Goal: Communication & Community: Share content

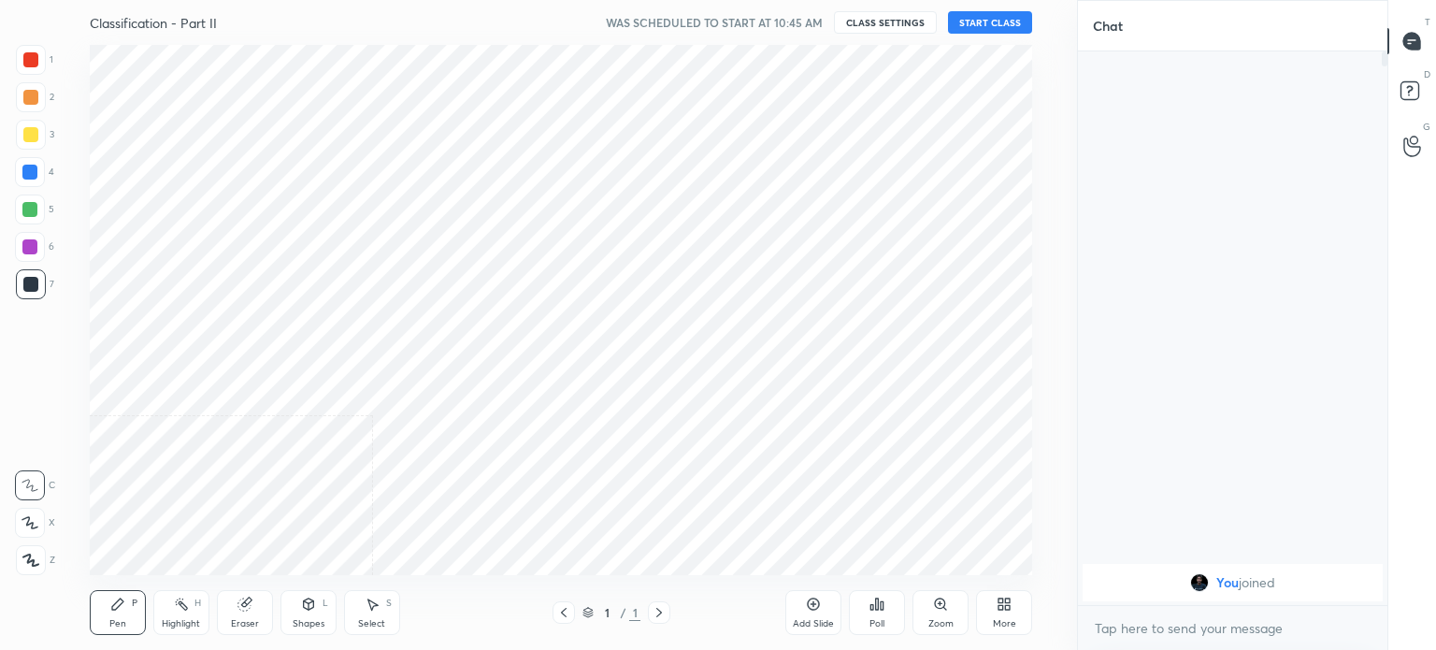
scroll to position [92939, 92468]
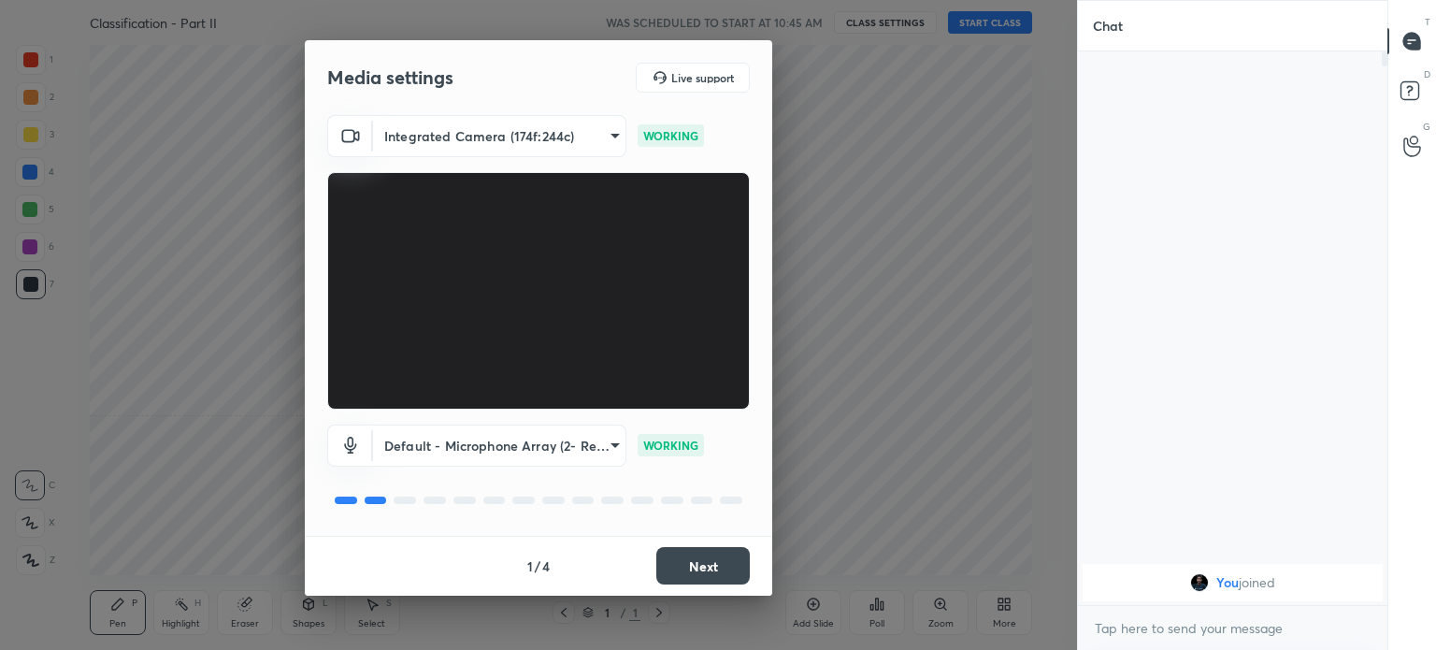
click at [734, 560] on button "Next" at bounding box center [702, 565] width 93 height 37
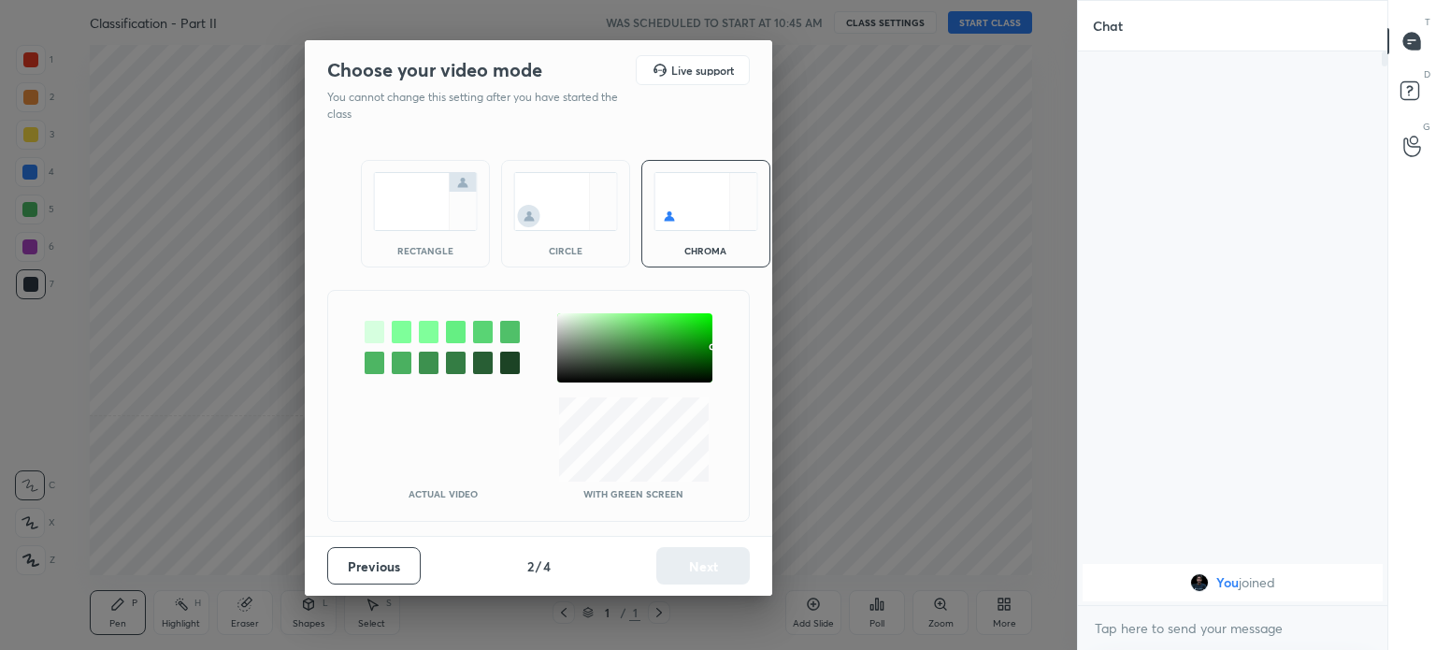
click at [423, 227] on img at bounding box center [425, 201] width 105 height 59
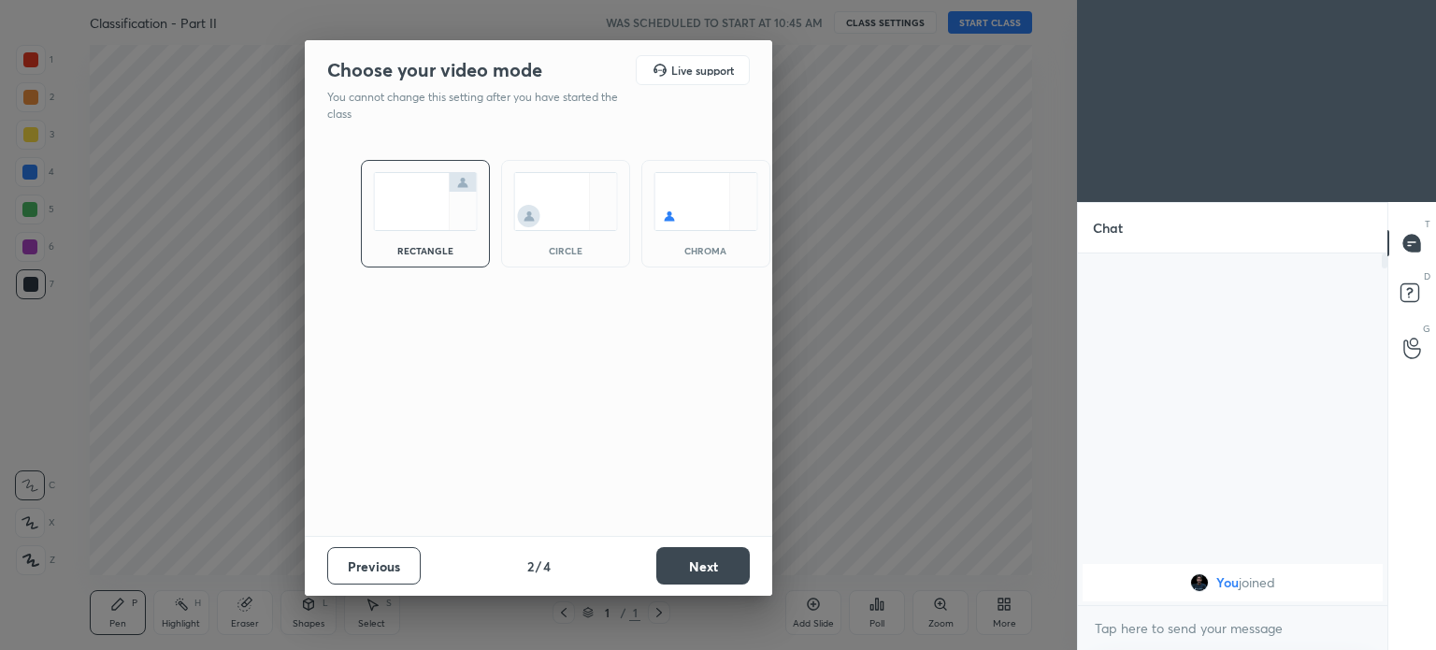
scroll to position [191, 304]
click at [701, 562] on button "Next" at bounding box center [702, 565] width 93 height 37
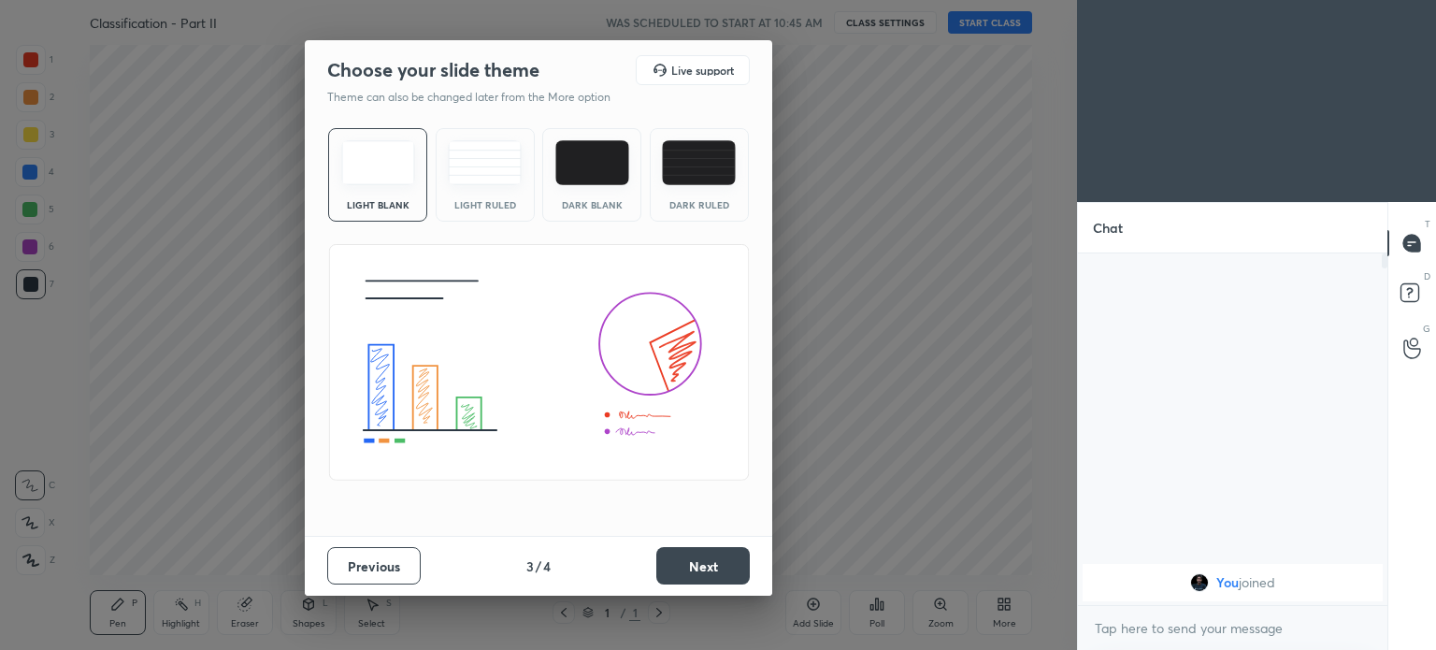
click at [708, 564] on button "Next" at bounding box center [702, 565] width 93 height 37
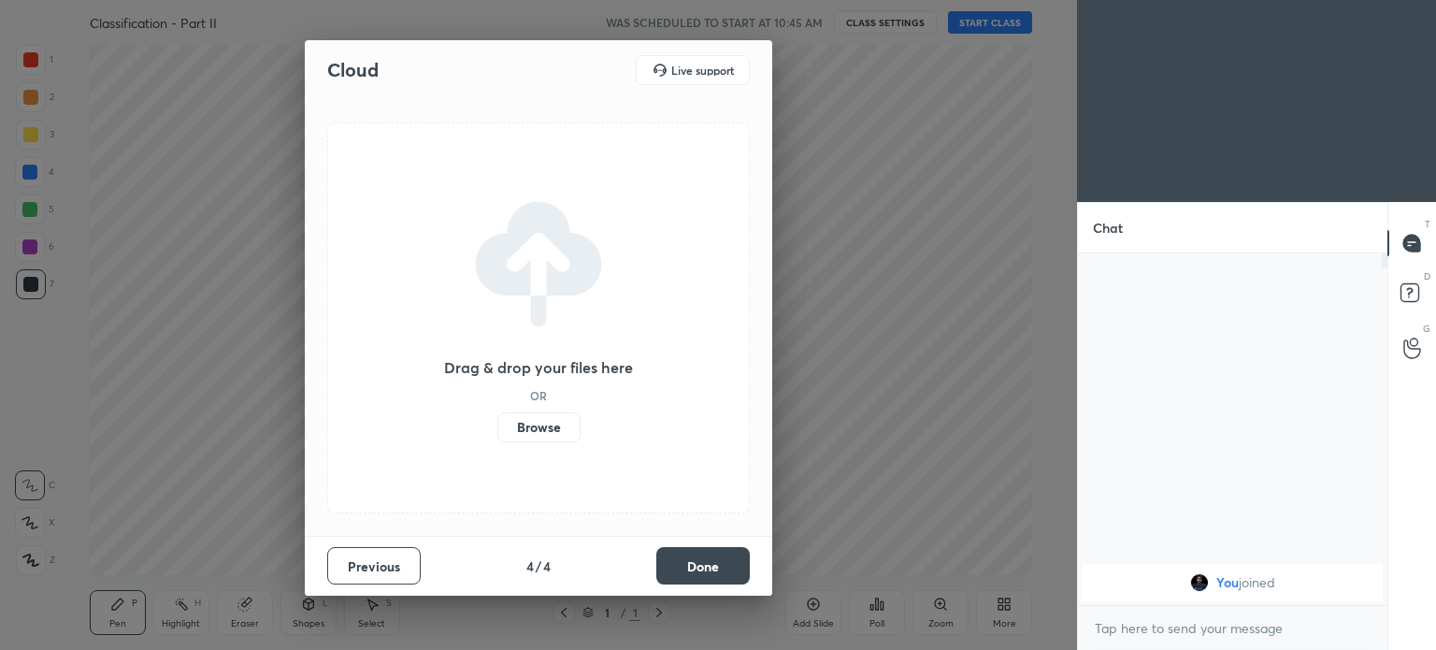
click at [695, 556] on button "Done" at bounding box center [702, 565] width 93 height 37
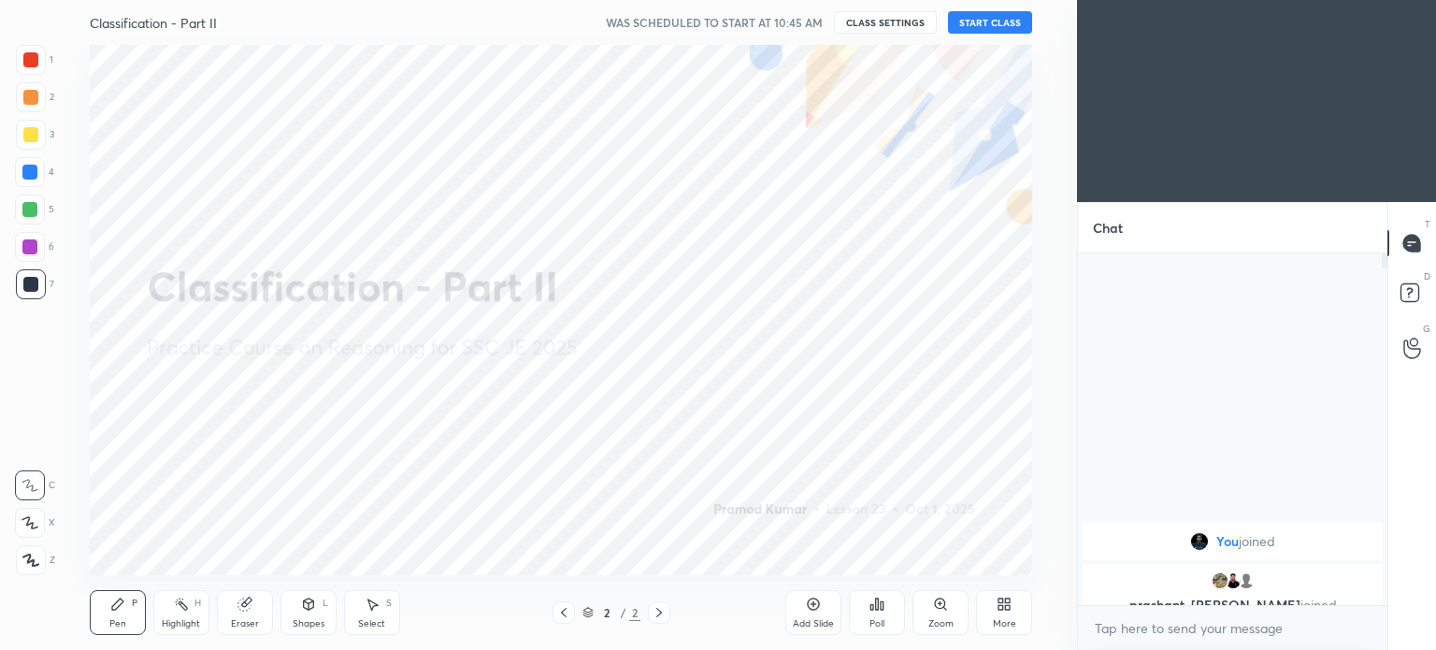
click at [977, 615] on div "More" at bounding box center [1004, 612] width 56 height 45
click at [892, 420] on div "Upload File" at bounding box center [898, 416] width 75 height 45
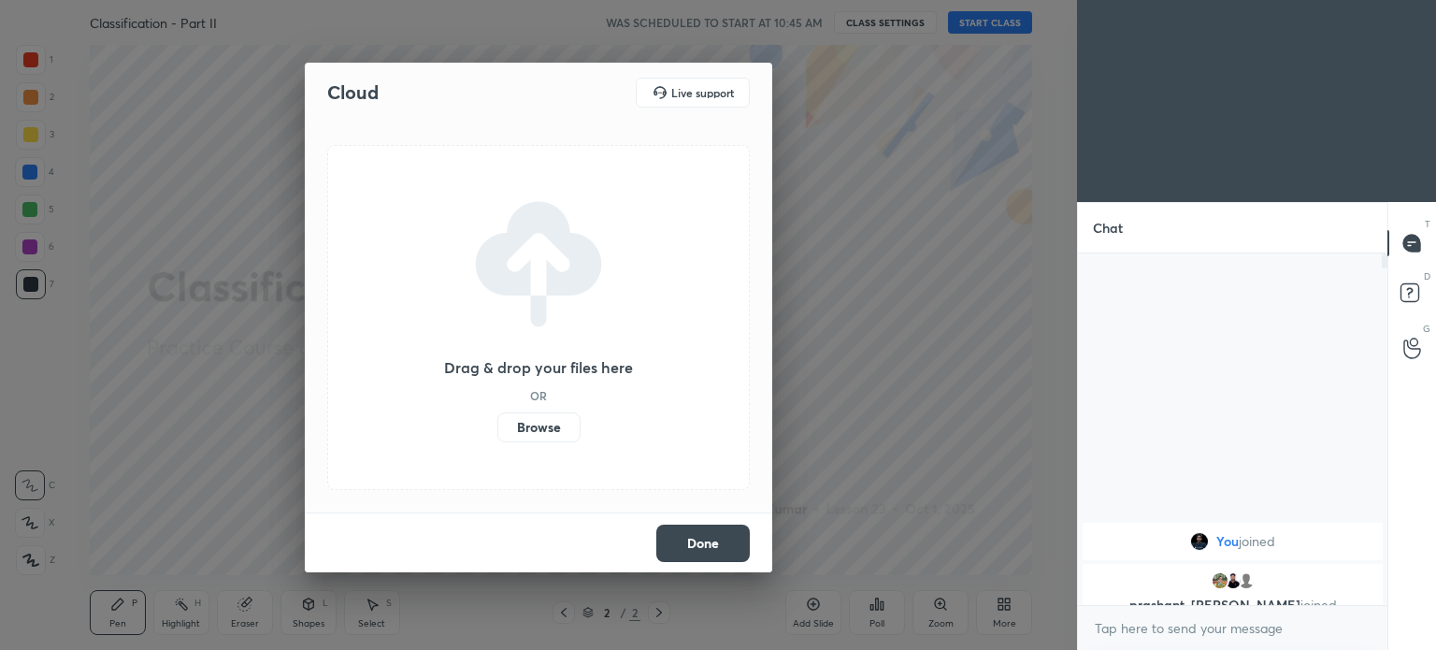
click at [533, 423] on label "Browse" at bounding box center [538, 427] width 83 height 30
click at [497, 423] on input "Browse" at bounding box center [497, 427] width 0 height 30
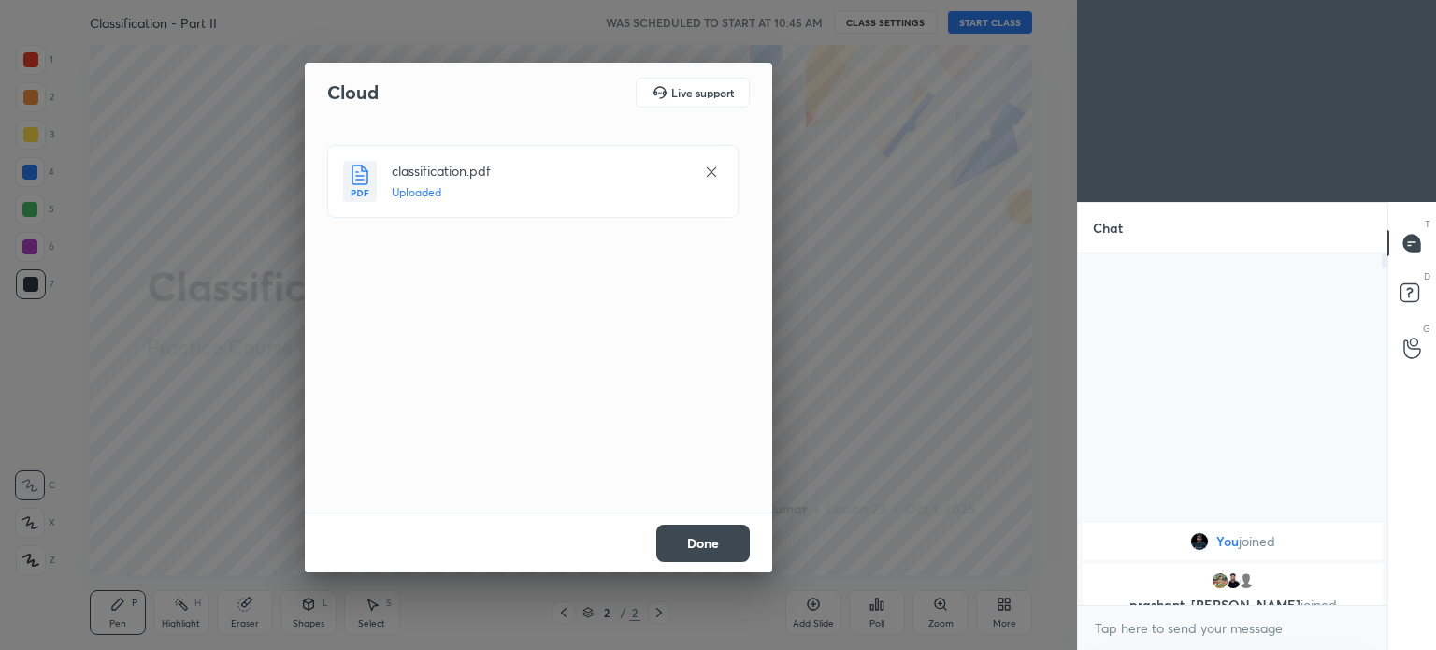
click at [699, 534] on button "Done" at bounding box center [702, 542] width 93 height 37
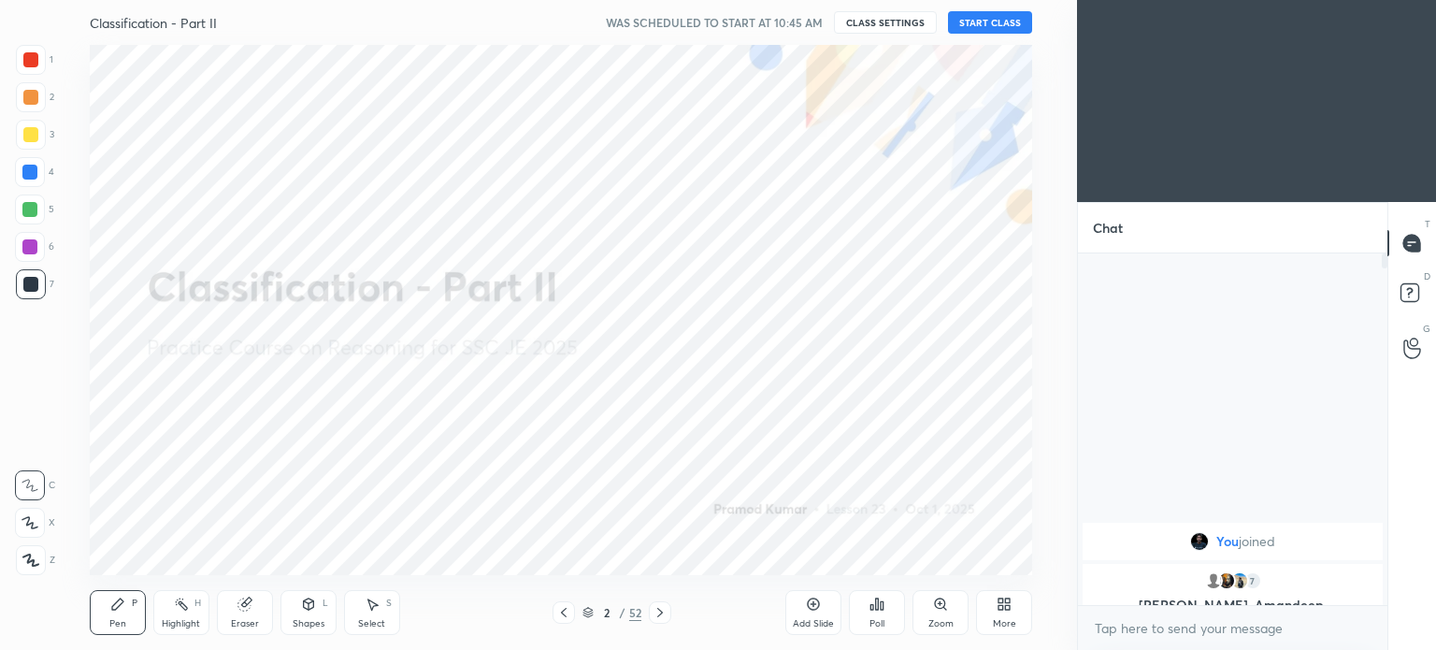
click at [1000, 17] on button "START CLASS" at bounding box center [990, 22] width 84 height 22
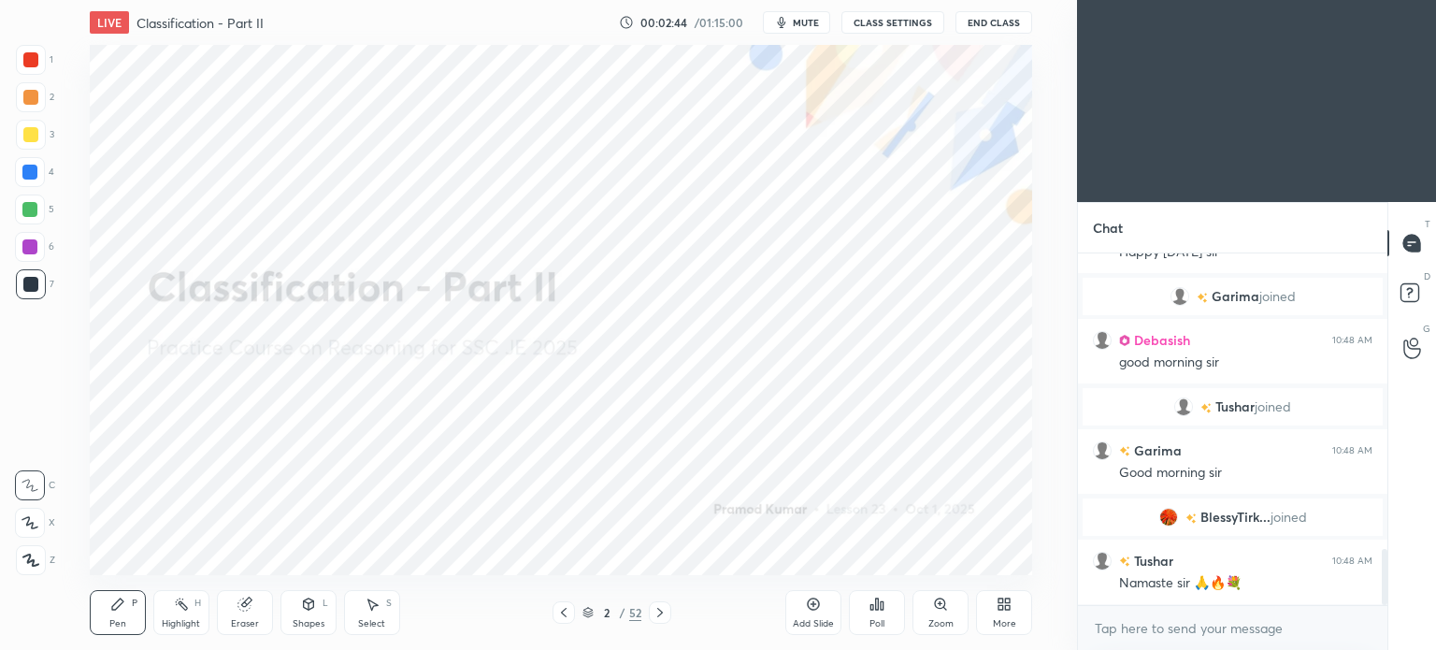
scroll to position [1909, 0]
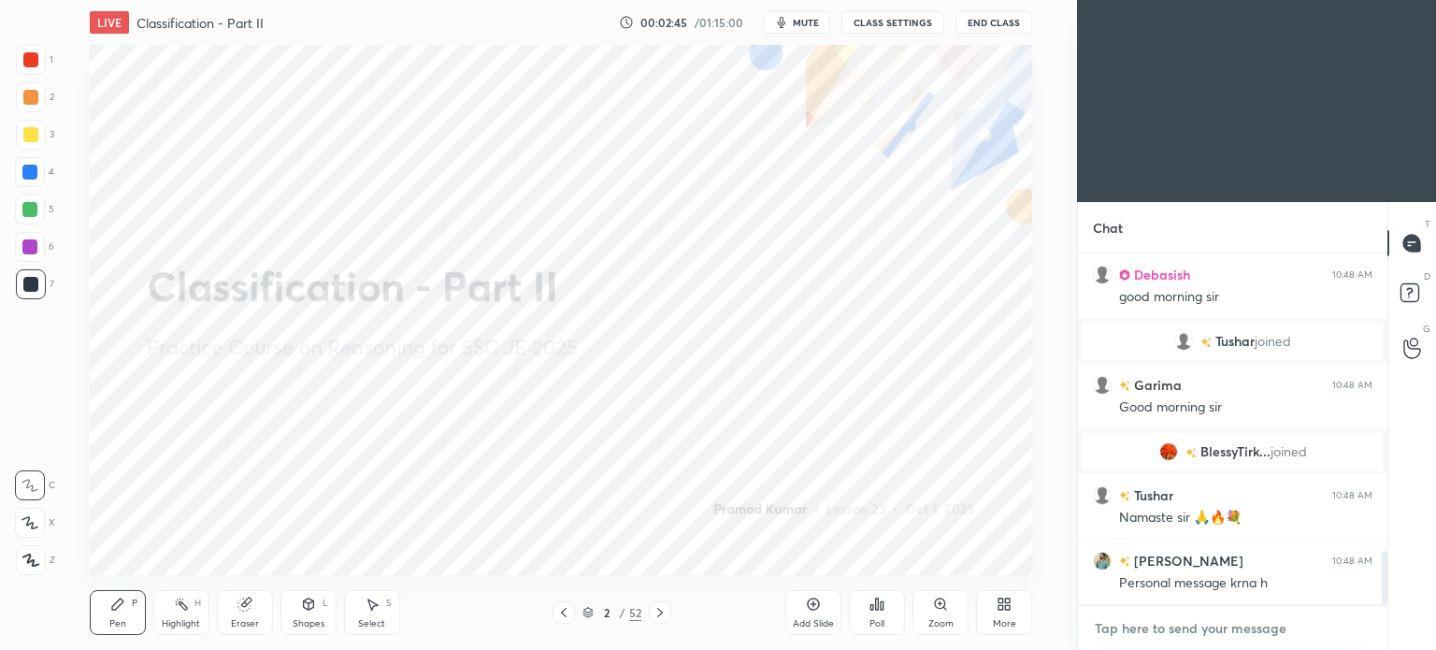
type textarea "x"
click at [1226, 631] on textarea at bounding box center [1232, 628] width 279 height 30
paste textarea "https://t.me/unacademypramod"
type textarea "https://t.me/unacademypramod"
type textarea "x"
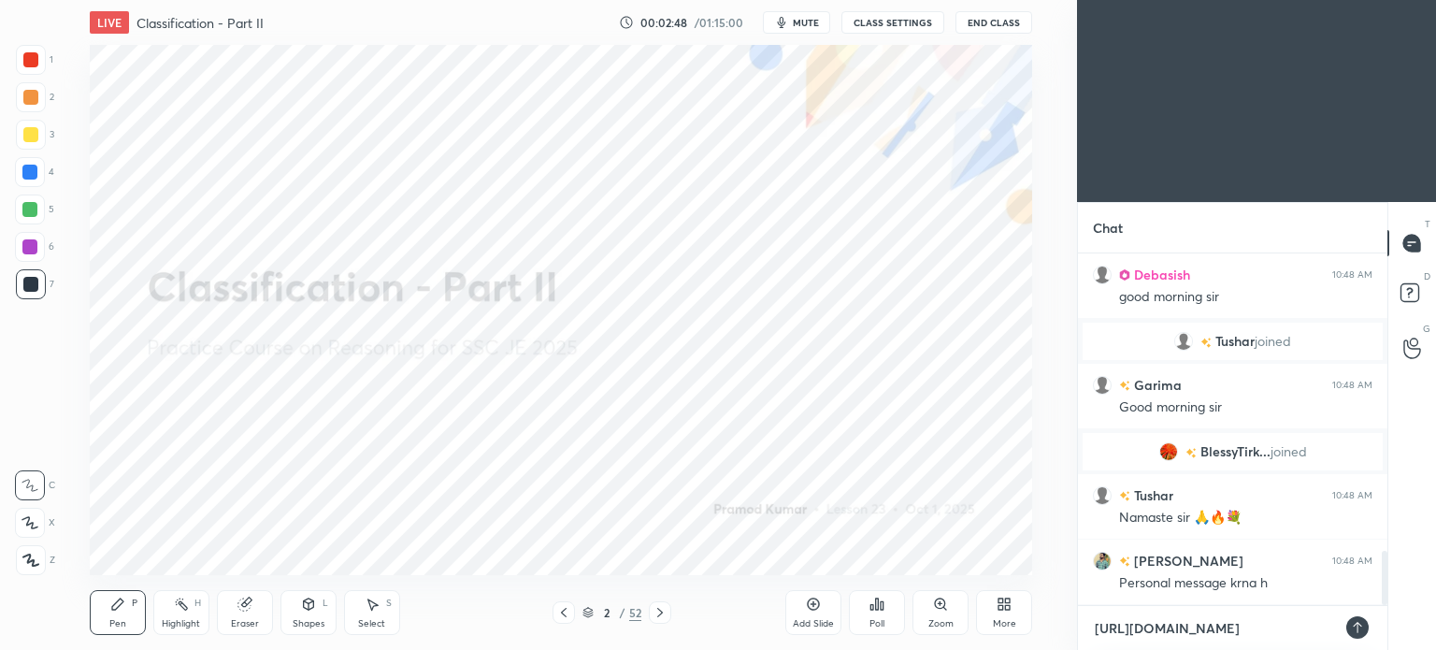
scroll to position [191, 304]
click at [1143, 635] on textarea "https://t.me/unacademypramod" at bounding box center [1214, 628] width 242 height 30
type textarea "https://te.me/unacademypramod"
type textarea "x"
type textarea "https://tel.me/unacademypramod"
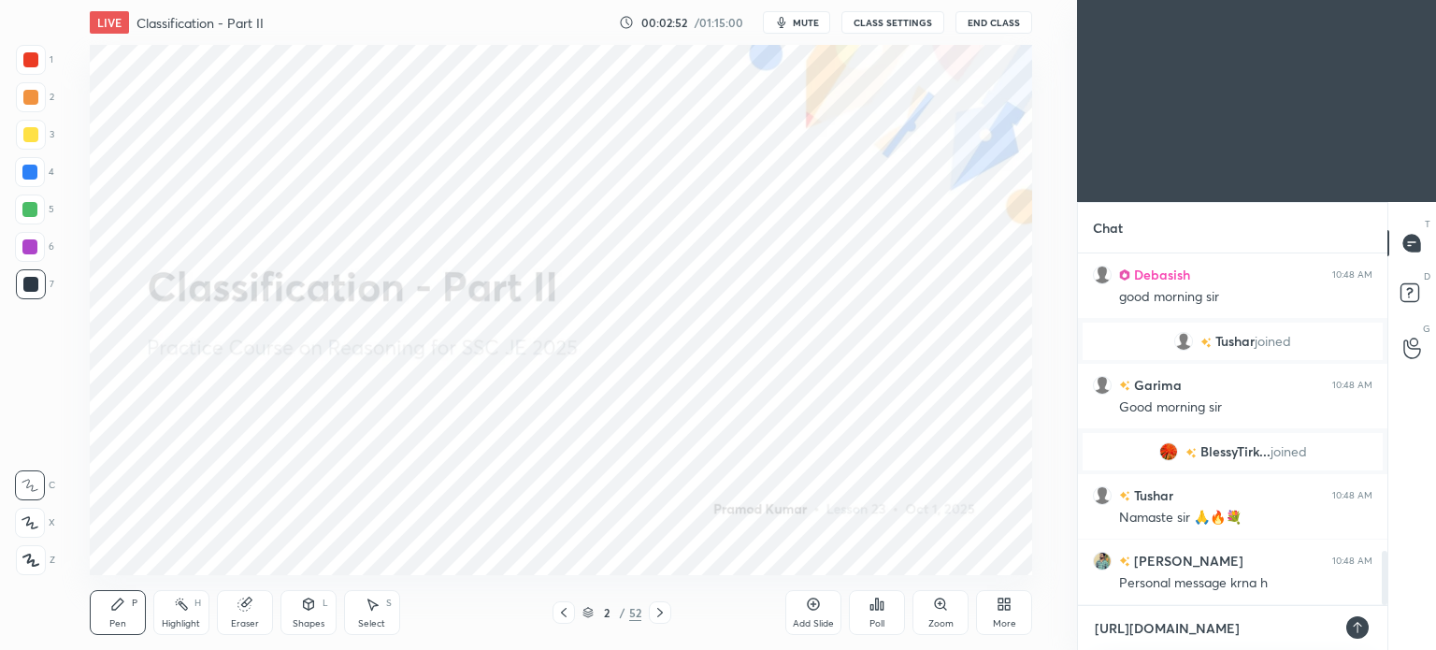
type textarea "x"
type textarea "https://tele.me/unacademypramod"
type textarea "x"
type textarea "https://teleg.me/unacademypramod"
type textarea "x"
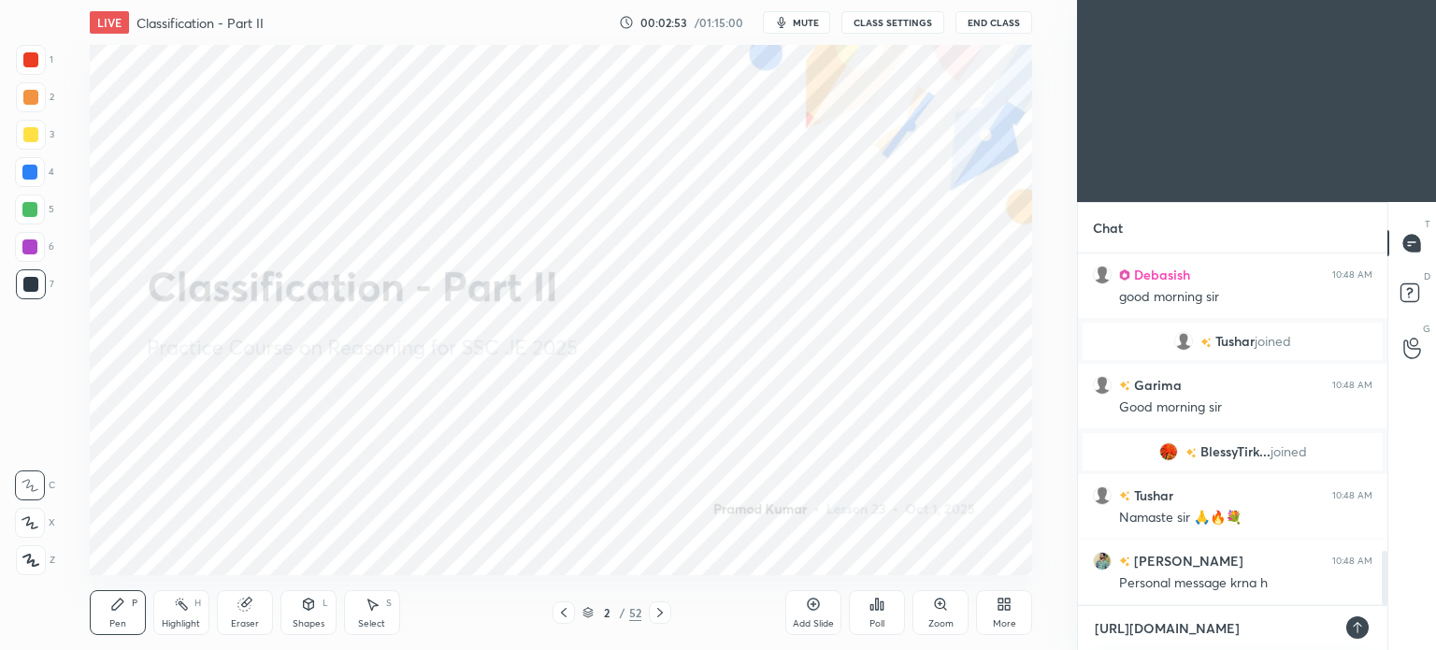
type textarea "https://telegr.me/unacademypramod"
type textarea "x"
type textarea "https://telegra.me/unacademypramod"
type textarea "x"
type textarea "[URL][DOMAIN_NAME]"
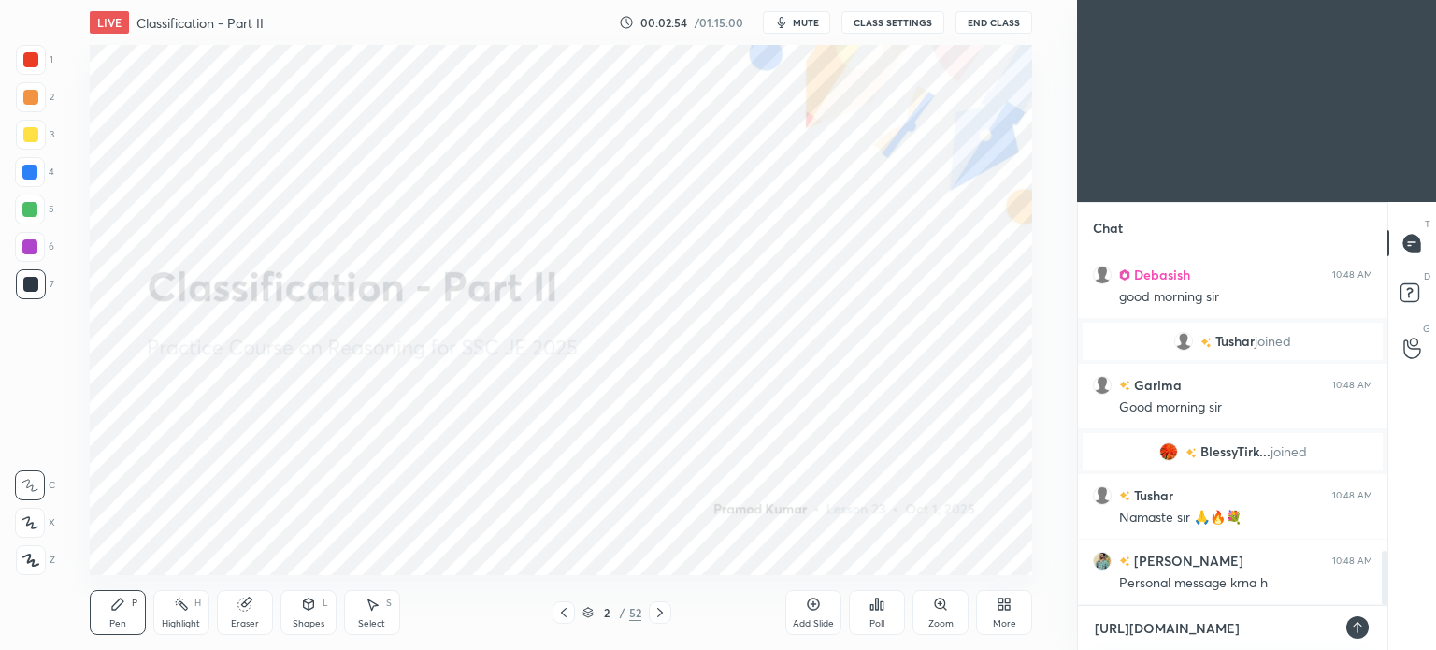
type textarea "x"
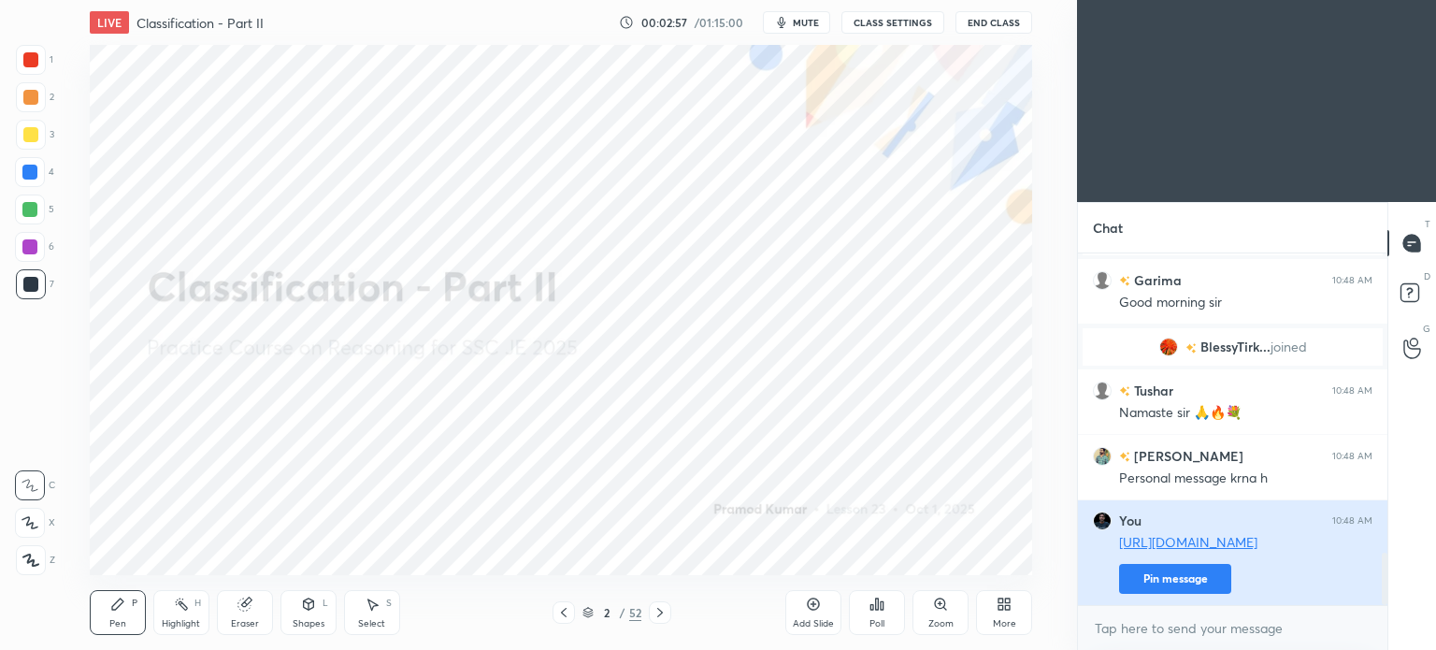
click at [1201, 575] on button "Pin message" at bounding box center [1175, 579] width 112 height 30
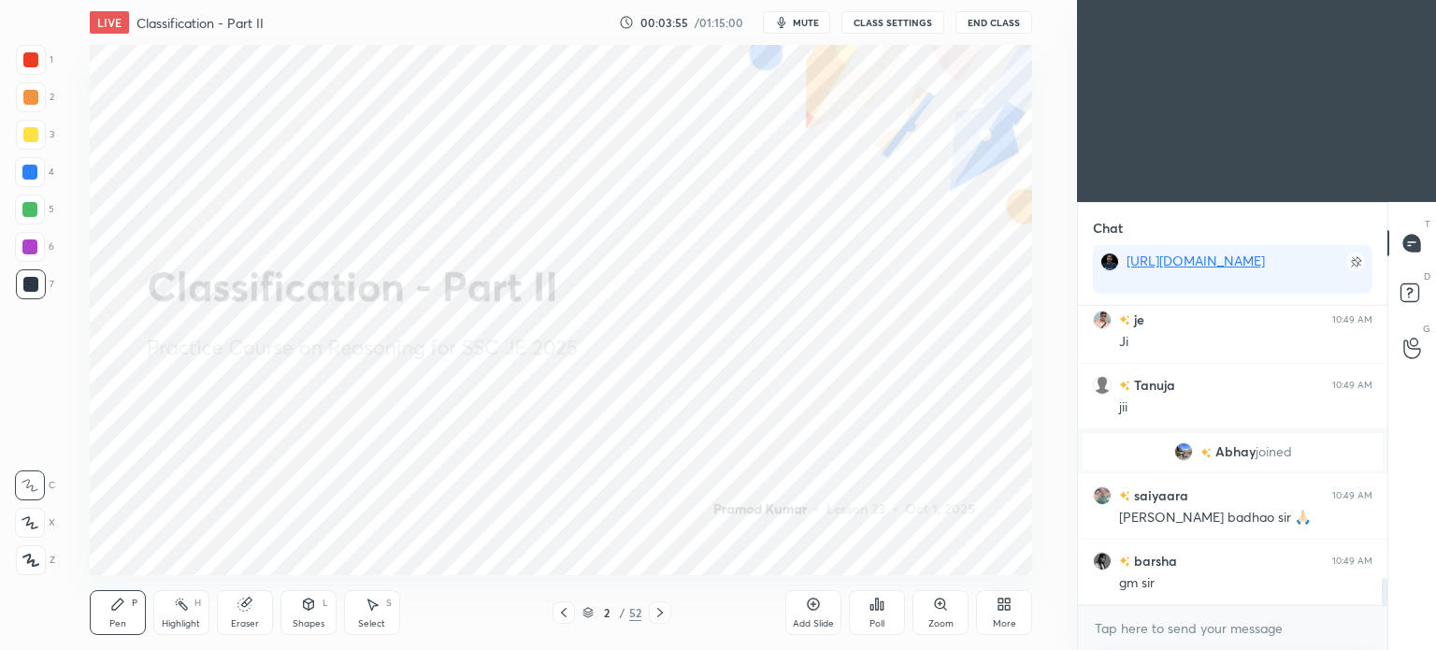
scroll to position [3098, 0]
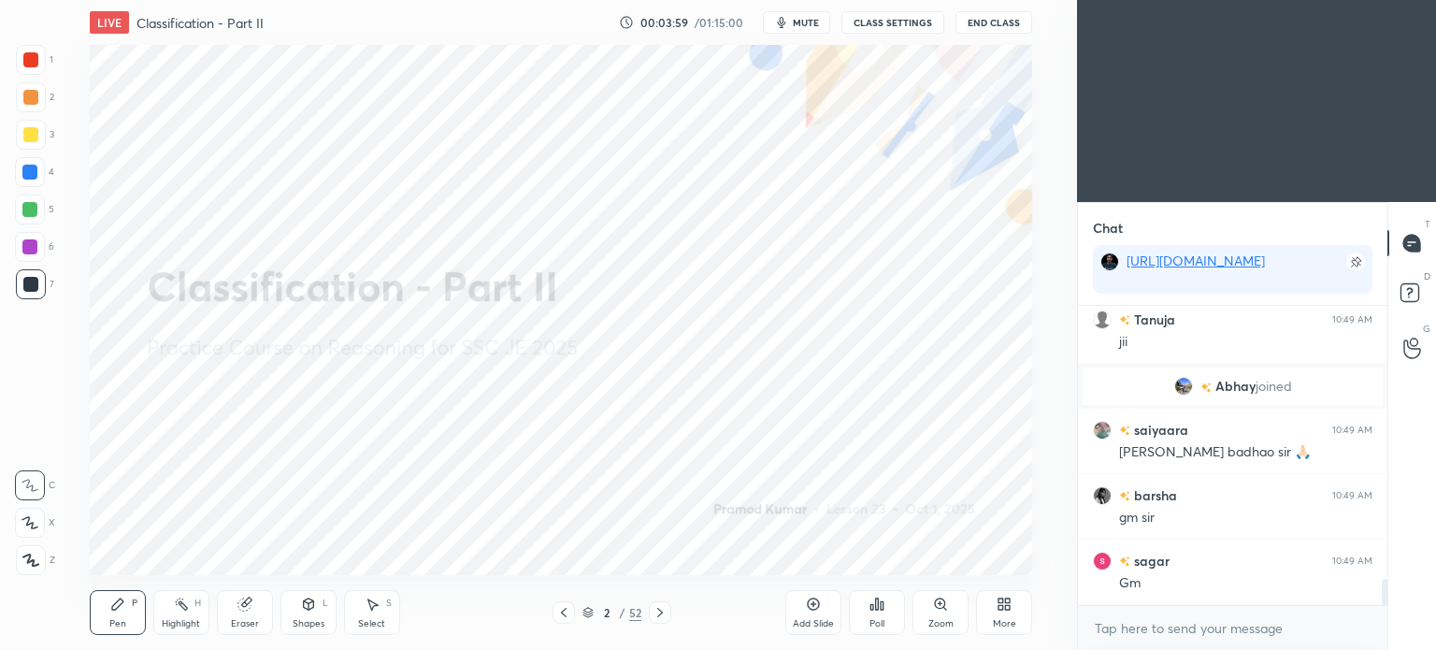
click at [663, 618] on icon at bounding box center [659, 612] width 15 height 15
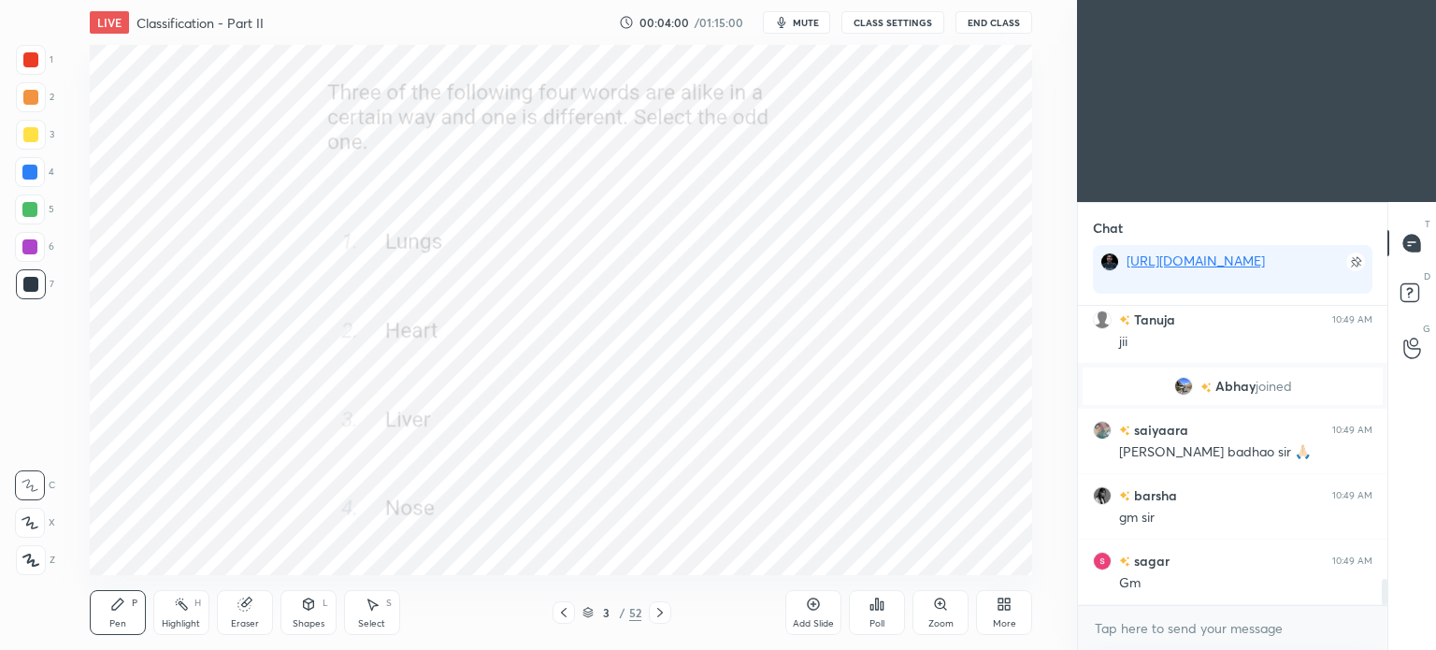
scroll to position [3163, 0]
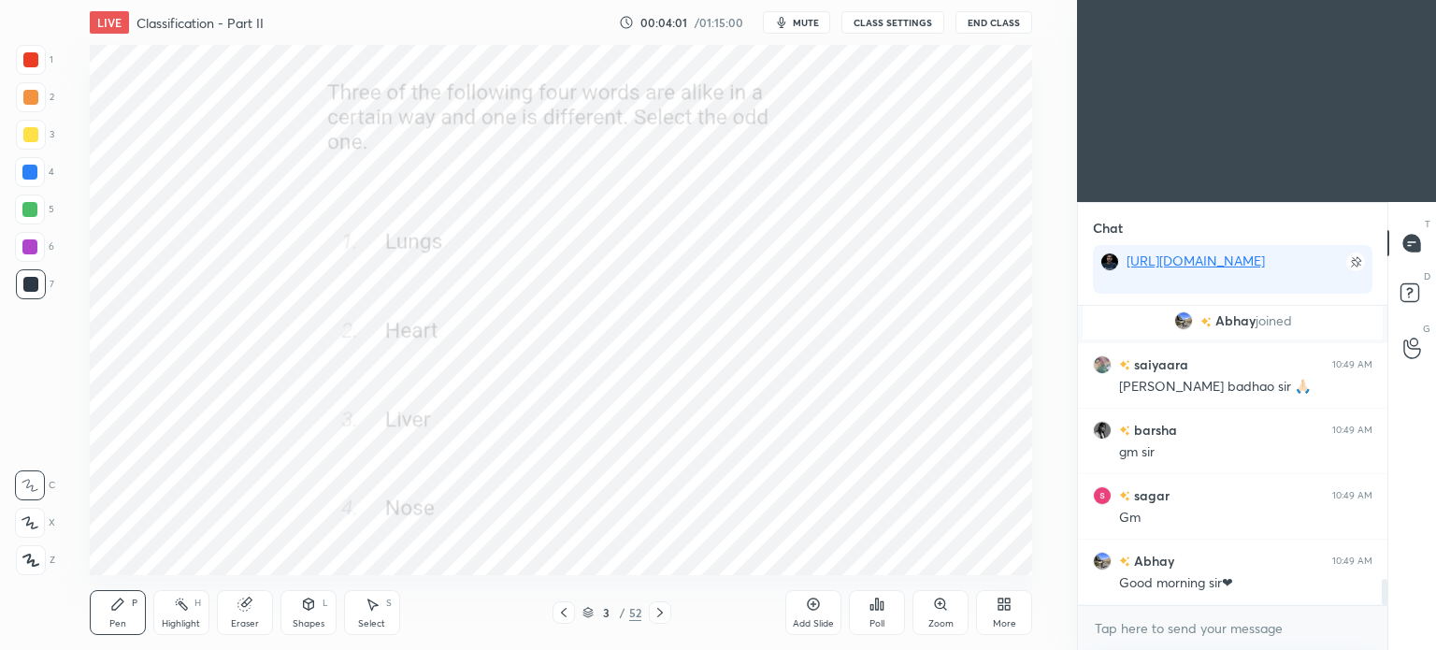
click at [25, 65] on div at bounding box center [30, 59] width 15 height 15
click at [30, 63] on div at bounding box center [30, 59] width 15 height 15
click at [875, 599] on icon at bounding box center [876, 603] width 15 height 15
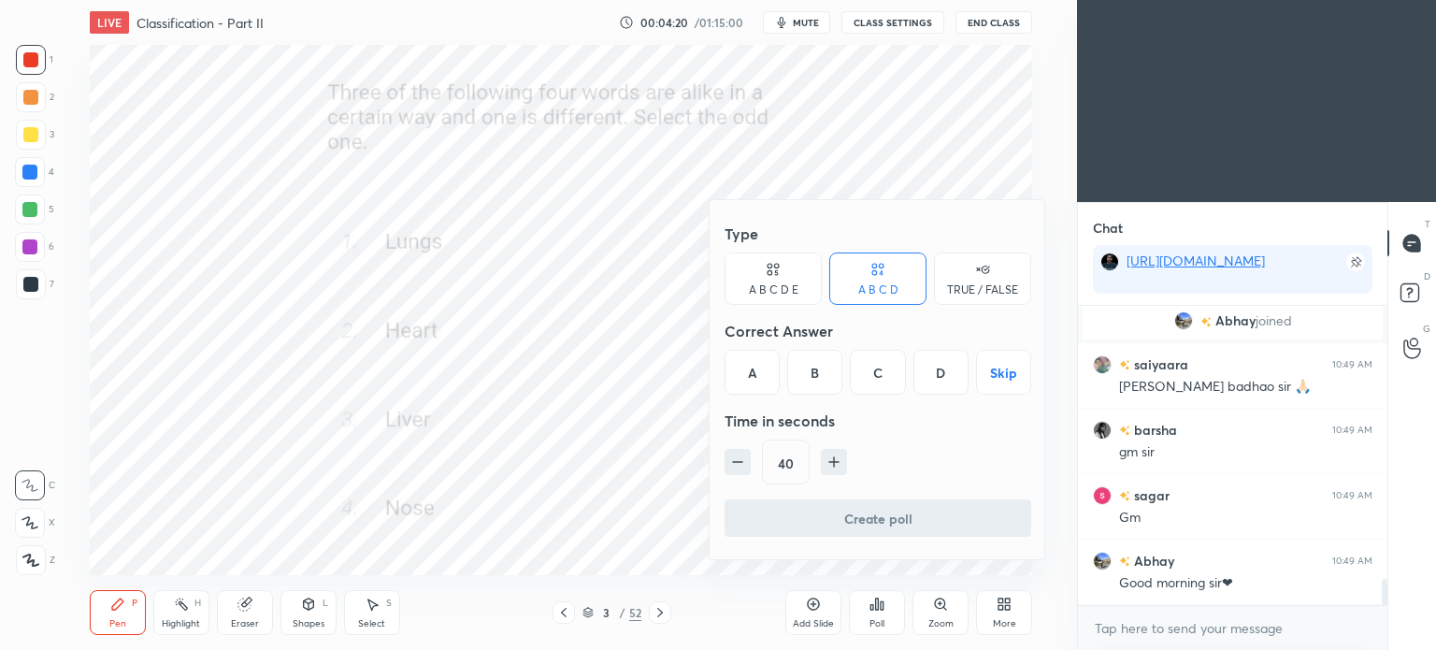
click at [942, 380] on div "D" at bounding box center [940, 372] width 55 height 45
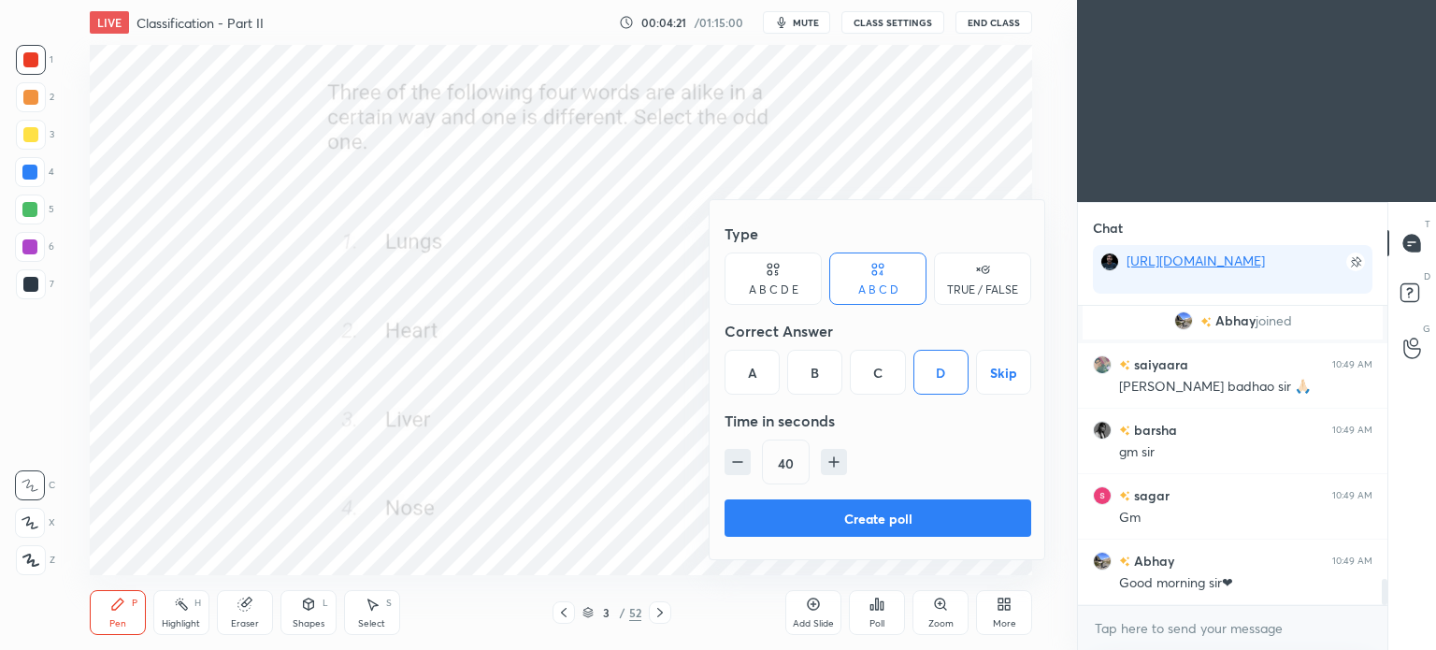
click at [912, 510] on button "Create poll" at bounding box center [877, 517] width 307 height 37
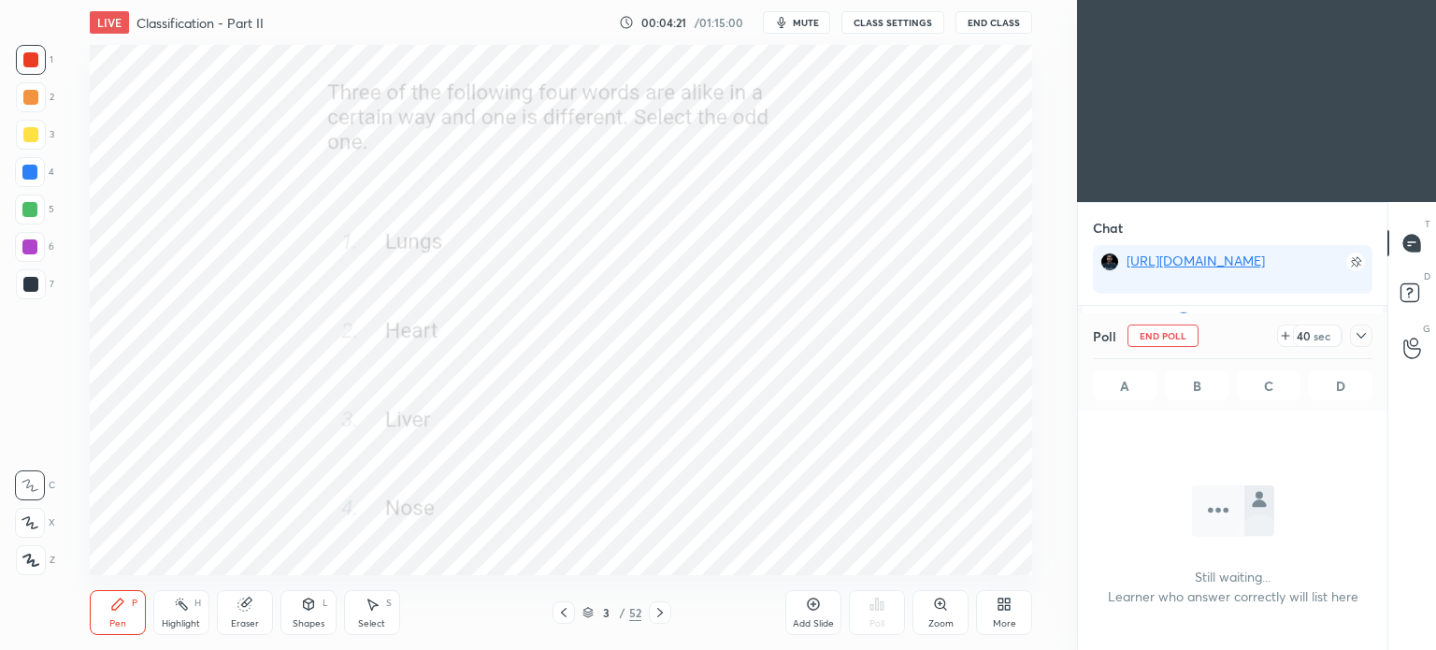
scroll to position [0, 0]
click at [1363, 337] on icon at bounding box center [1360, 335] width 15 height 15
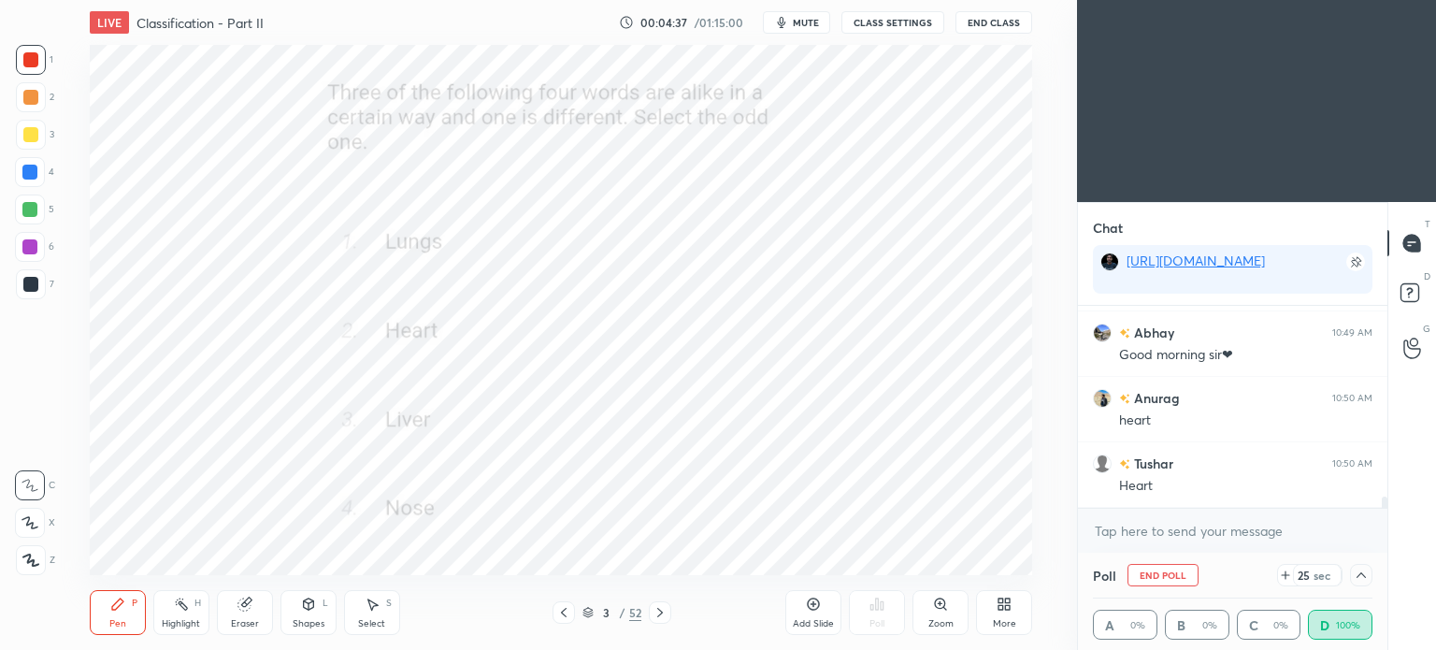
scroll to position [3457, 0]
click at [1362, 571] on icon at bounding box center [1360, 574] width 15 height 15
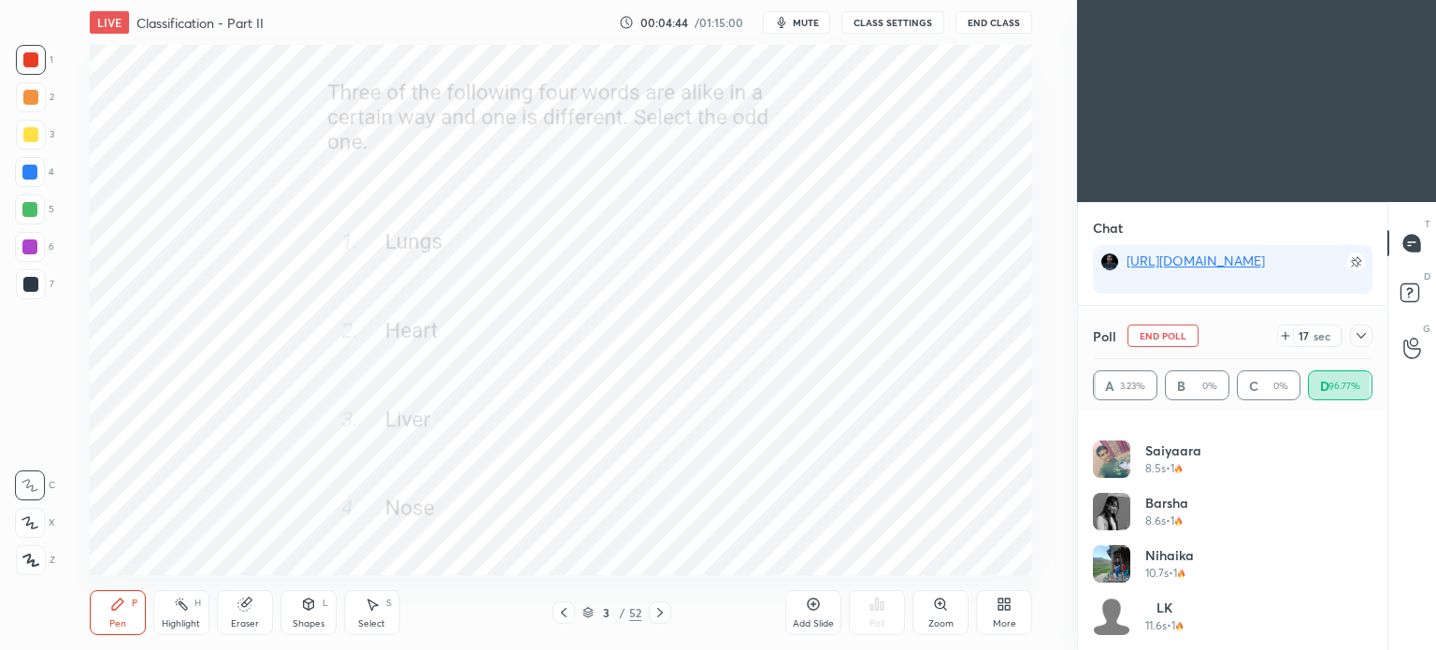
scroll to position [3522, 0]
click at [1364, 336] on icon at bounding box center [1360, 335] width 15 height 15
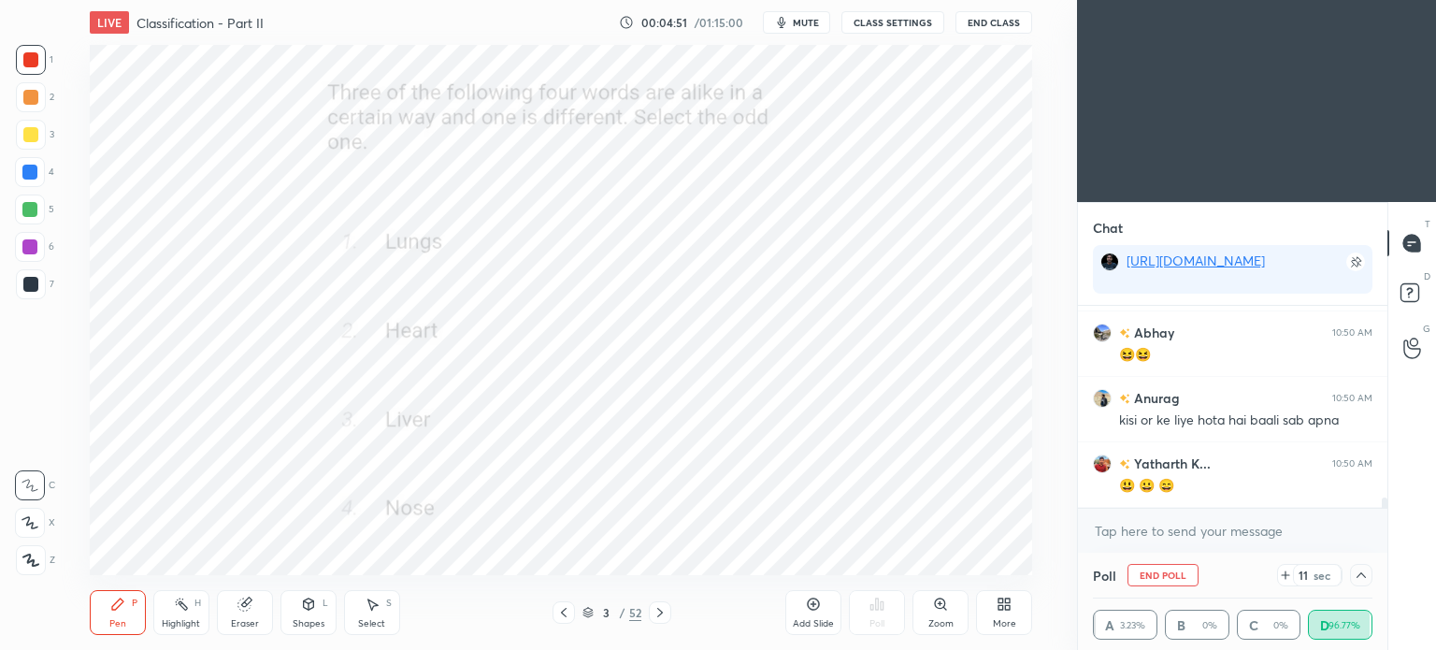
scroll to position [3718, 0]
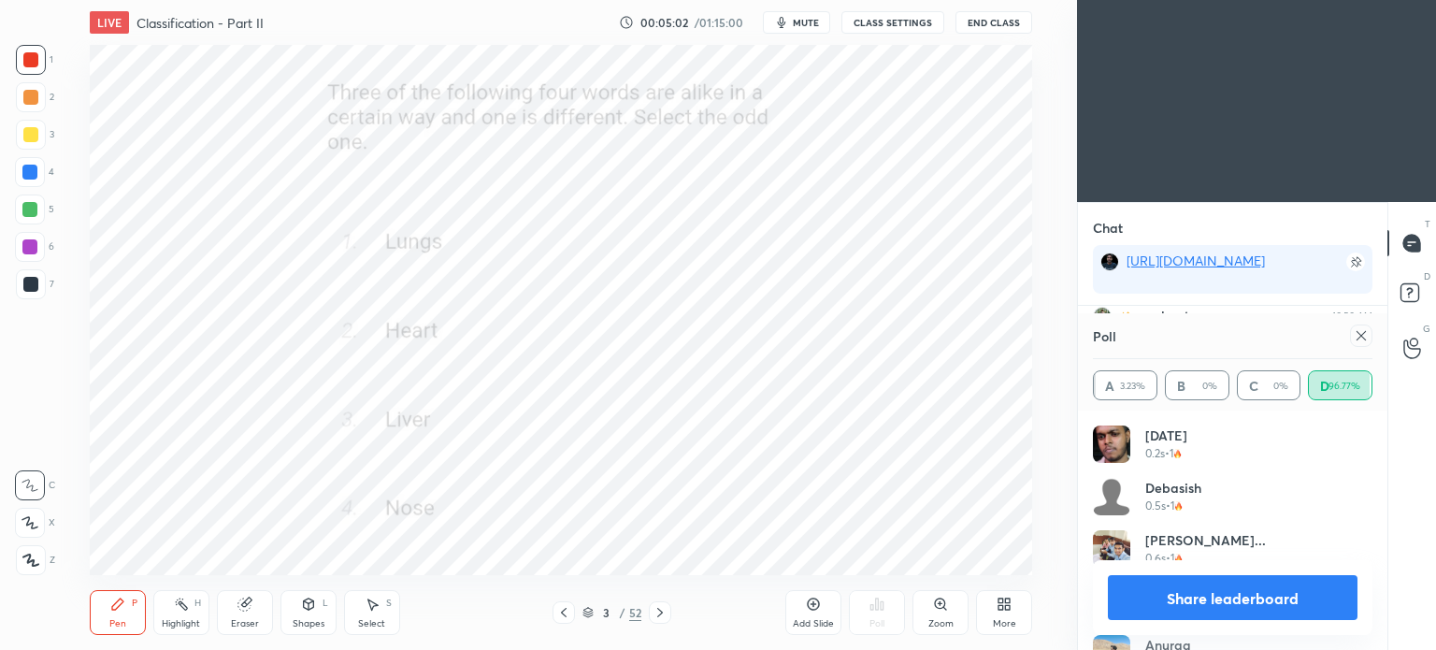
click at [1361, 337] on icon at bounding box center [1360, 335] width 15 height 15
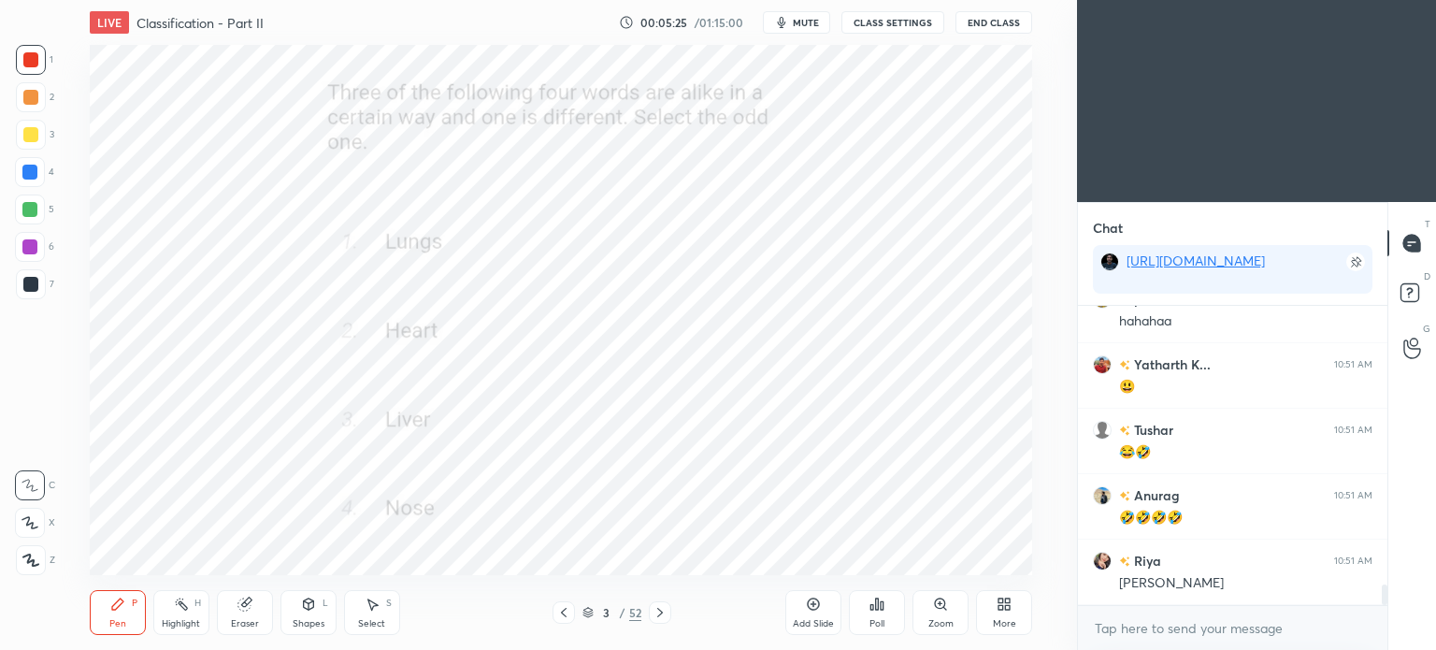
click at [658, 611] on icon at bounding box center [659, 612] width 15 height 15
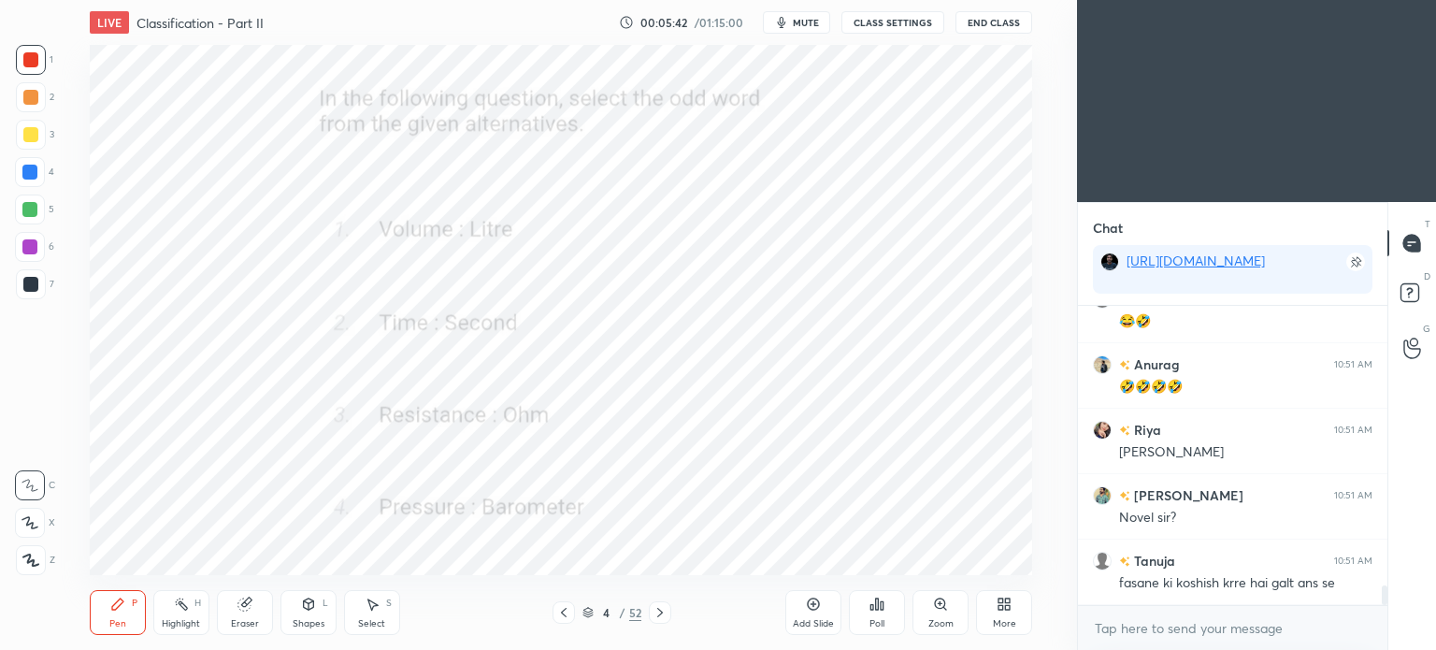
click at [869, 608] on icon at bounding box center [876, 603] width 15 height 15
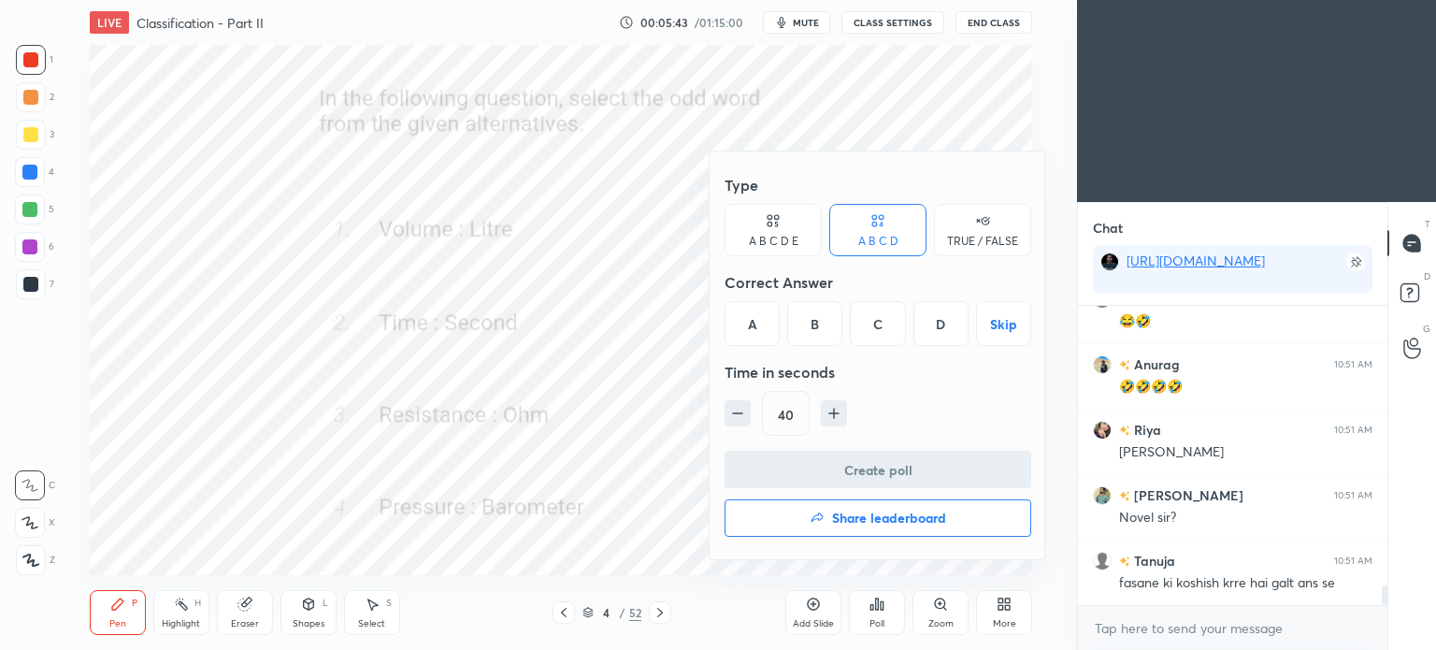
click at [948, 321] on div "D" at bounding box center [940, 323] width 55 height 45
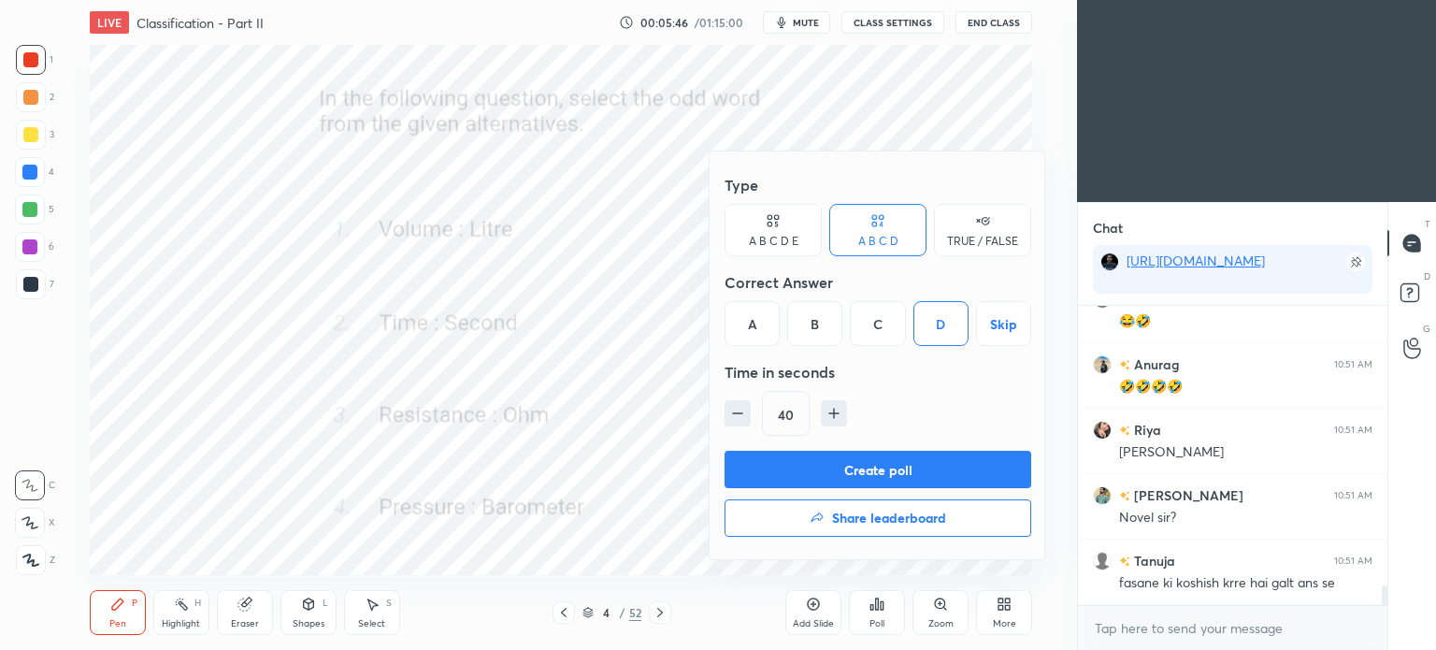
click at [946, 470] on button "Create poll" at bounding box center [877, 469] width 307 height 37
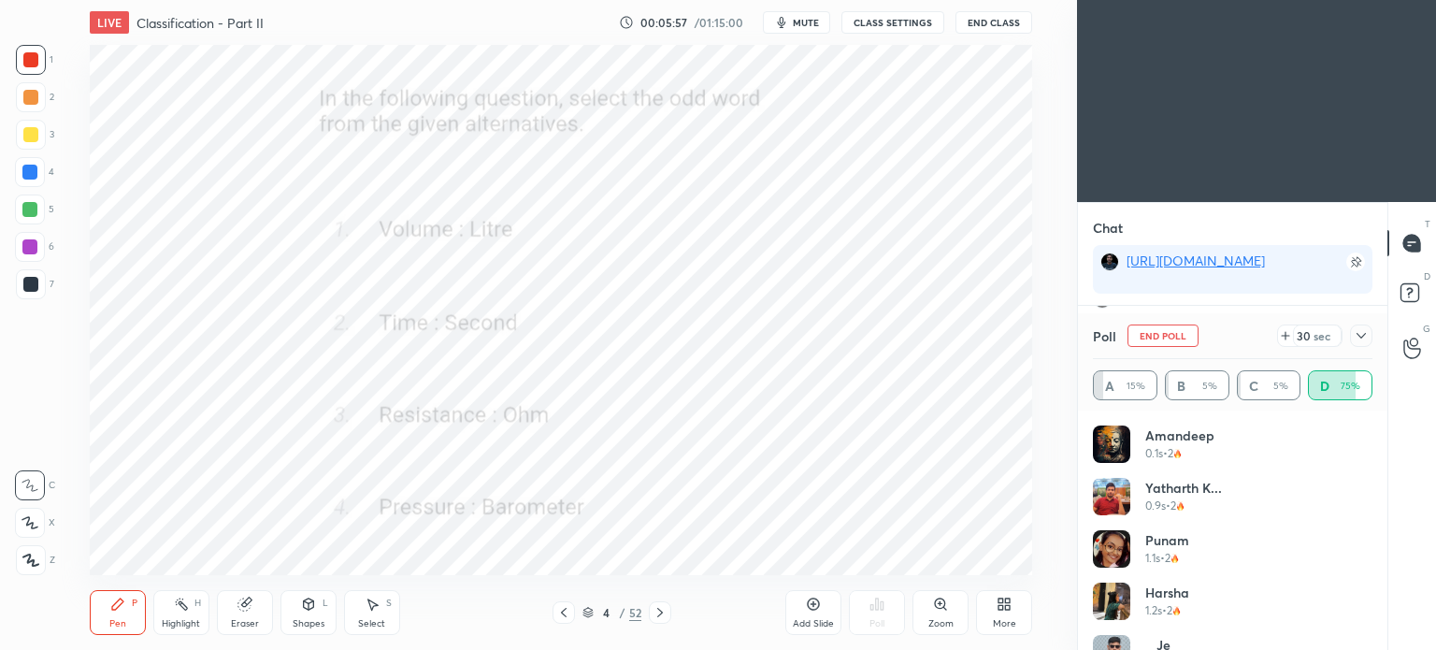
click at [1366, 336] on icon at bounding box center [1360, 335] width 15 height 15
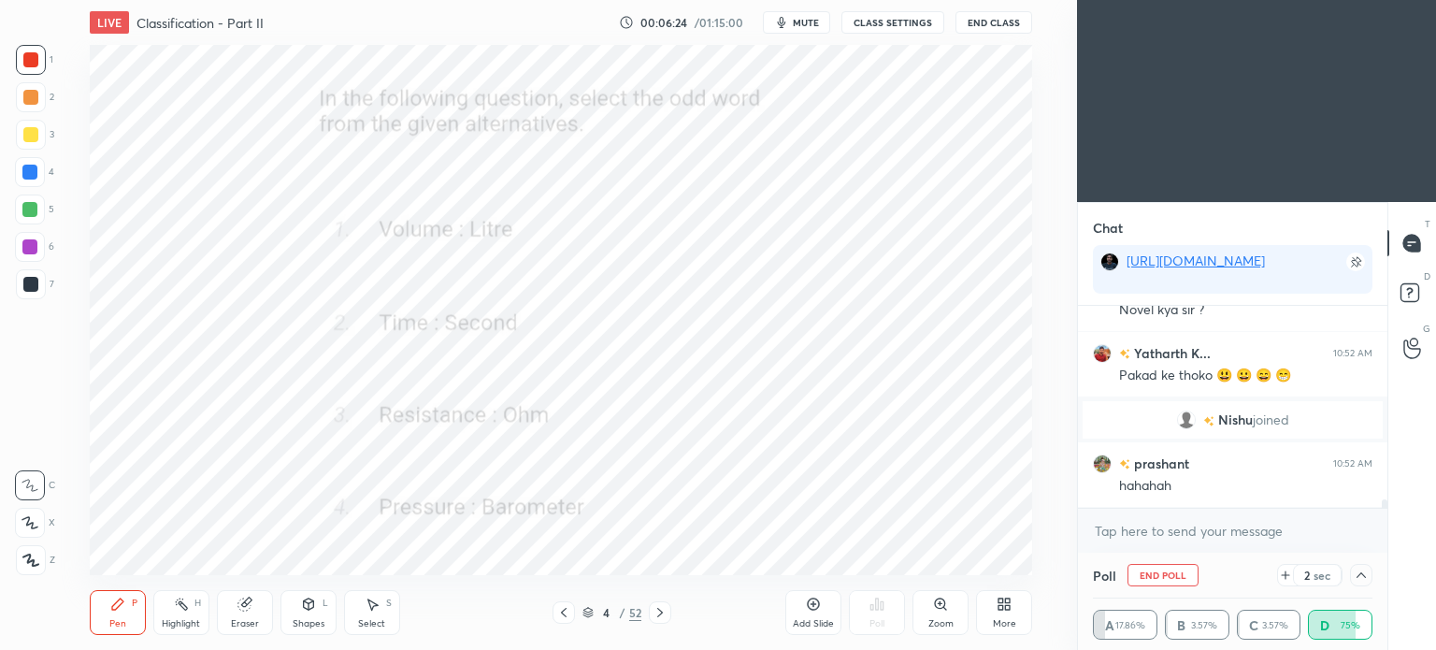
scroll to position [4442, 0]
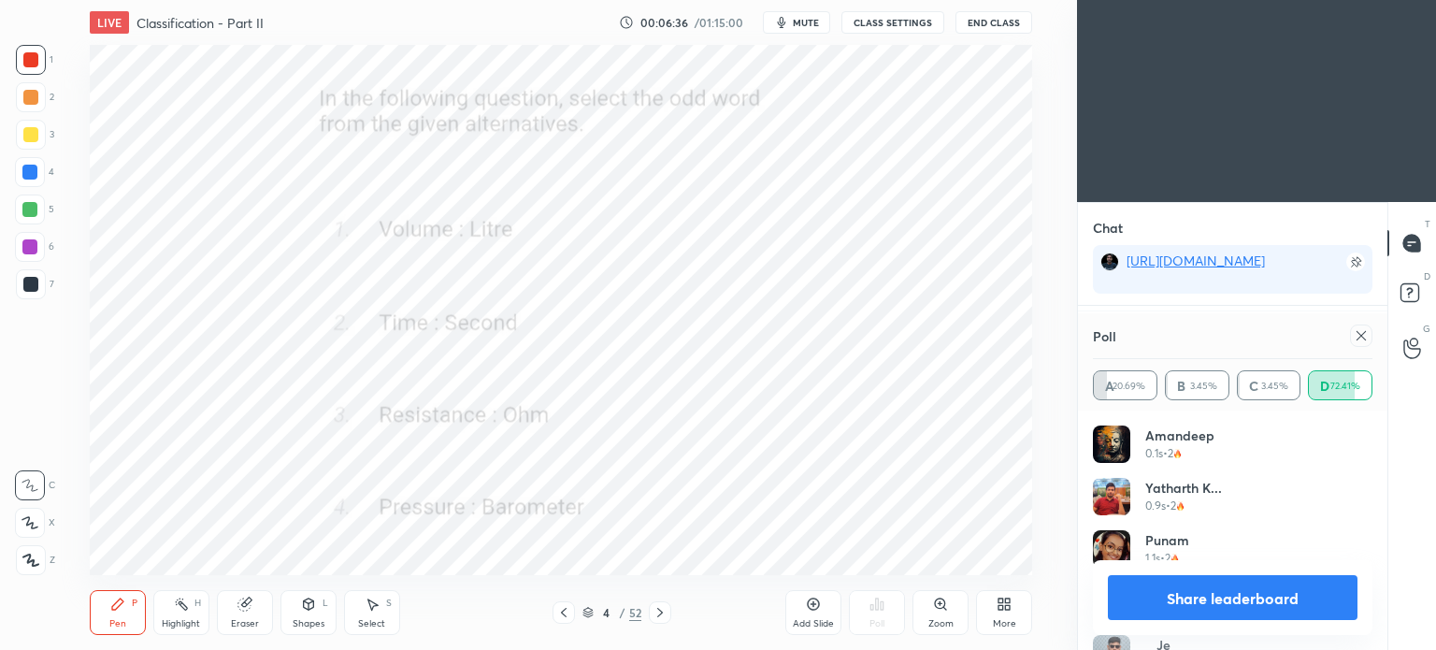
click at [1364, 338] on icon at bounding box center [1360, 335] width 15 height 15
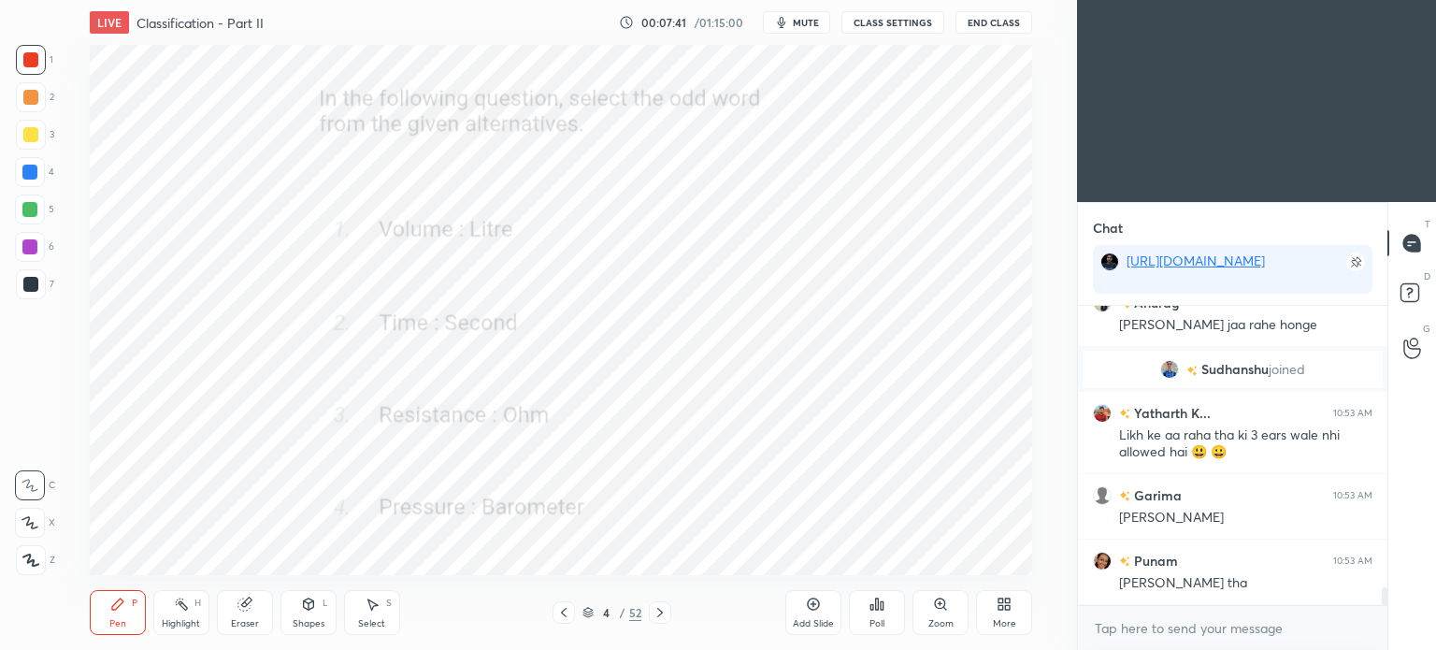
scroll to position [4911, 0]
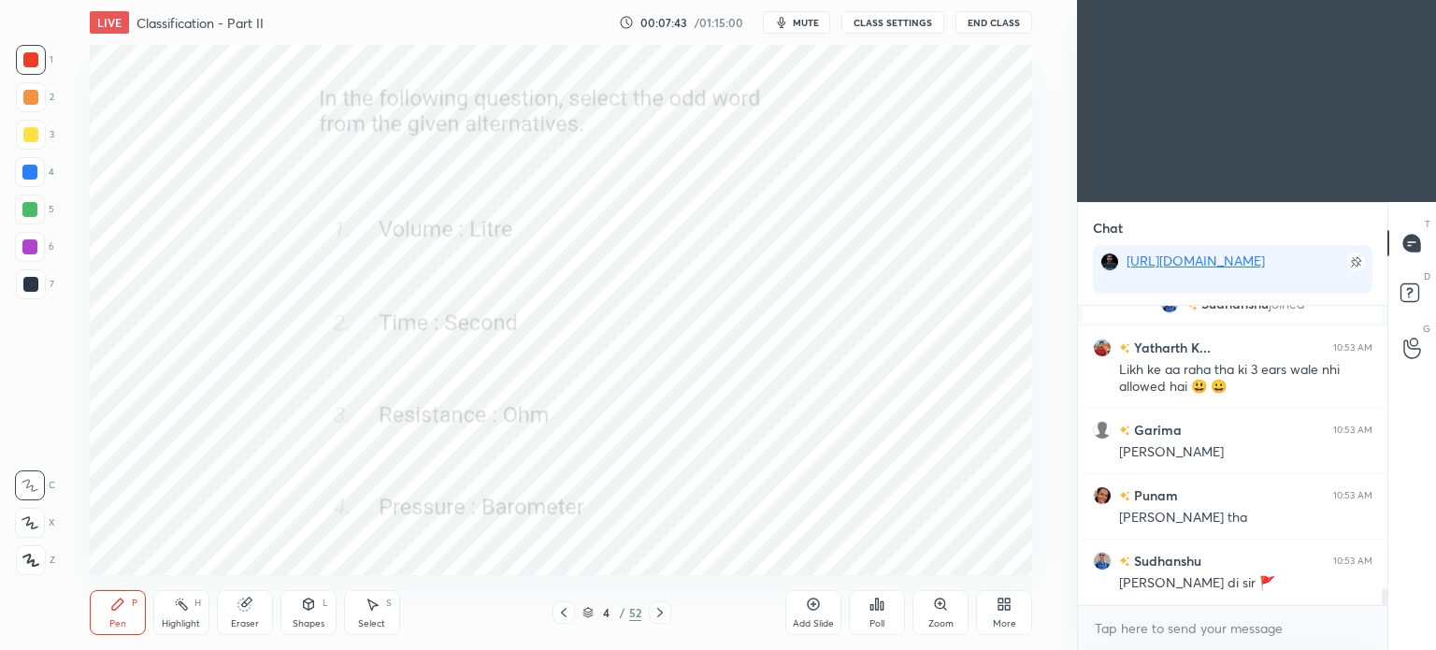
click at [671, 614] on div "4 / 52" at bounding box center [611, 612] width 348 height 22
click at [662, 608] on icon at bounding box center [659, 612] width 15 height 15
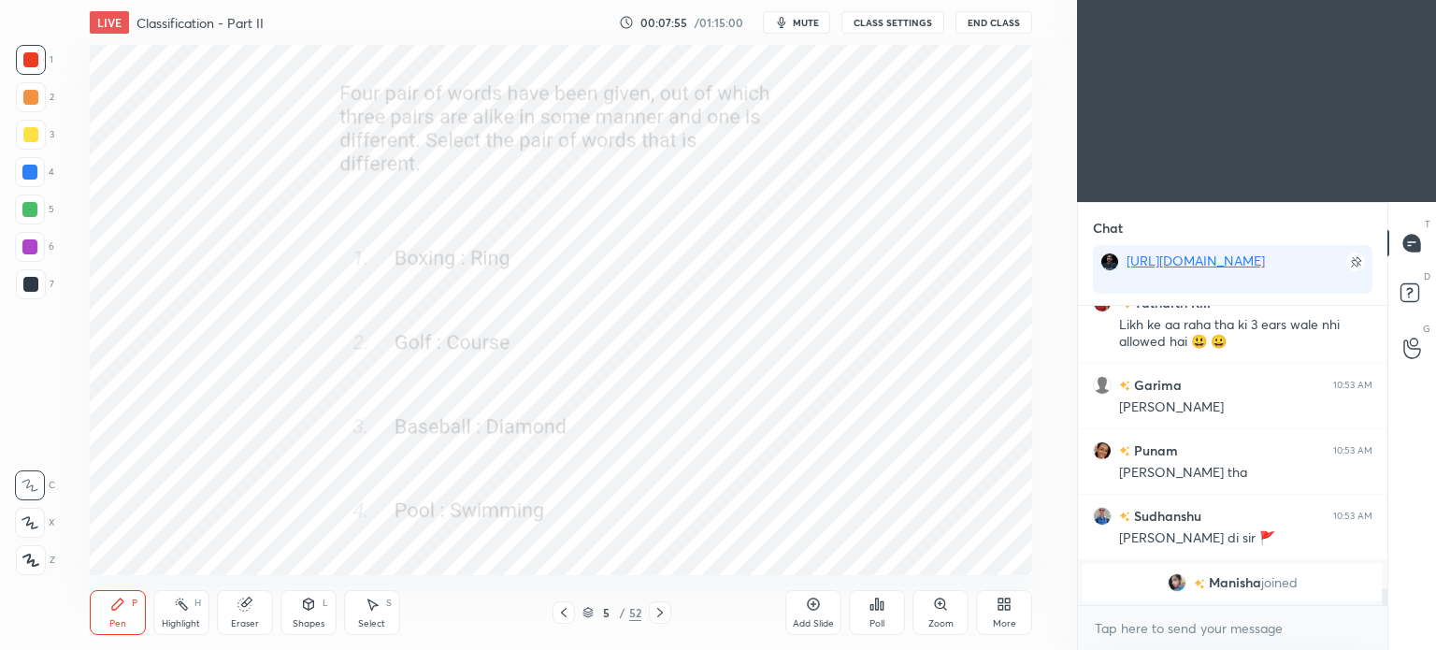
scroll to position [4963, 0]
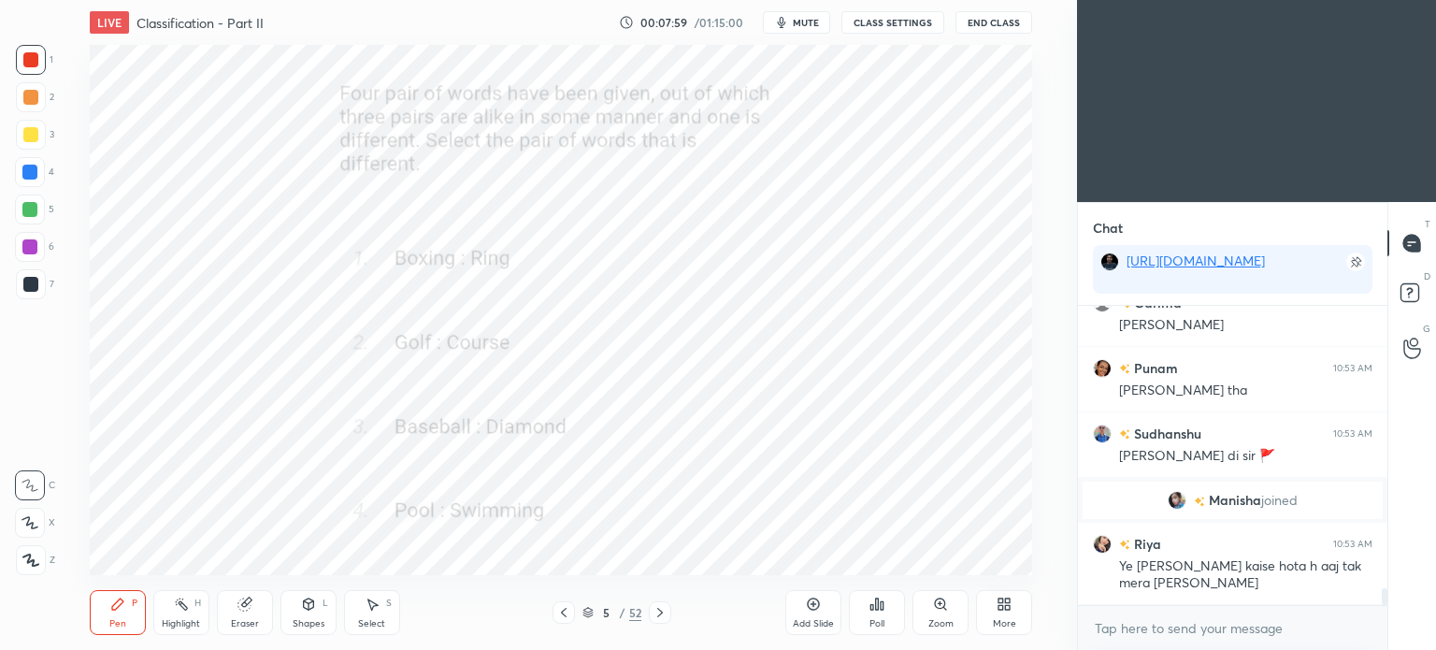
click at [882, 616] on div "Poll" at bounding box center [877, 612] width 56 height 45
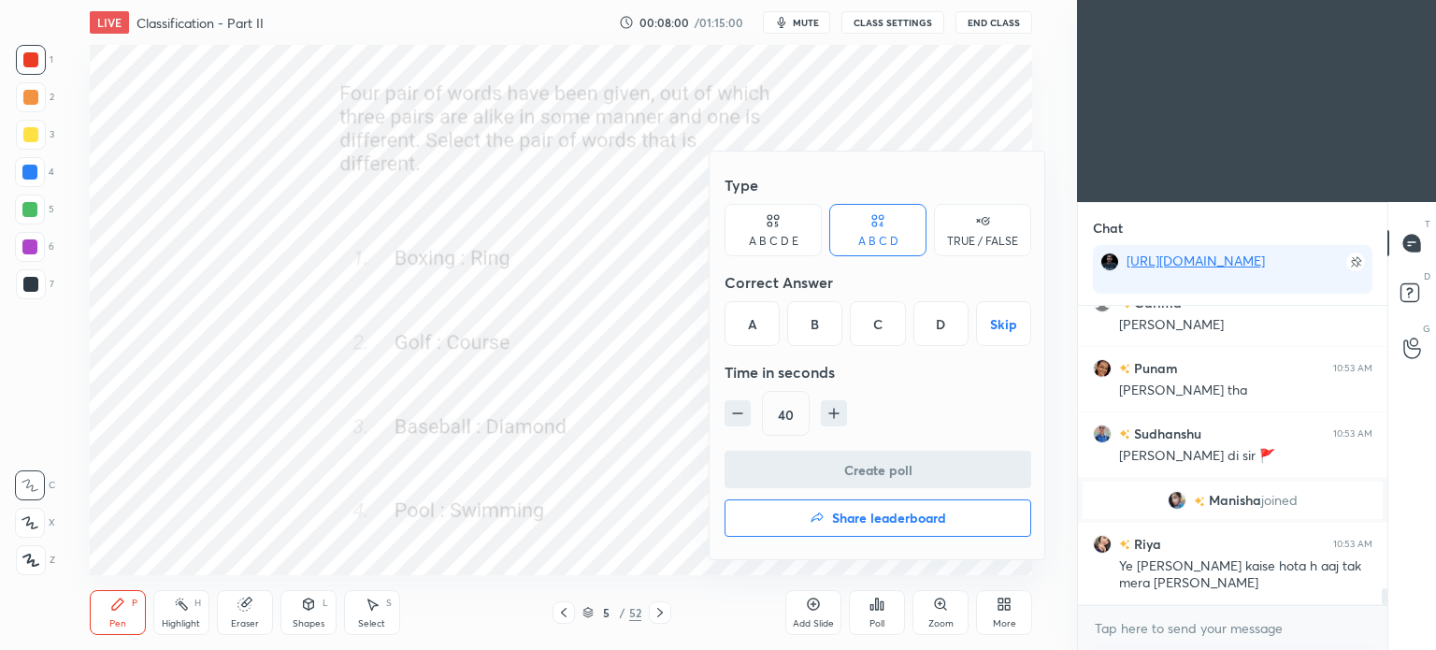
click at [938, 317] on div "D" at bounding box center [940, 323] width 55 height 45
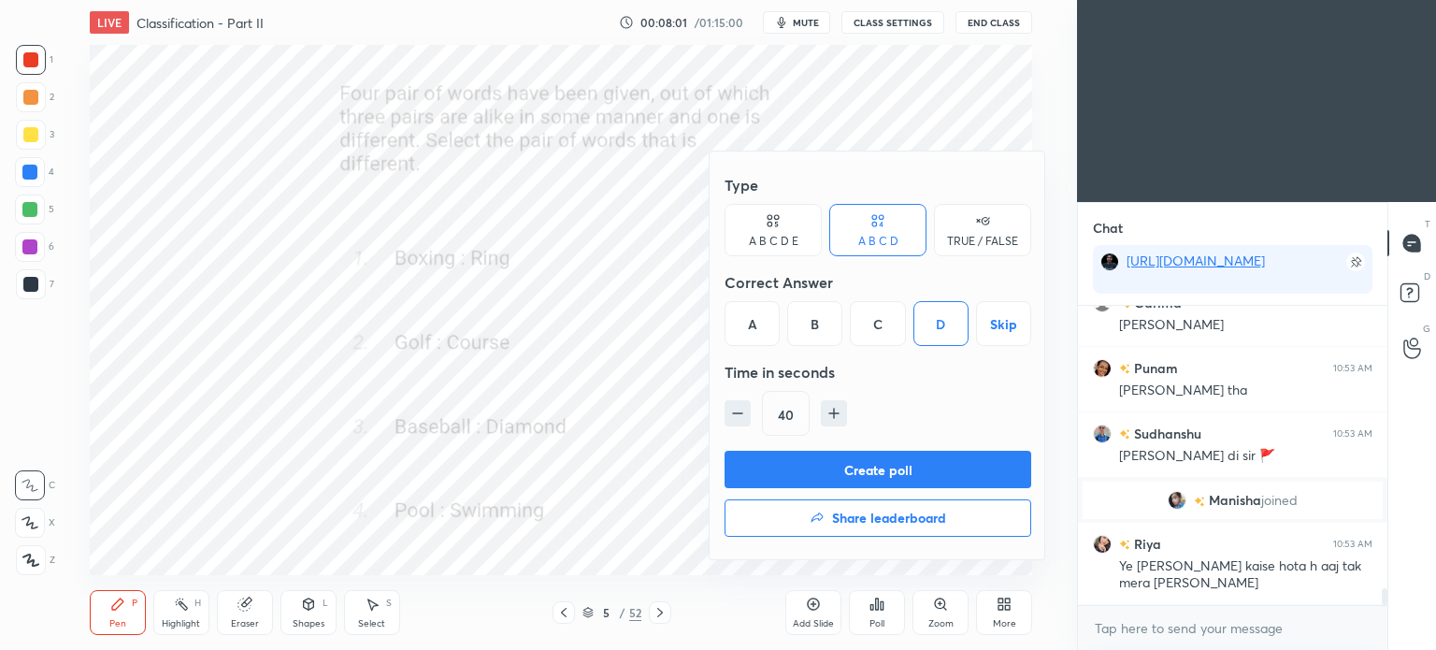
click at [899, 463] on button "Create poll" at bounding box center [877, 469] width 307 height 37
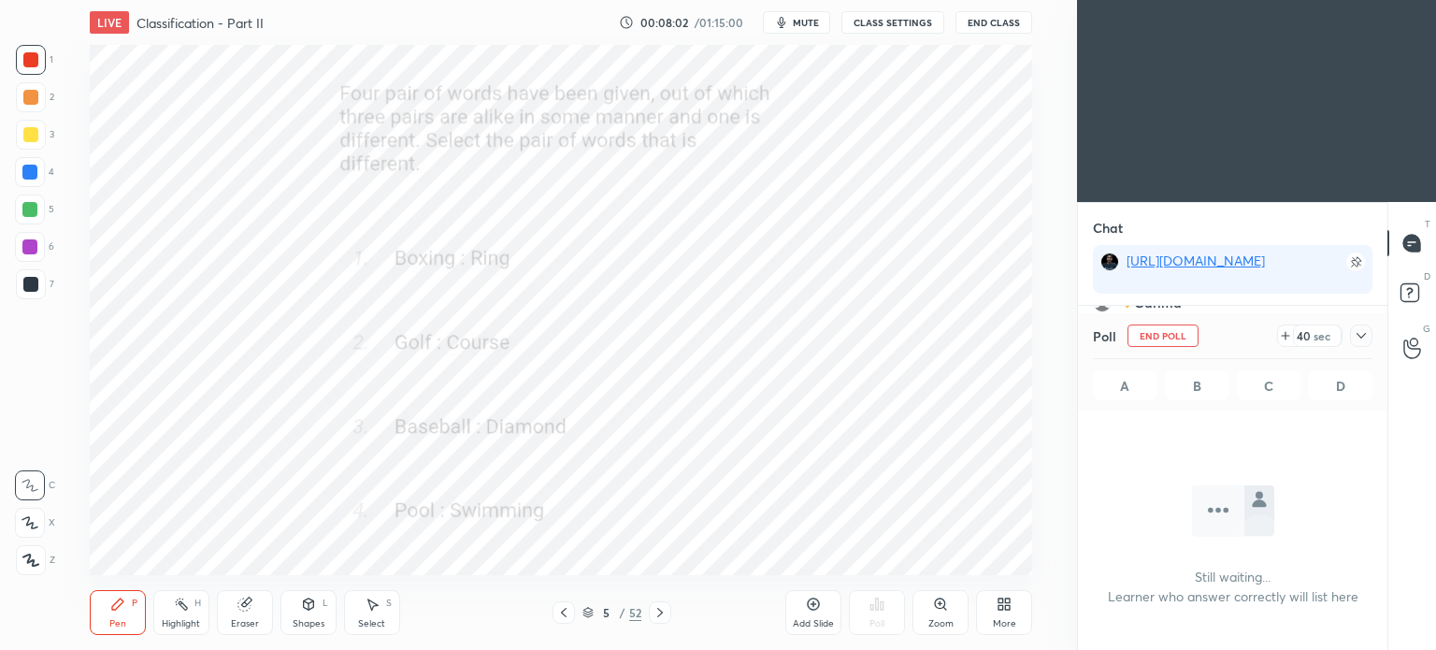
scroll to position [41, 304]
click at [1364, 332] on icon at bounding box center [1360, 335] width 15 height 15
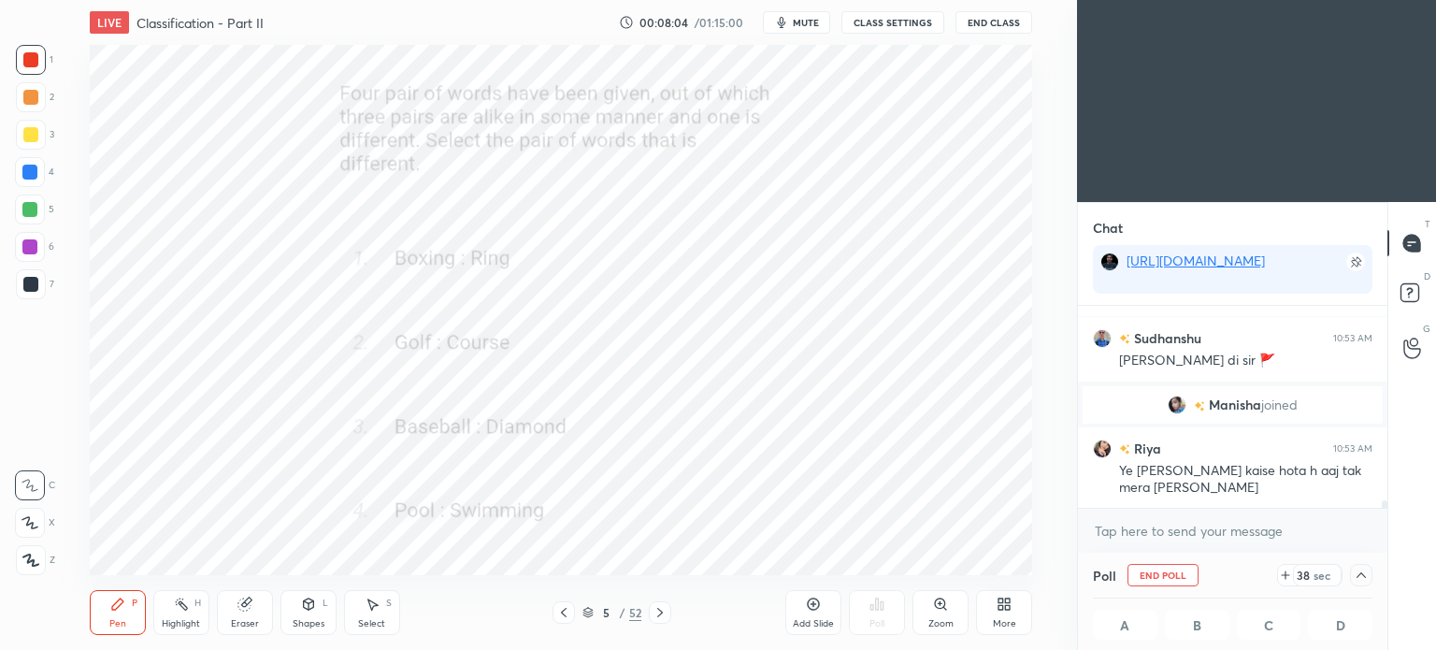
scroll to position [5060, 0]
click at [1361, 571] on icon at bounding box center [1360, 574] width 15 height 15
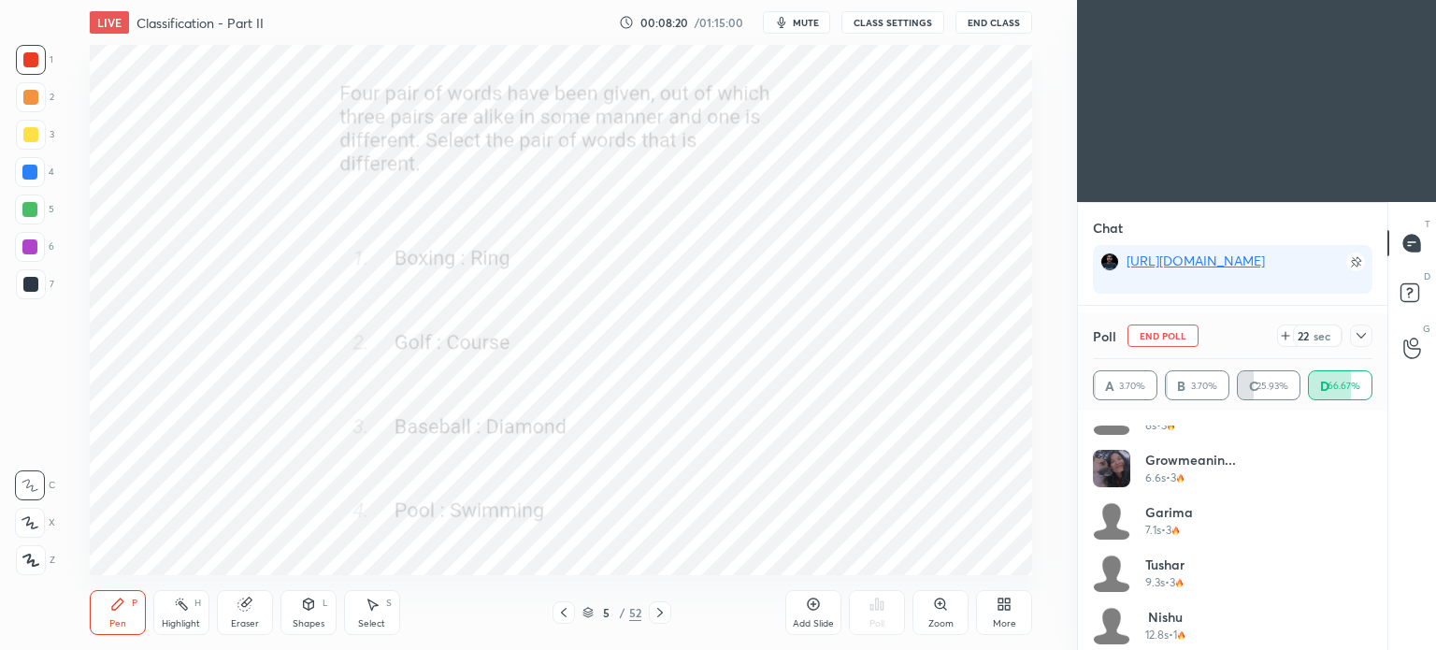
scroll to position [718, 0]
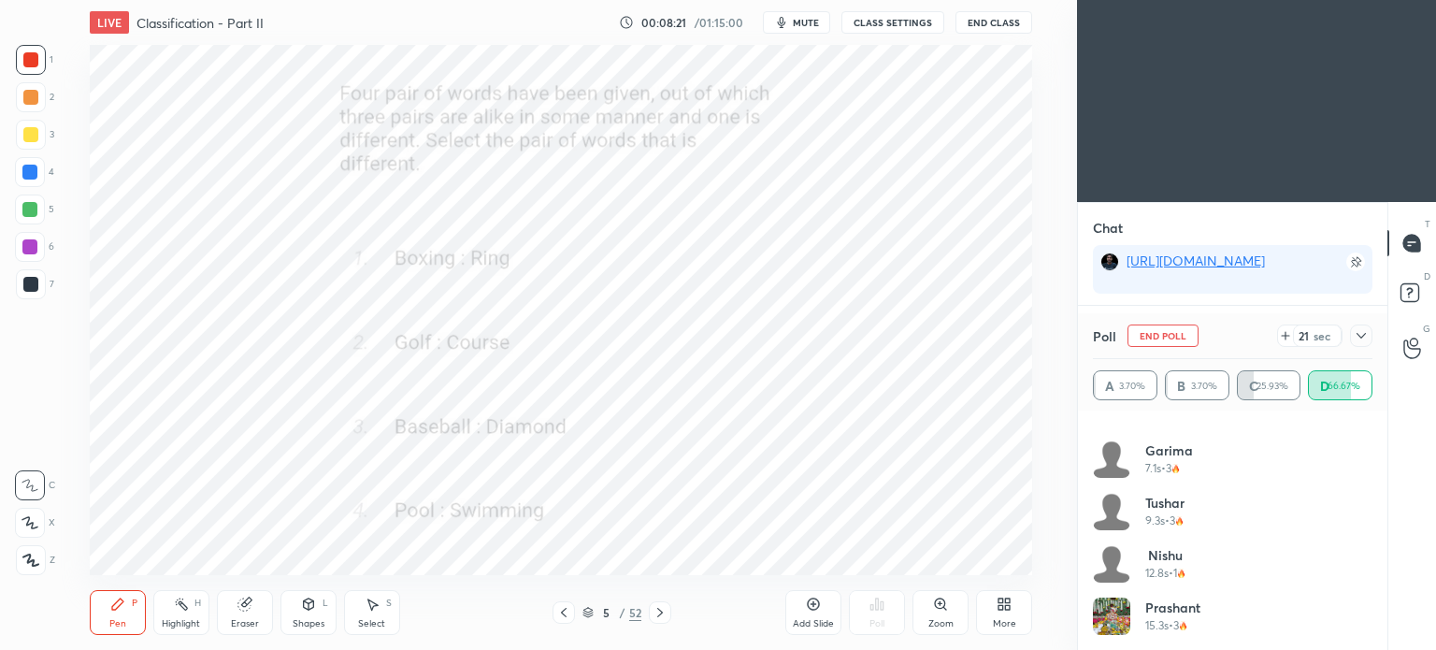
click at [1366, 336] on icon at bounding box center [1360, 335] width 15 height 15
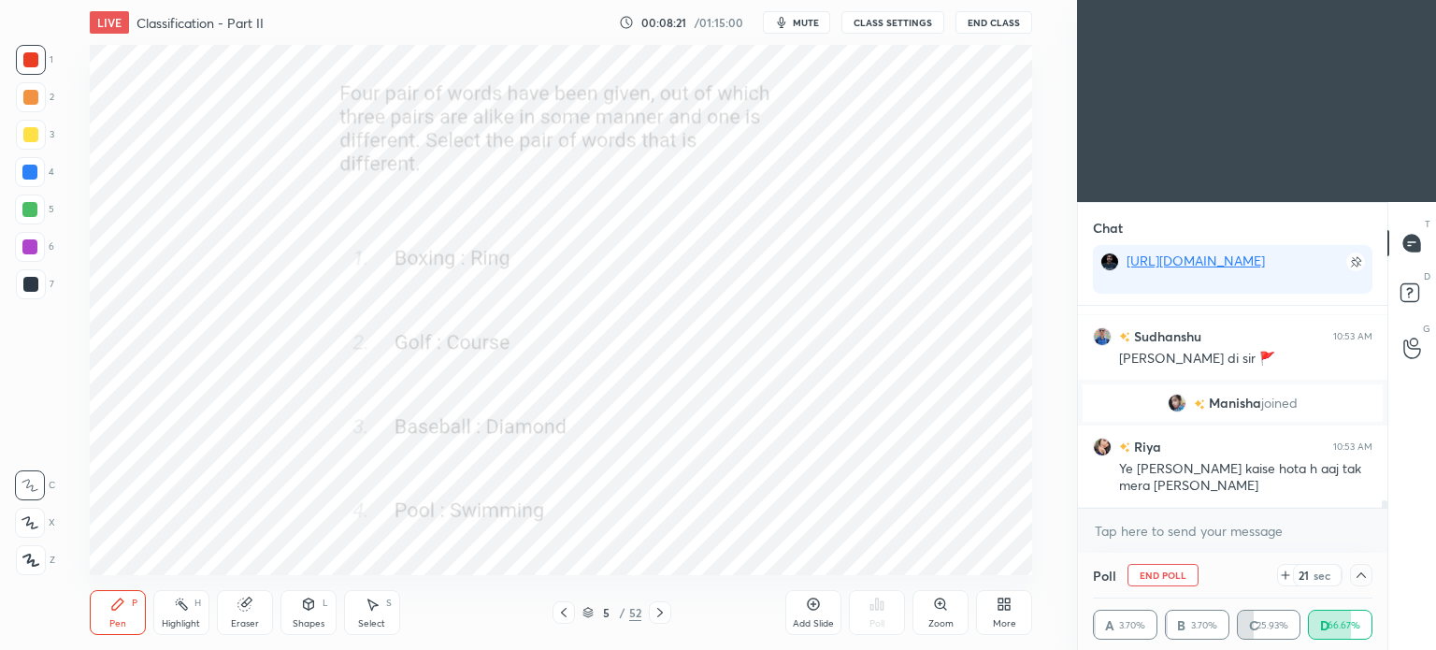
scroll to position [6, 6]
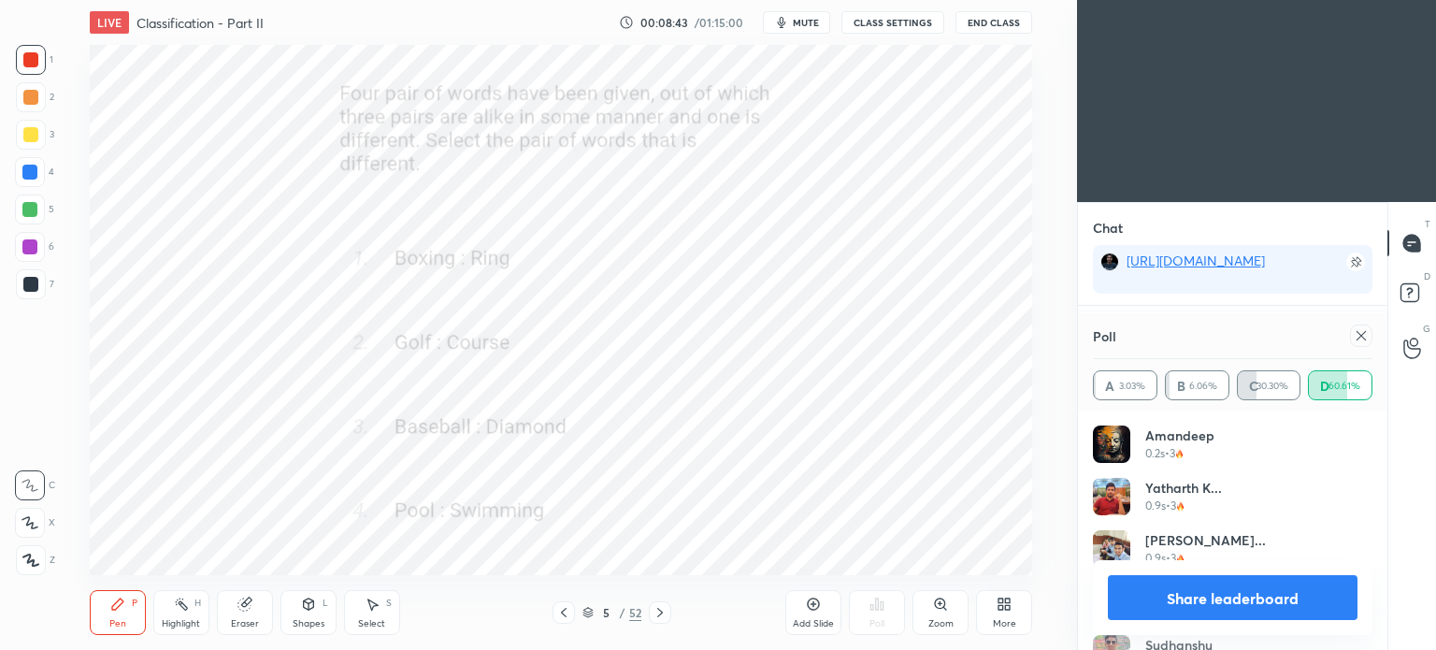
click at [1358, 339] on icon at bounding box center [1360, 335] width 15 height 15
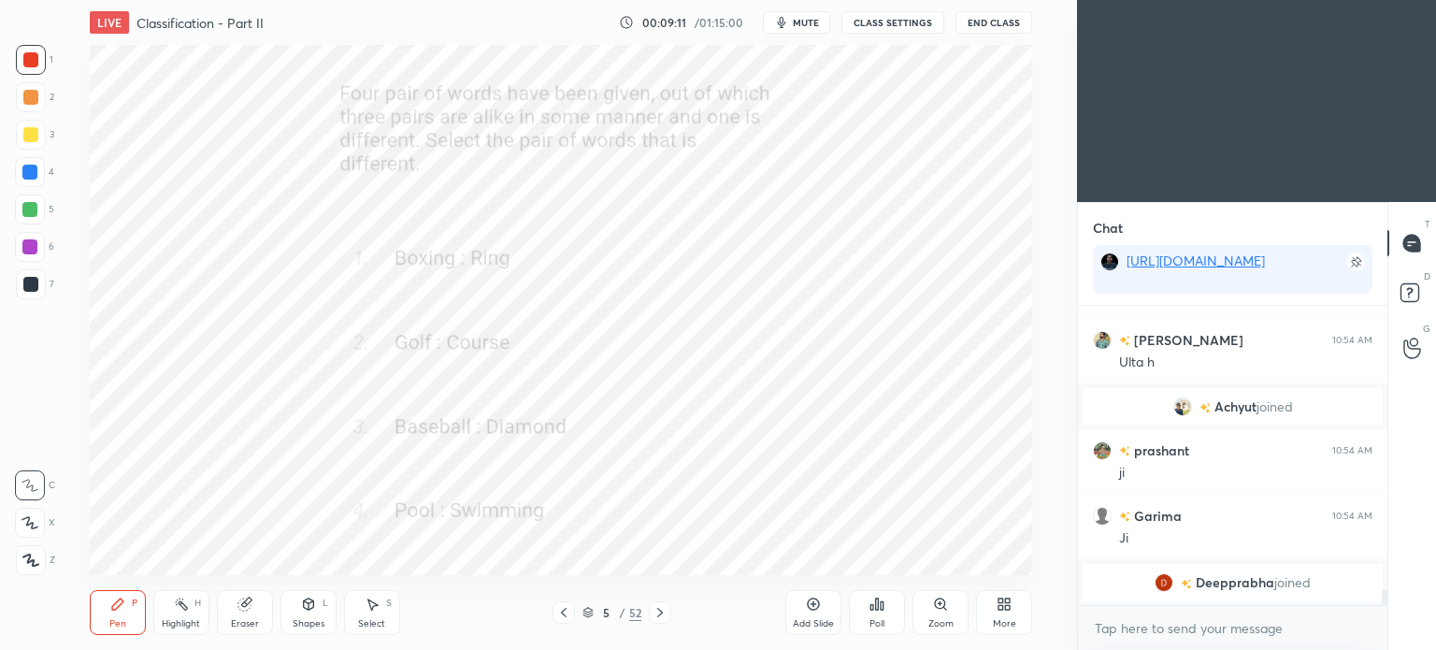
click at [661, 612] on icon at bounding box center [660, 612] width 6 height 9
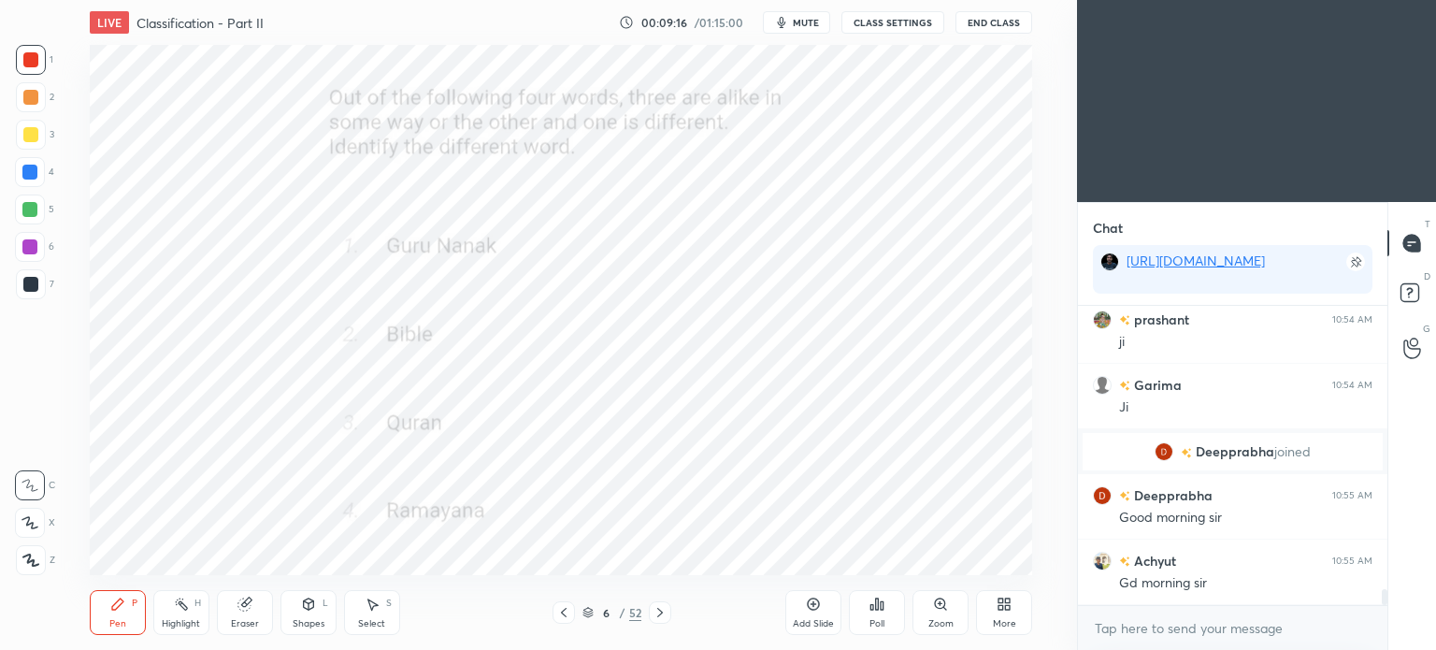
click at [876, 621] on div "Poll" at bounding box center [876, 623] width 15 height 9
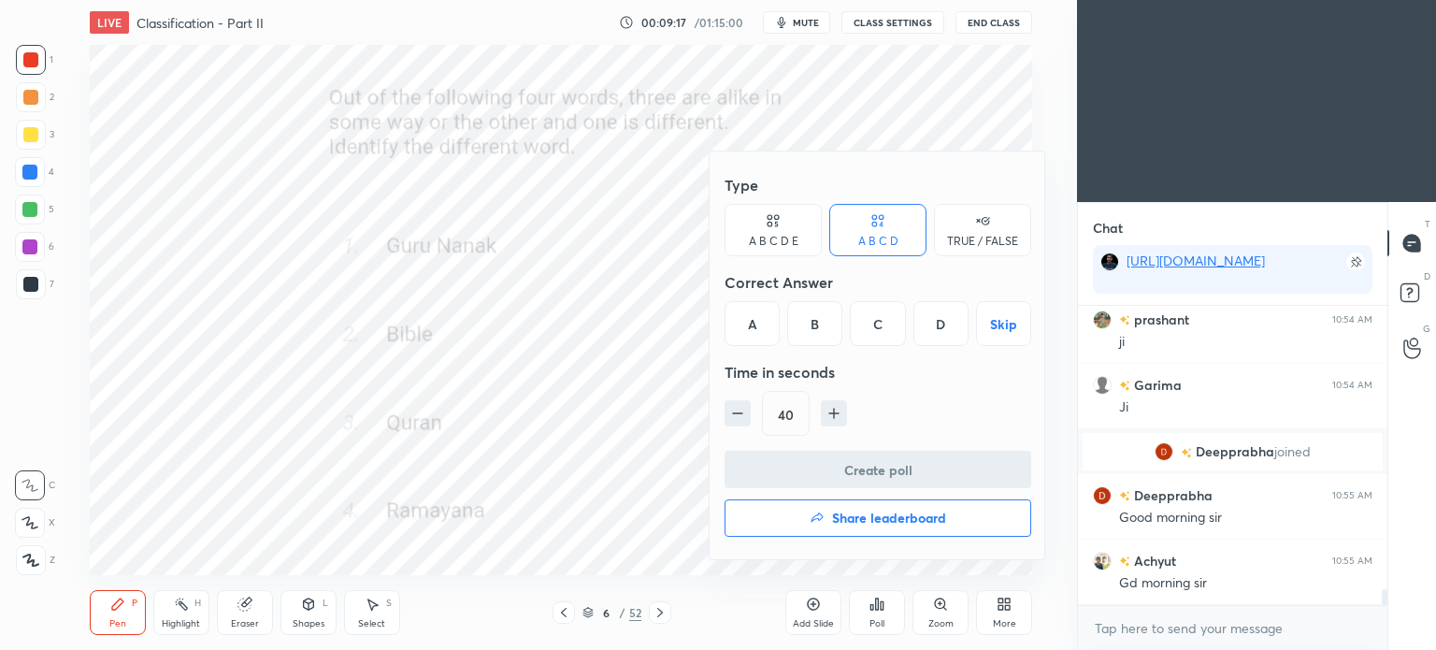
click at [748, 324] on div "A" at bounding box center [751, 323] width 55 height 45
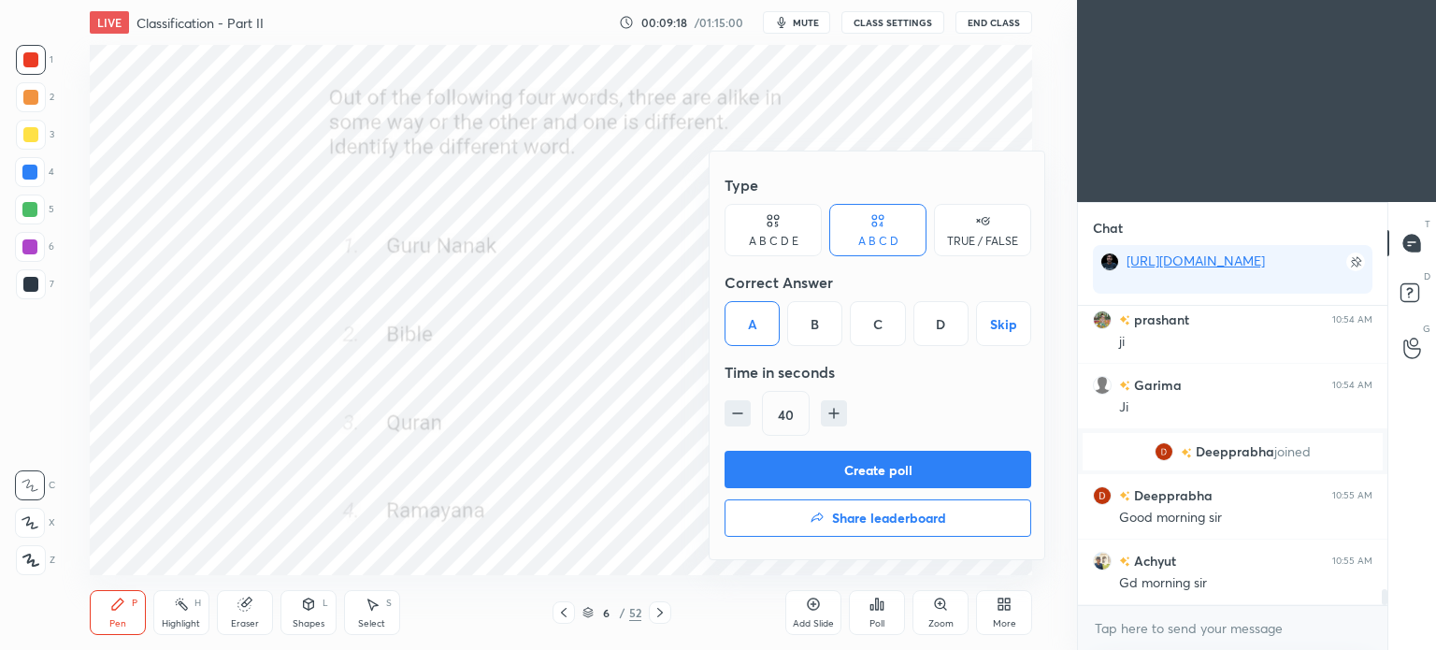
click at [902, 473] on button "Create poll" at bounding box center [877, 469] width 307 height 37
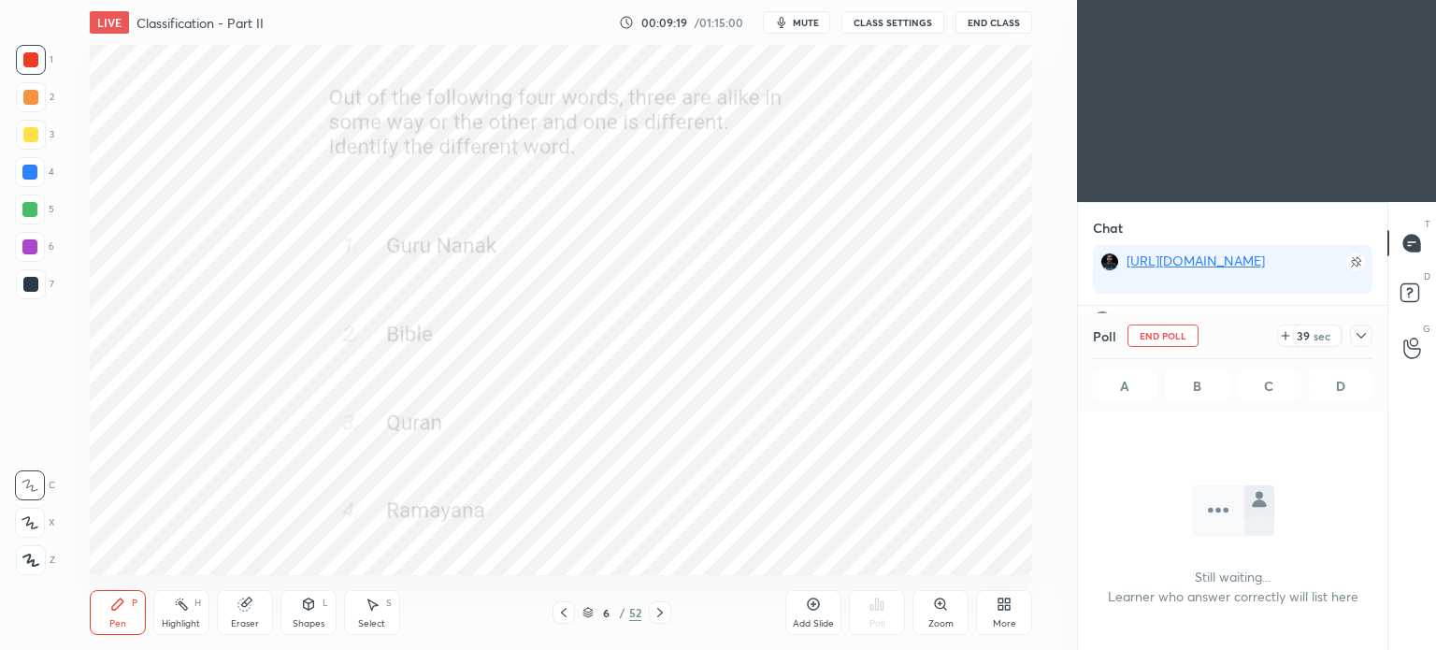
click at [1361, 331] on icon at bounding box center [1360, 335] width 15 height 15
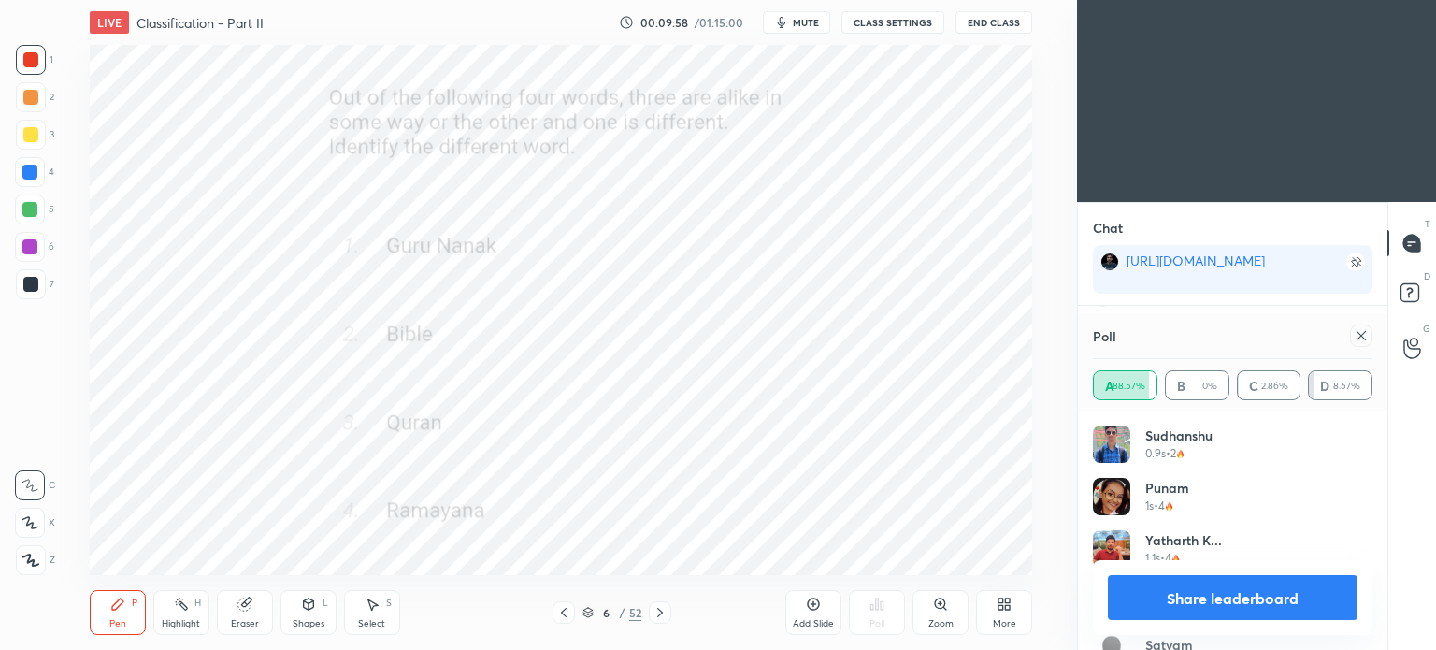
scroll to position [218, 274]
click at [1360, 339] on icon at bounding box center [1360, 335] width 15 height 15
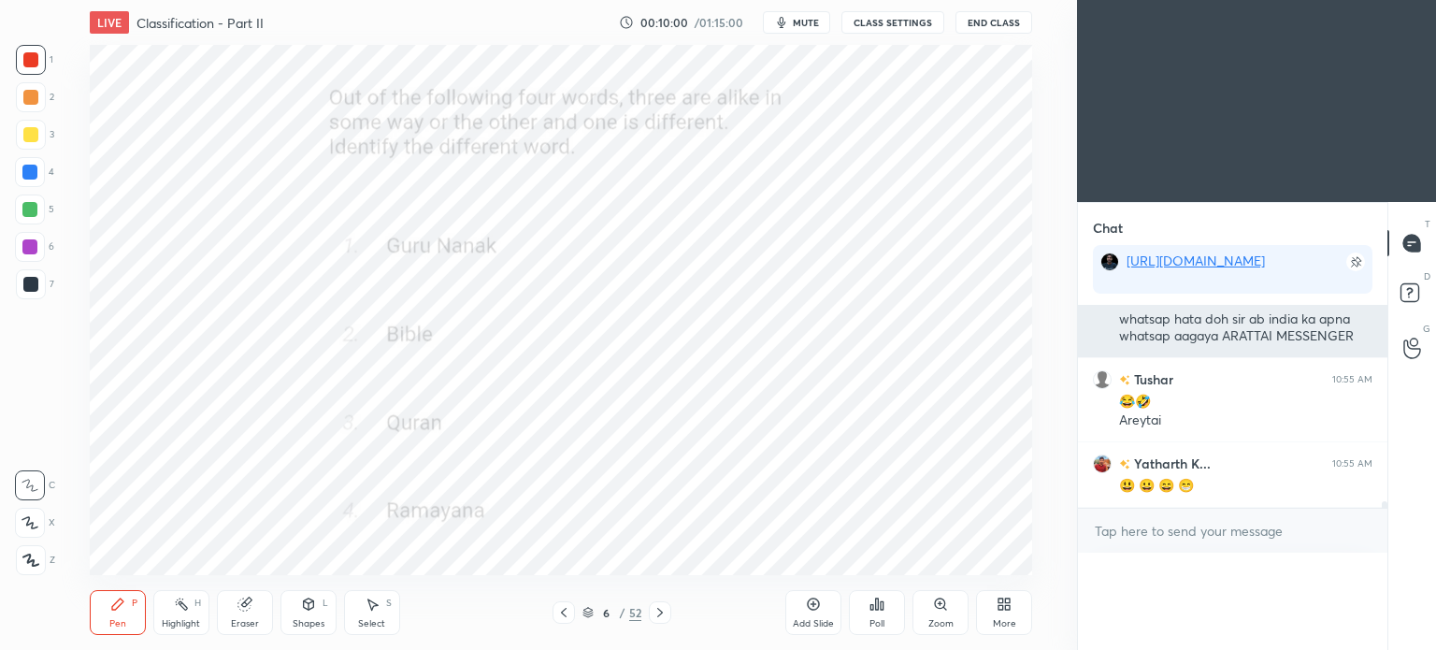
scroll to position [0, 6]
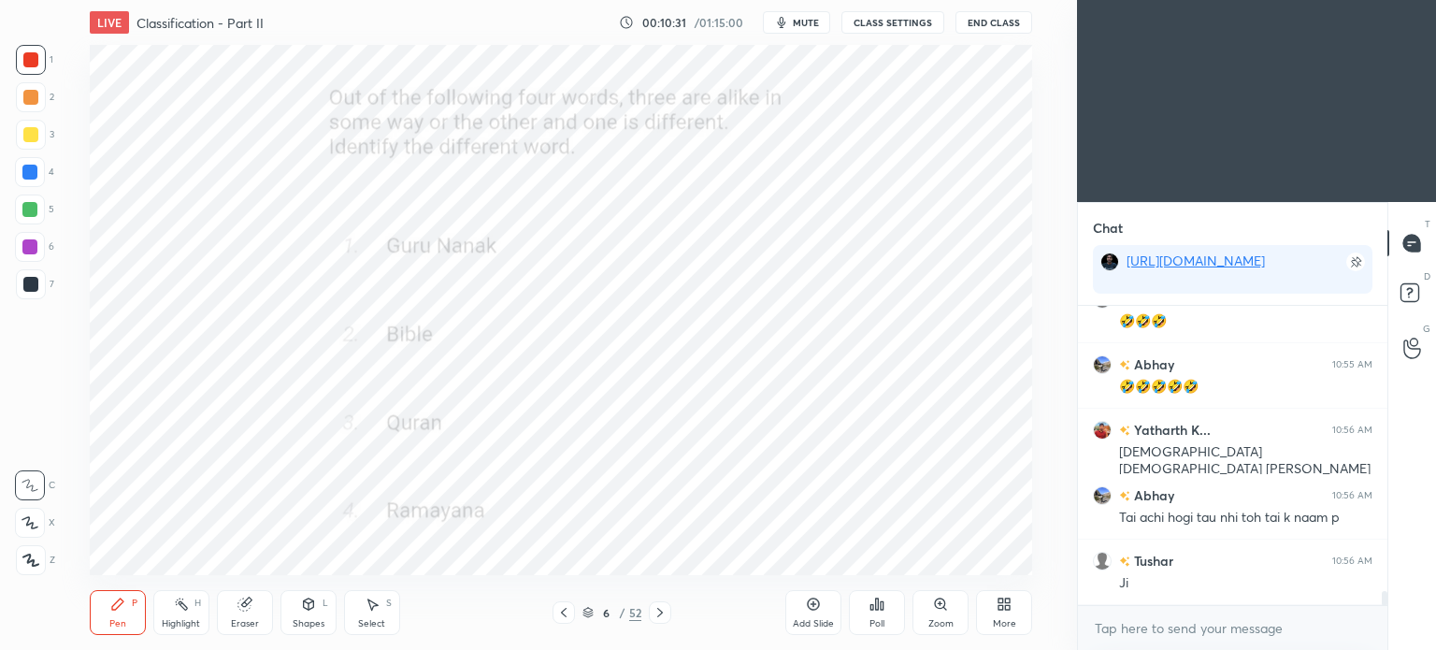
click at [670, 616] on div at bounding box center [660, 612] width 22 height 22
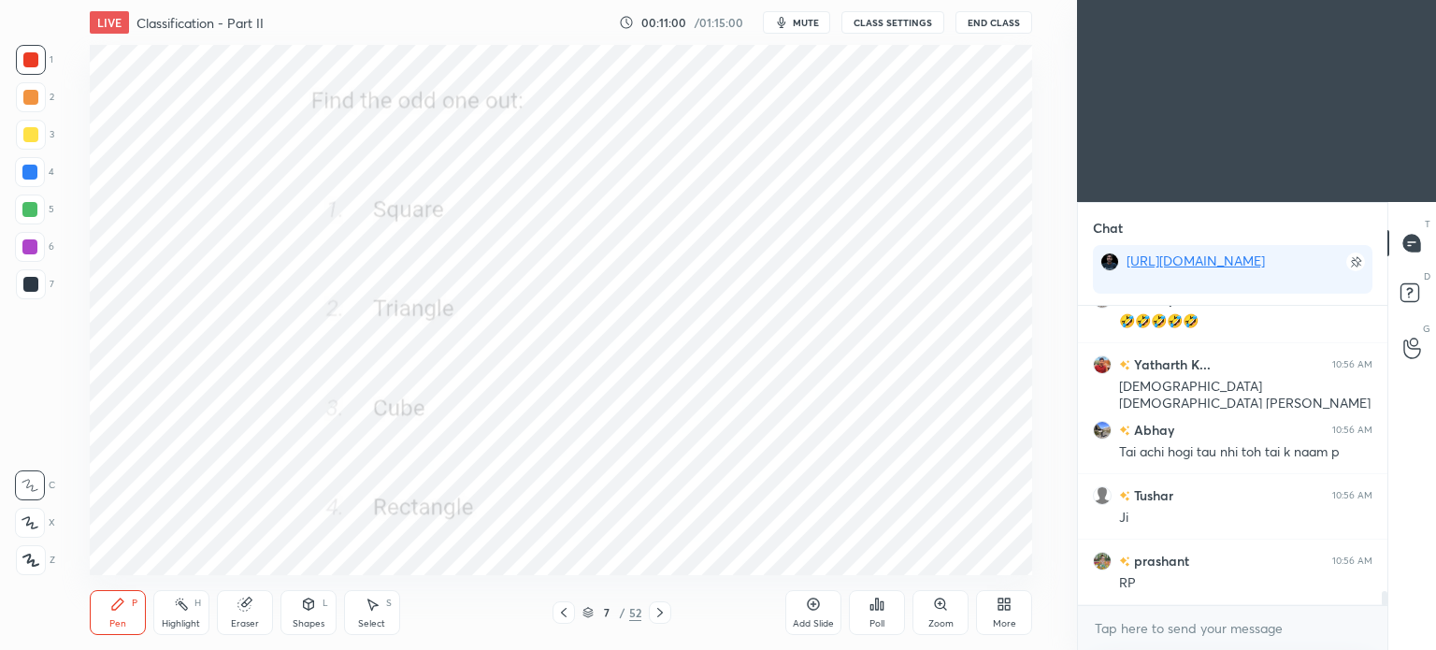
click at [882, 601] on icon at bounding box center [876, 603] width 15 height 15
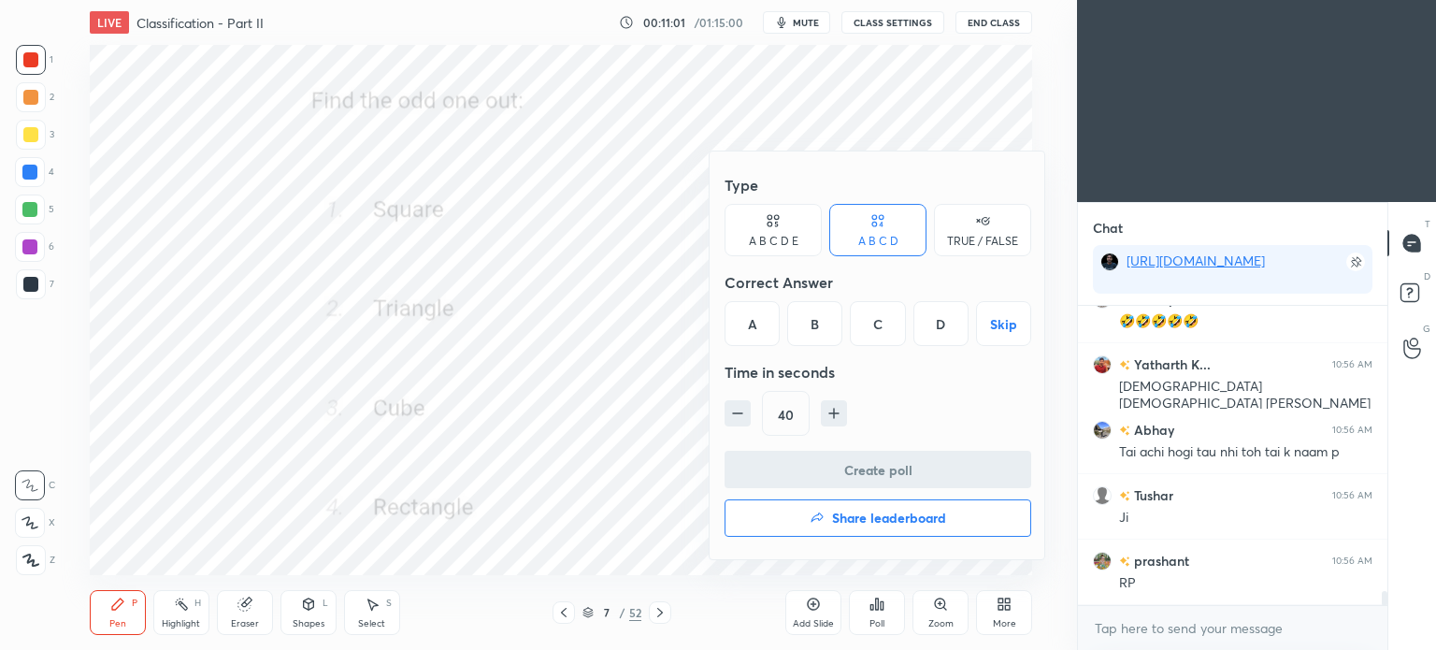
click at [882, 327] on div "C" at bounding box center [877, 323] width 55 height 45
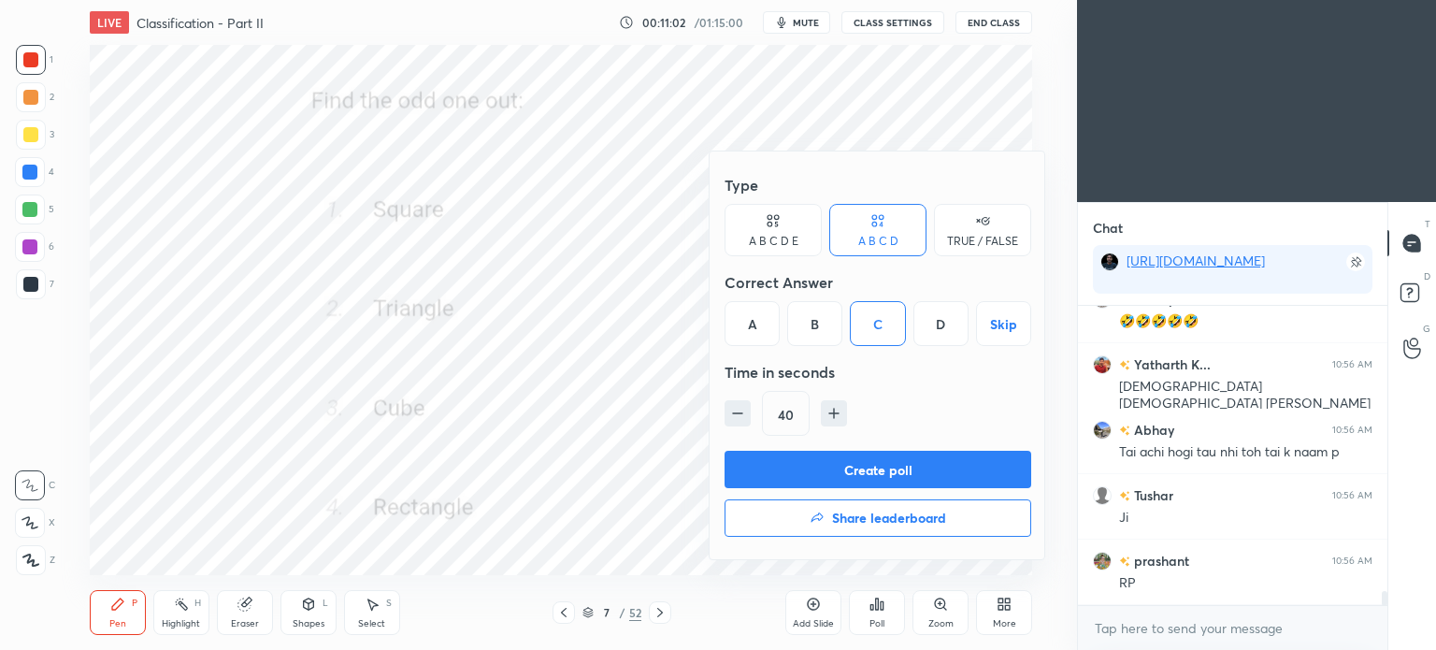
click at [897, 457] on button "Create poll" at bounding box center [877, 469] width 307 height 37
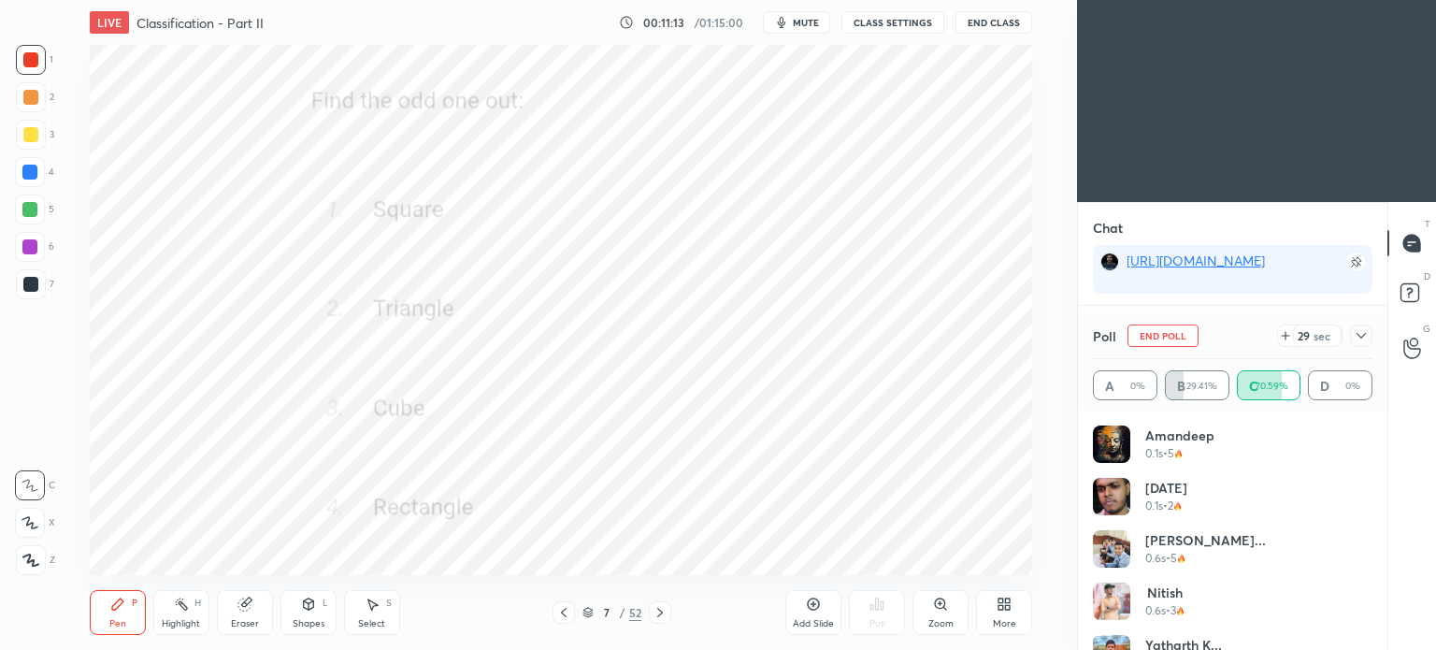
scroll to position [6281, 0]
click at [1365, 333] on icon at bounding box center [1360, 335] width 15 height 15
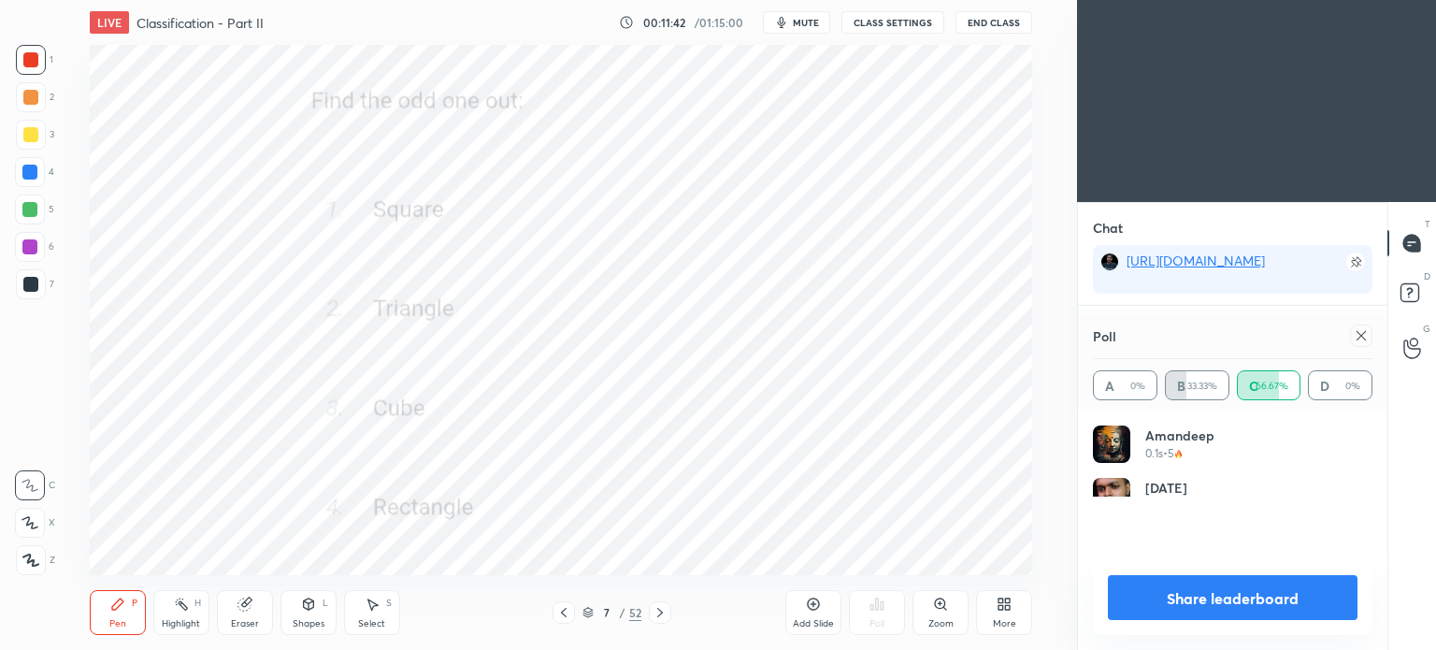
scroll to position [219, 274]
click at [1361, 335] on icon at bounding box center [1360, 335] width 15 height 15
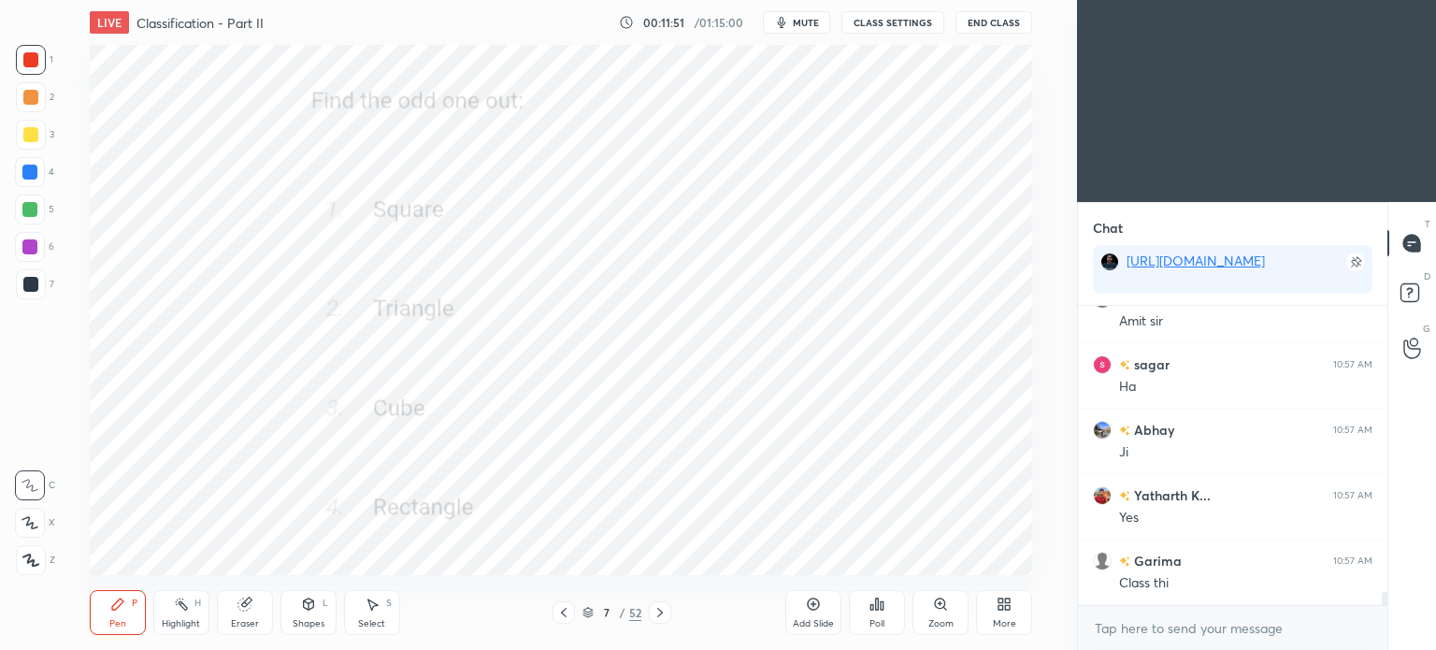
click at [36, 165] on div at bounding box center [30, 172] width 30 height 30
click at [34, 172] on div at bounding box center [29, 172] width 15 height 15
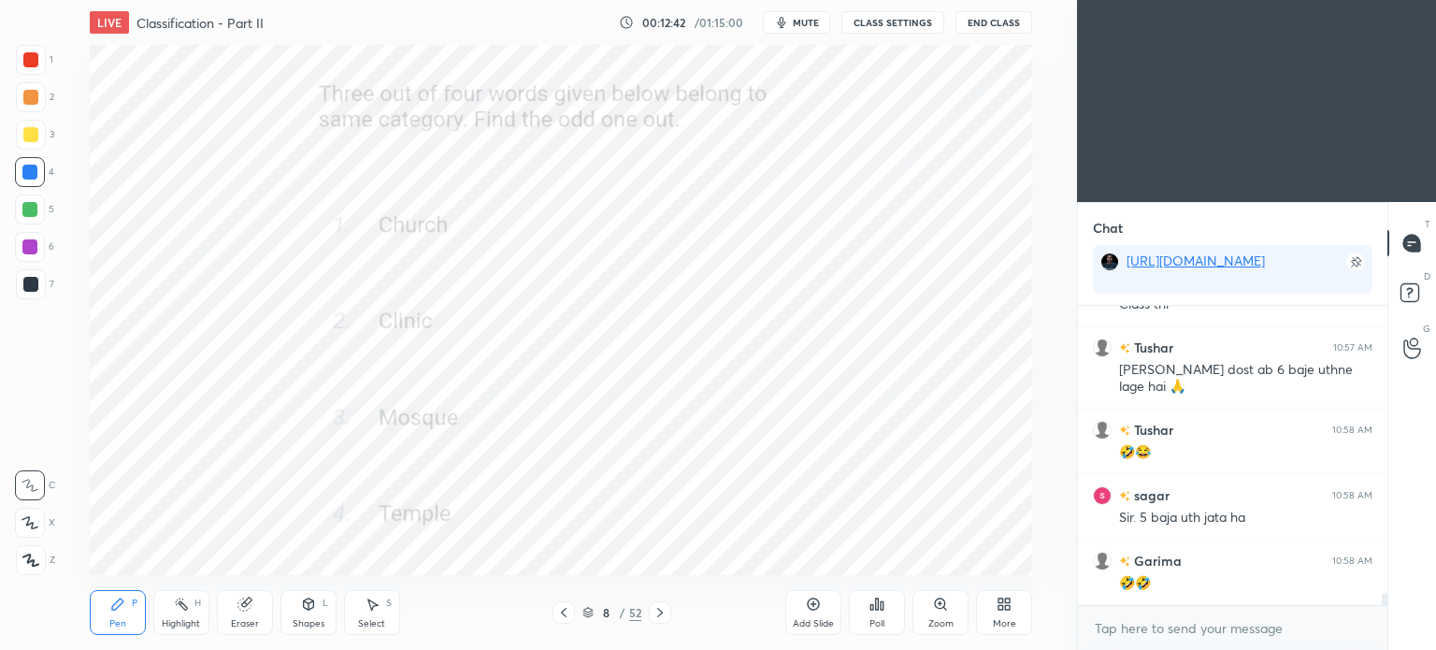
scroll to position [6921, 0]
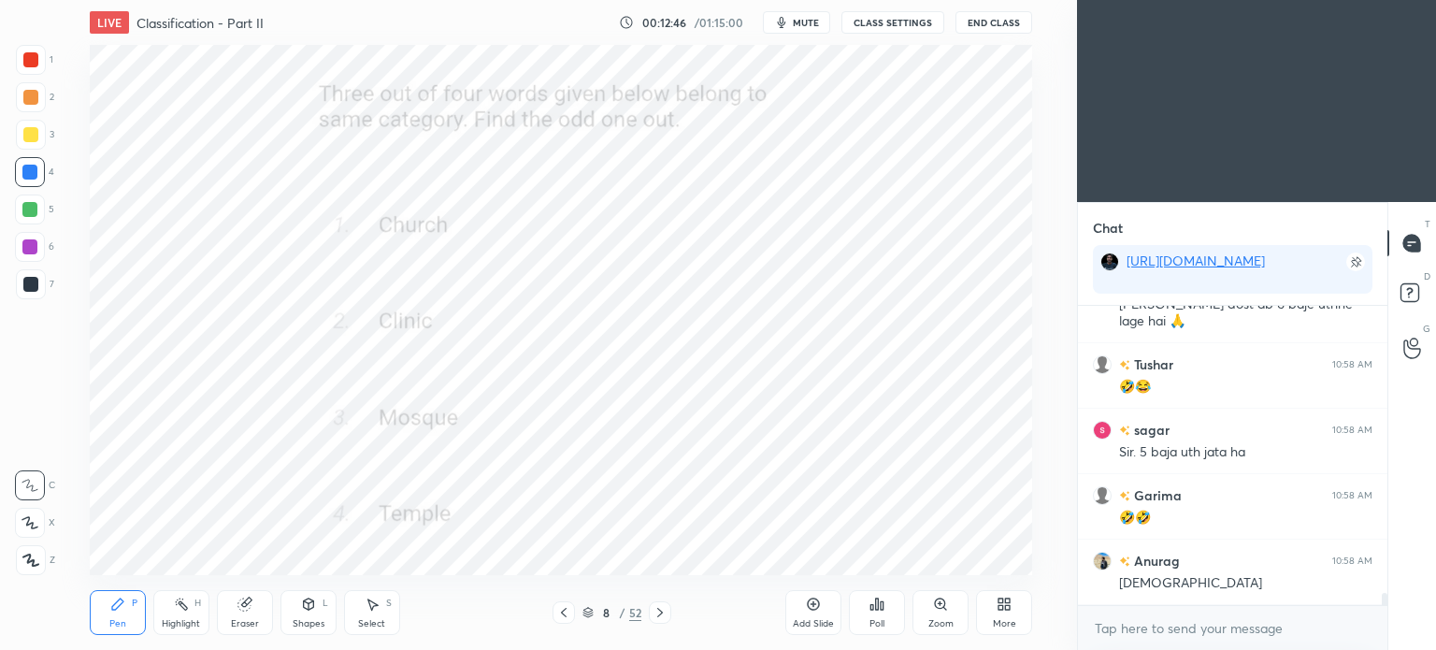
click at [879, 612] on div "Poll" at bounding box center [877, 612] width 56 height 45
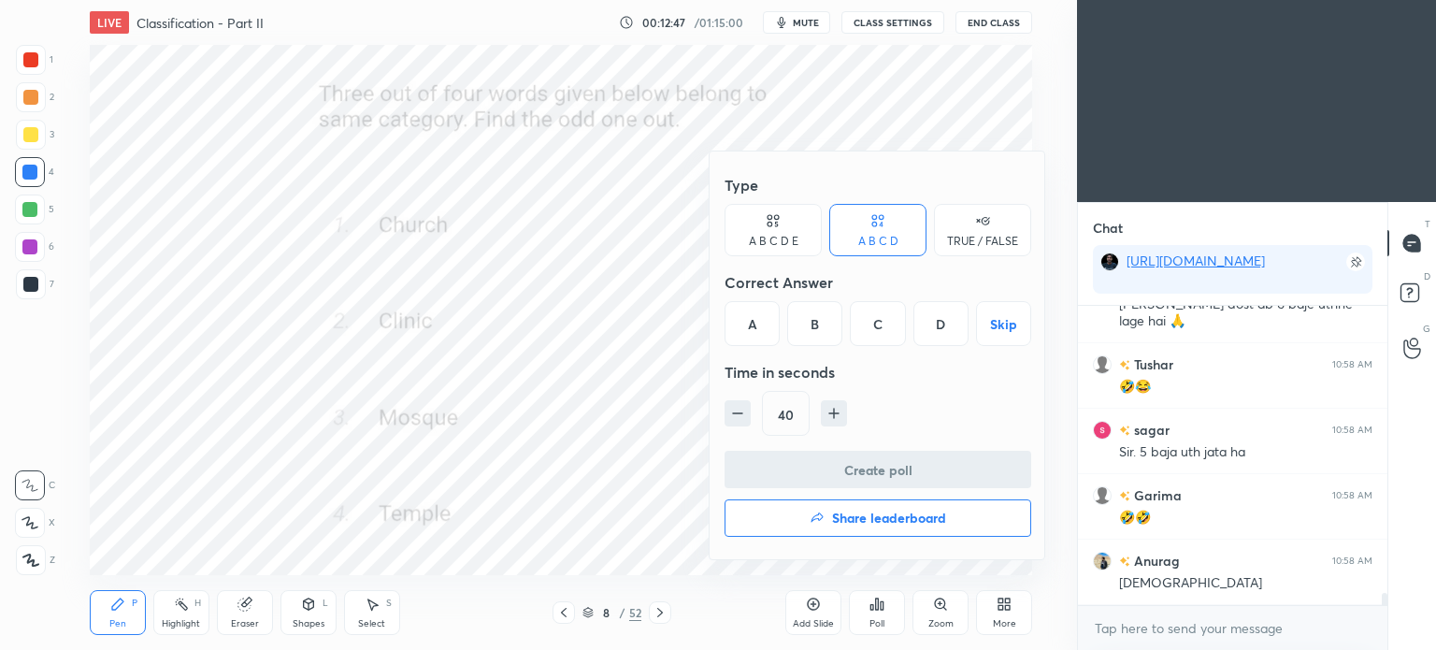
click at [823, 320] on div "B" at bounding box center [814, 323] width 55 height 45
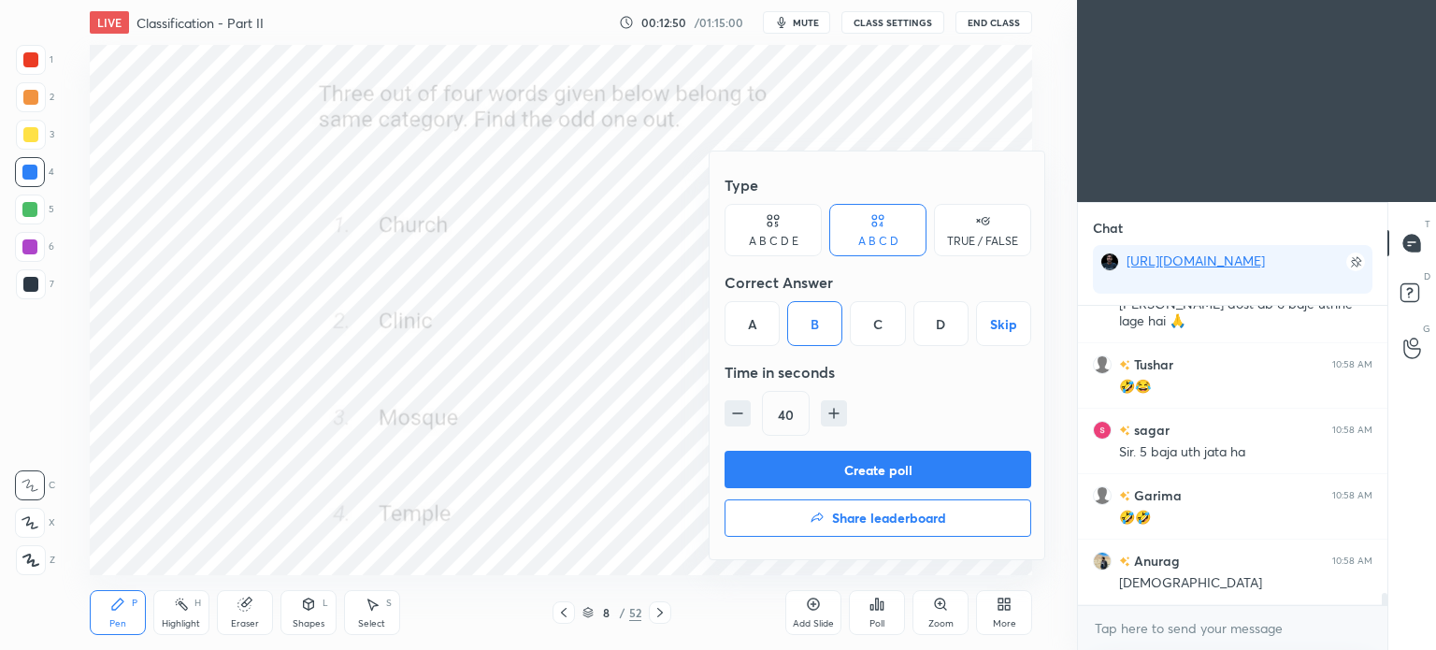
click at [870, 466] on button "Create poll" at bounding box center [877, 469] width 307 height 37
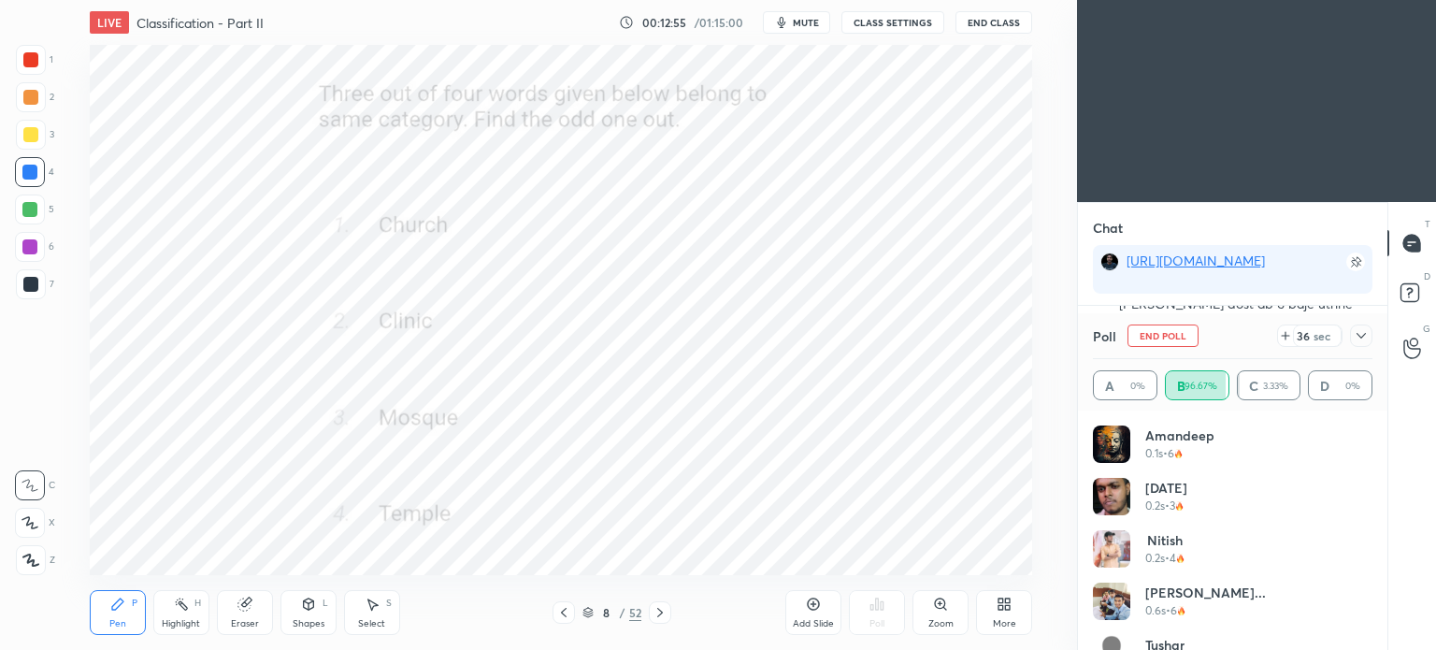
scroll to position [7036, 0]
click at [1363, 332] on icon at bounding box center [1360, 335] width 15 height 15
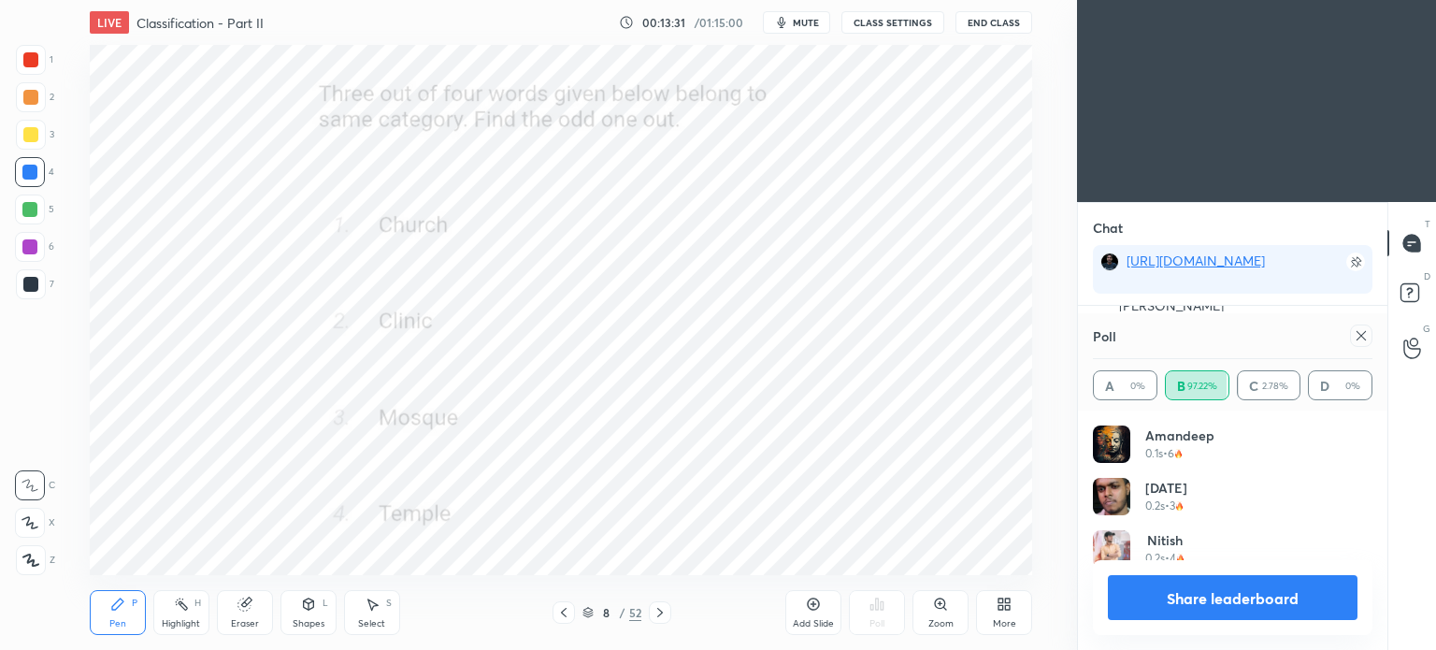
scroll to position [172, 274]
click at [1362, 341] on icon at bounding box center [1360, 335] width 15 height 15
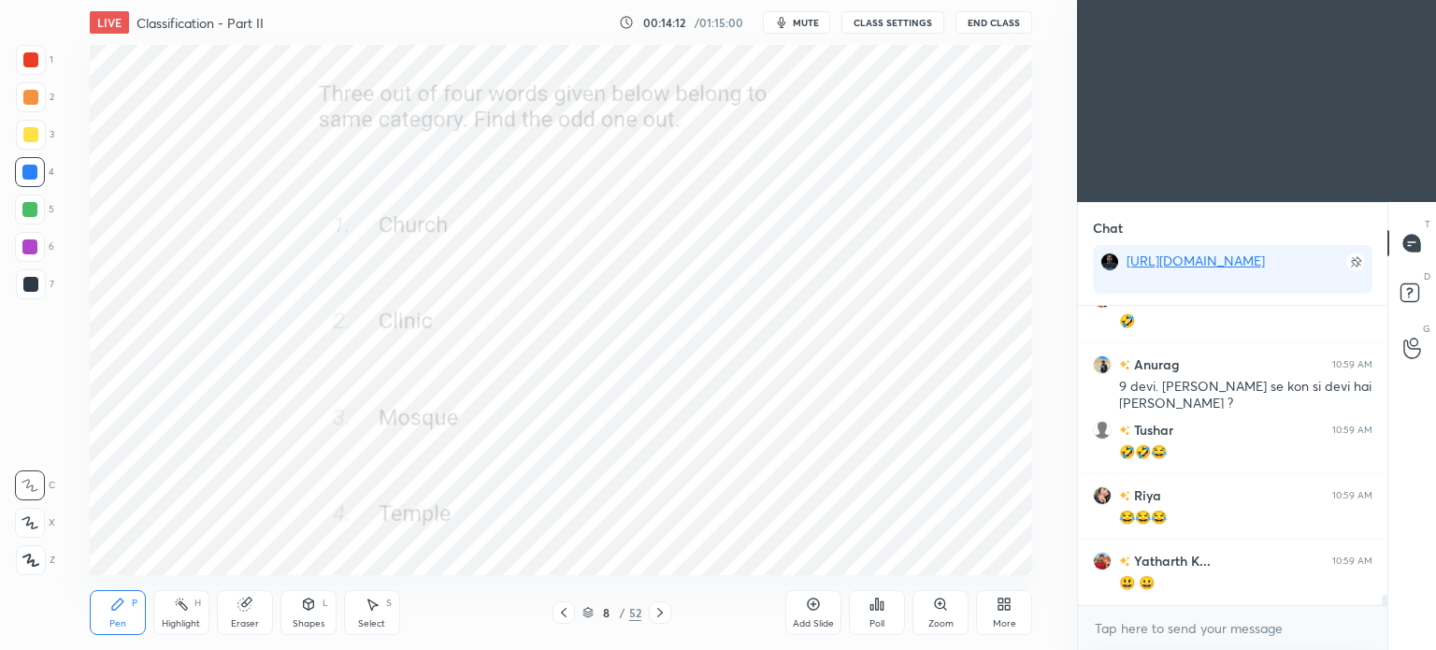
click at [669, 602] on div at bounding box center [660, 612] width 22 height 22
click at [938, 601] on icon at bounding box center [940, 603] width 10 height 10
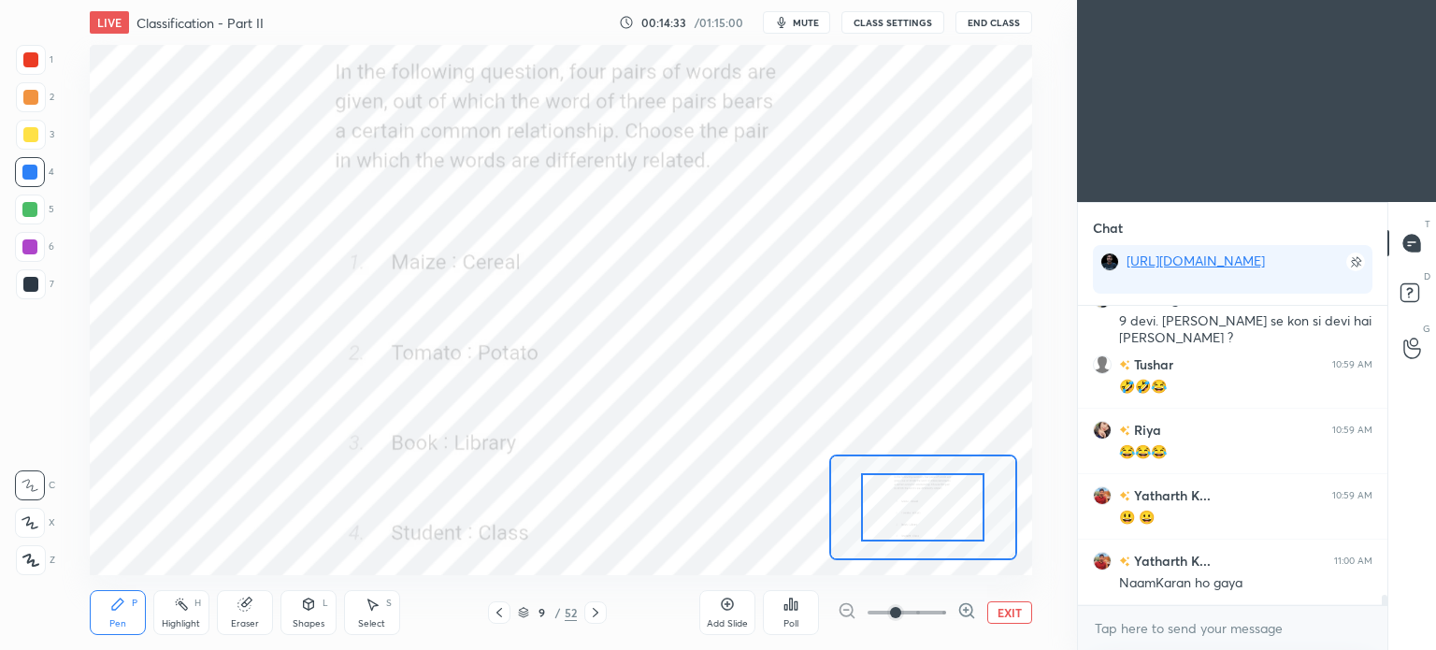
click at [810, 612] on div "Poll" at bounding box center [791, 612] width 56 height 45
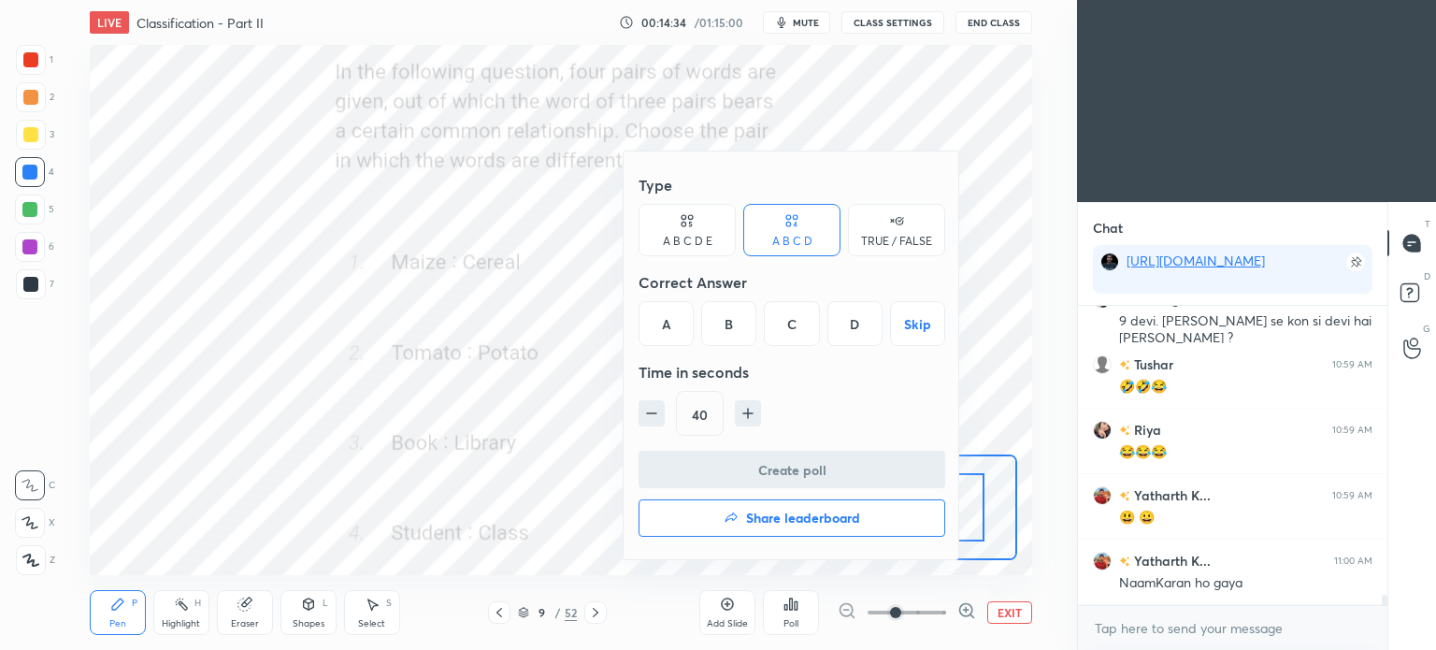
click at [729, 327] on div "B" at bounding box center [728, 323] width 55 height 45
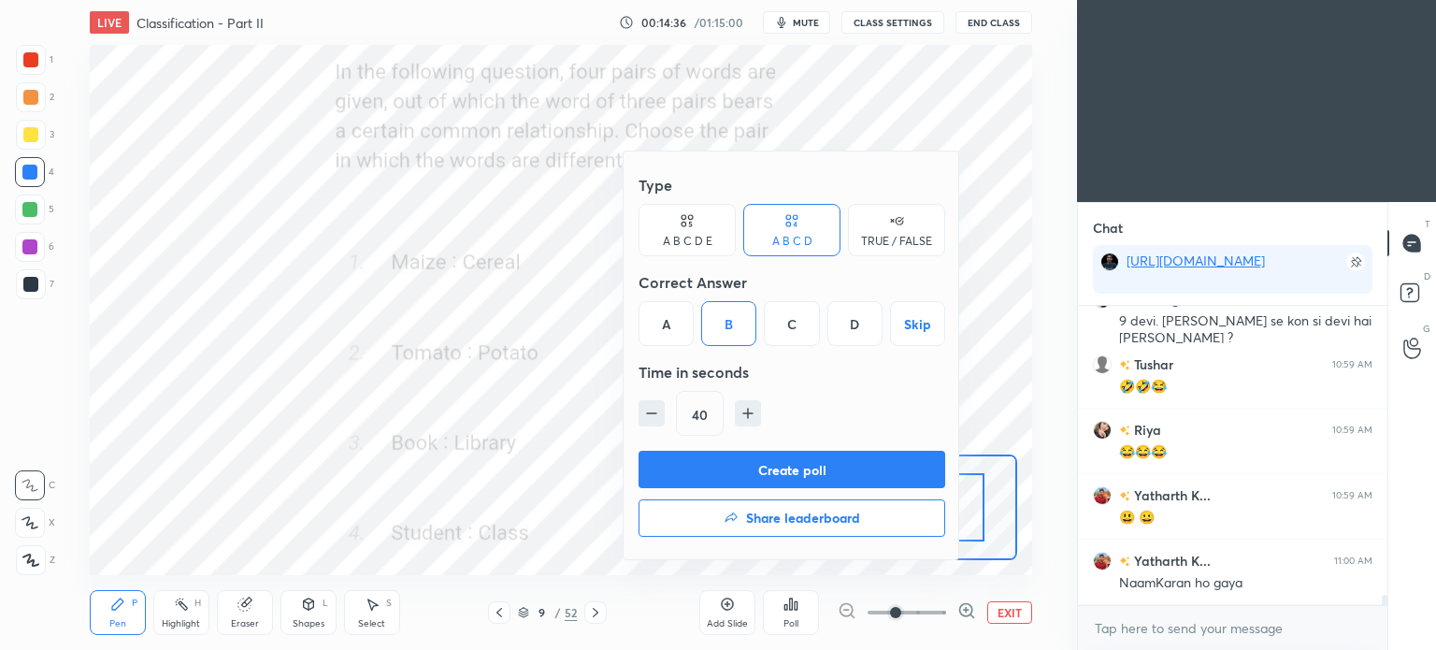
click at [874, 470] on button "Create poll" at bounding box center [791, 469] width 307 height 37
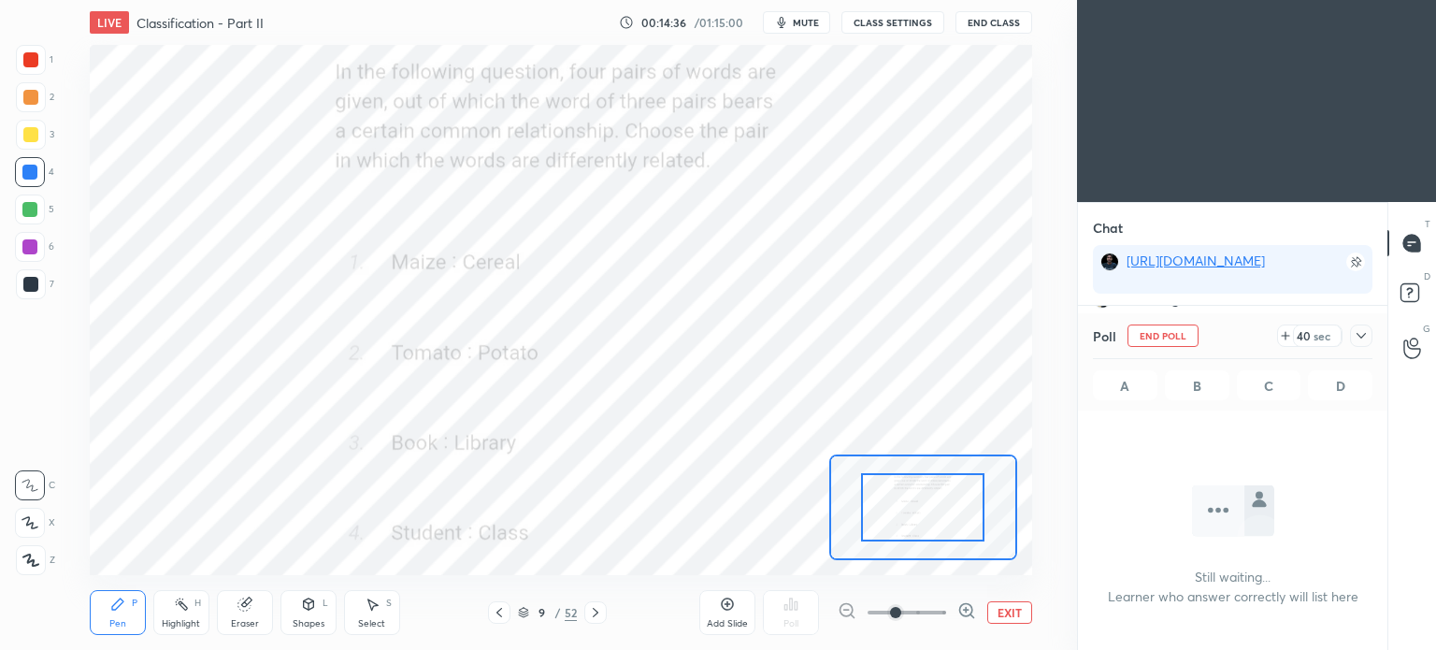
scroll to position [45, 304]
click at [1362, 327] on div at bounding box center [1361, 335] width 22 height 22
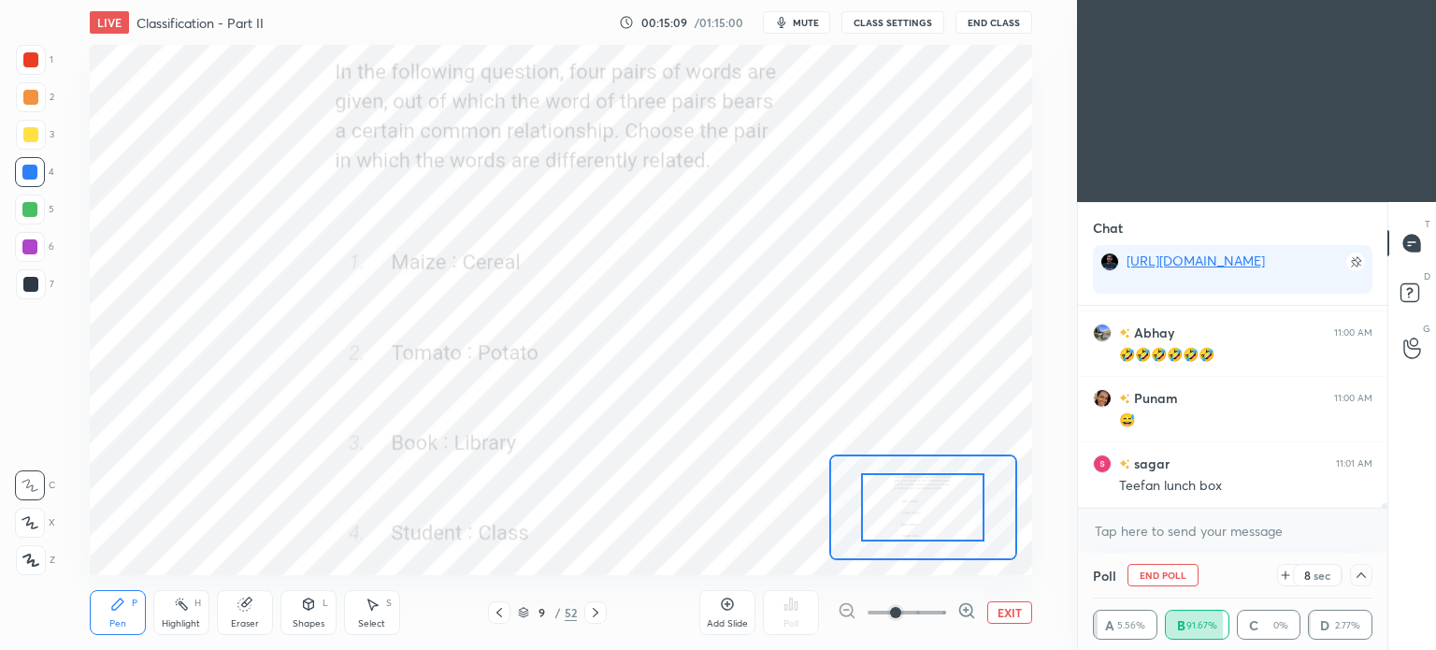
scroll to position [9411, 0]
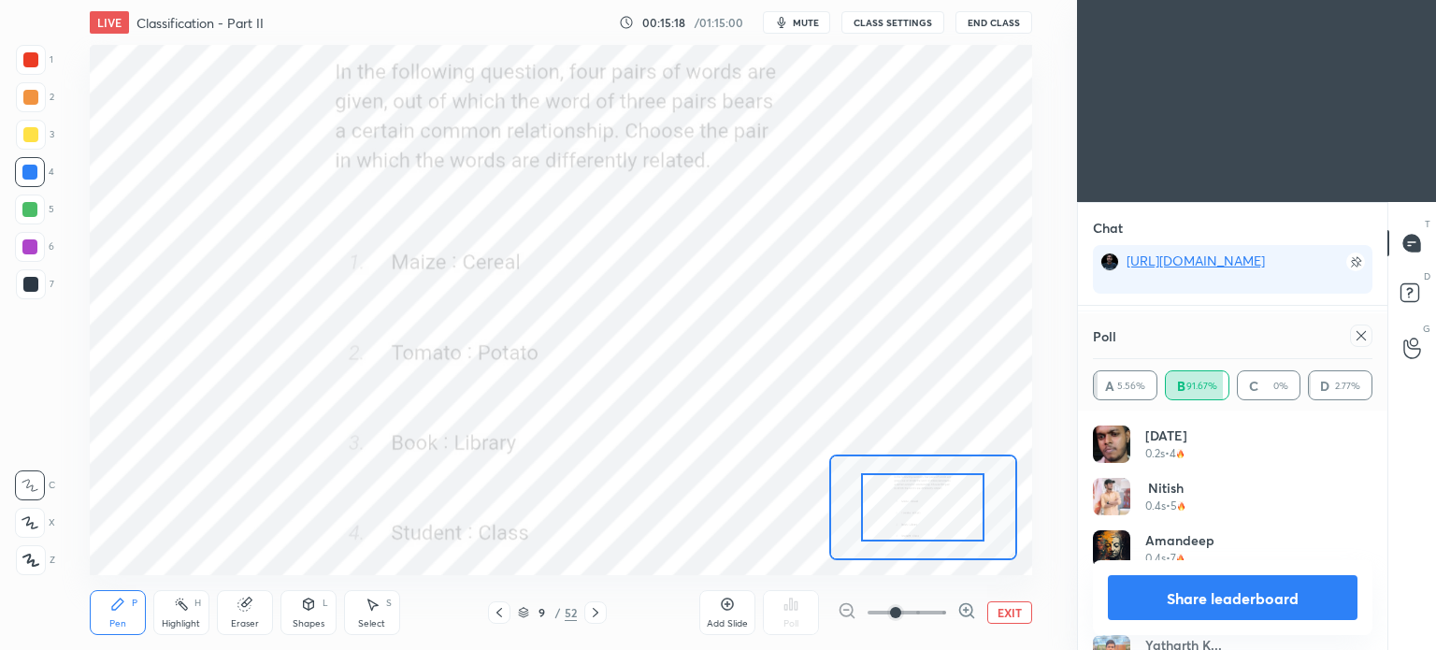
click at [1365, 339] on icon at bounding box center [1360, 335] width 15 height 15
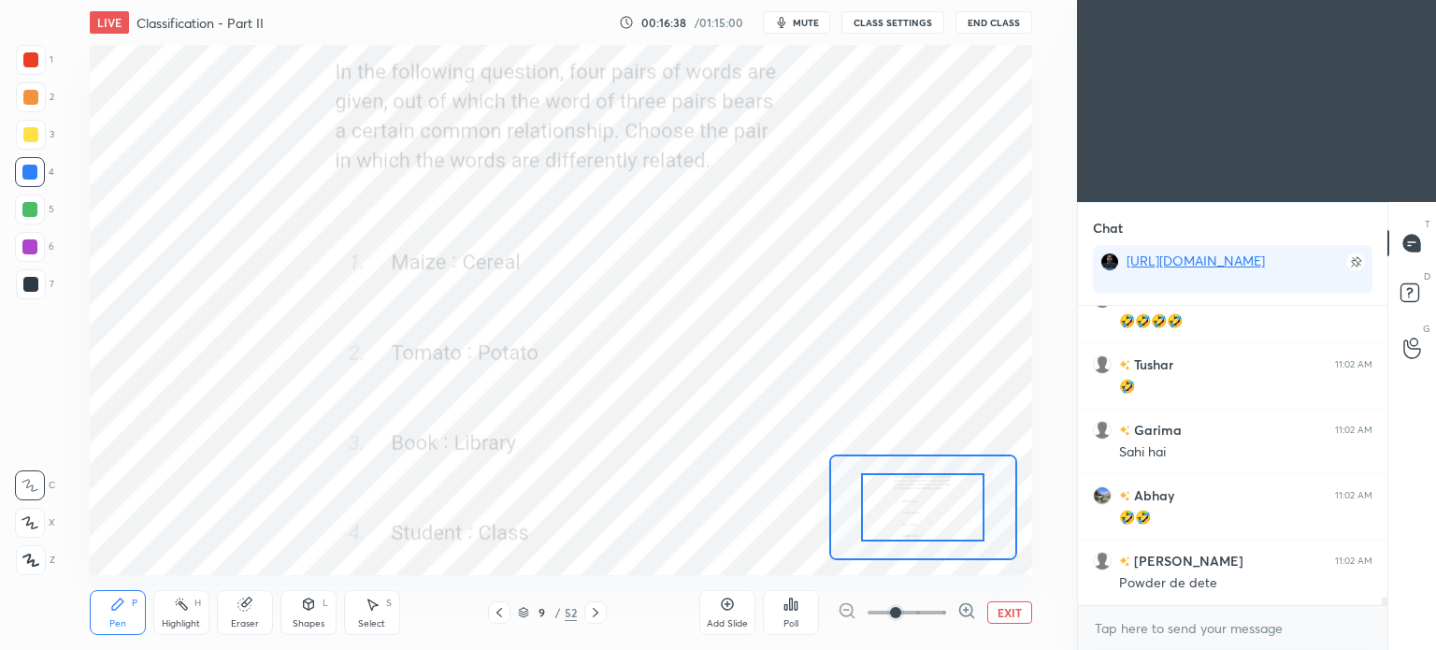
scroll to position [10900, 0]
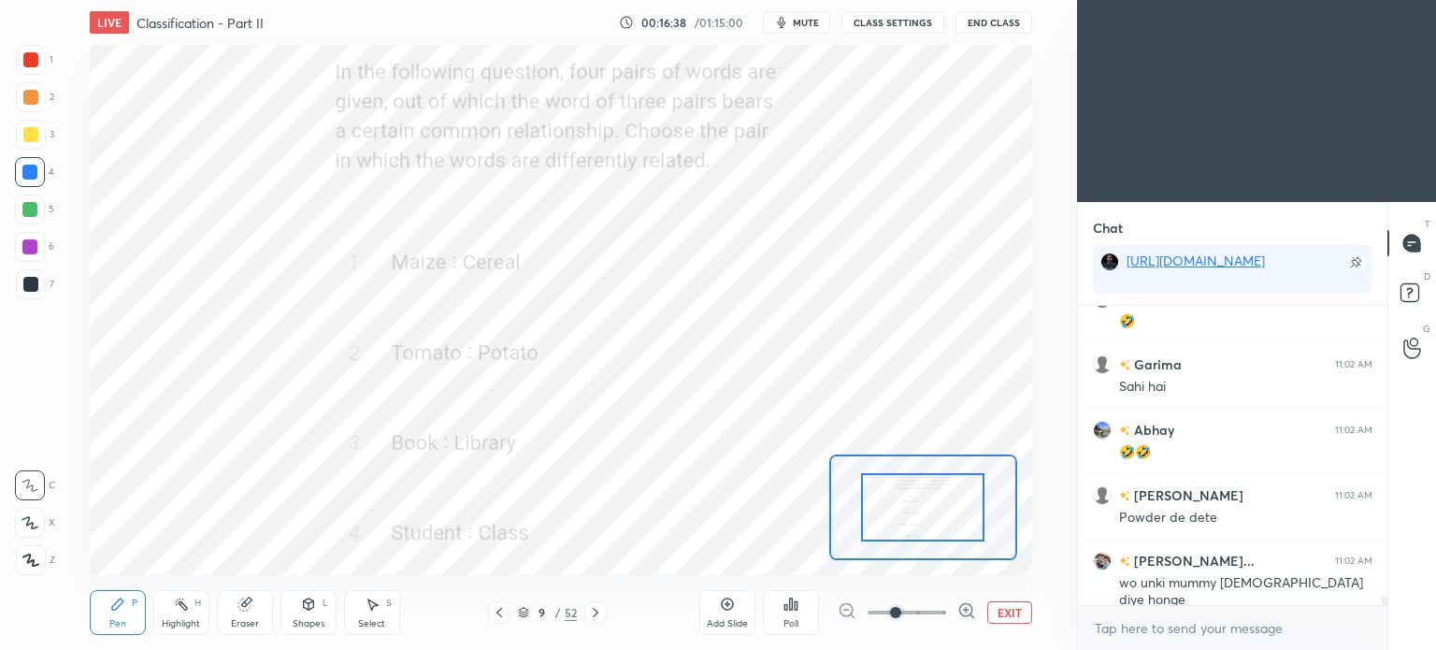
click at [600, 610] on icon at bounding box center [595, 612] width 15 height 15
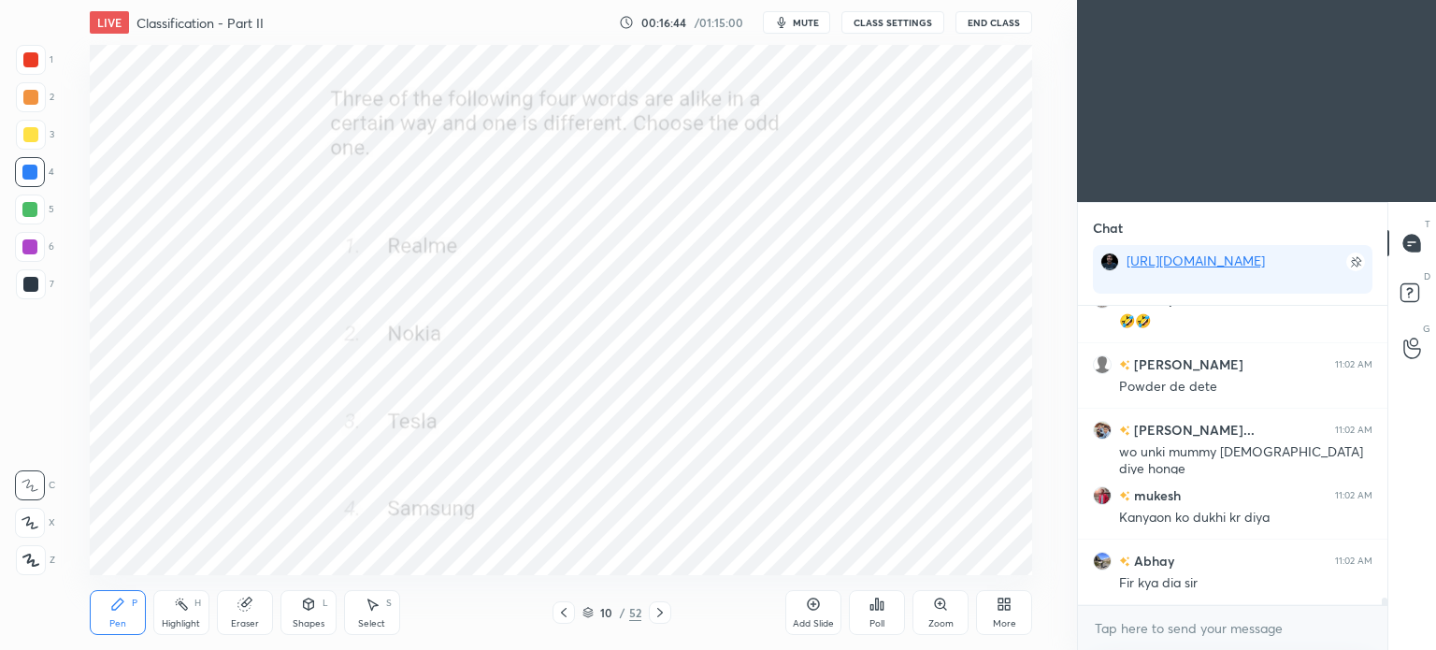
scroll to position [11097, 0]
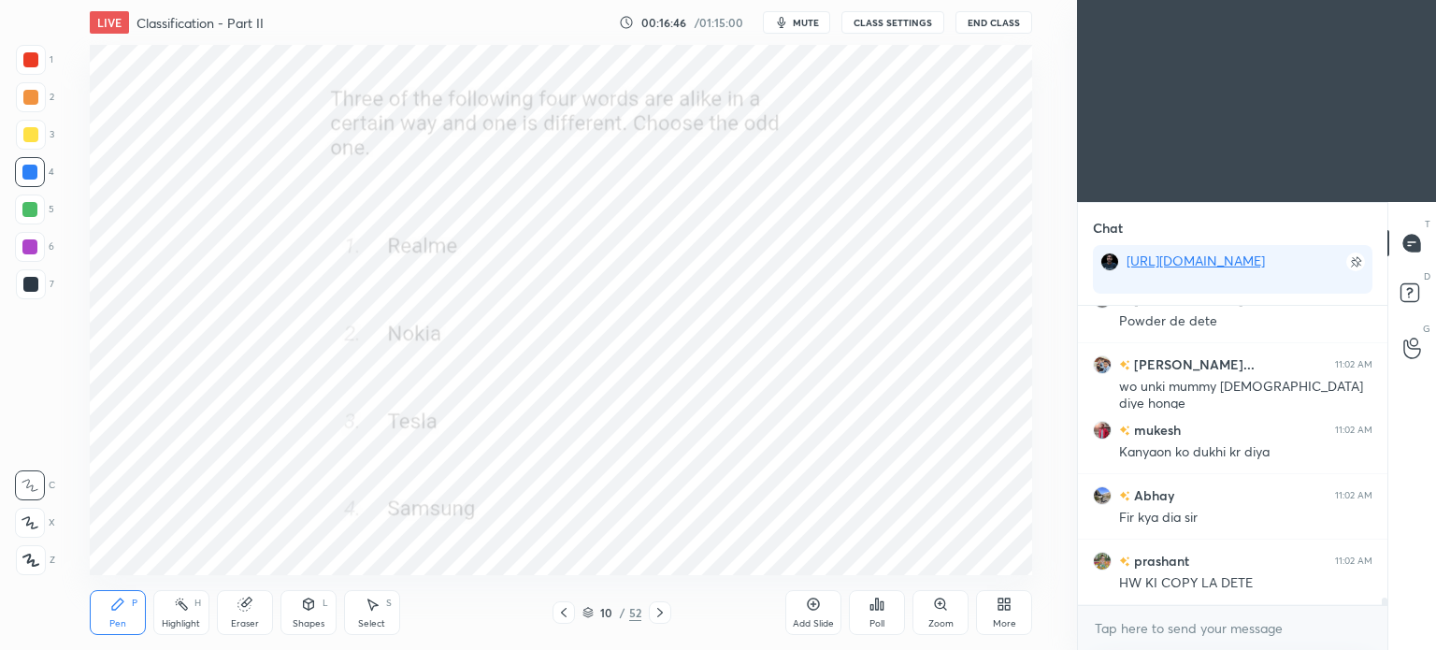
click at [35, 58] on div at bounding box center [30, 59] width 15 height 15
click at [23, 560] on icon at bounding box center [30, 559] width 17 height 13
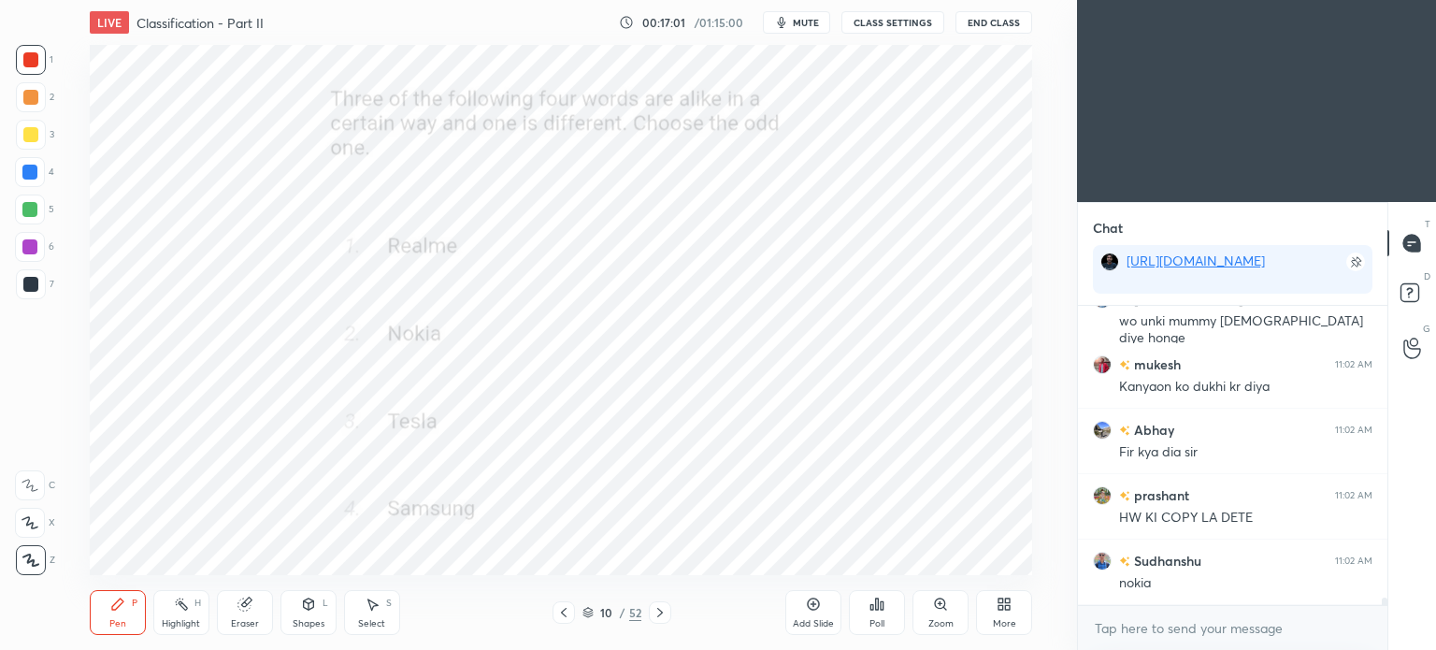
click at [882, 613] on div "Poll" at bounding box center [877, 612] width 56 height 45
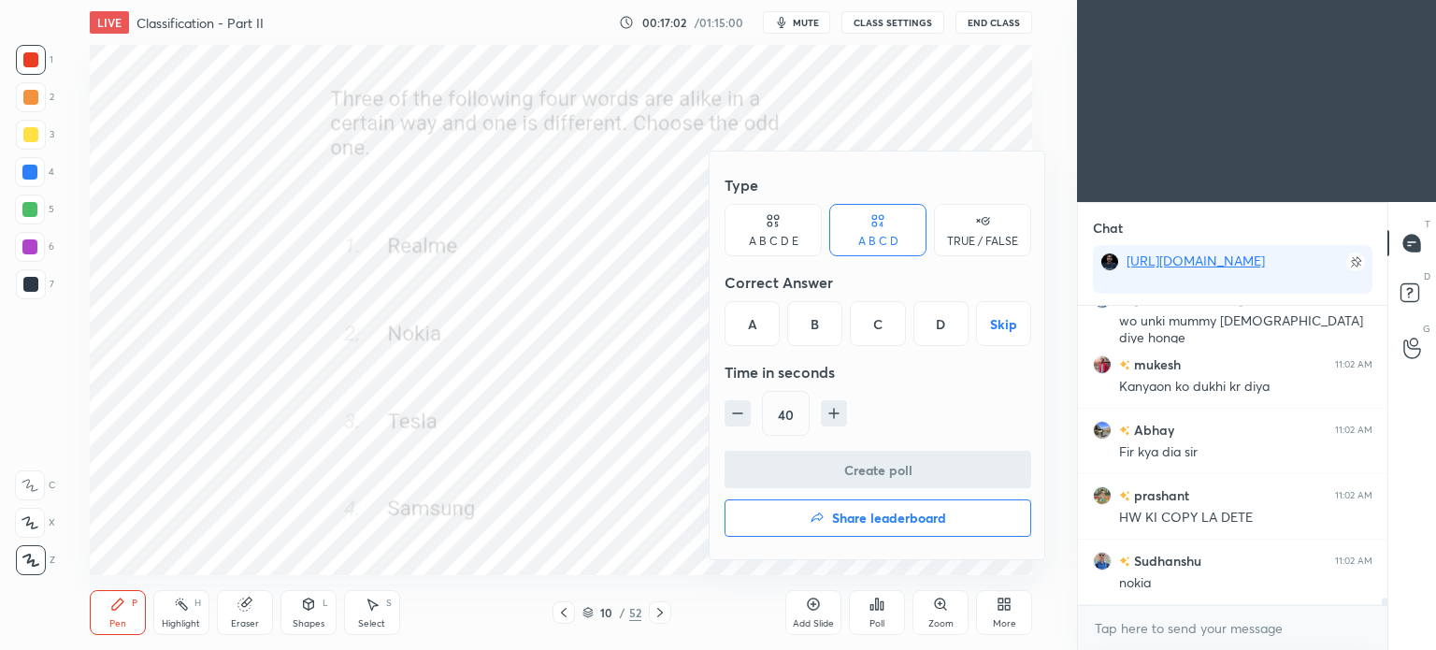
click at [874, 327] on div "C" at bounding box center [877, 323] width 55 height 45
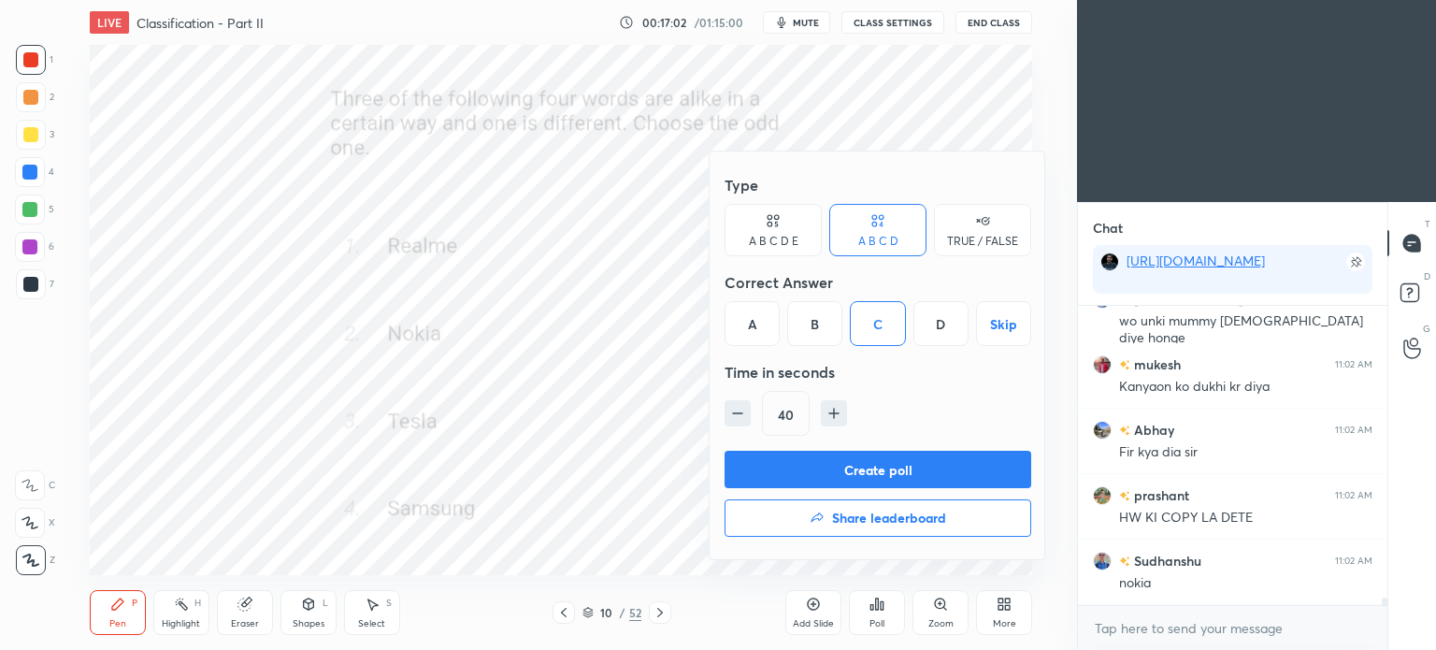
click at [883, 466] on button "Create poll" at bounding box center [877, 469] width 307 height 37
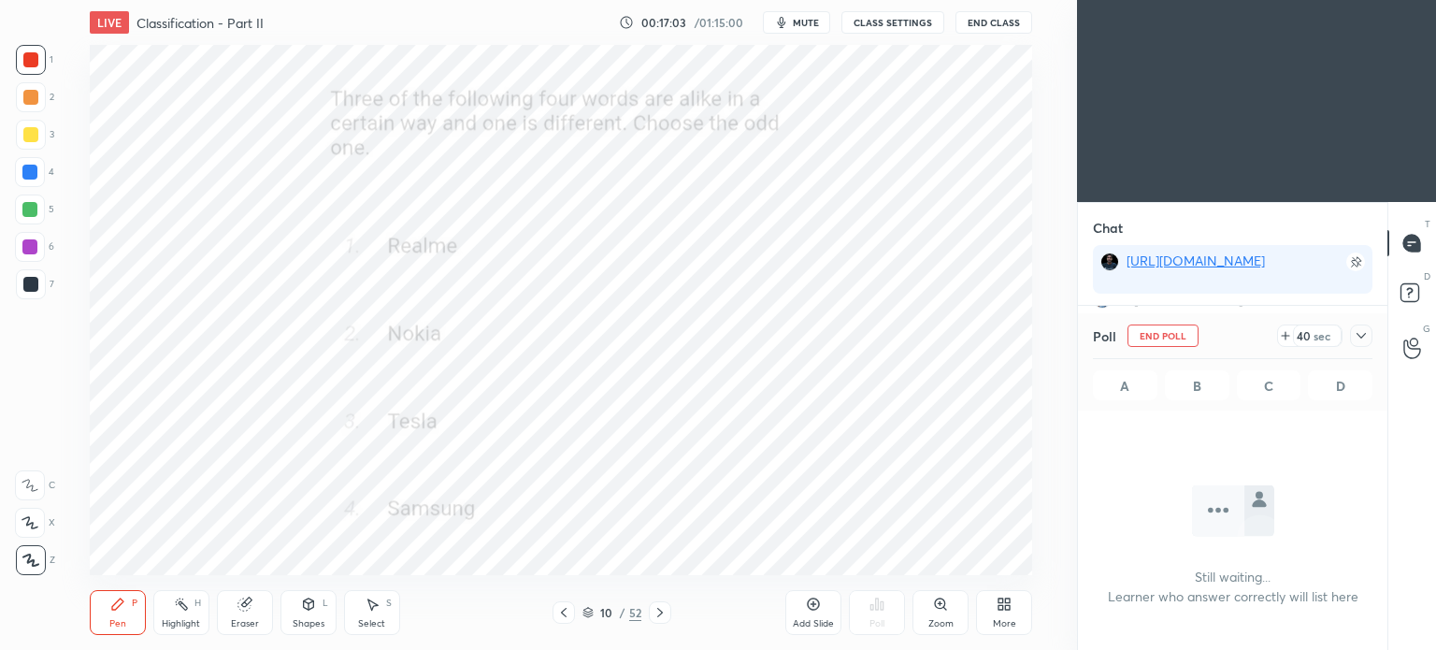
scroll to position [5, 6]
click at [1363, 335] on icon at bounding box center [1360, 335] width 15 height 15
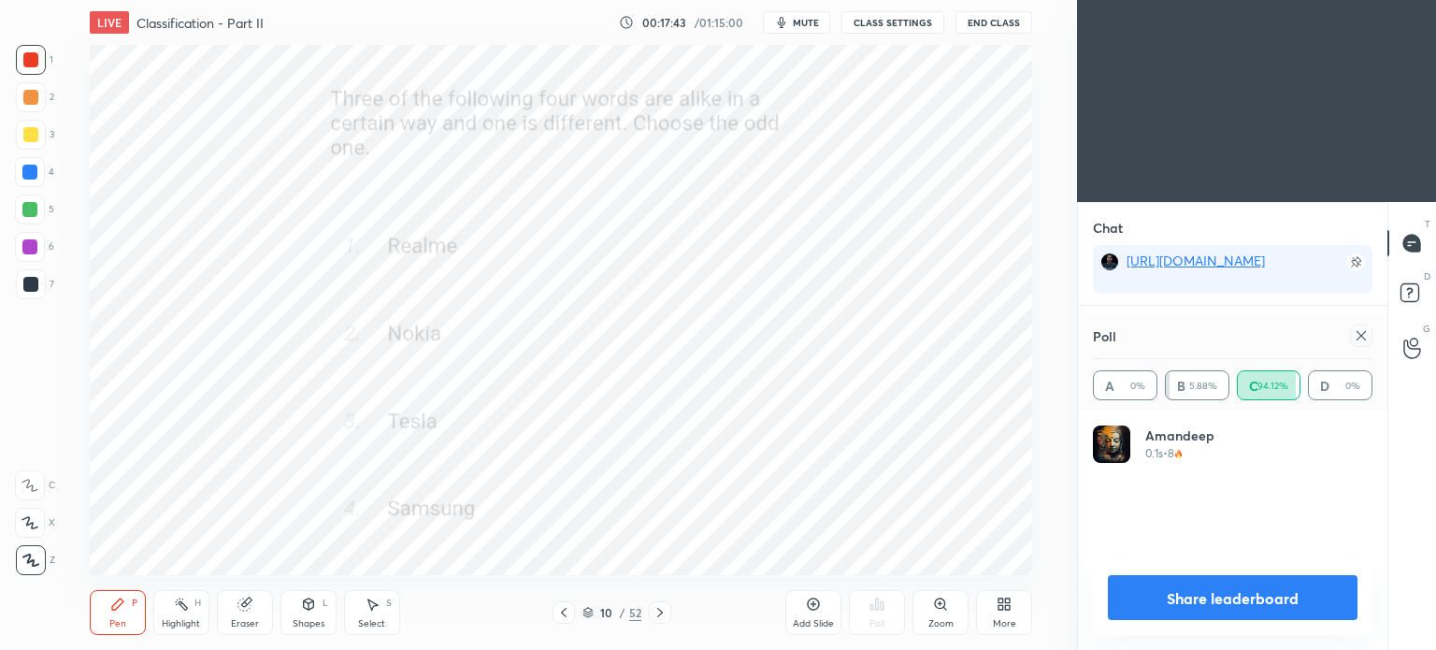
scroll to position [218, 274]
click at [1366, 336] on icon at bounding box center [1360, 335] width 15 height 15
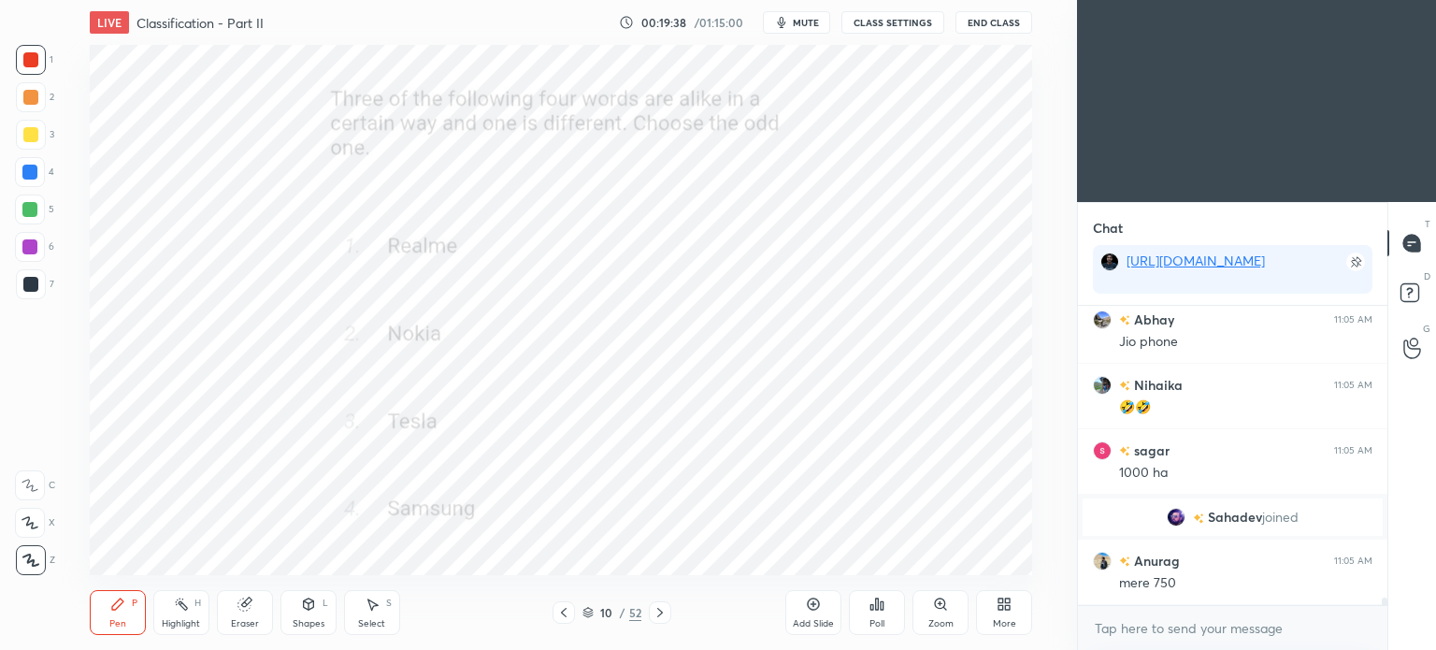
scroll to position [11065, 0]
click at [657, 612] on icon at bounding box center [659, 612] width 15 height 15
click at [880, 608] on icon at bounding box center [881, 605] width 3 height 8
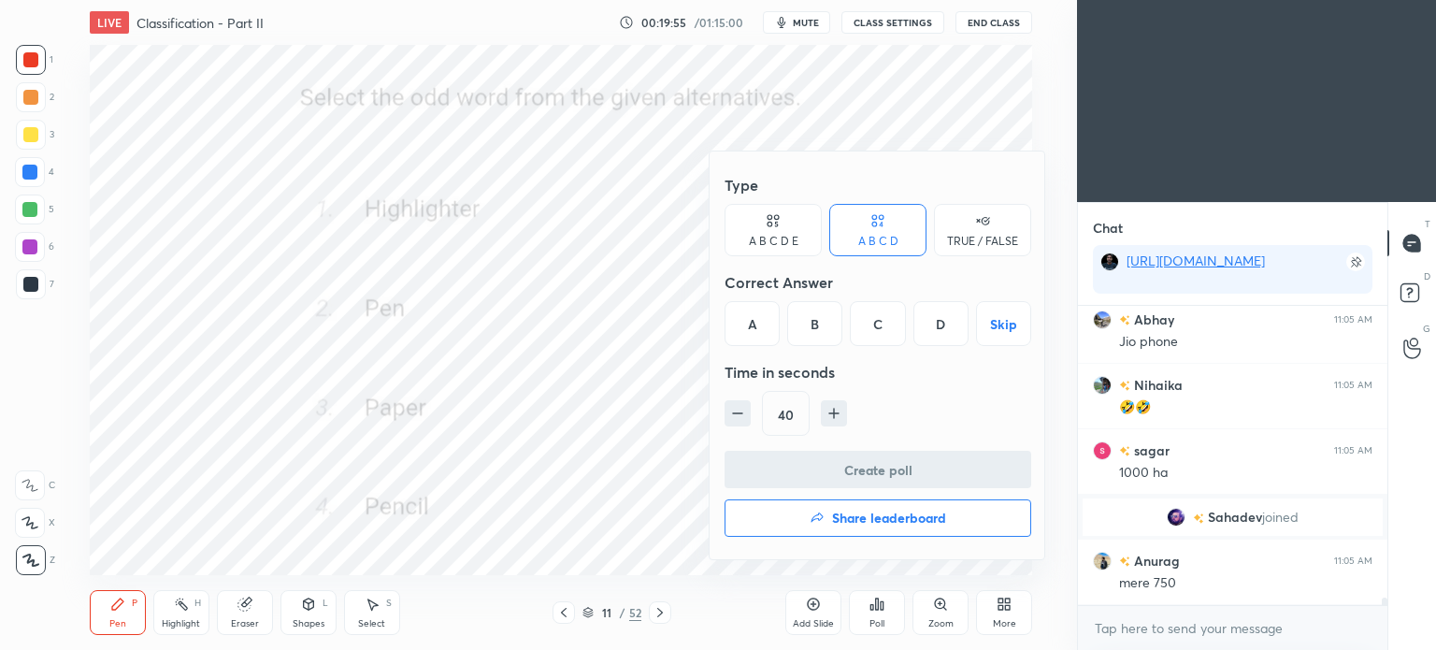
click at [871, 330] on div "C" at bounding box center [877, 323] width 55 height 45
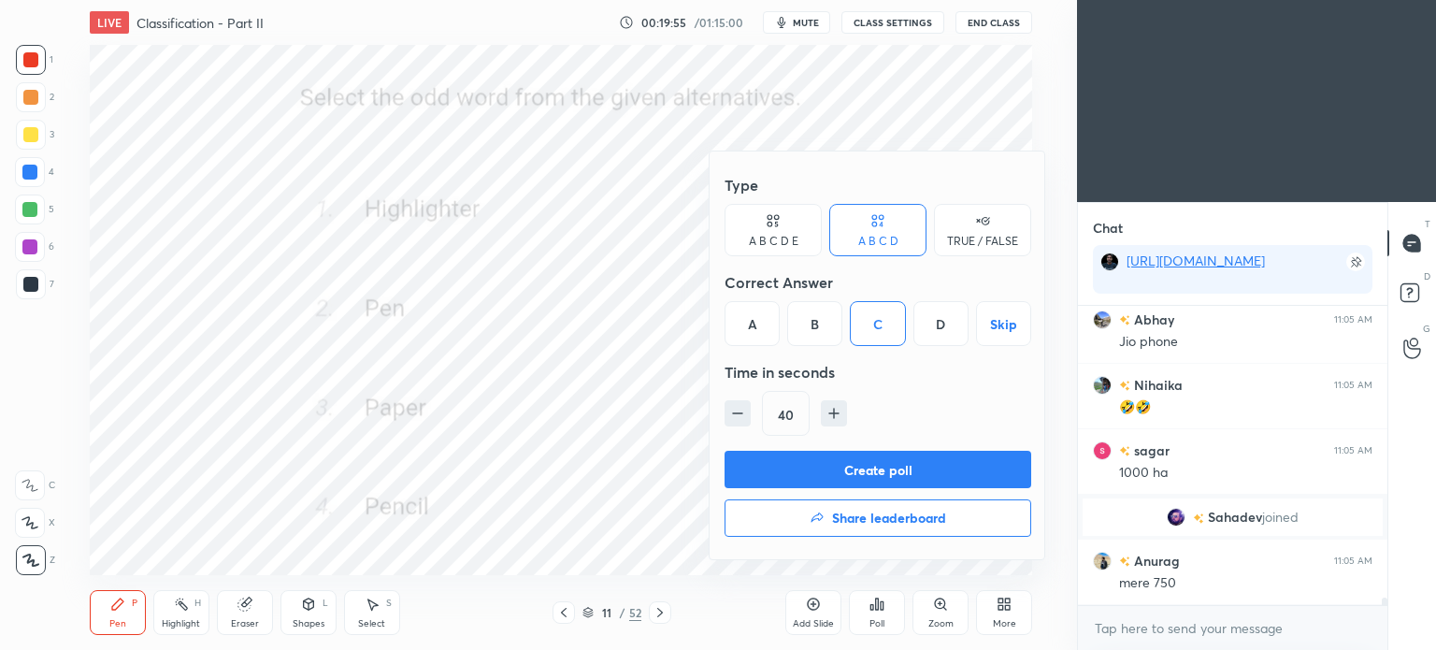
click at [924, 467] on button "Create poll" at bounding box center [877, 469] width 307 height 37
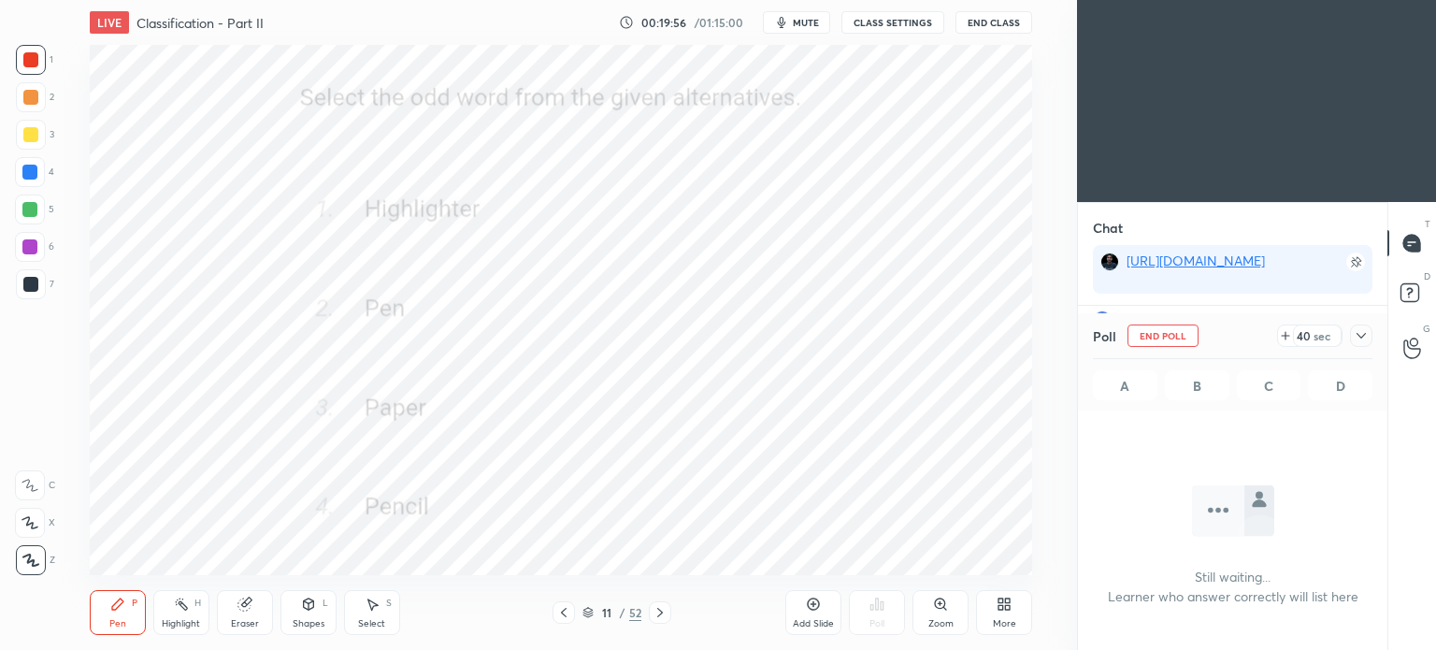
scroll to position [5, 6]
click at [1364, 332] on icon at bounding box center [1360, 335] width 15 height 15
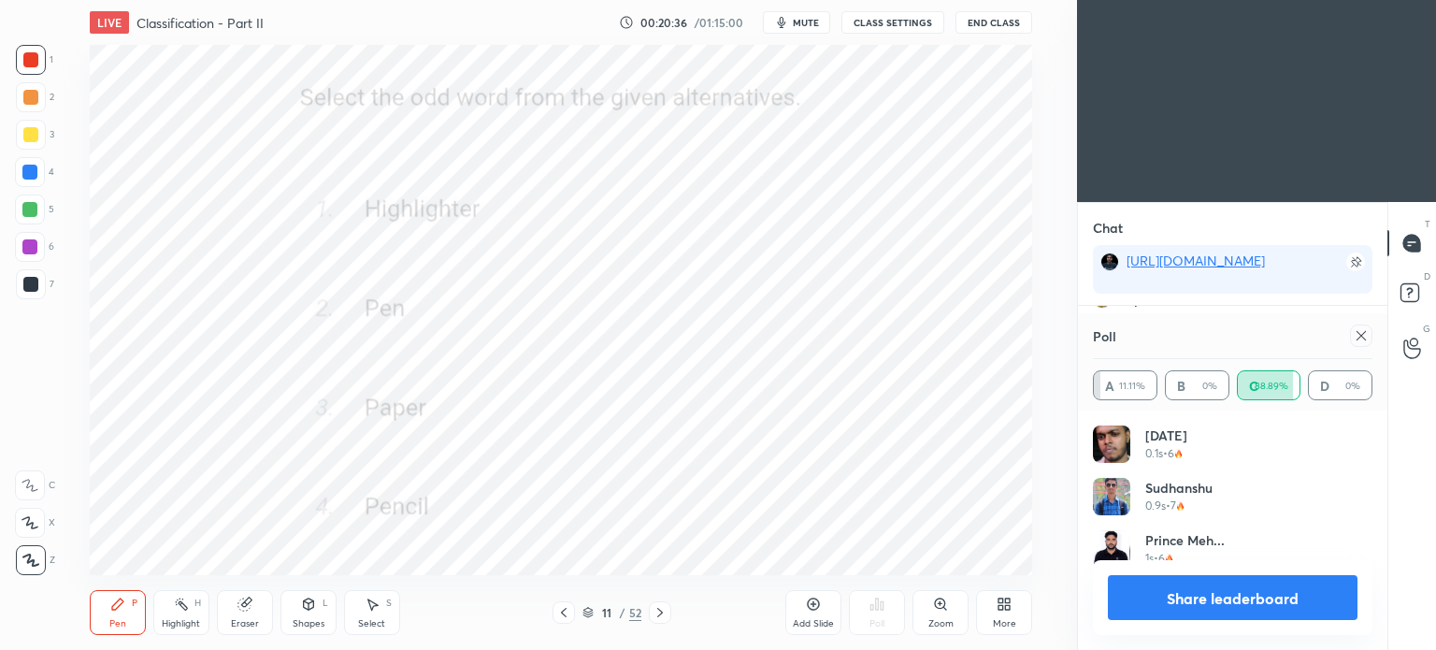
scroll to position [6, 6]
click at [1356, 335] on icon at bounding box center [1360, 335] width 15 height 15
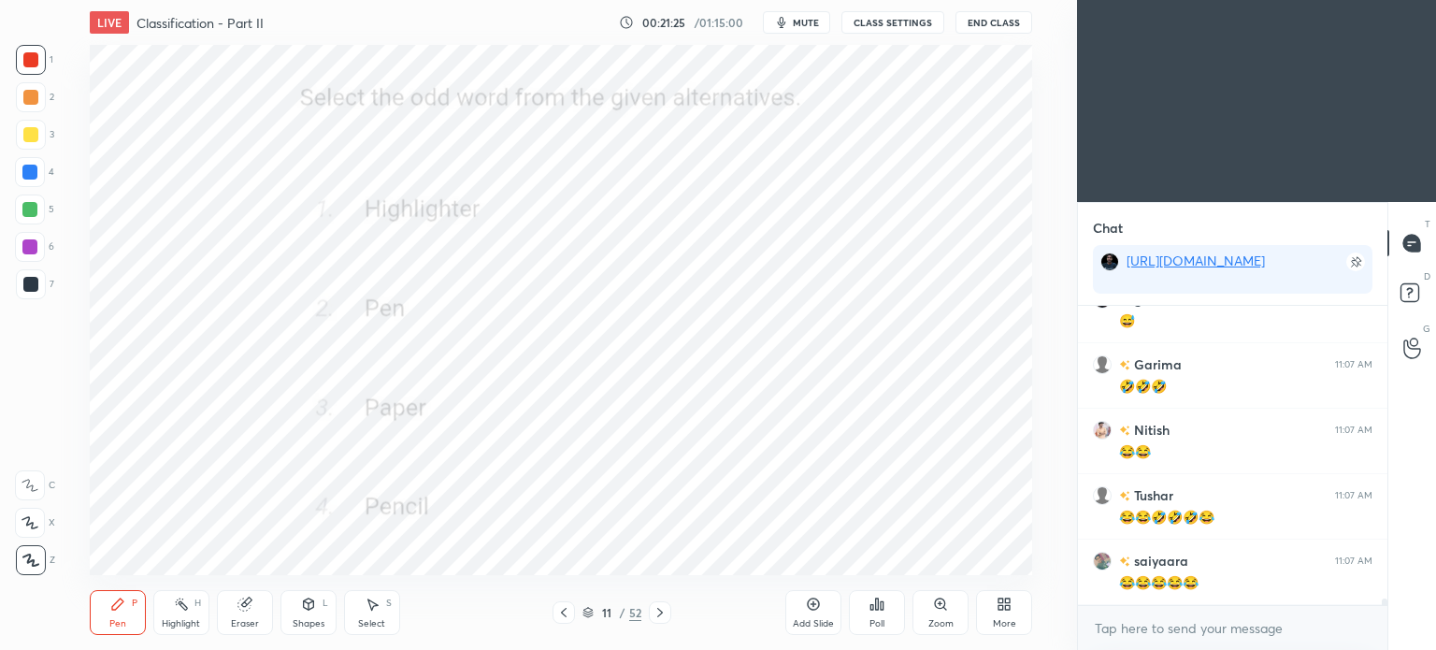
click at [666, 616] on icon at bounding box center [659, 612] width 15 height 15
click at [871, 621] on div "Poll" at bounding box center [876, 623] width 15 height 9
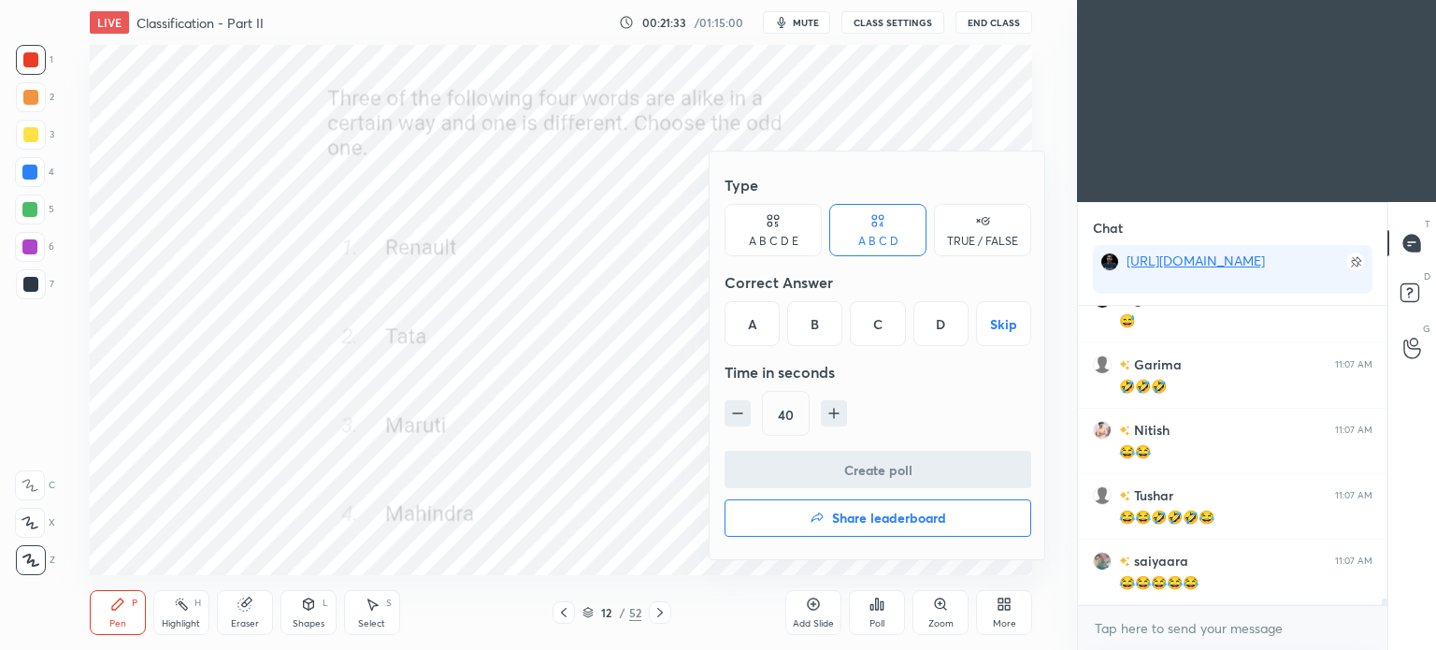
click at [750, 328] on div "A" at bounding box center [751, 323] width 55 height 45
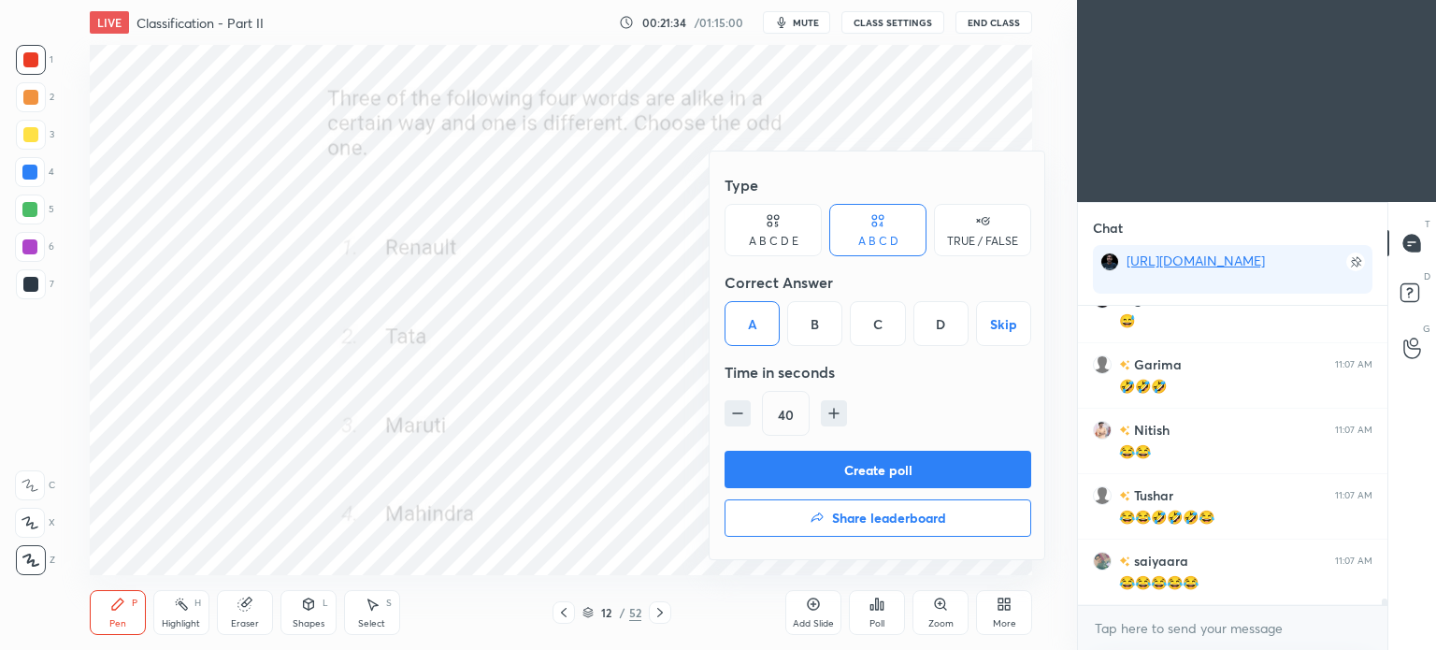
click at [935, 471] on button "Create poll" at bounding box center [877, 469] width 307 height 37
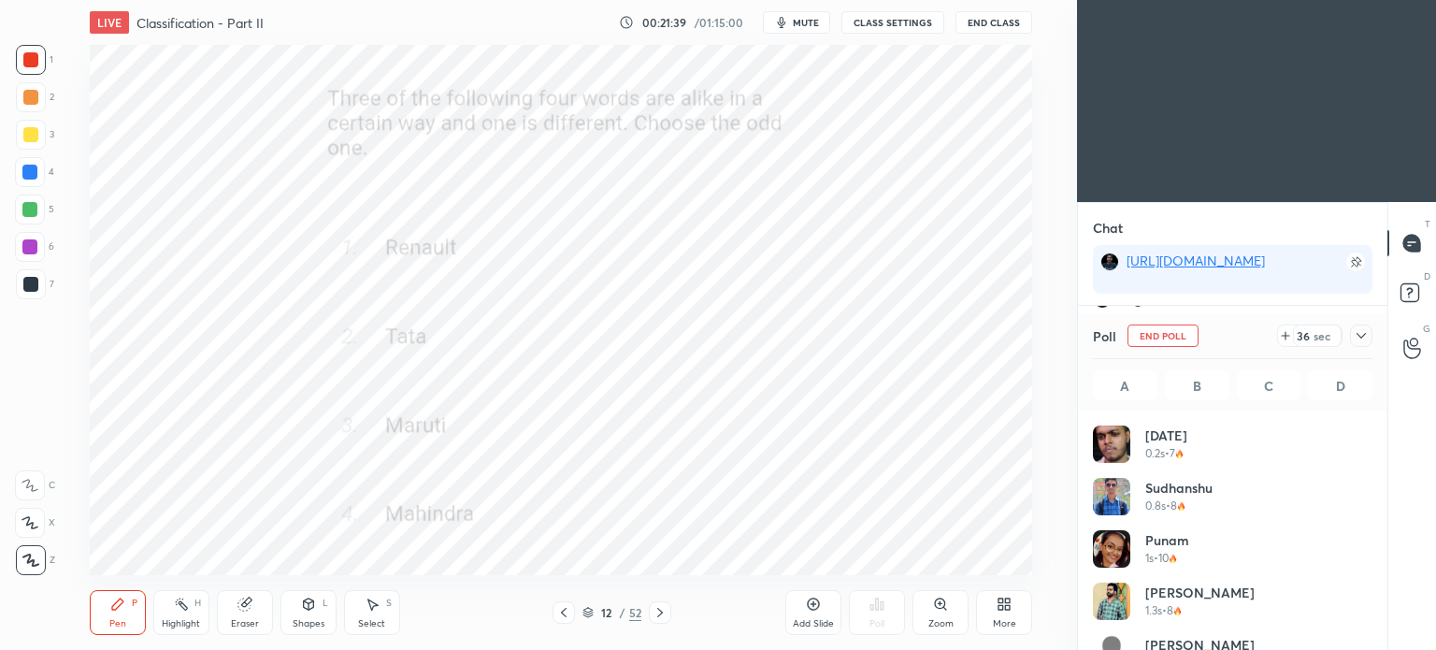
scroll to position [12979, 0]
click at [1363, 336] on icon at bounding box center [1360, 336] width 9 height 6
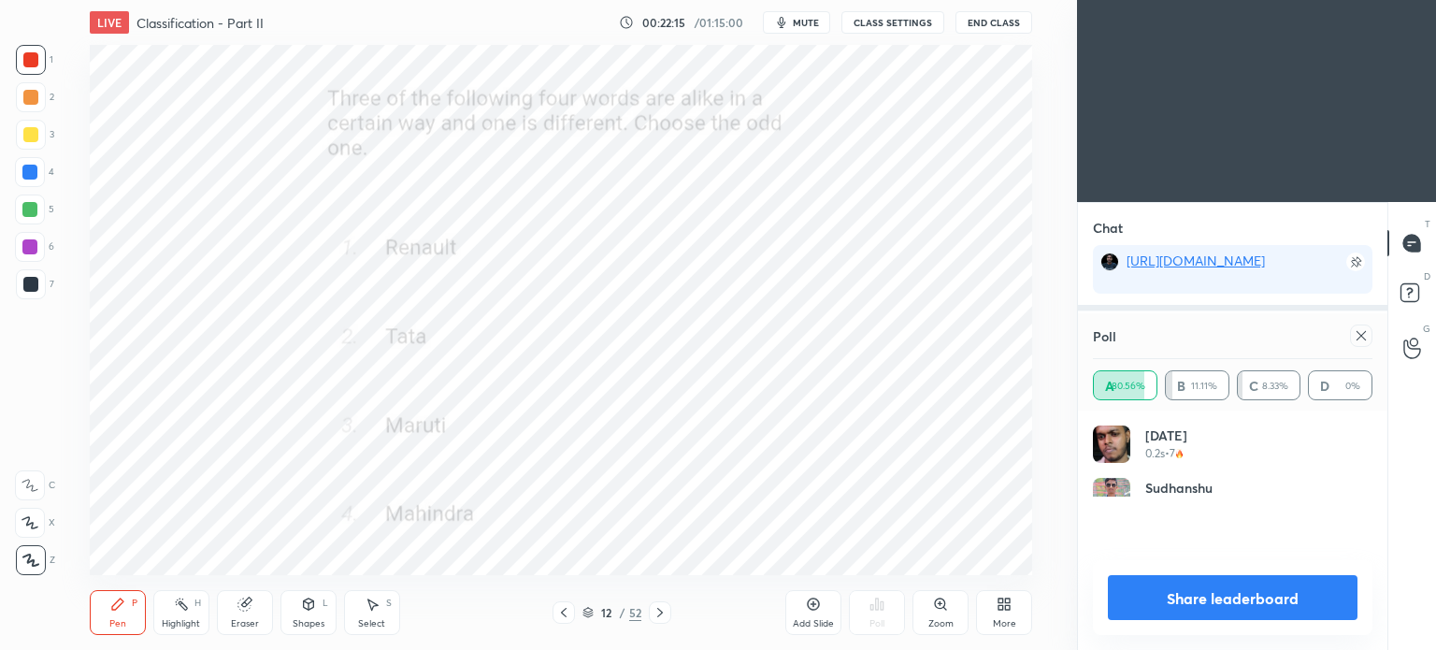
scroll to position [218, 274]
click at [1150, 328] on div "Poll" at bounding box center [1232, 335] width 279 height 45
click at [1359, 337] on icon at bounding box center [1360, 335] width 9 height 9
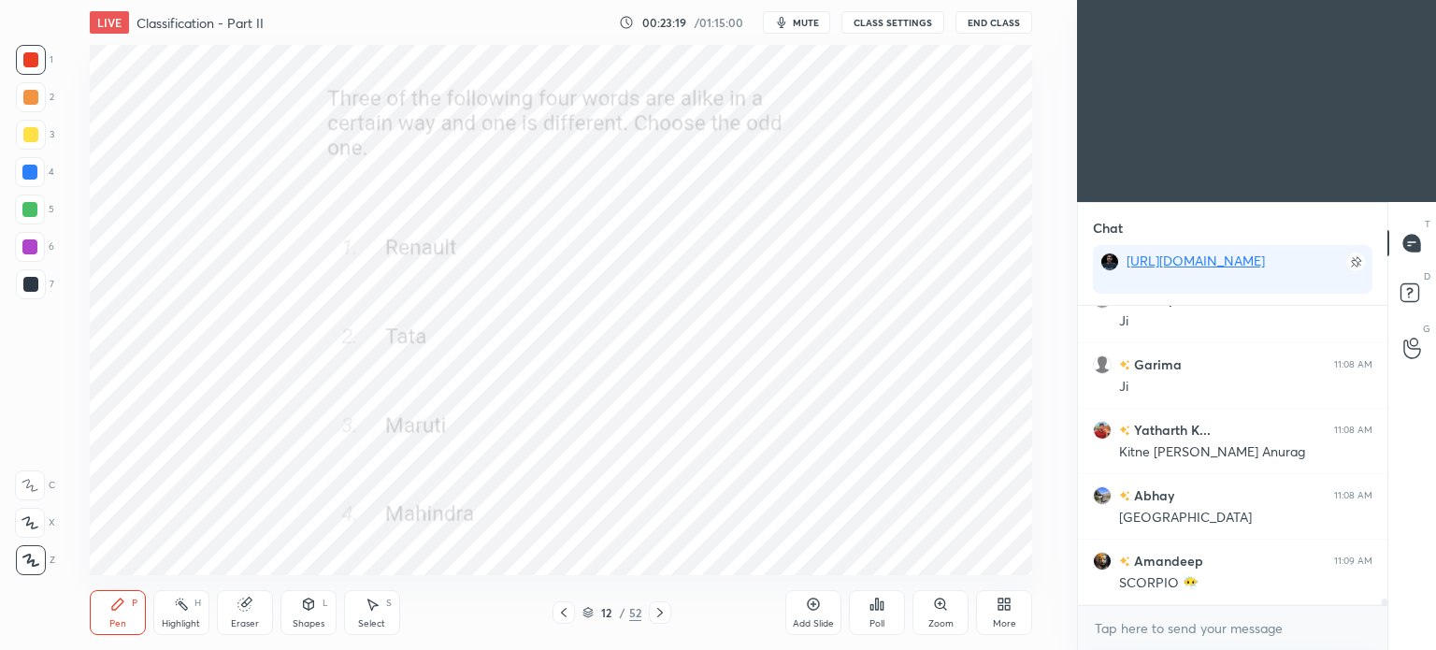
scroll to position [13619, 0]
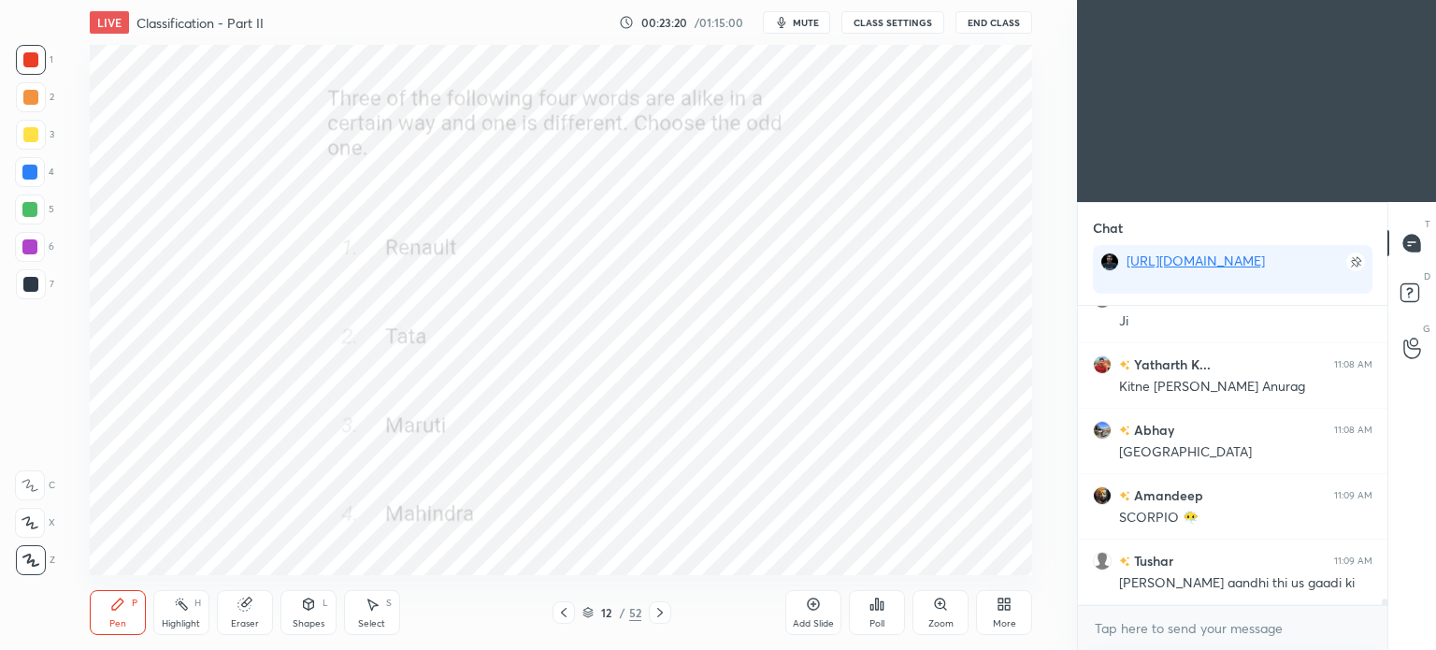
click at [664, 611] on icon at bounding box center [659, 612] width 15 height 15
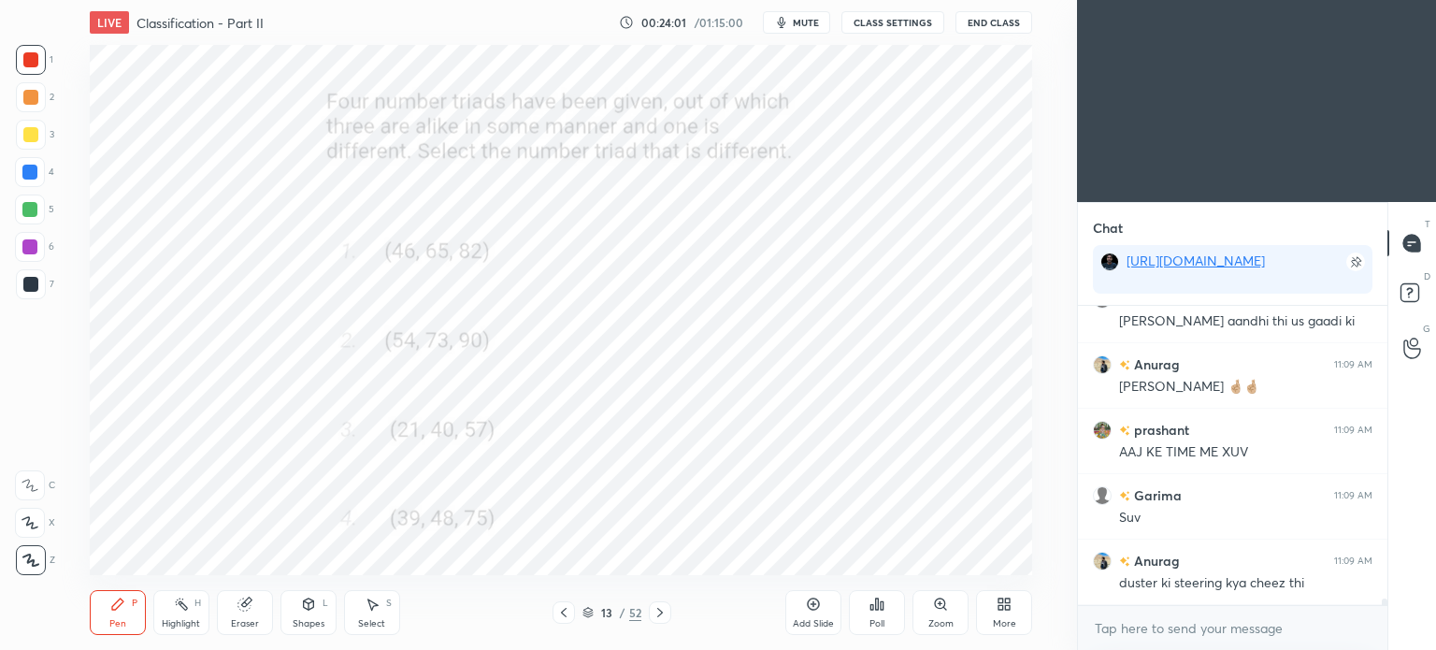
scroll to position [13946, 0]
click at [877, 606] on icon at bounding box center [877, 603] width 3 height 11
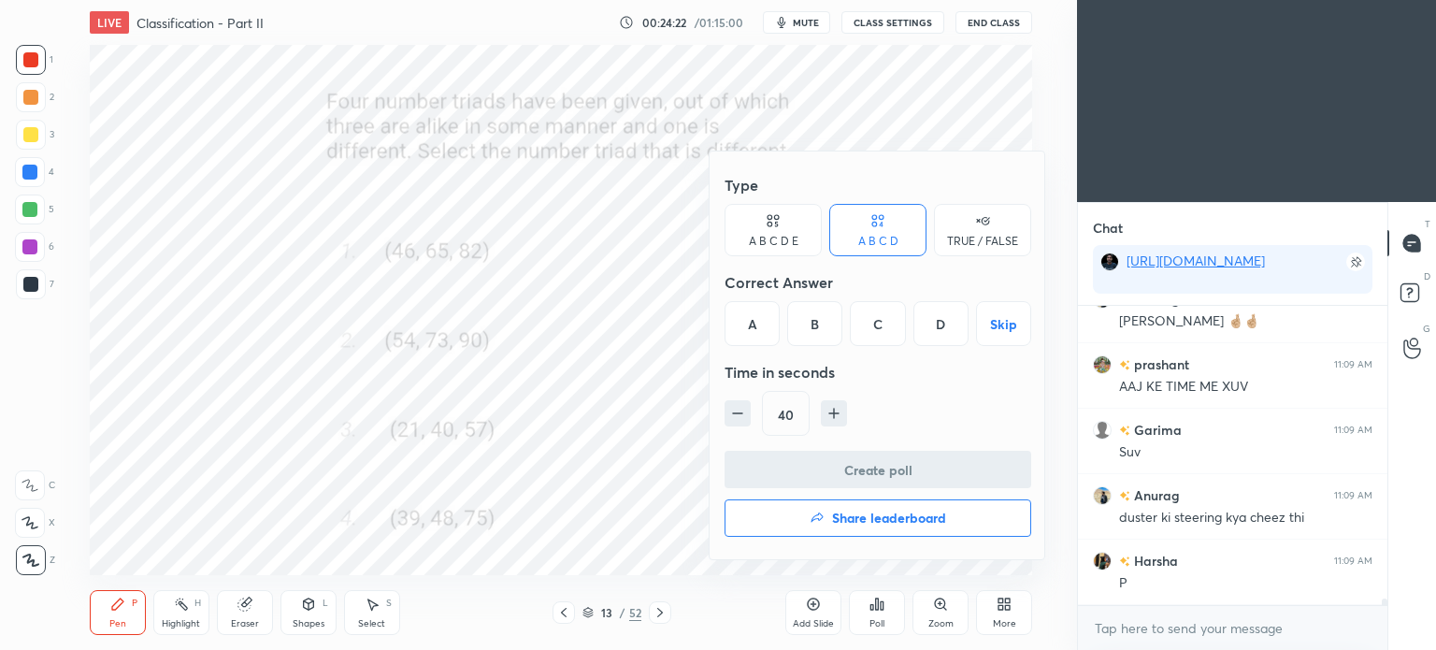
click at [939, 328] on div "D" at bounding box center [940, 323] width 55 height 45
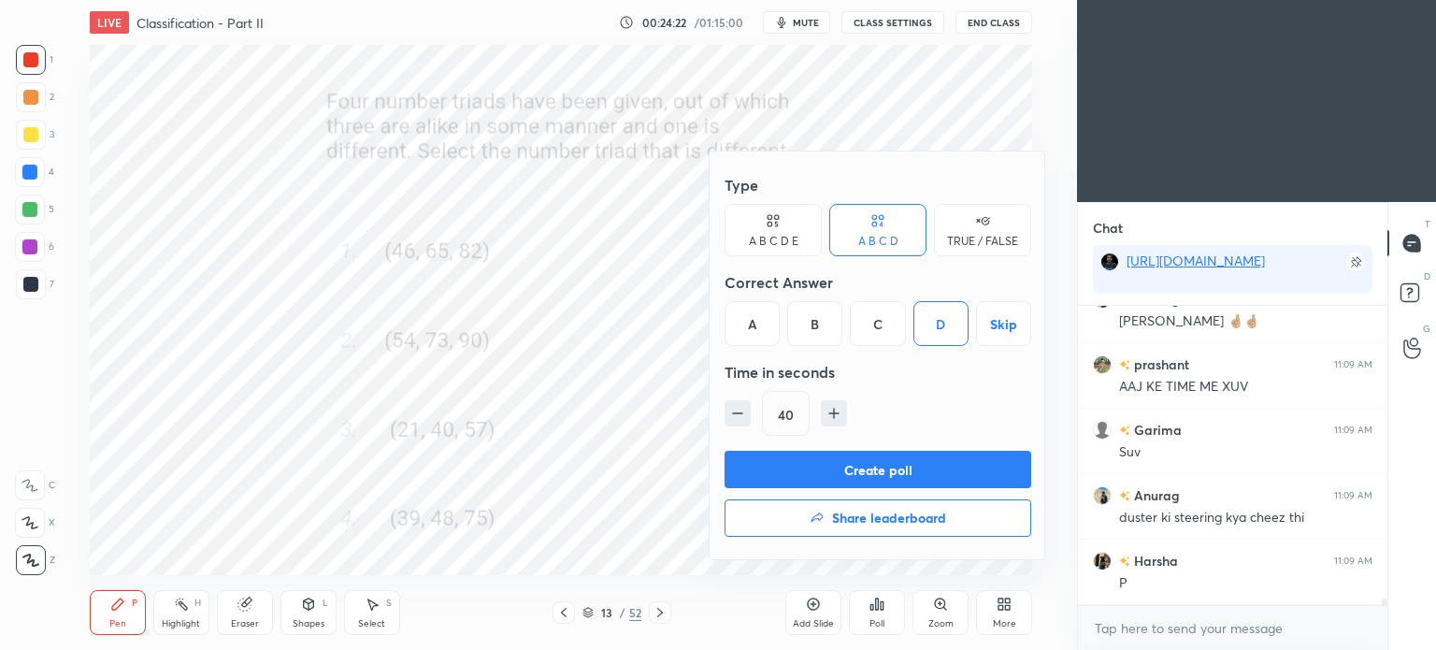
click at [936, 455] on button "Create poll" at bounding box center [877, 469] width 307 height 37
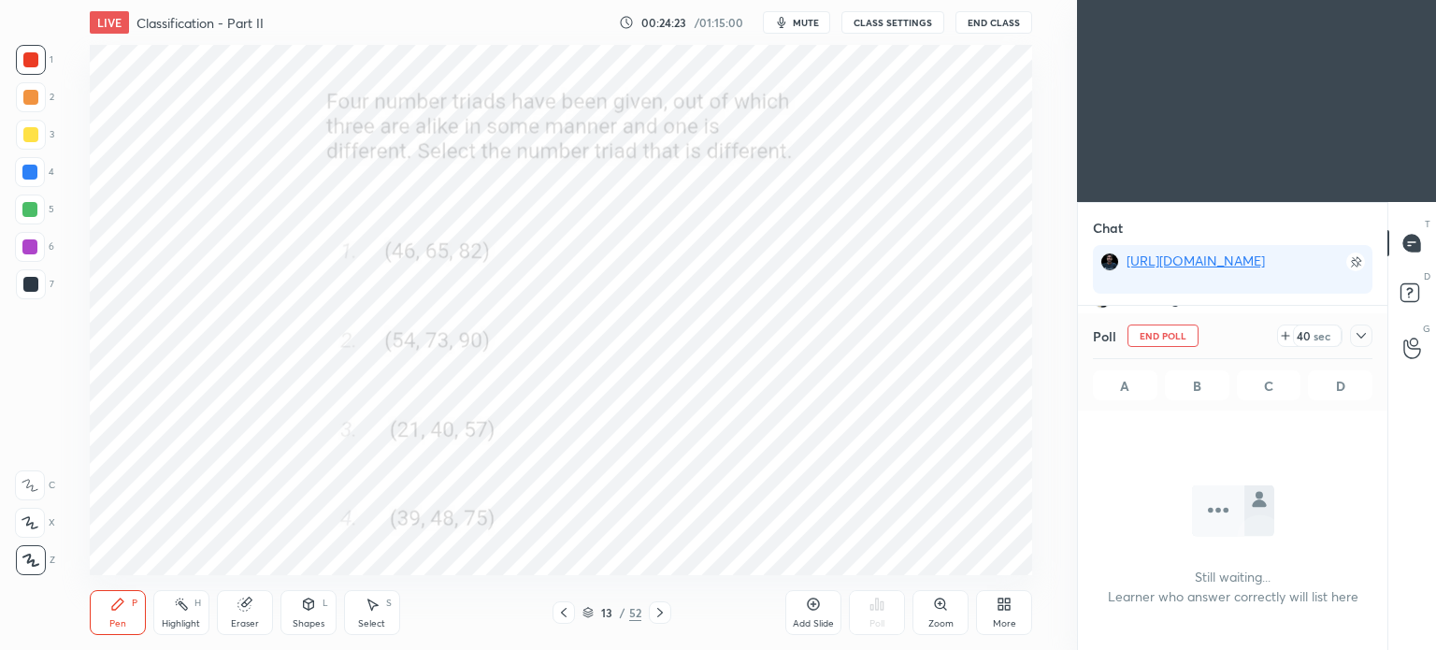
scroll to position [41, 304]
click at [806, 22] on span "mute" at bounding box center [806, 22] width 26 height 13
click at [1006, 15] on button "End Class" at bounding box center [993, 22] width 77 height 22
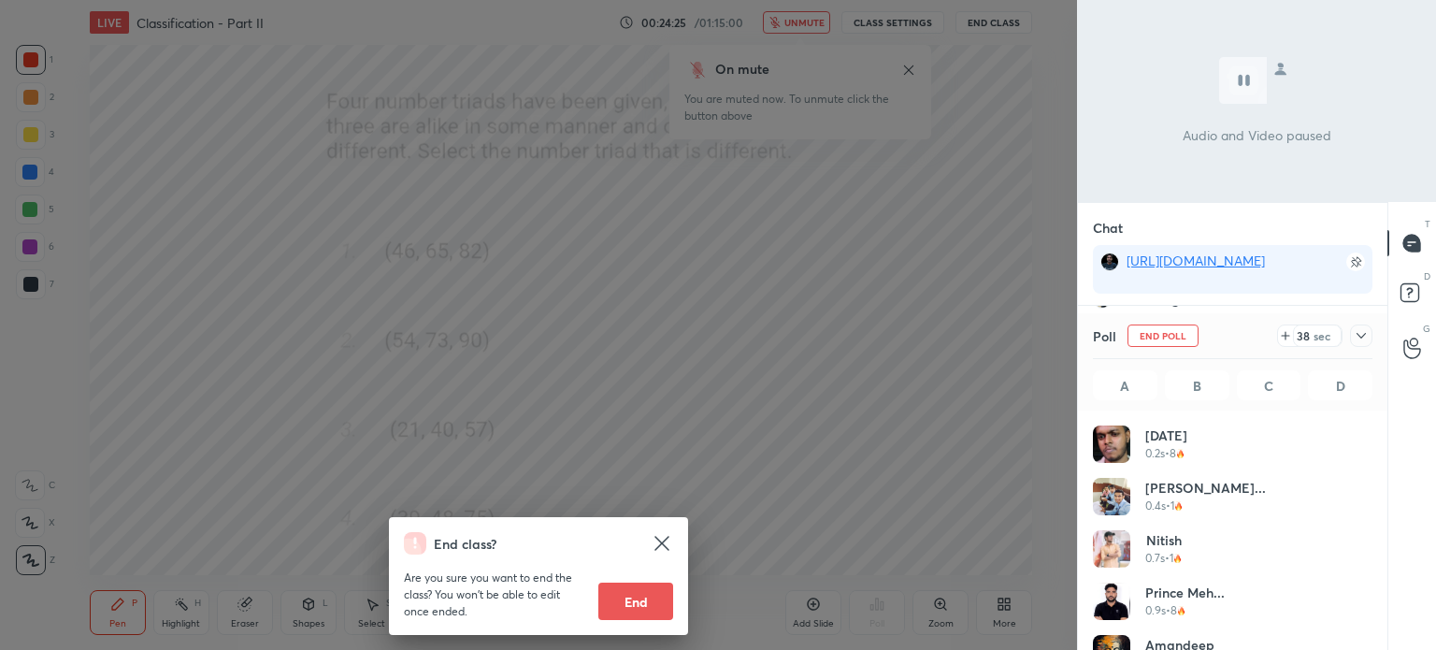
scroll to position [219, 274]
click at [835, 427] on div "End class? Are you sure you want to end the class? You won’t be able to edit on…" at bounding box center [538, 325] width 1077 height 650
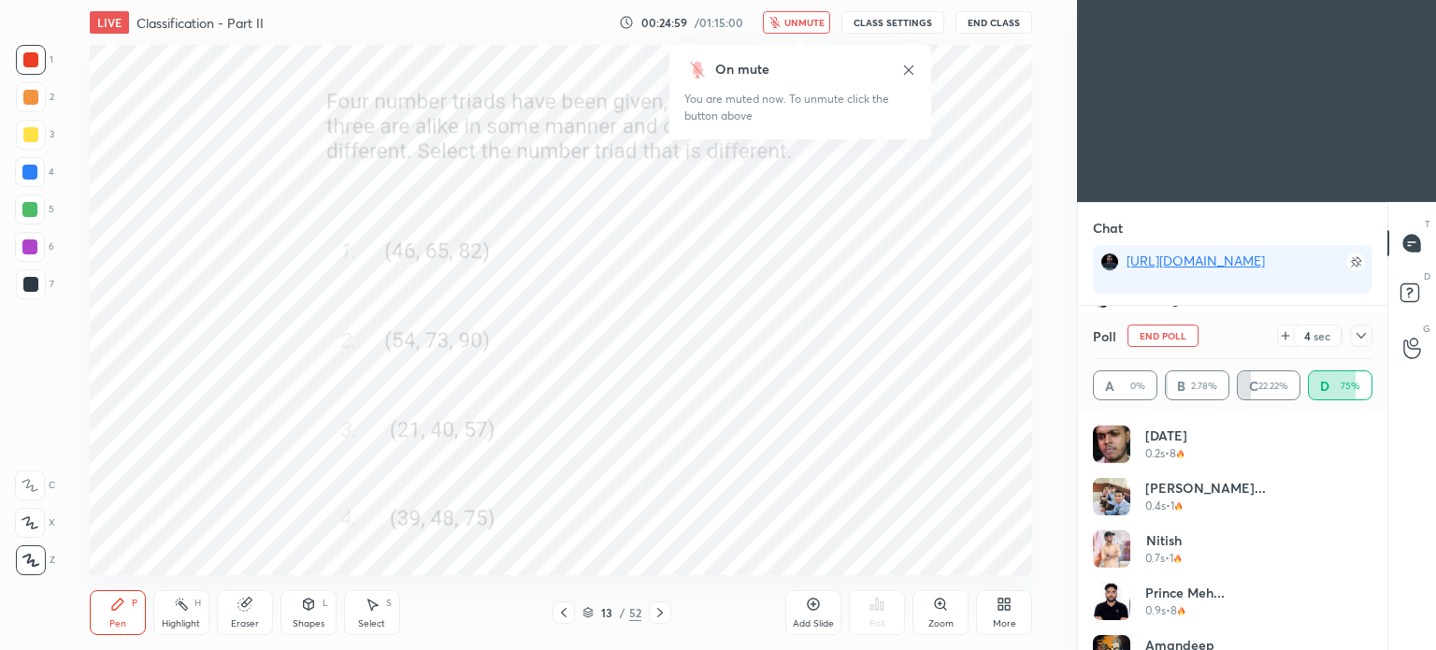
click at [1359, 336] on icon at bounding box center [1360, 335] width 15 height 15
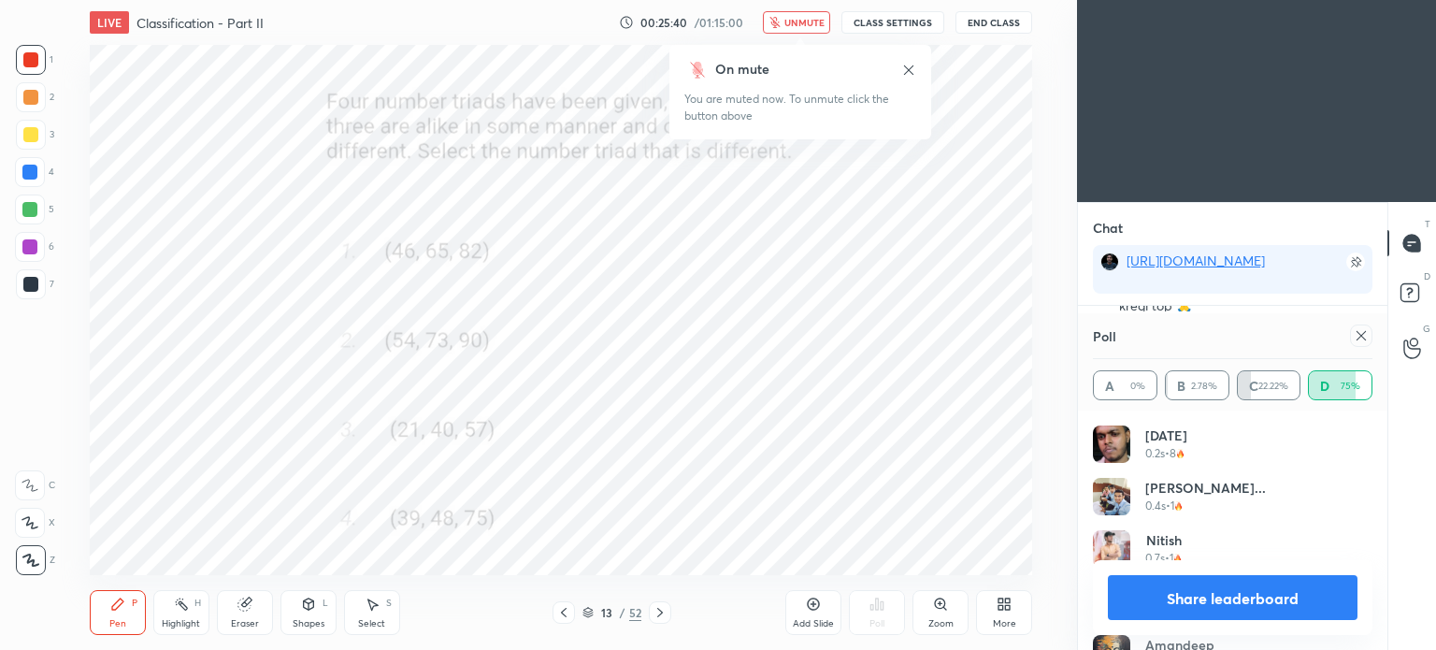
scroll to position [14454, 0]
click at [1361, 337] on icon at bounding box center [1360, 335] width 15 height 15
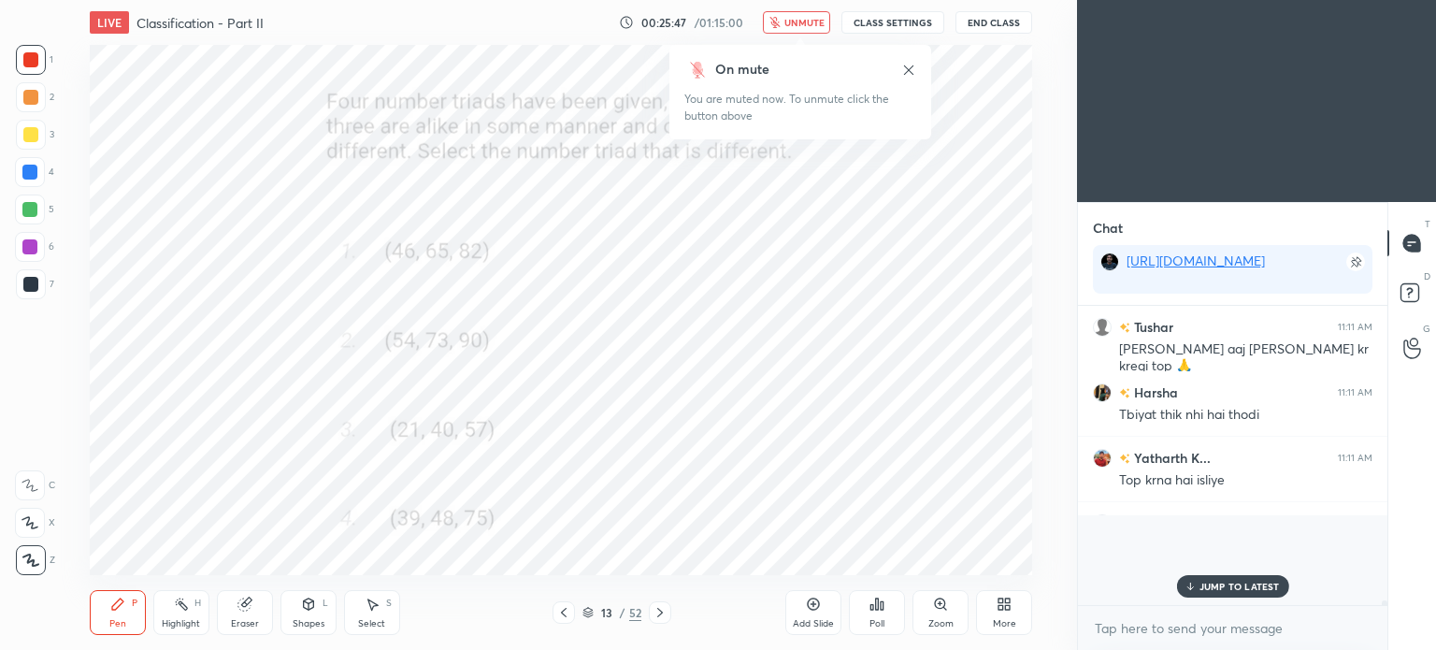
scroll to position [288, 304]
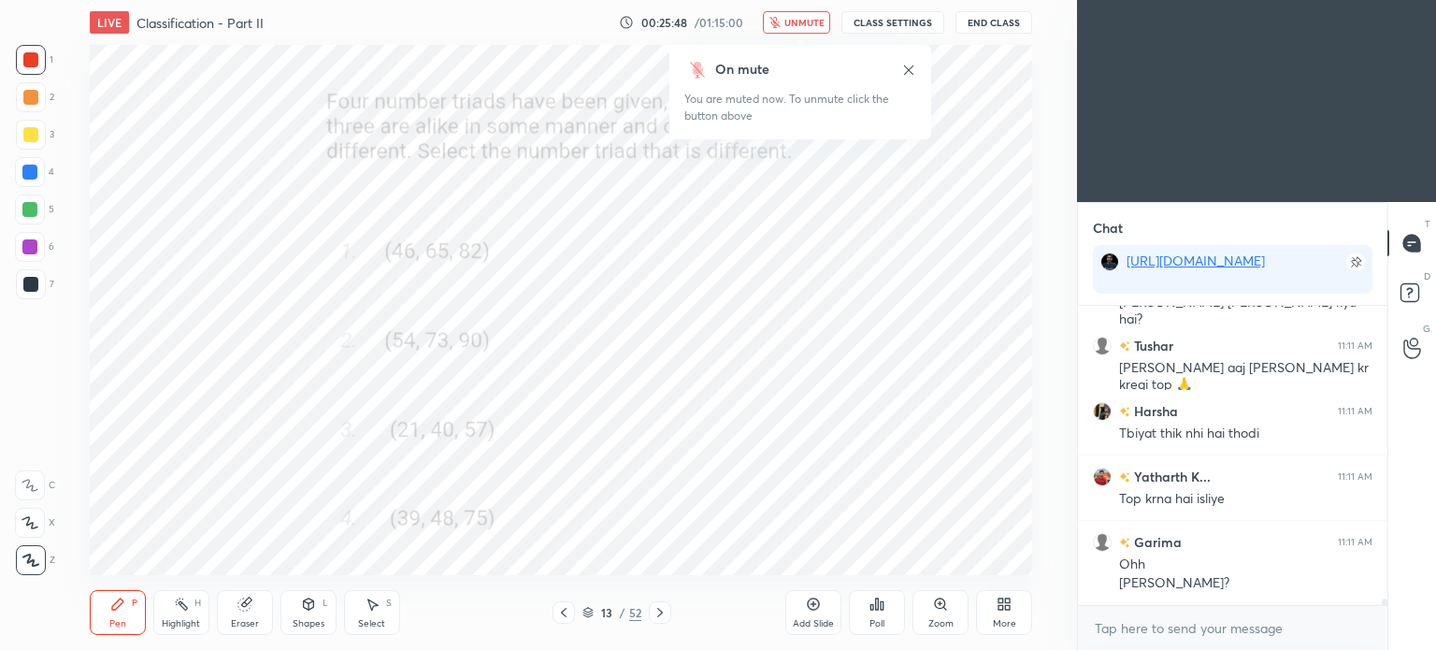
click at [787, 21] on button "unmute" at bounding box center [796, 22] width 67 height 22
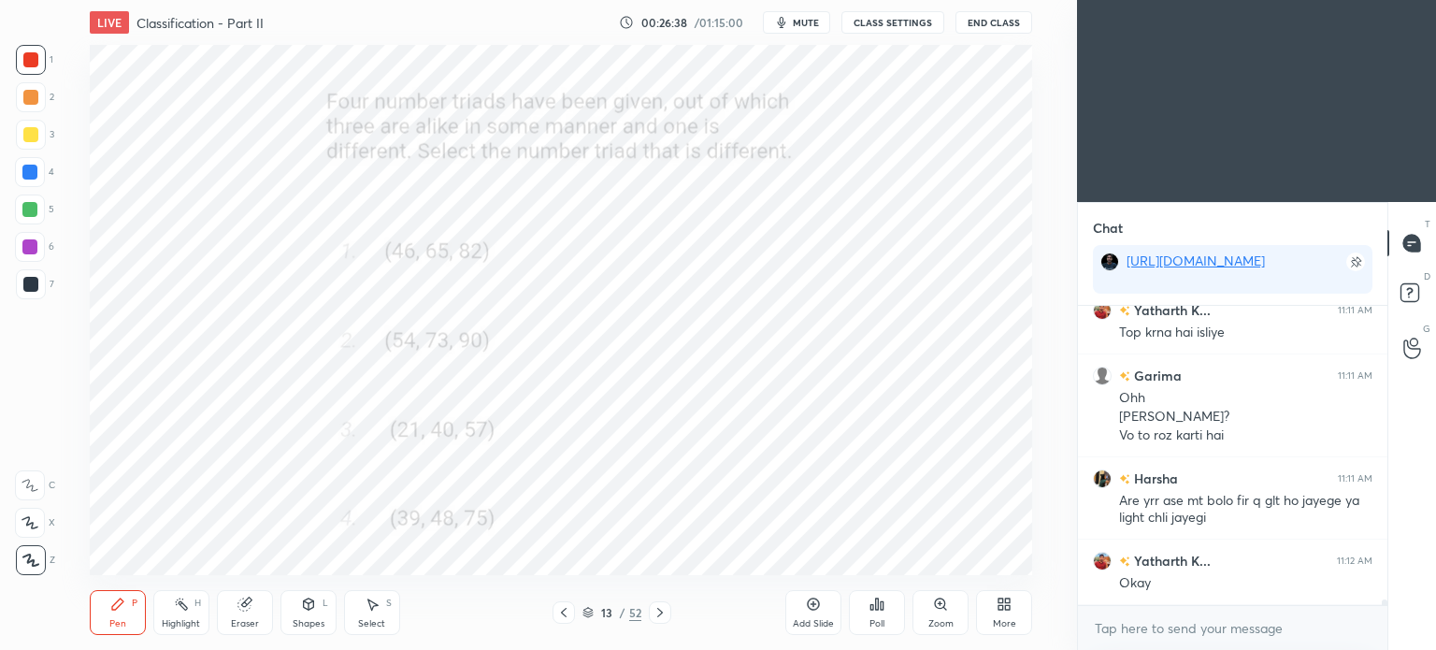
scroll to position [14589, 0]
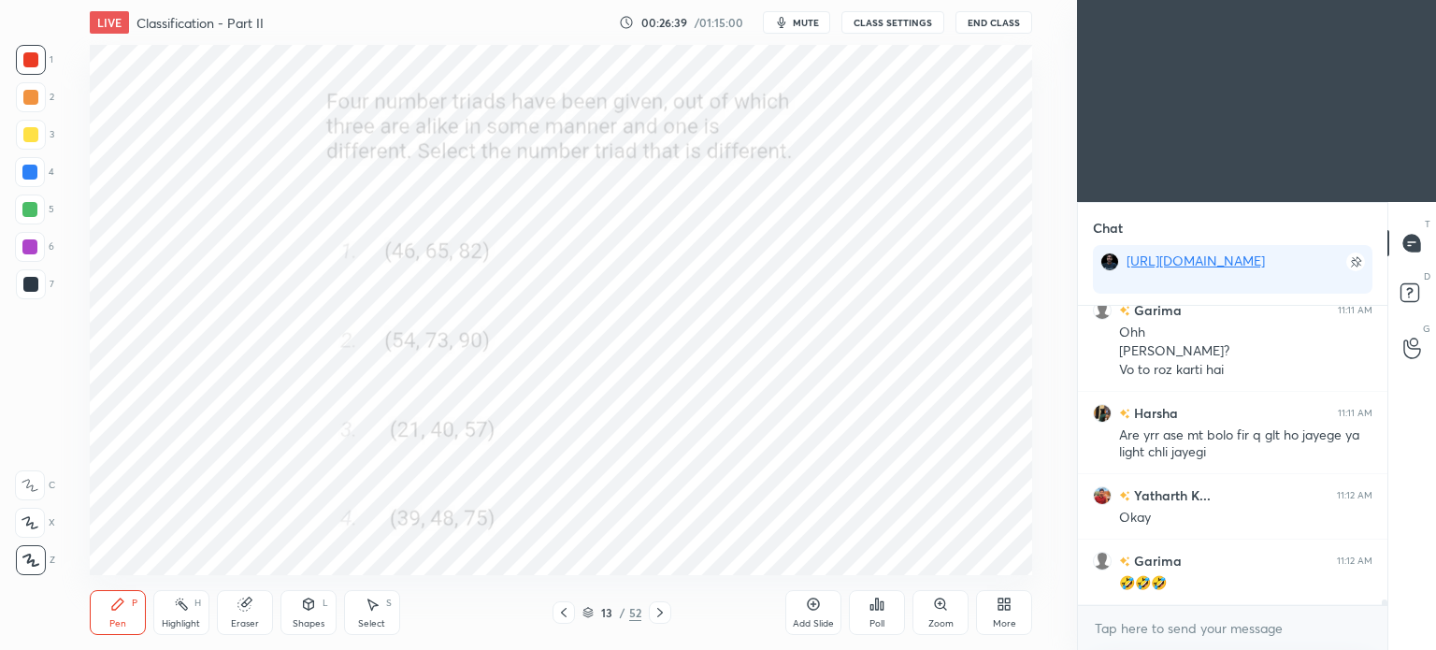
click at [656, 606] on icon at bounding box center [659, 612] width 15 height 15
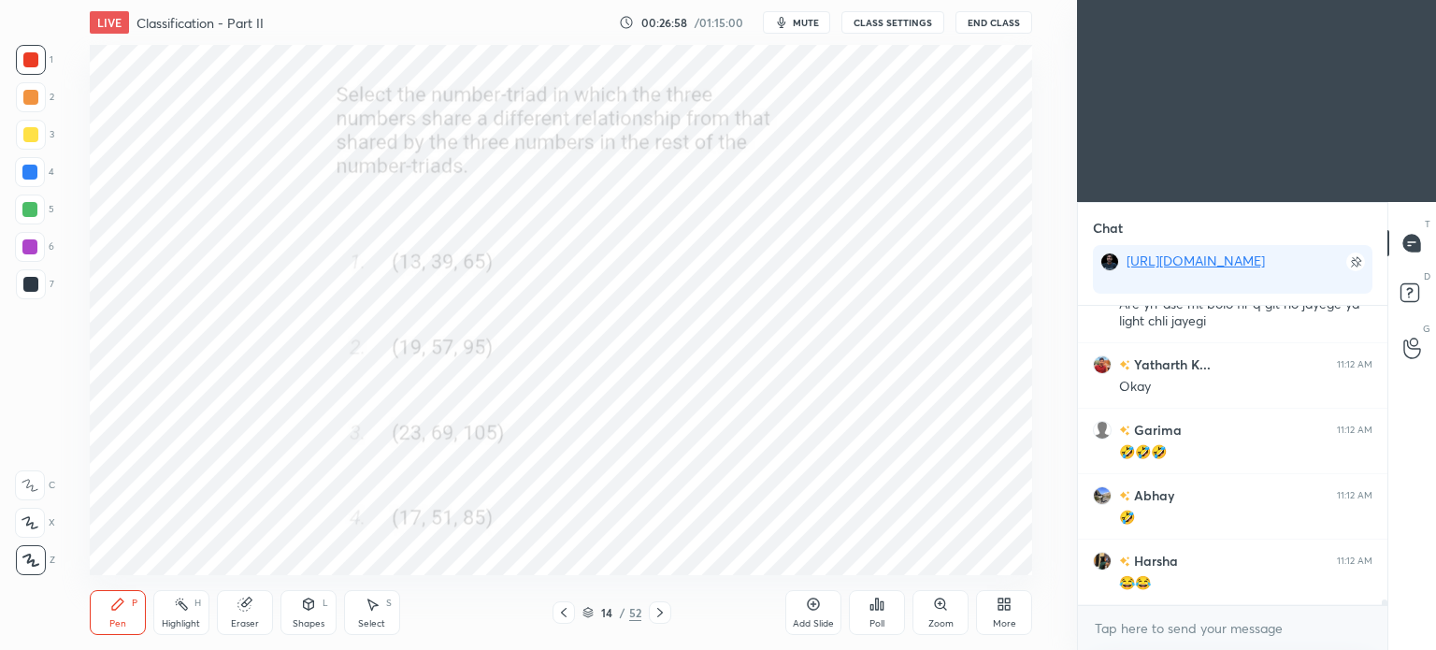
scroll to position [14785, 0]
click at [884, 612] on div "Poll" at bounding box center [877, 612] width 56 height 45
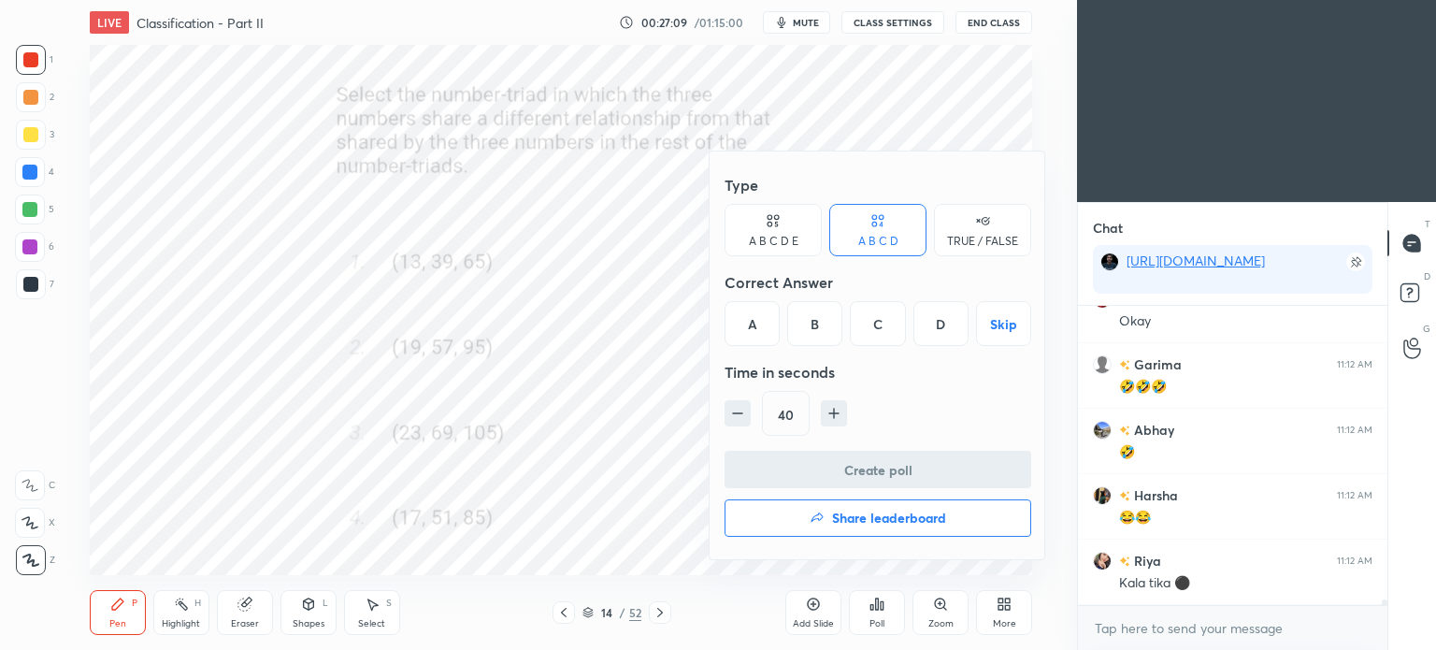
click at [870, 327] on div "C" at bounding box center [877, 323] width 55 height 45
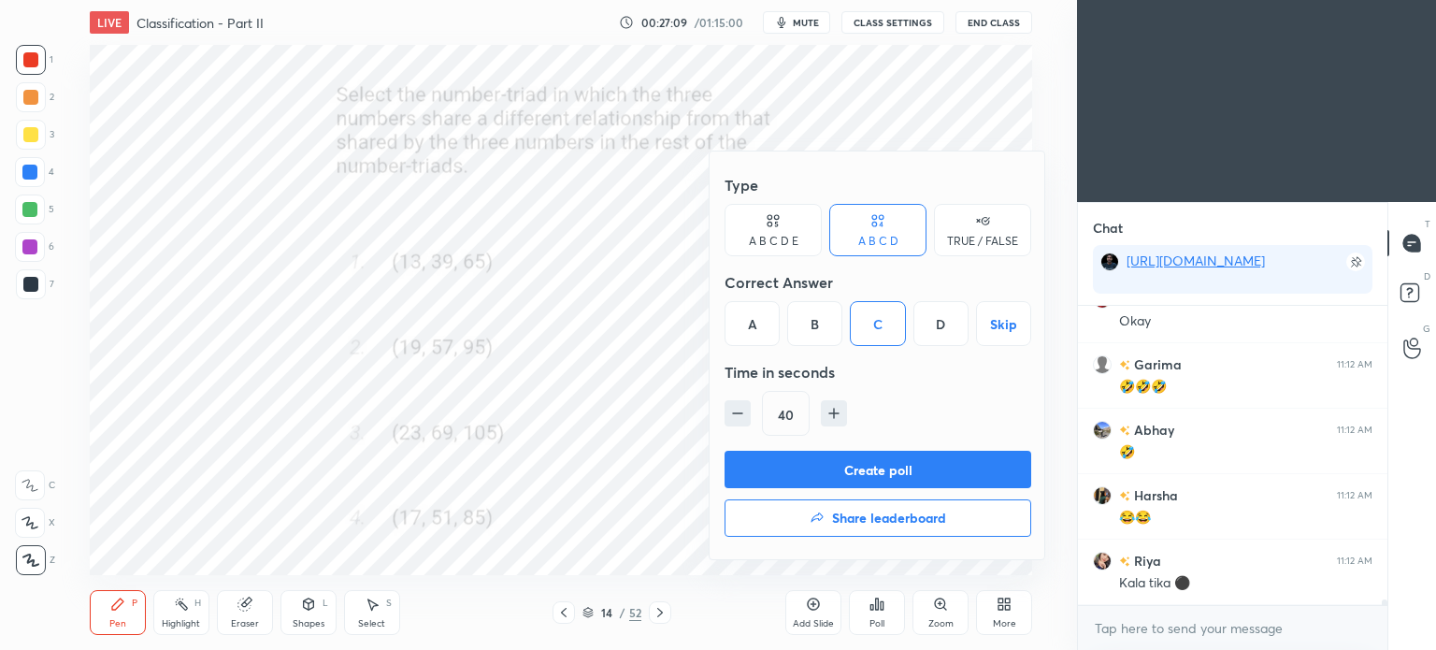
click at [920, 465] on button "Create poll" at bounding box center [877, 469] width 307 height 37
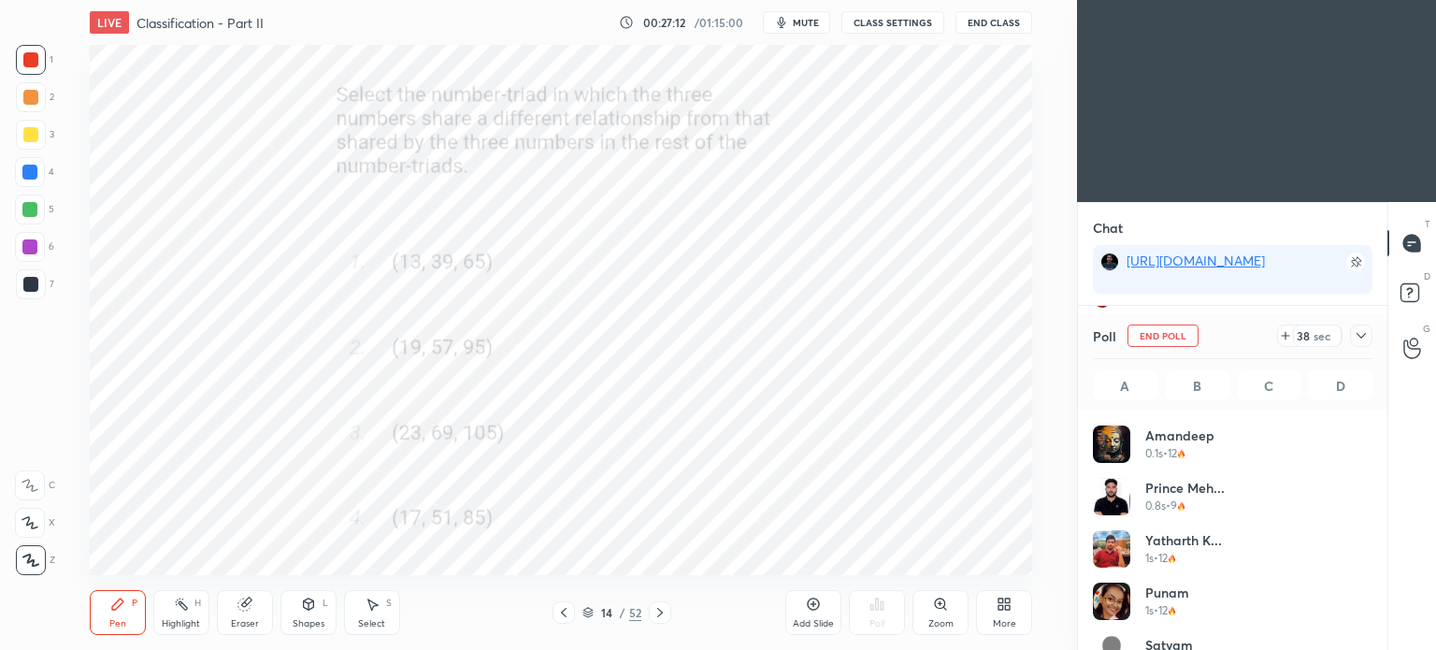
scroll to position [219, 274]
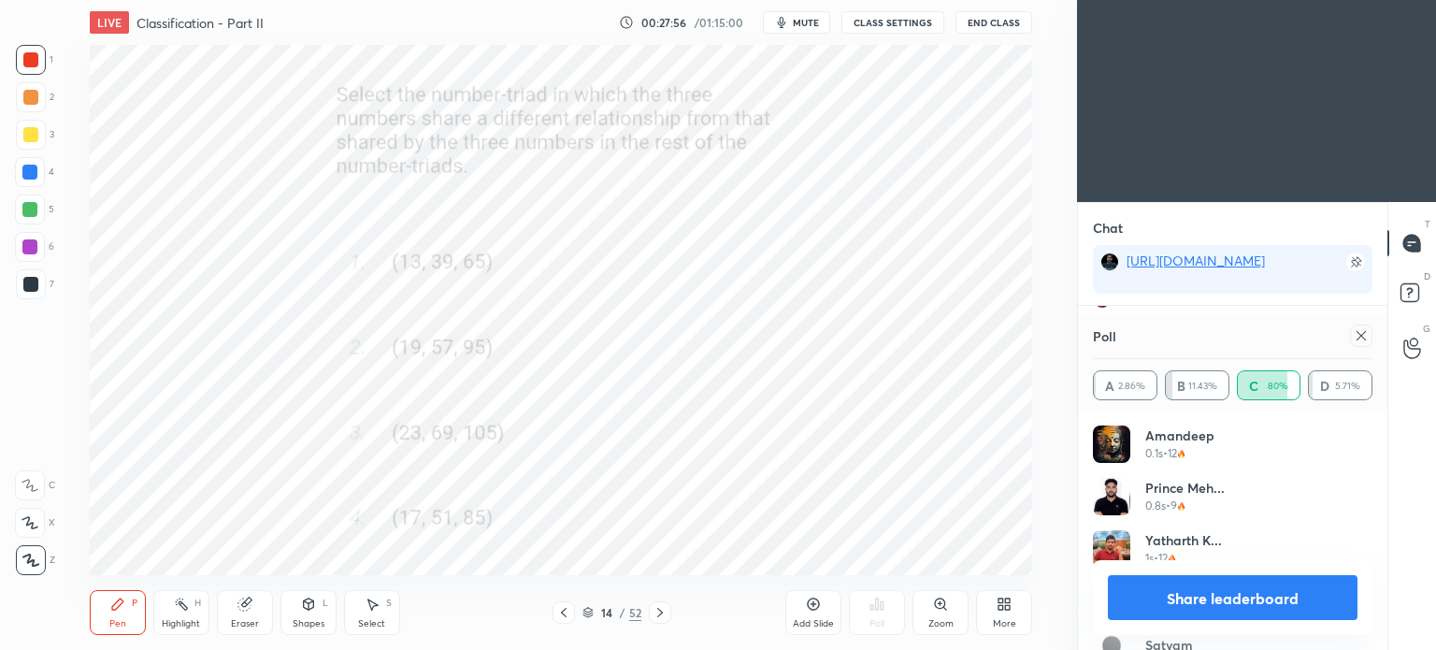
click at [1361, 337] on icon at bounding box center [1360, 335] width 15 height 15
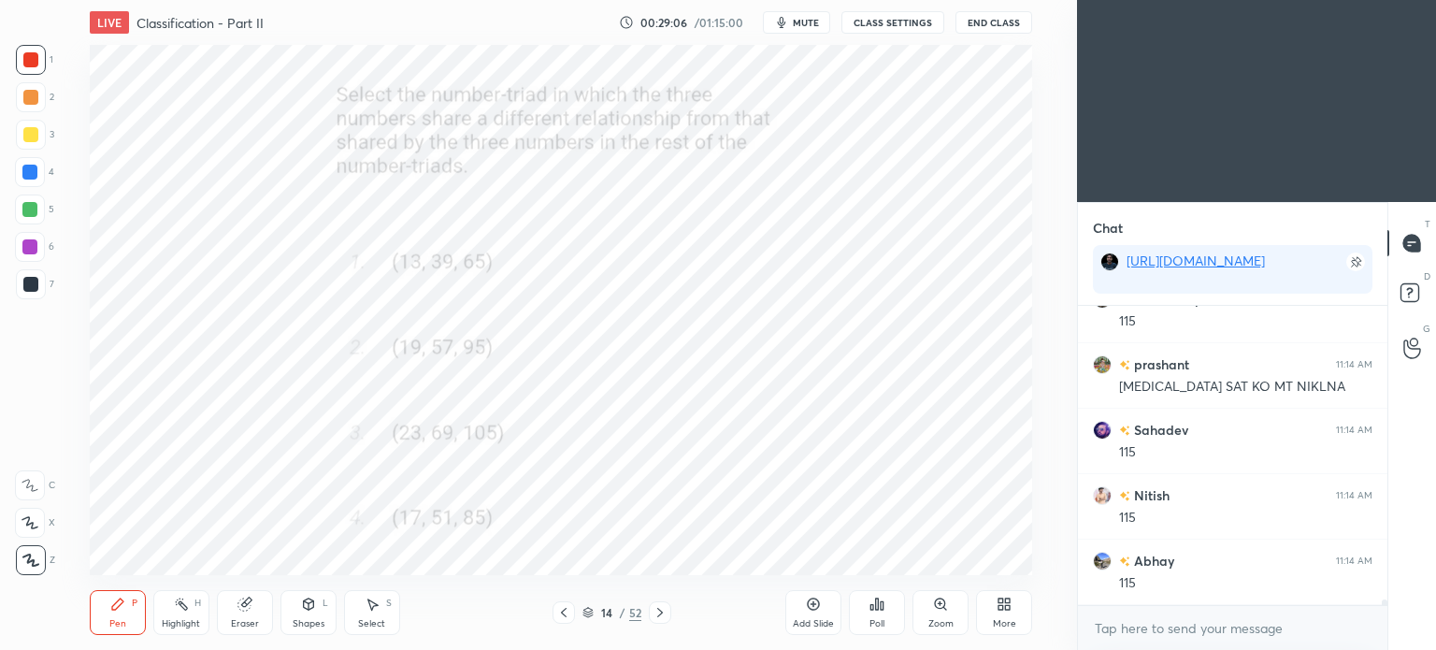
scroll to position [15783, 0]
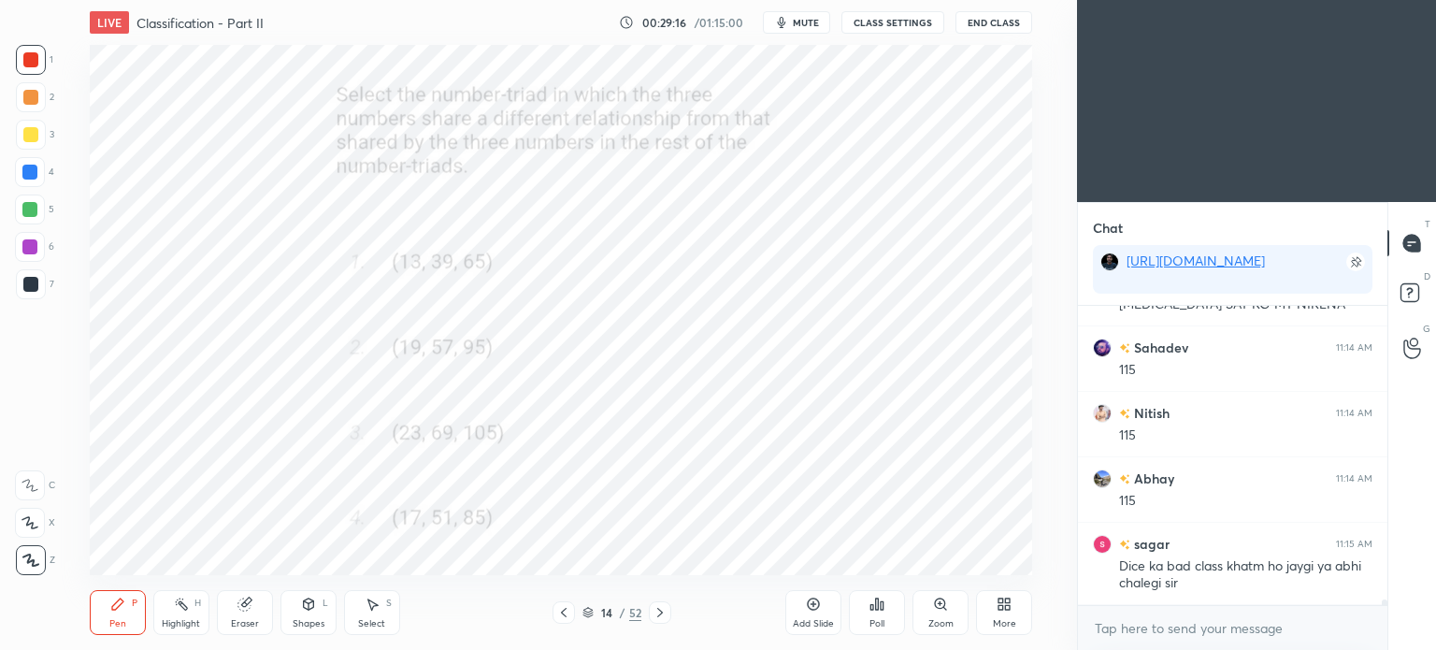
click at [666, 614] on icon at bounding box center [659, 612] width 15 height 15
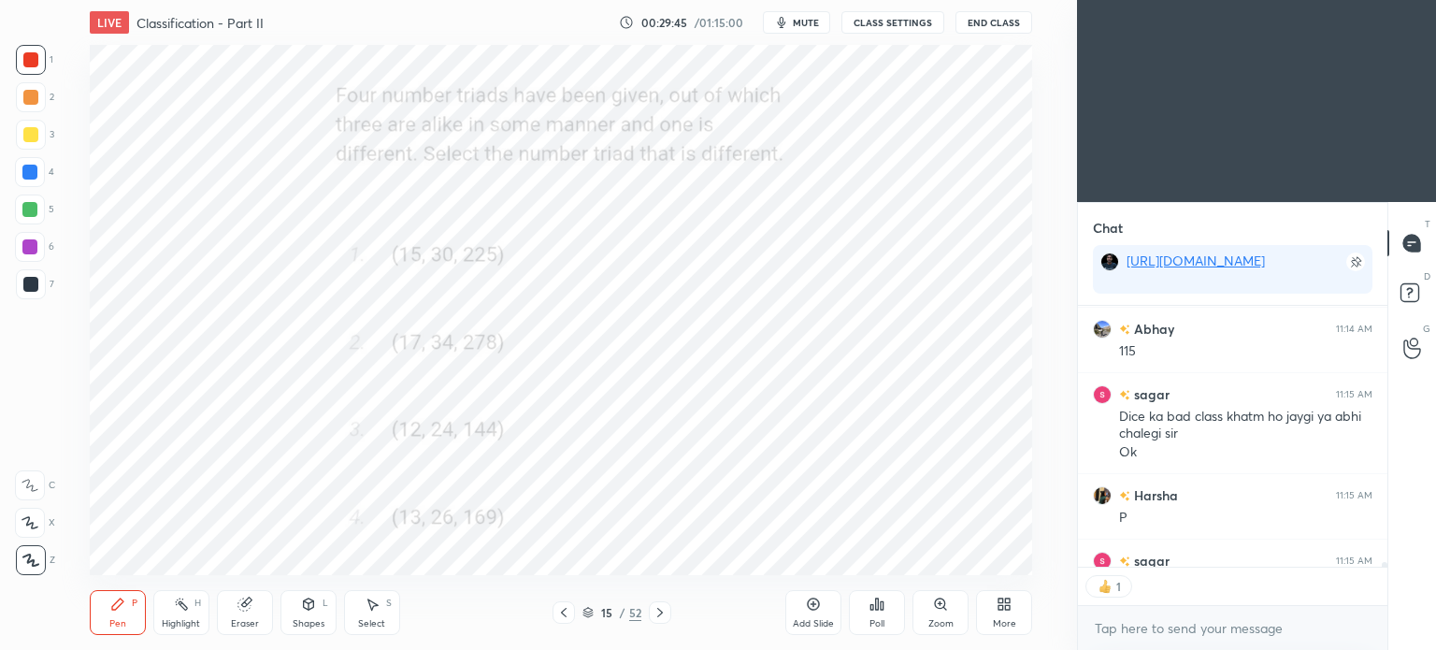
scroll to position [6, 6]
click at [895, 605] on div "Poll" at bounding box center [877, 612] width 56 height 45
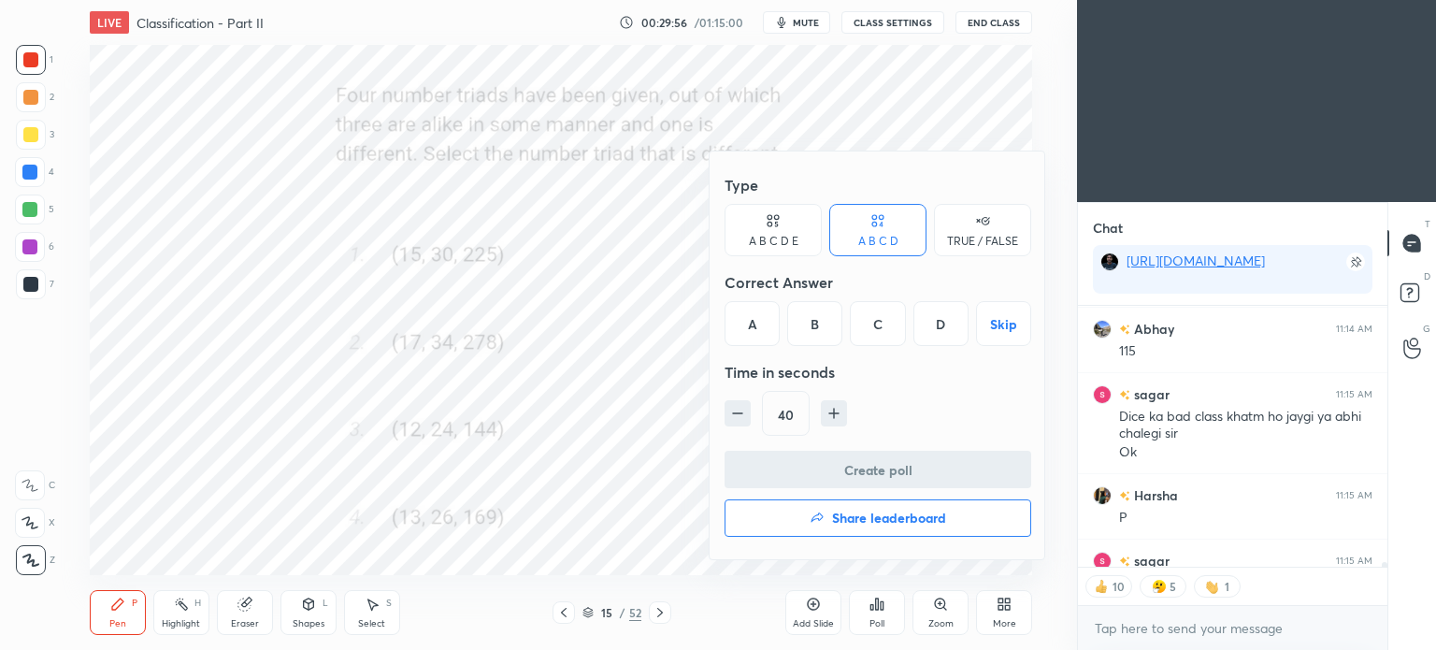
click at [815, 328] on div "B" at bounding box center [814, 323] width 55 height 45
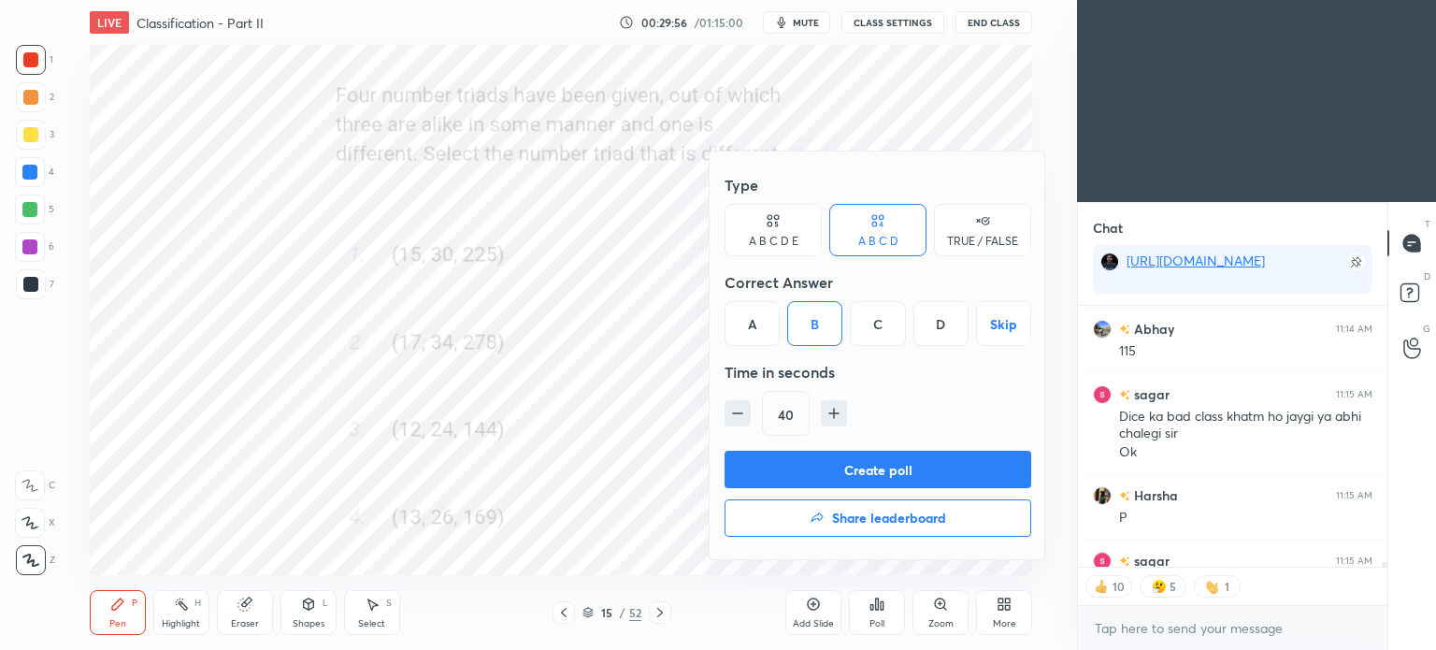
click at [953, 461] on button "Create poll" at bounding box center [877, 469] width 307 height 37
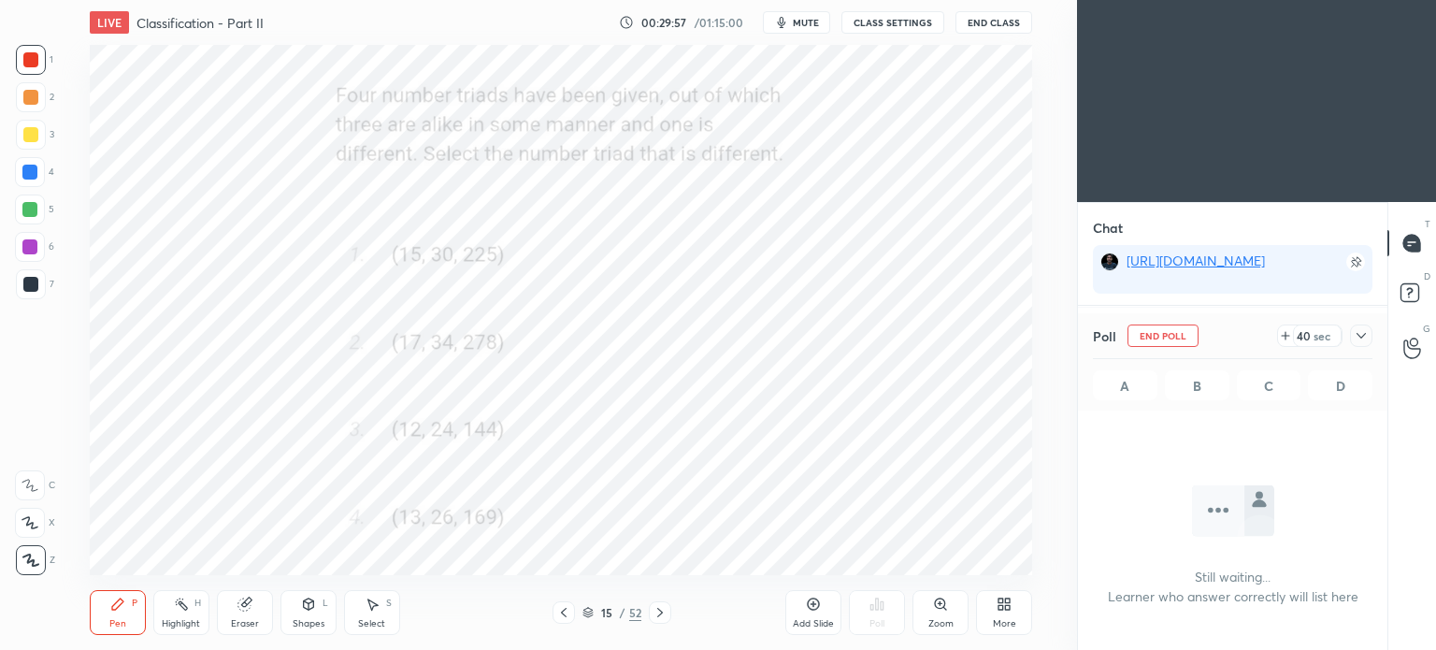
scroll to position [41, 304]
click at [1361, 332] on icon at bounding box center [1360, 335] width 15 height 15
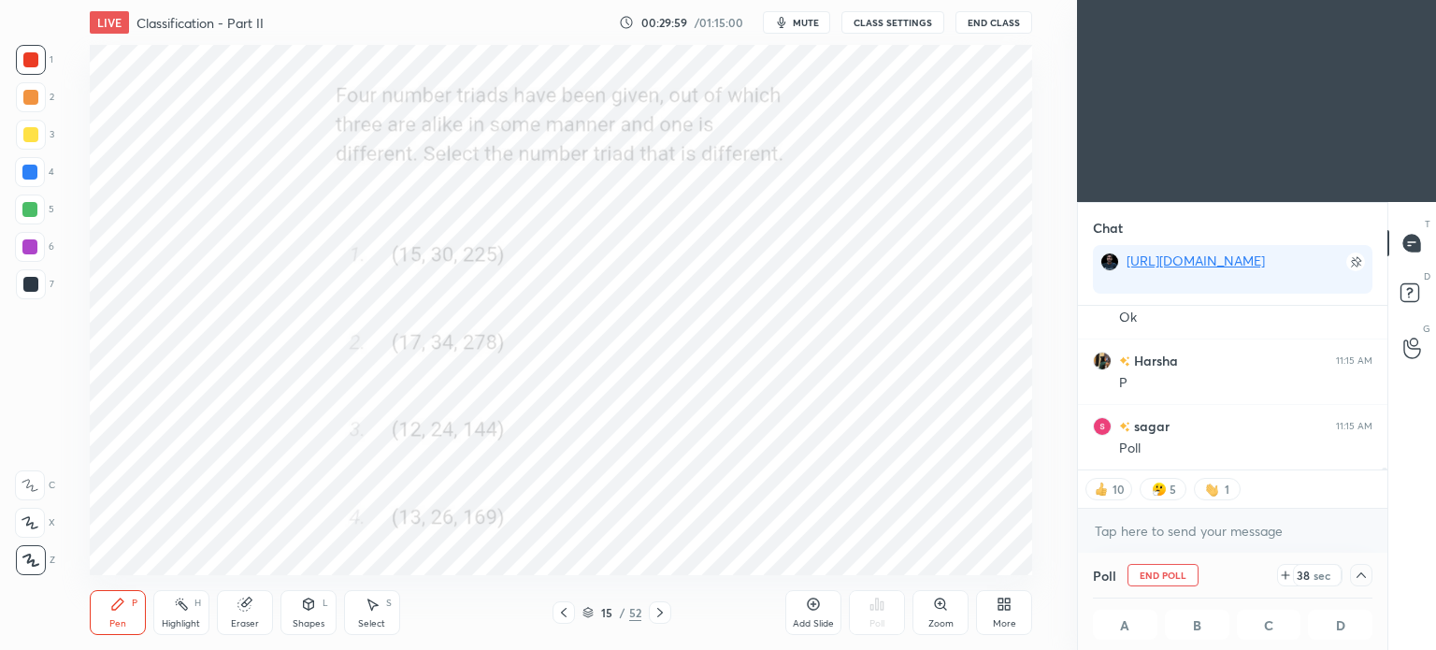
scroll to position [0, 6]
click at [1360, 580] on icon at bounding box center [1360, 574] width 15 height 15
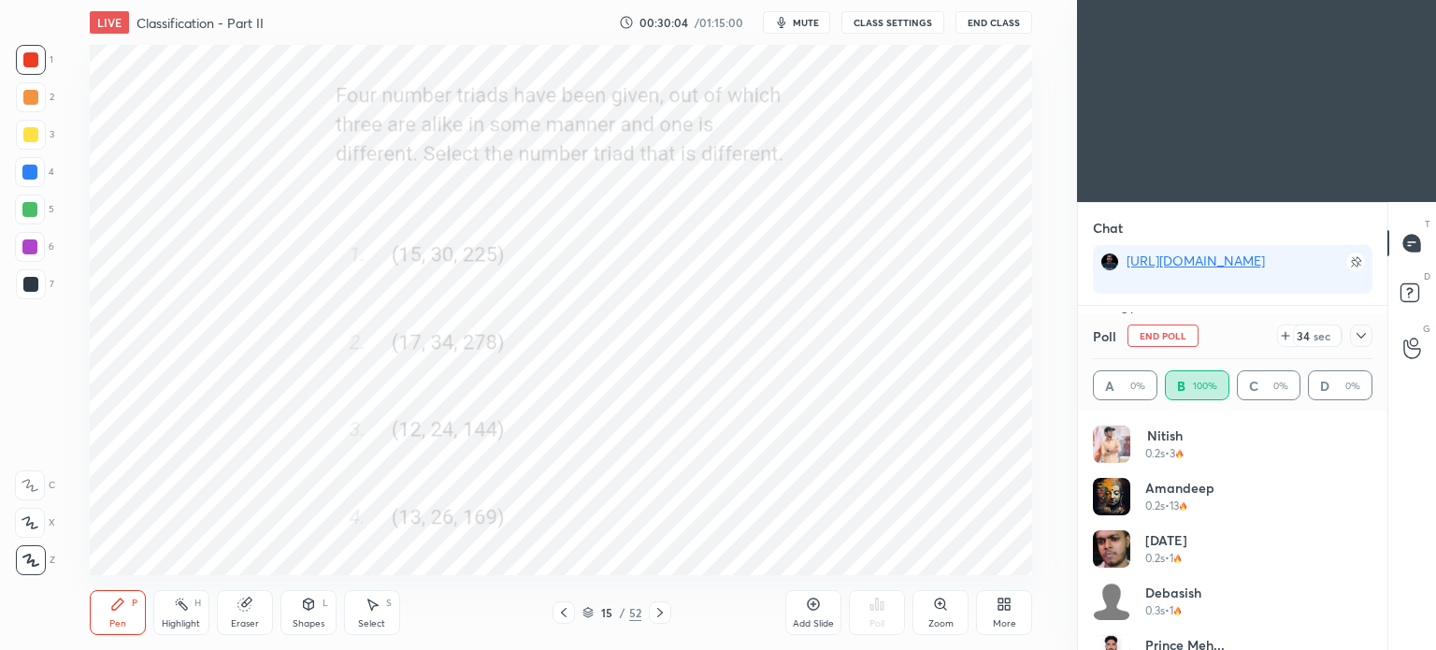
scroll to position [129, 0]
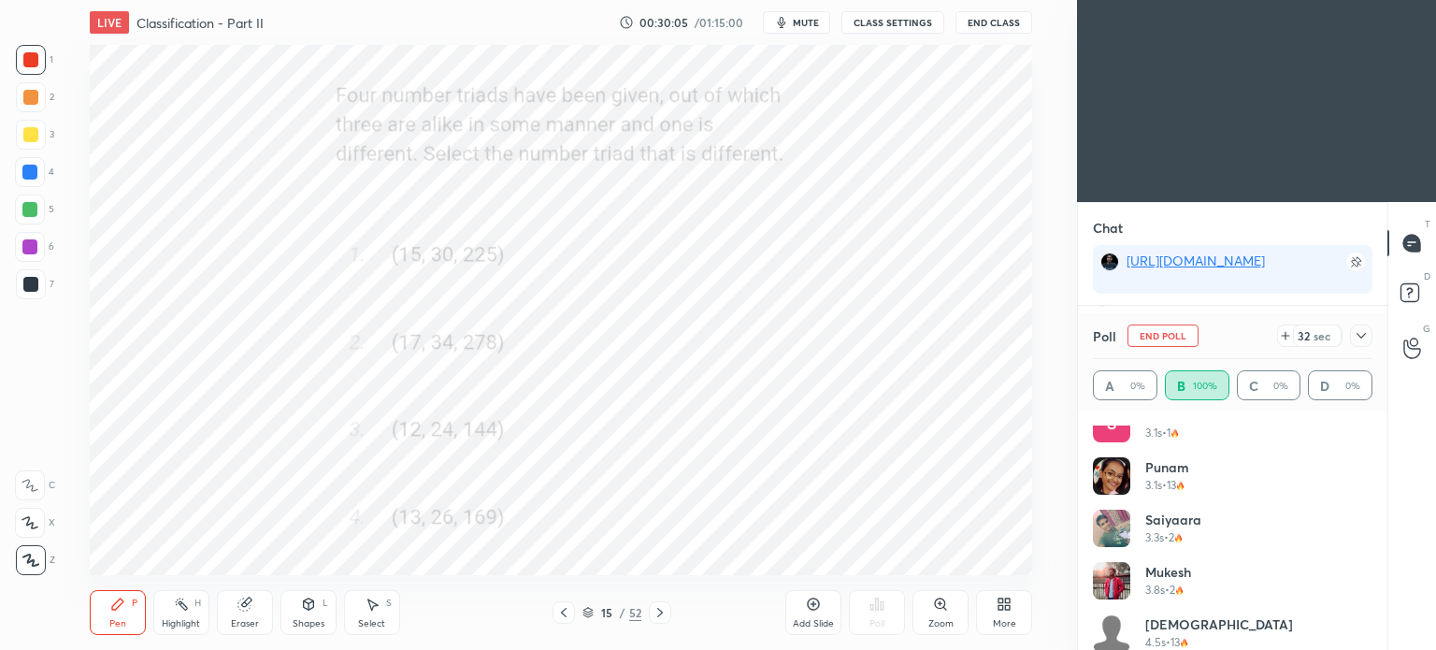
click at [1367, 336] on icon at bounding box center [1360, 335] width 15 height 15
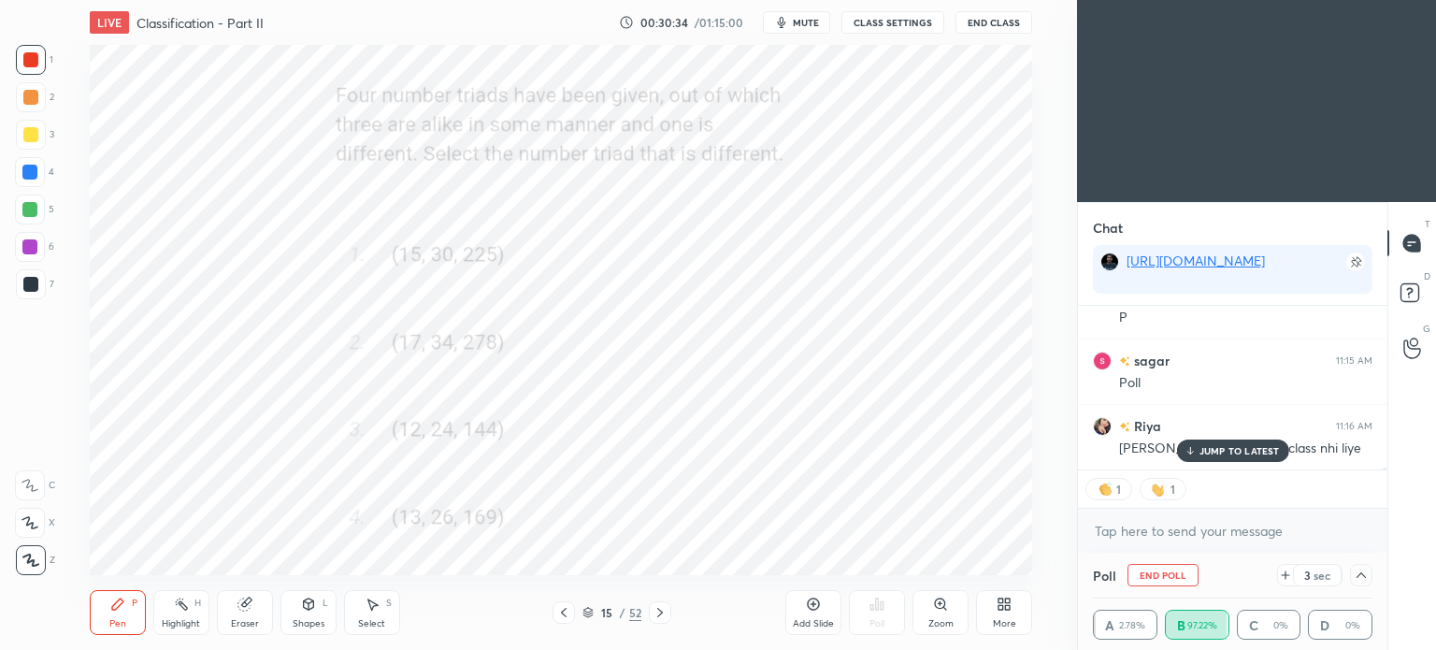
click at [1254, 456] on div "Sahadev 11:14 AM phir to harsha daku lagegi Harsha 11:14 AM 🤣🤣 Riya 11:14 AM Ni…" at bounding box center [1232, 388] width 309 height 164
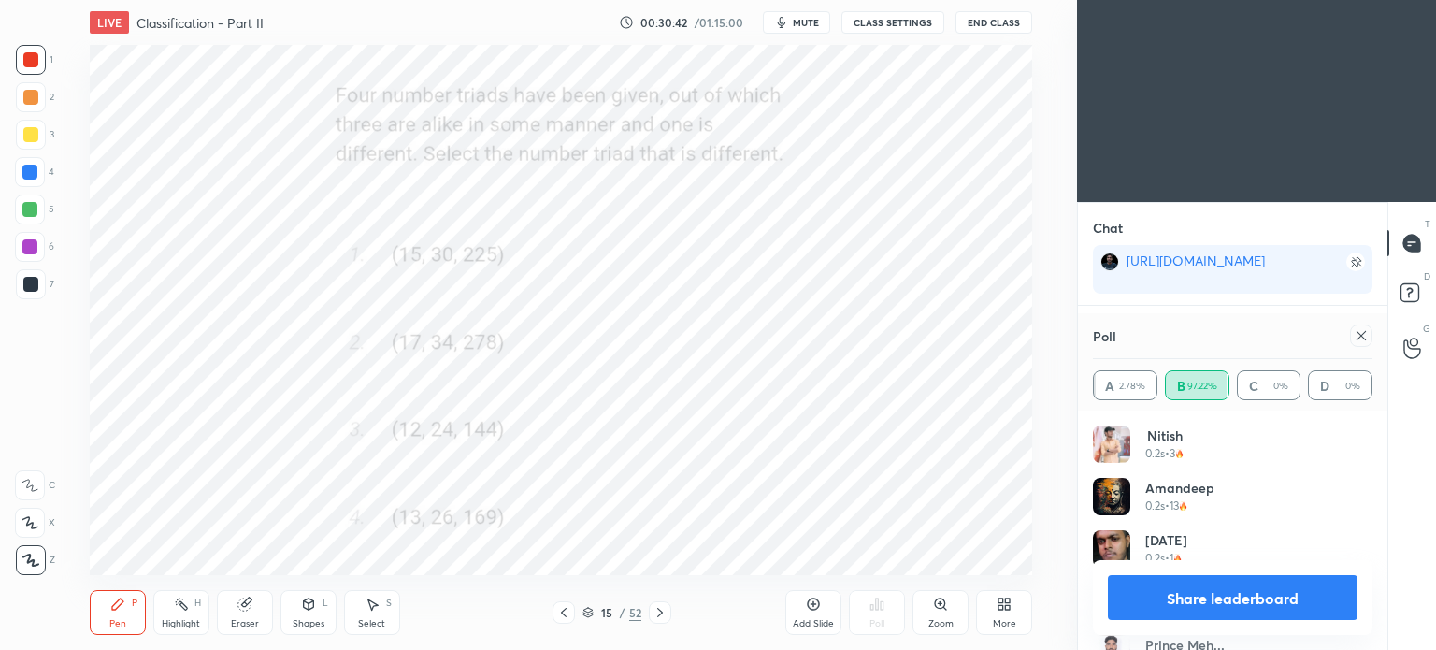
click at [1354, 339] on icon at bounding box center [1360, 335] width 15 height 15
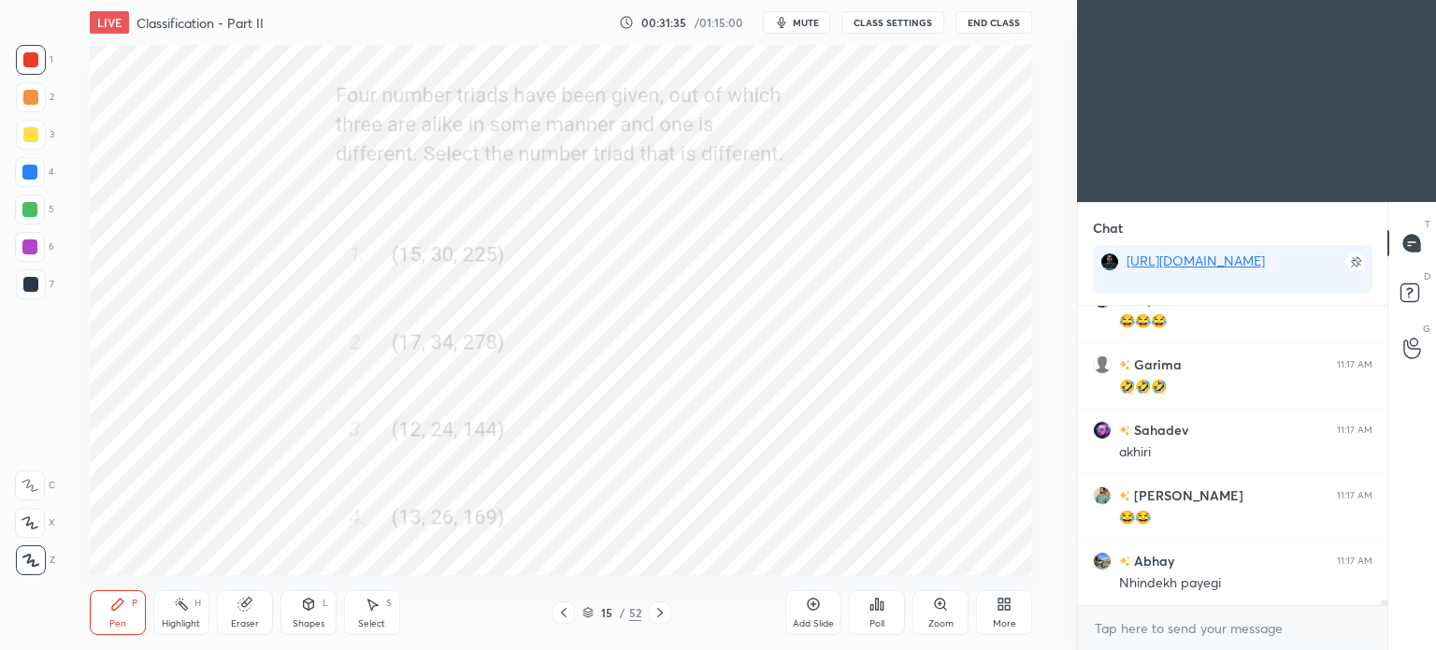
scroll to position [16671, 0]
click at [666, 618] on icon at bounding box center [659, 612] width 15 height 15
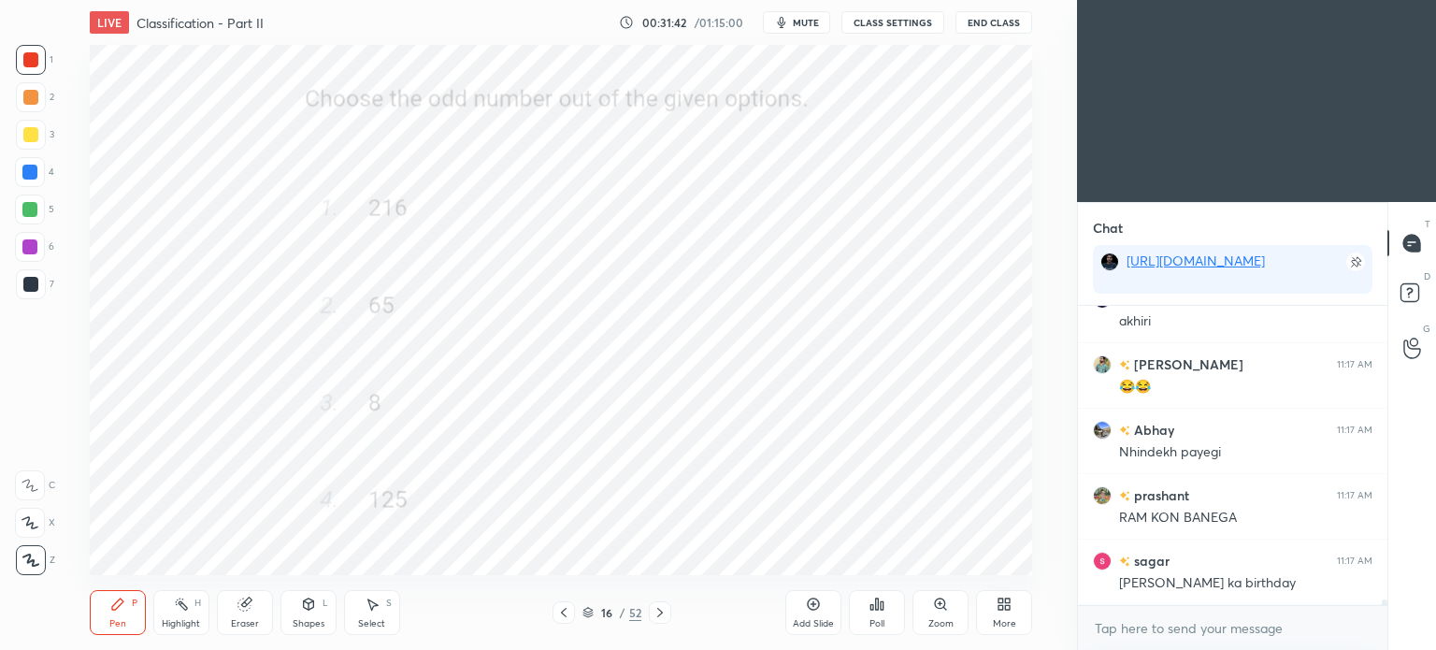
click at [882, 605] on icon at bounding box center [881, 605] width 3 height 8
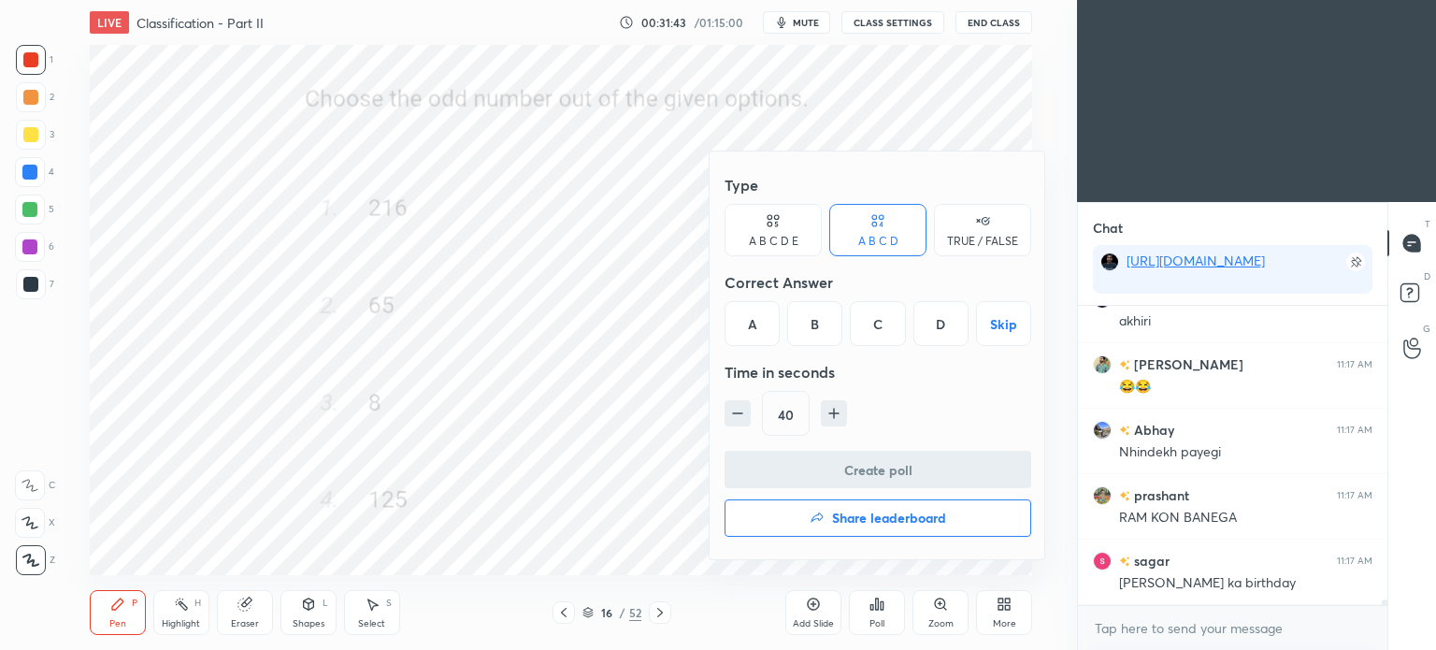
click at [808, 328] on div "B" at bounding box center [814, 323] width 55 height 45
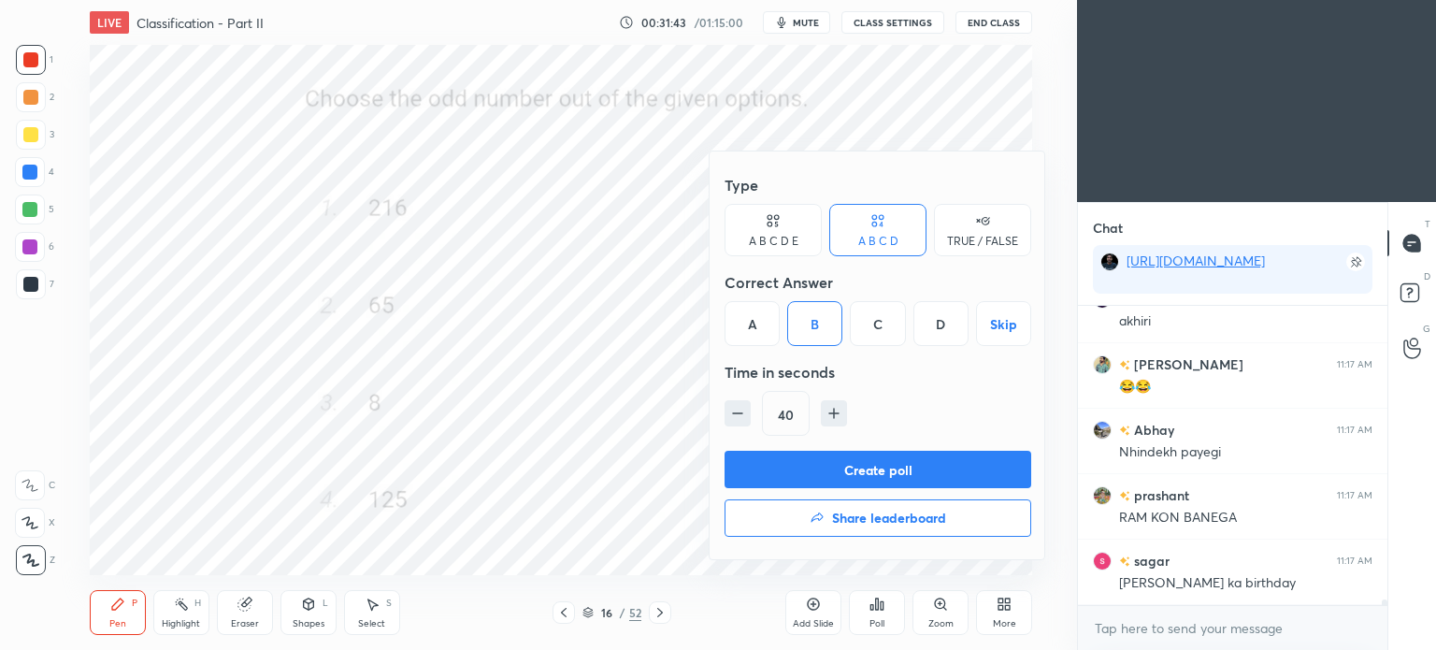
click at [964, 465] on button "Create poll" at bounding box center [877, 469] width 307 height 37
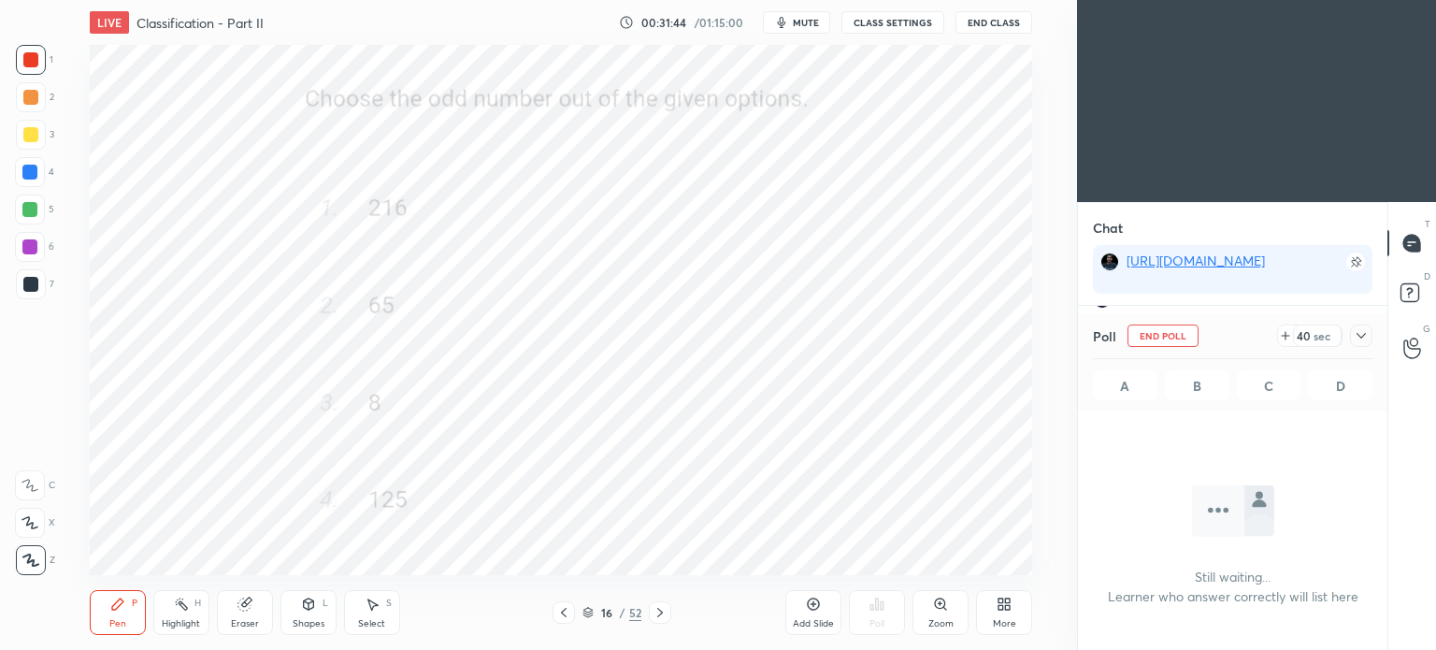
scroll to position [41, 304]
click at [1357, 334] on icon at bounding box center [1360, 336] width 9 height 6
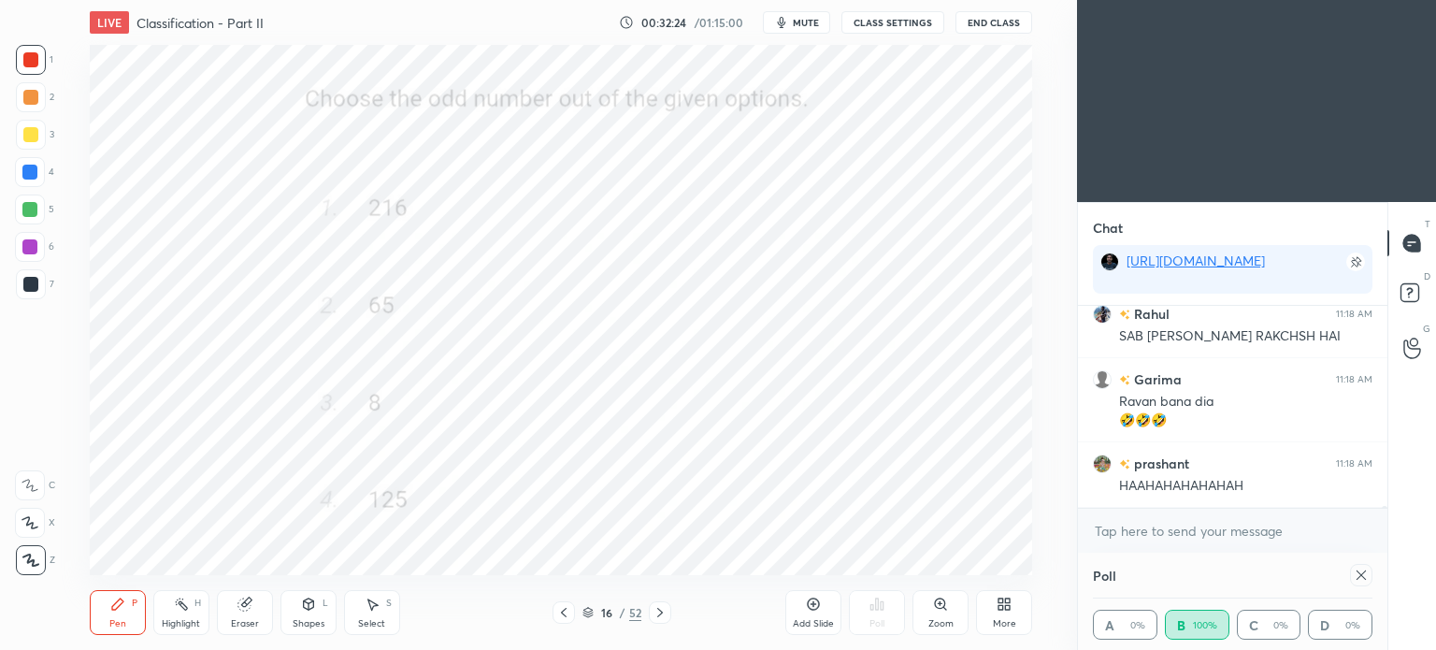
scroll to position [188, 274]
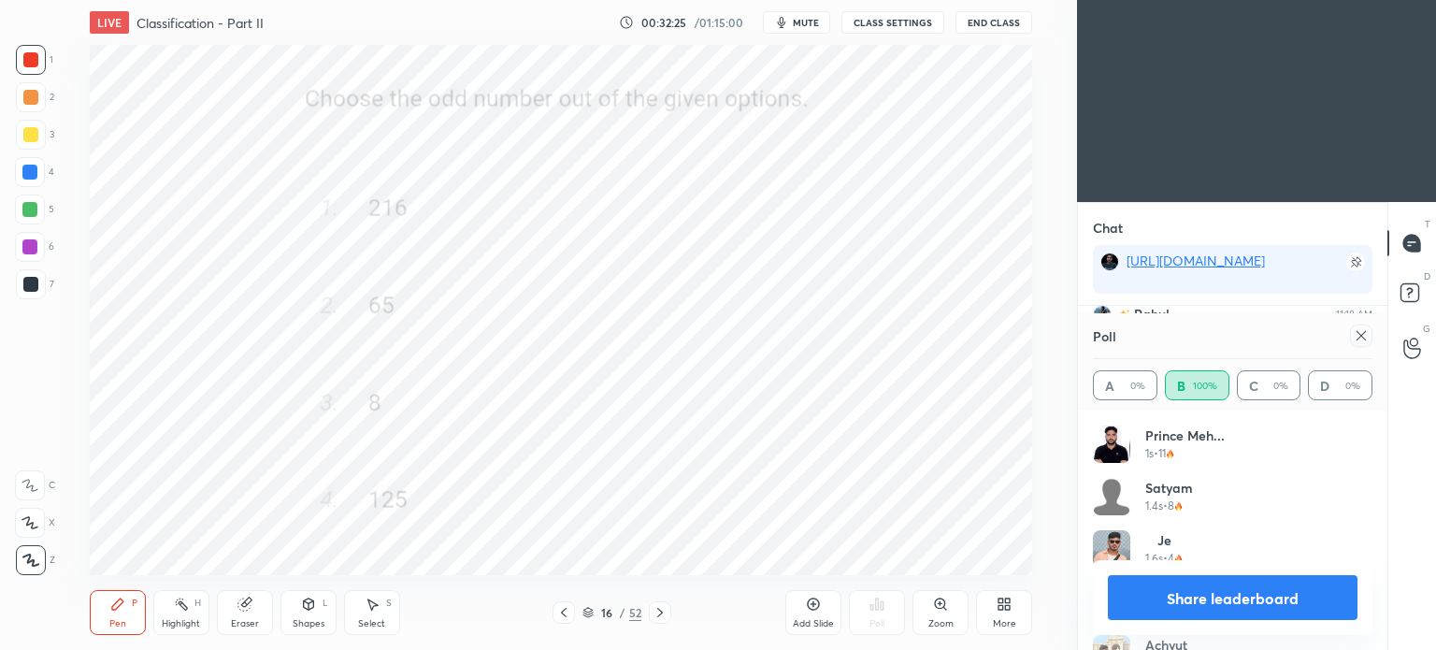
click at [1357, 345] on div at bounding box center [1361, 335] width 22 height 22
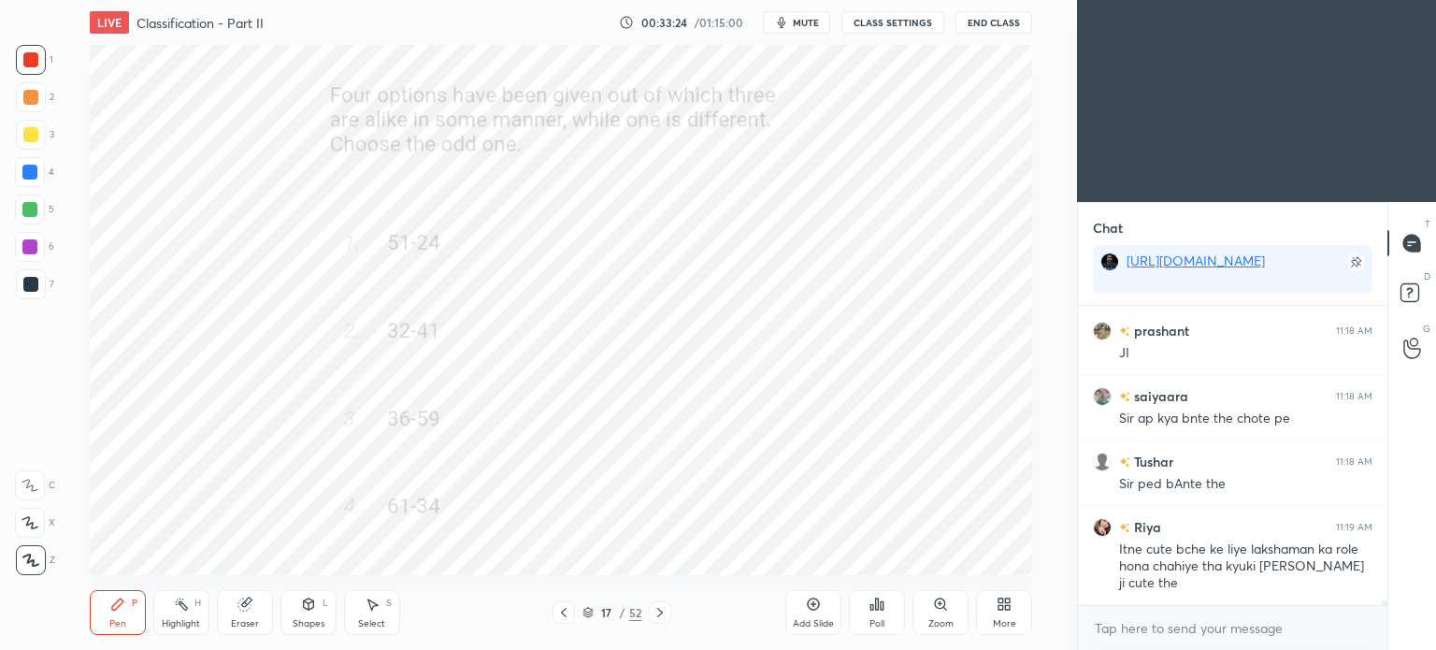
click at [879, 611] on icon at bounding box center [876, 603] width 15 height 15
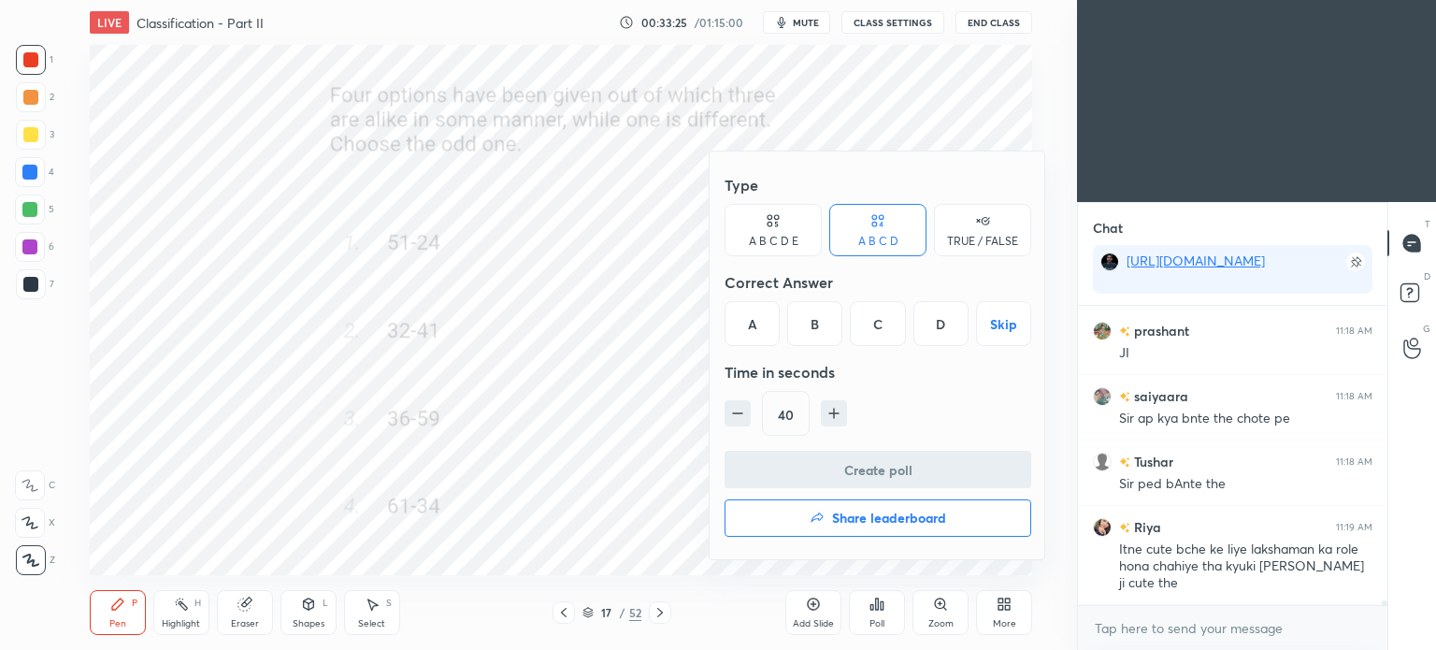
click at [877, 336] on div "C" at bounding box center [877, 323] width 55 height 45
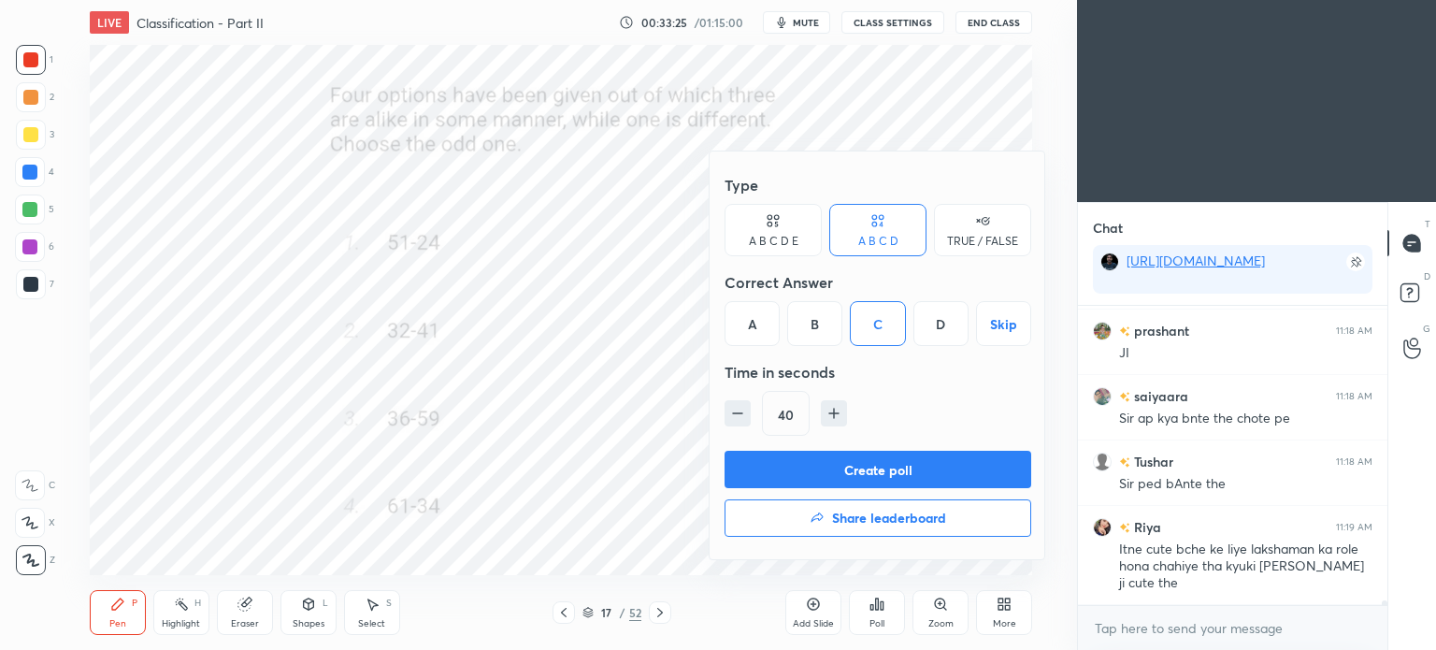
scroll to position [17705, 0]
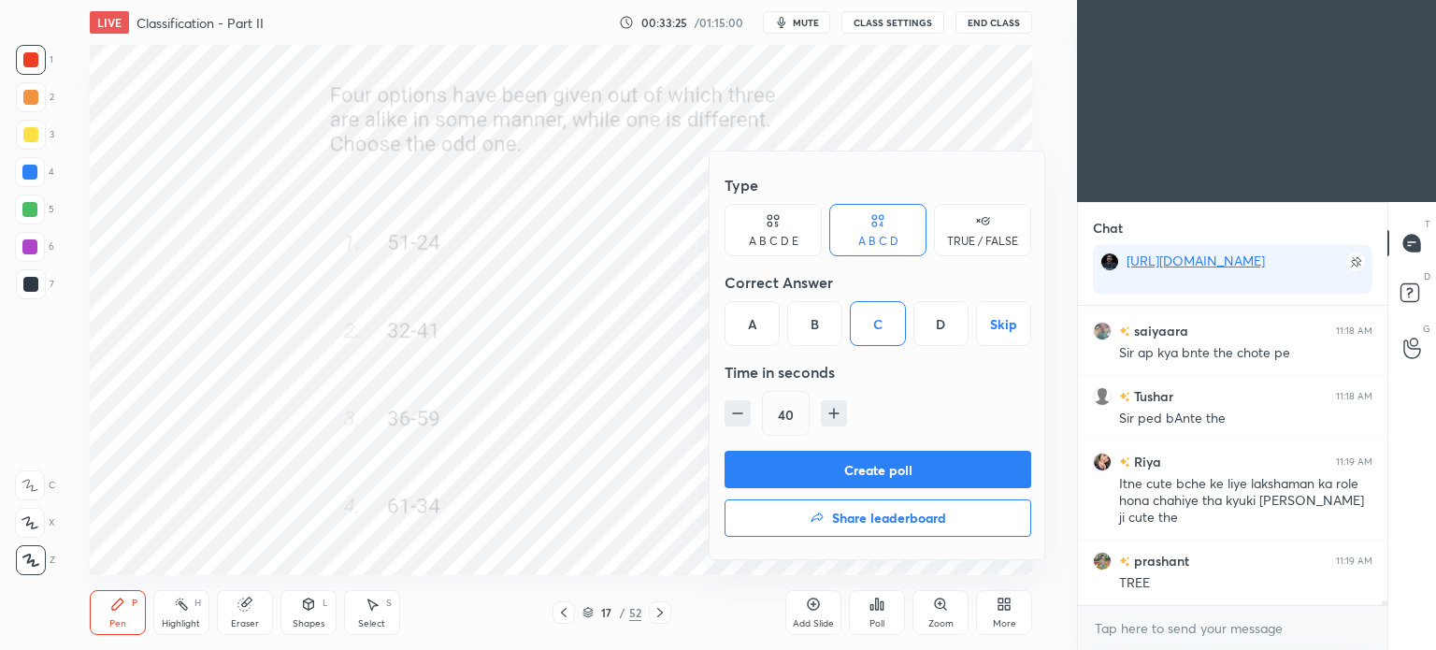
click at [916, 466] on button "Create poll" at bounding box center [877, 469] width 307 height 37
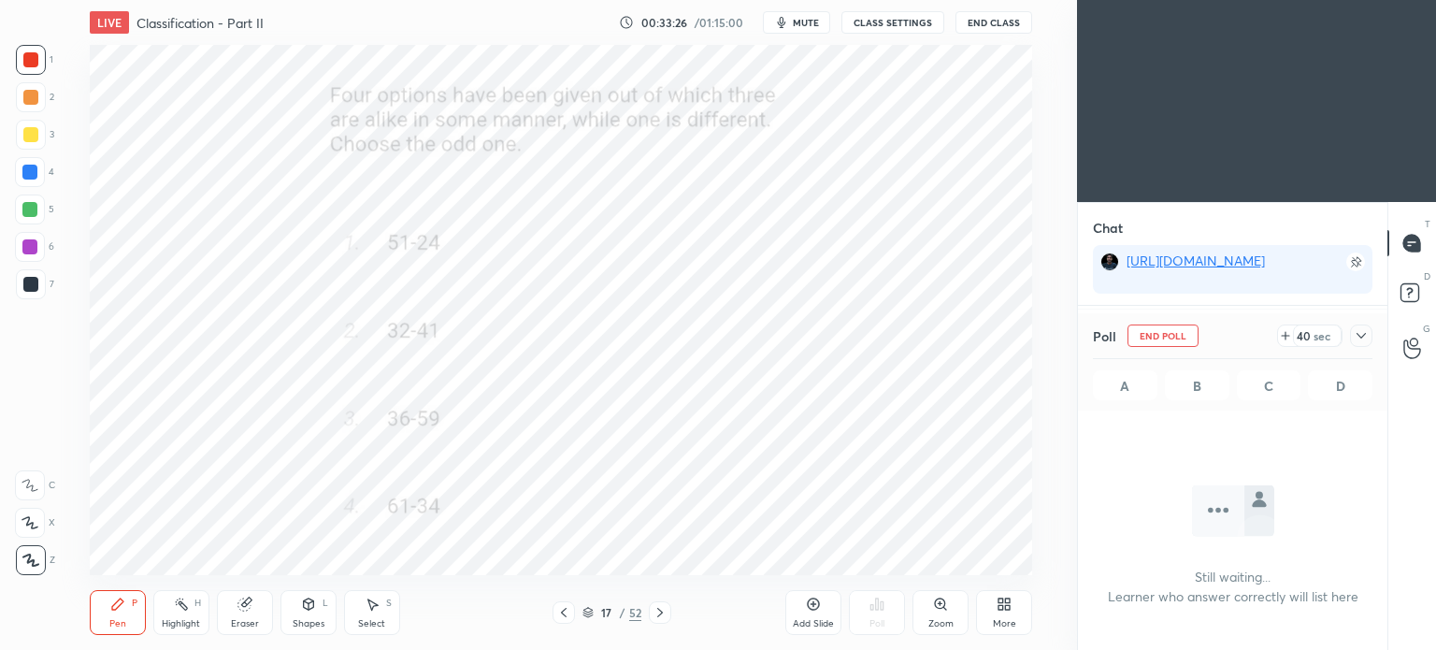
scroll to position [41, 304]
click at [1370, 335] on div at bounding box center [1361, 335] width 22 height 22
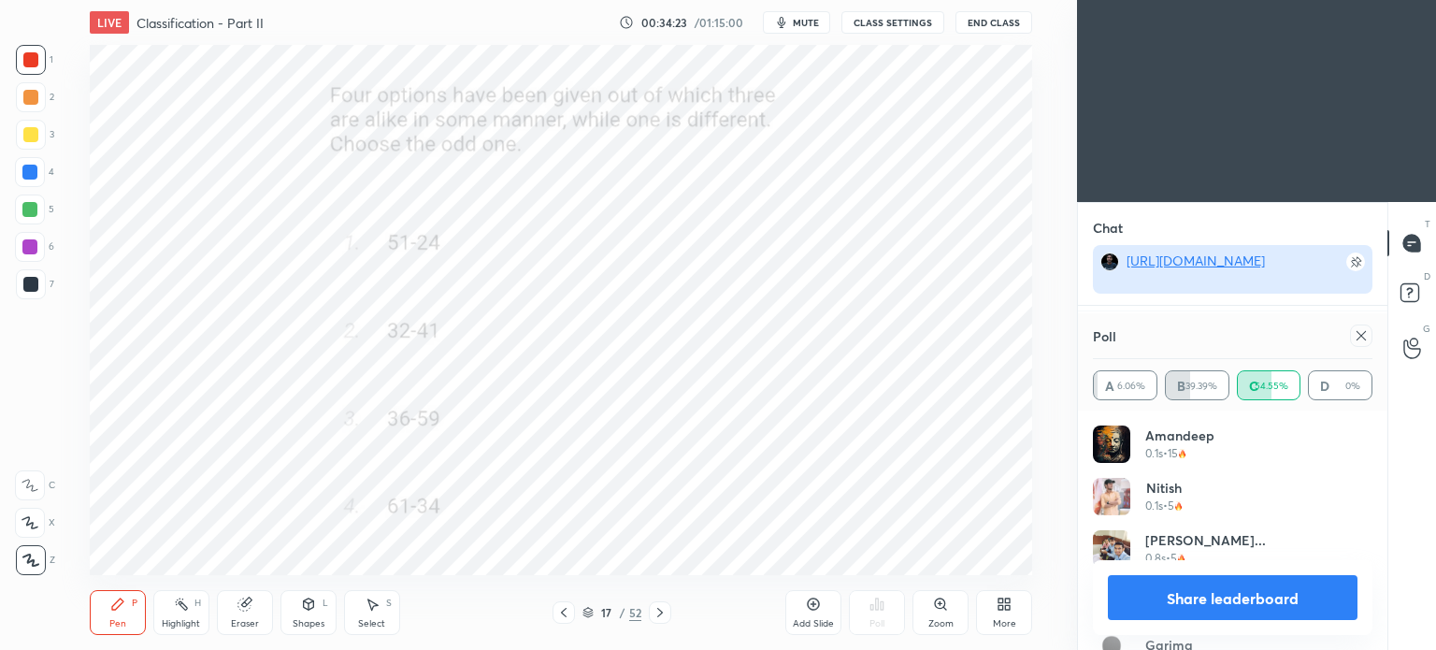
scroll to position [17999, 0]
click at [1361, 329] on icon at bounding box center [1360, 335] width 15 height 15
type textarea "x"
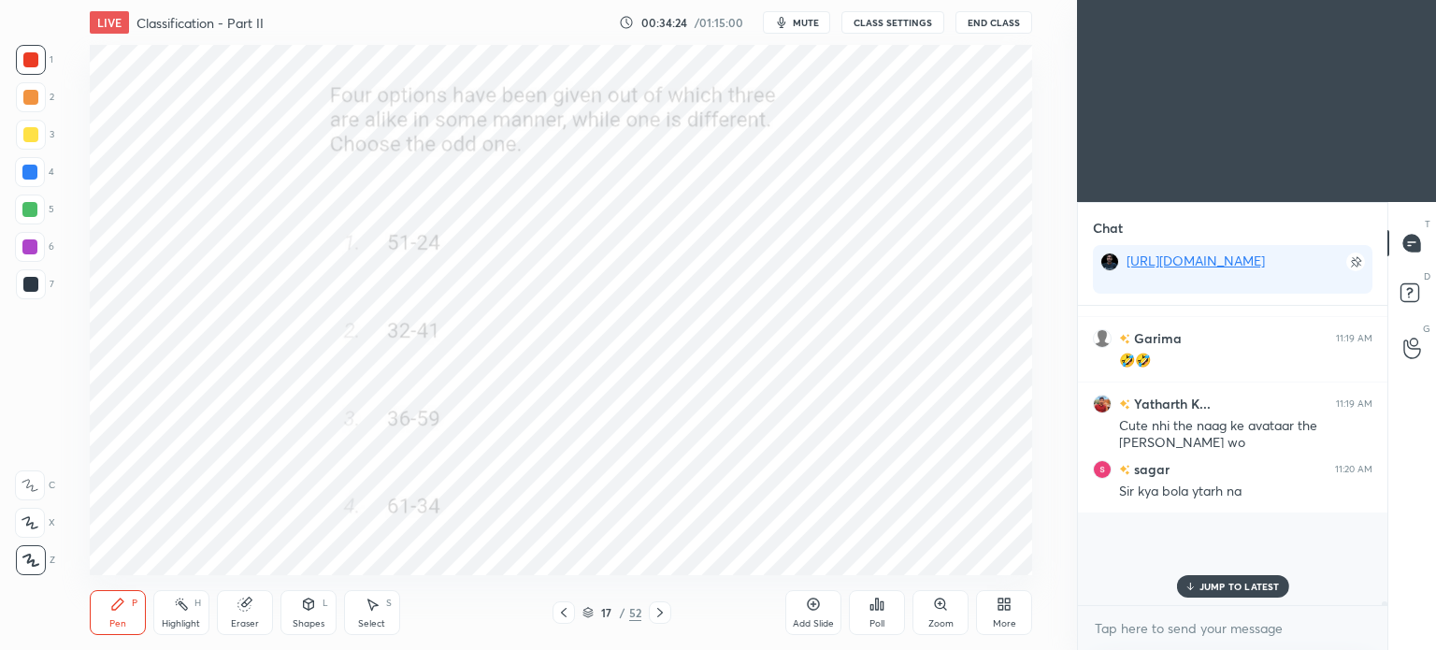
scroll to position [7, 6]
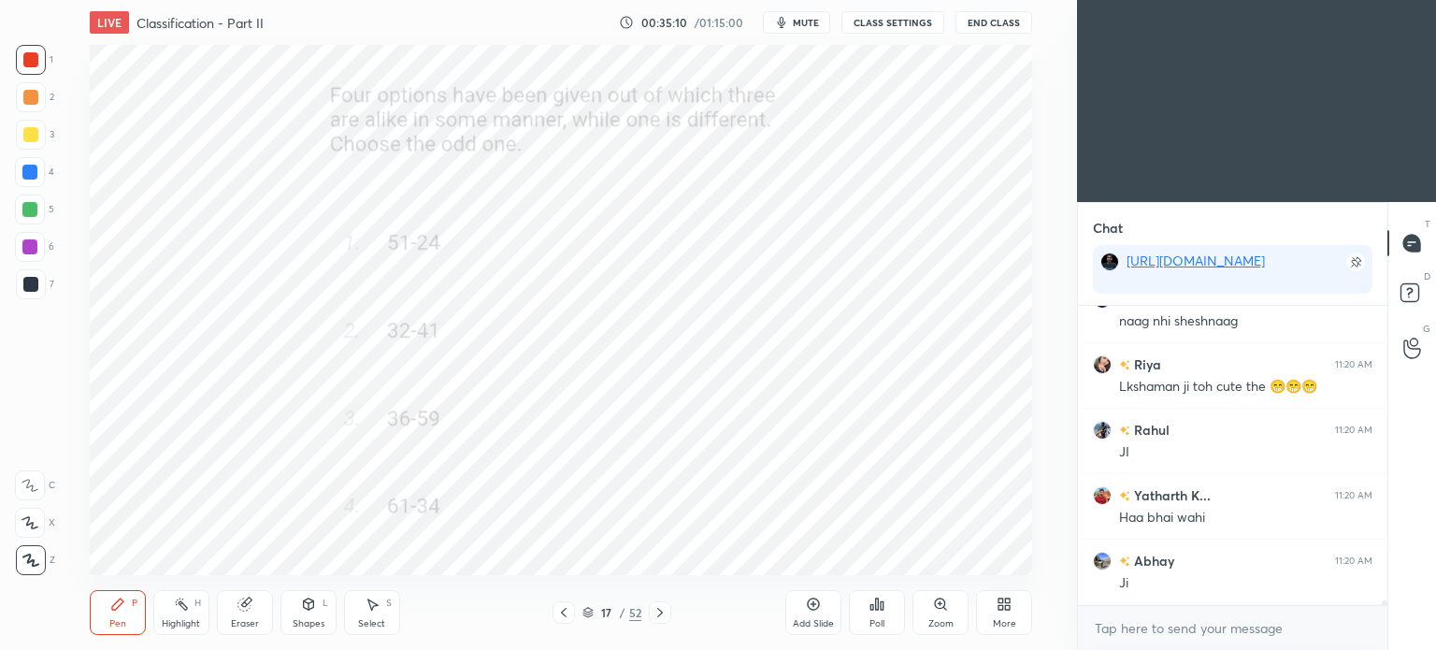
click at [796, 20] on span "mute" at bounding box center [806, 22] width 26 height 13
click at [976, 20] on button "End Class" at bounding box center [993, 22] width 77 height 22
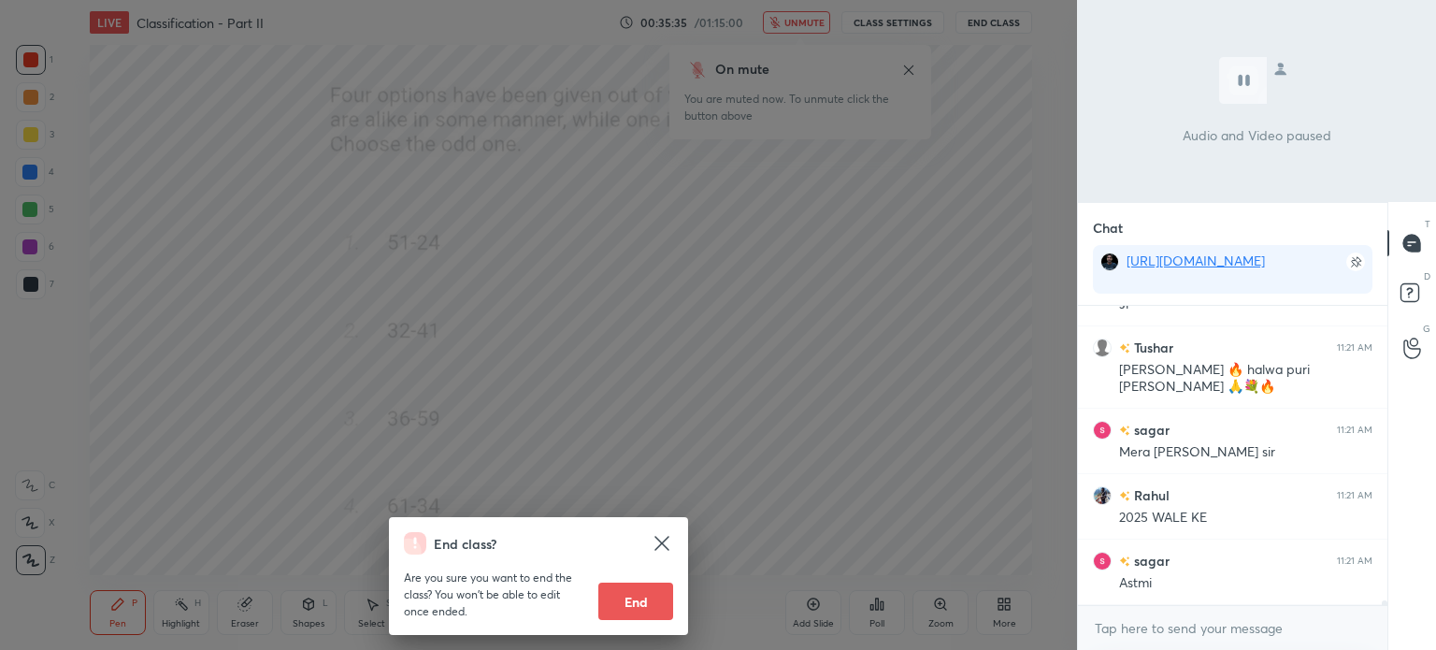
scroll to position [18933, 0]
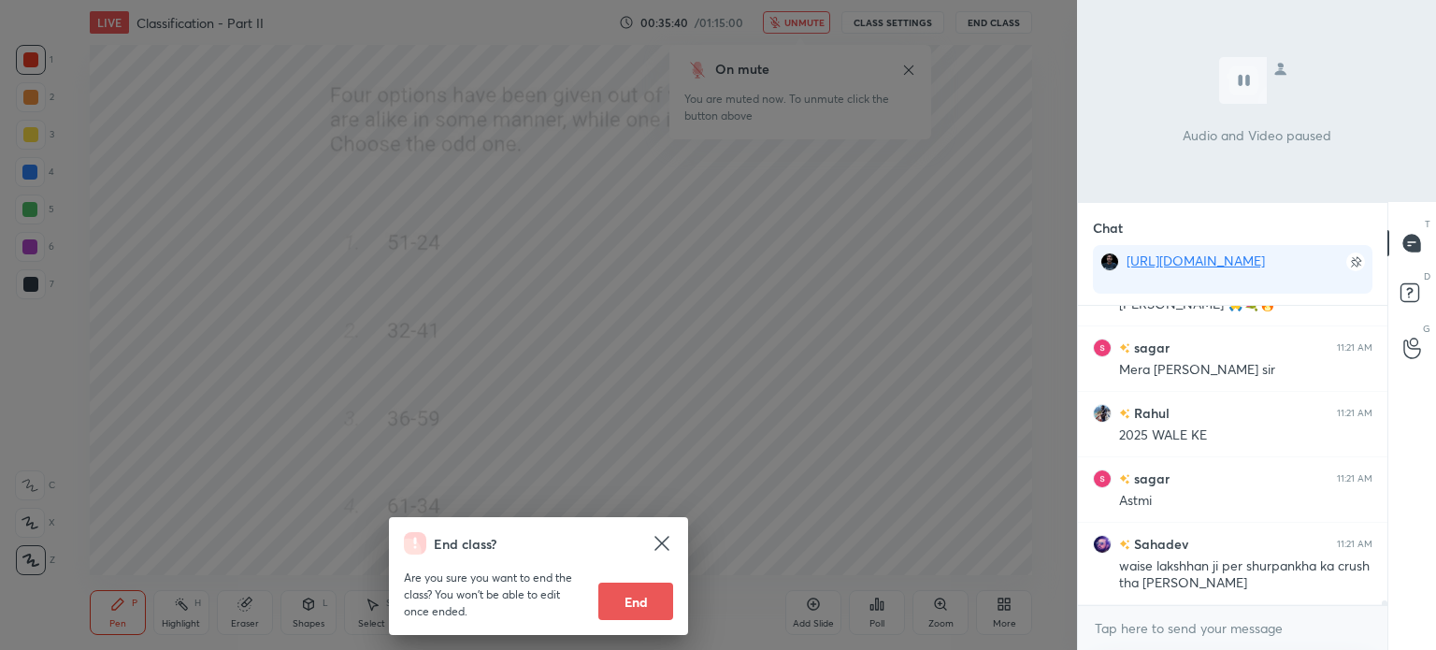
click at [891, 172] on div "End class? Are you sure you want to end the class? You won’t be able to edit on…" at bounding box center [538, 325] width 1077 height 650
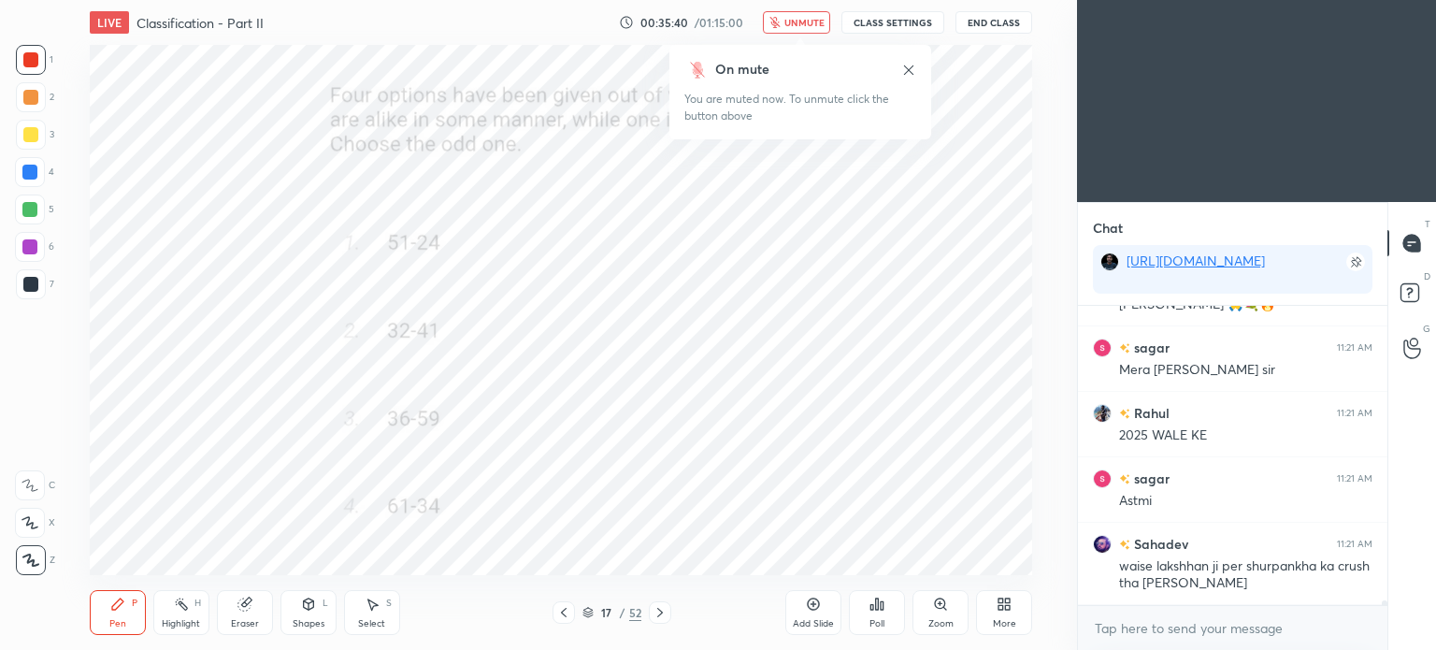
click at [818, 30] on button "unmute" at bounding box center [796, 22] width 67 height 22
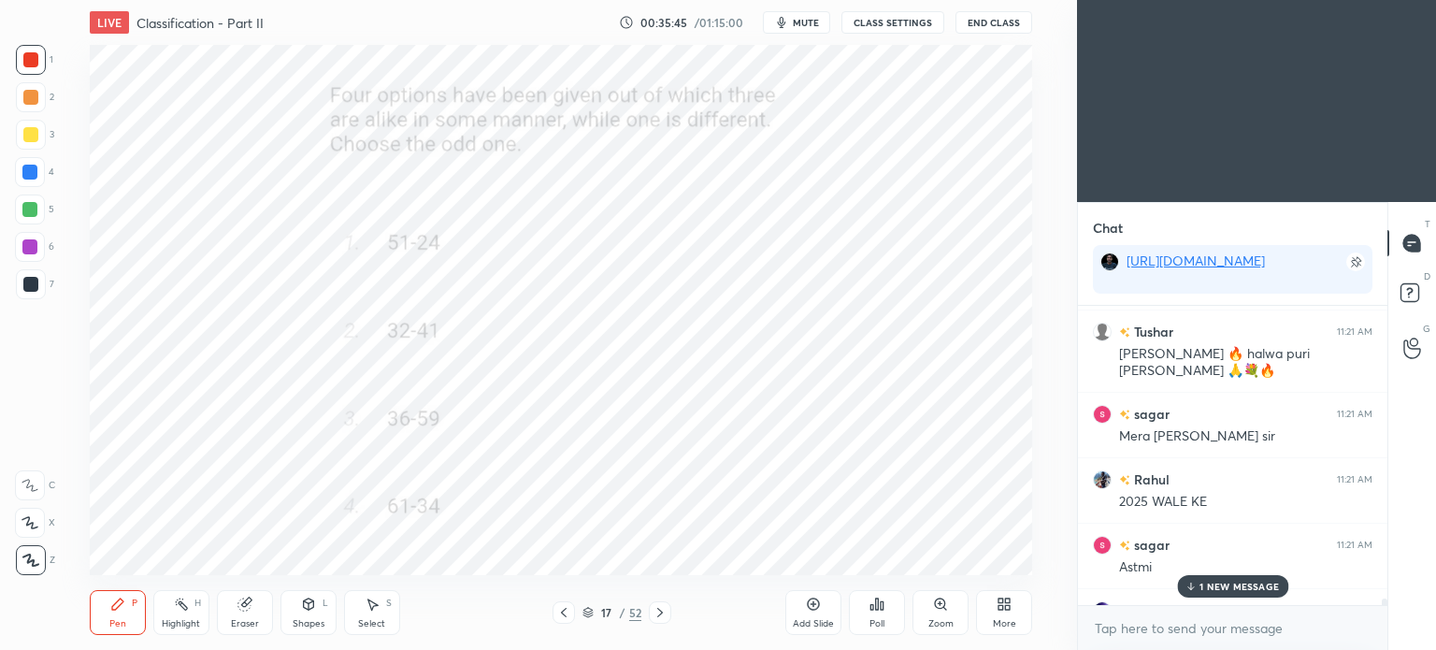
scroll to position [18999, 0]
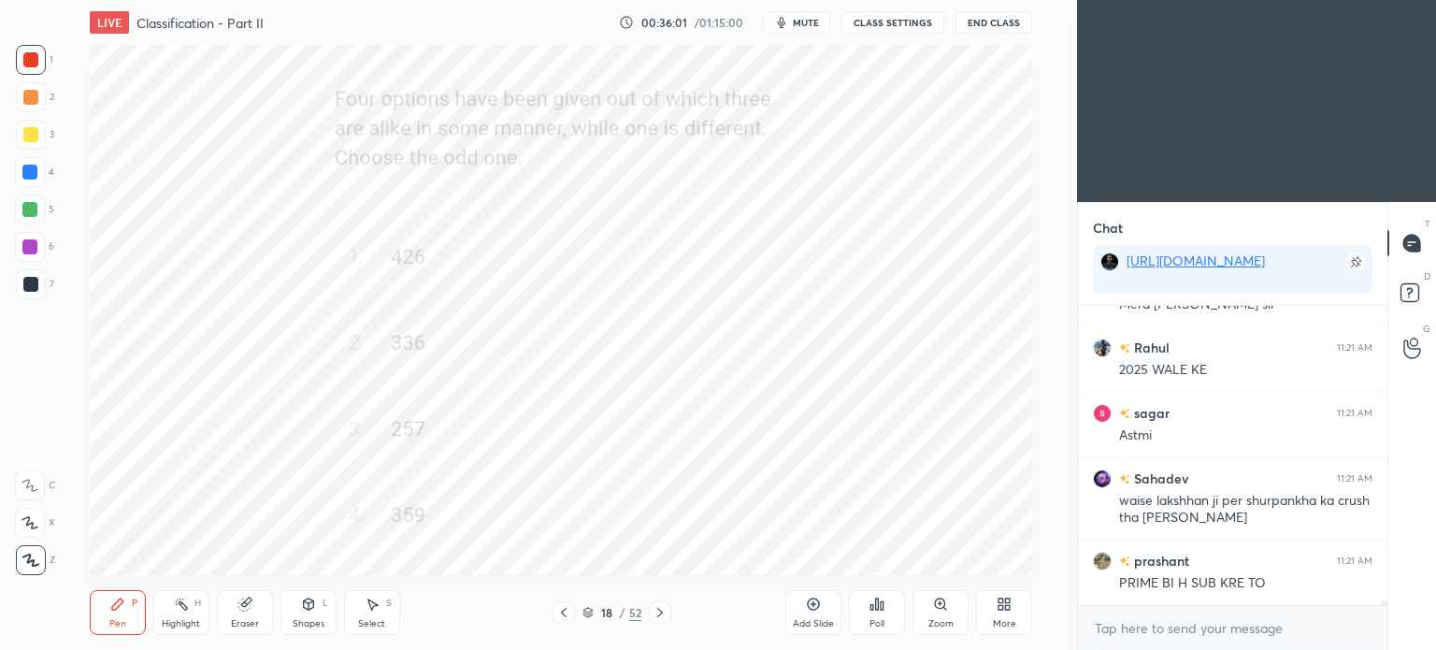
click at [880, 604] on icon at bounding box center [881, 605] width 3 height 8
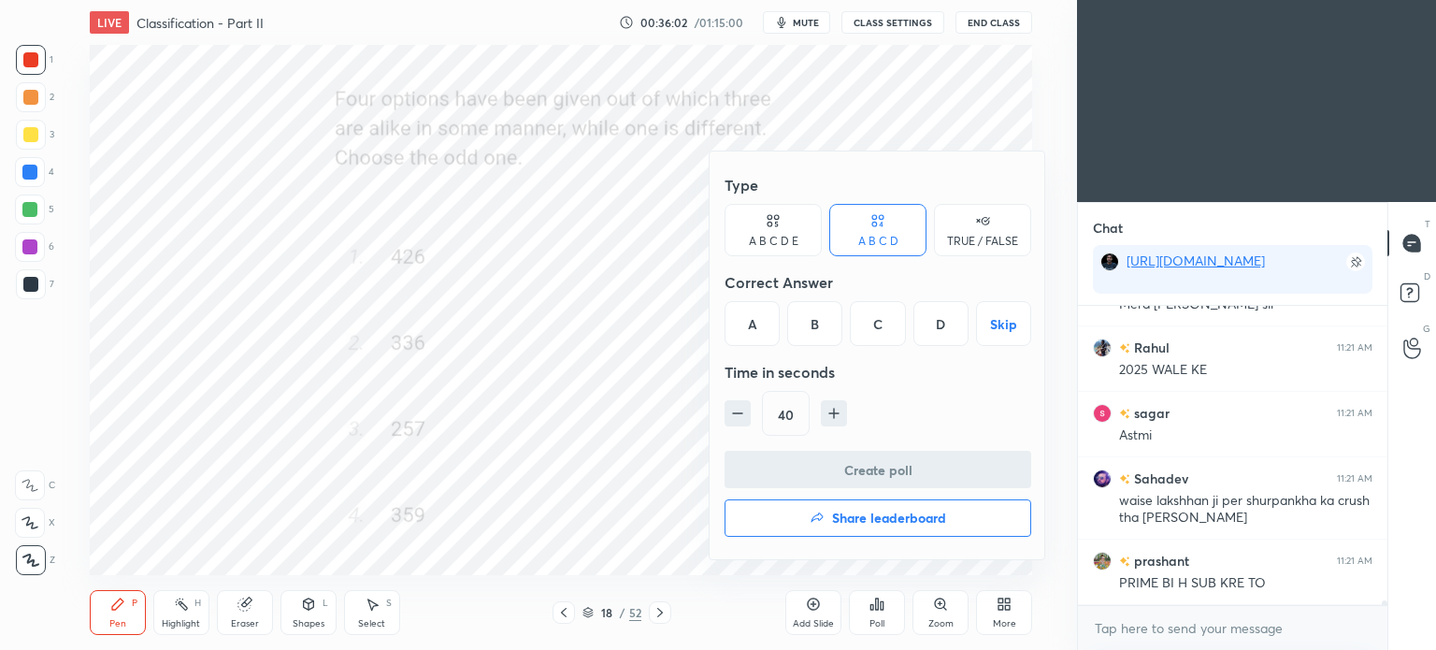
click at [928, 321] on div "D" at bounding box center [940, 323] width 55 height 45
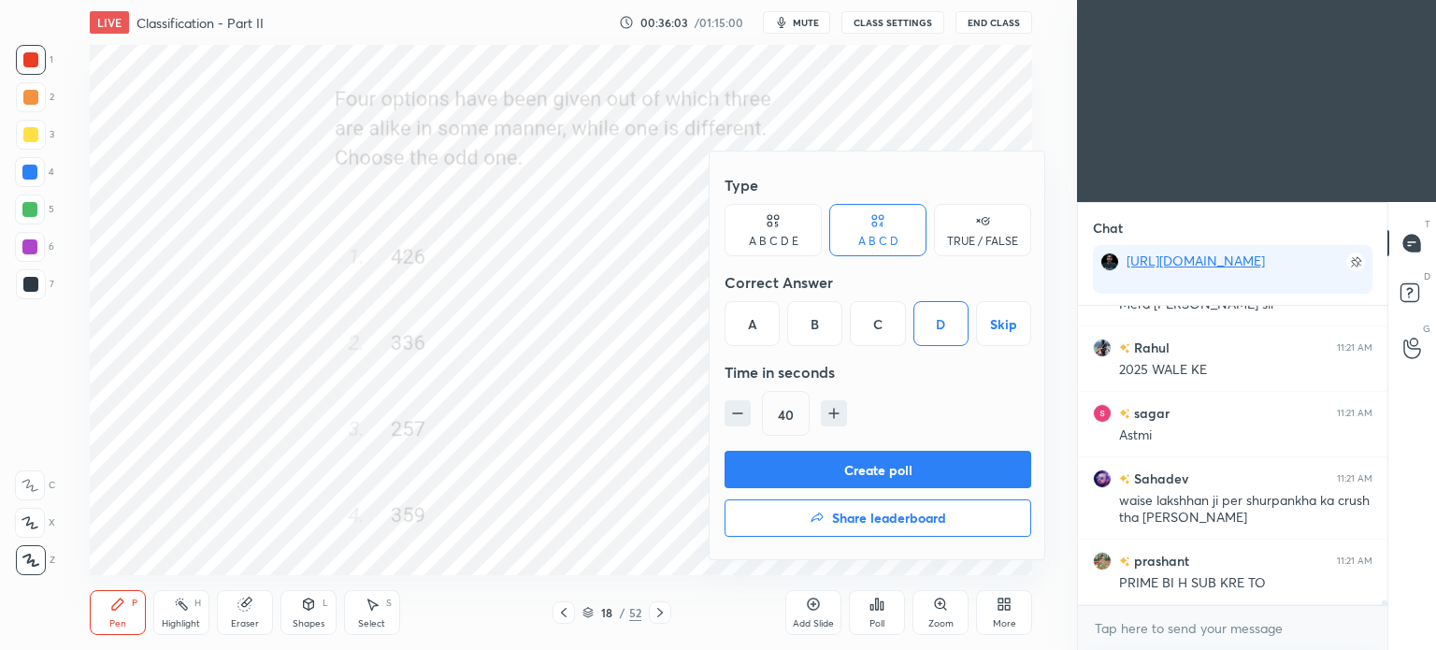
click at [914, 458] on button "Create poll" at bounding box center [877, 469] width 307 height 37
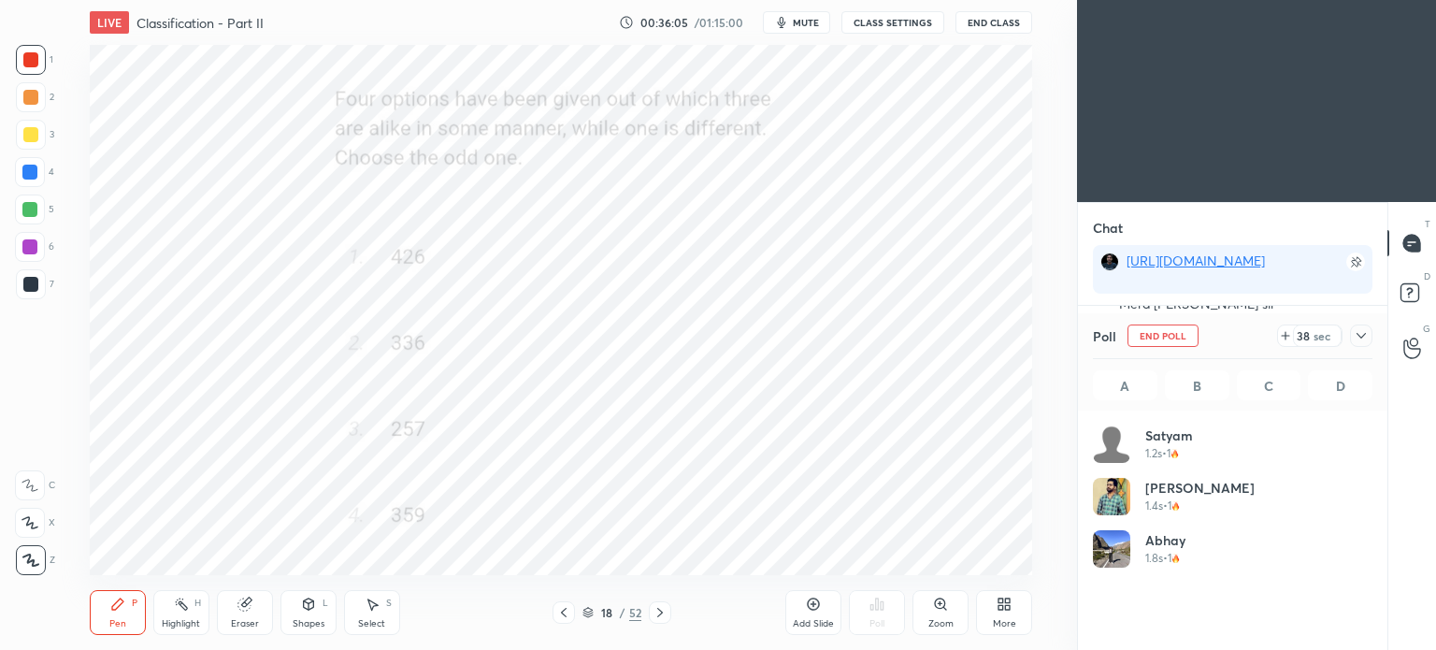
scroll to position [219, 274]
click at [1357, 336] on icon at bounding box center [1360, 335] width 15 height 15
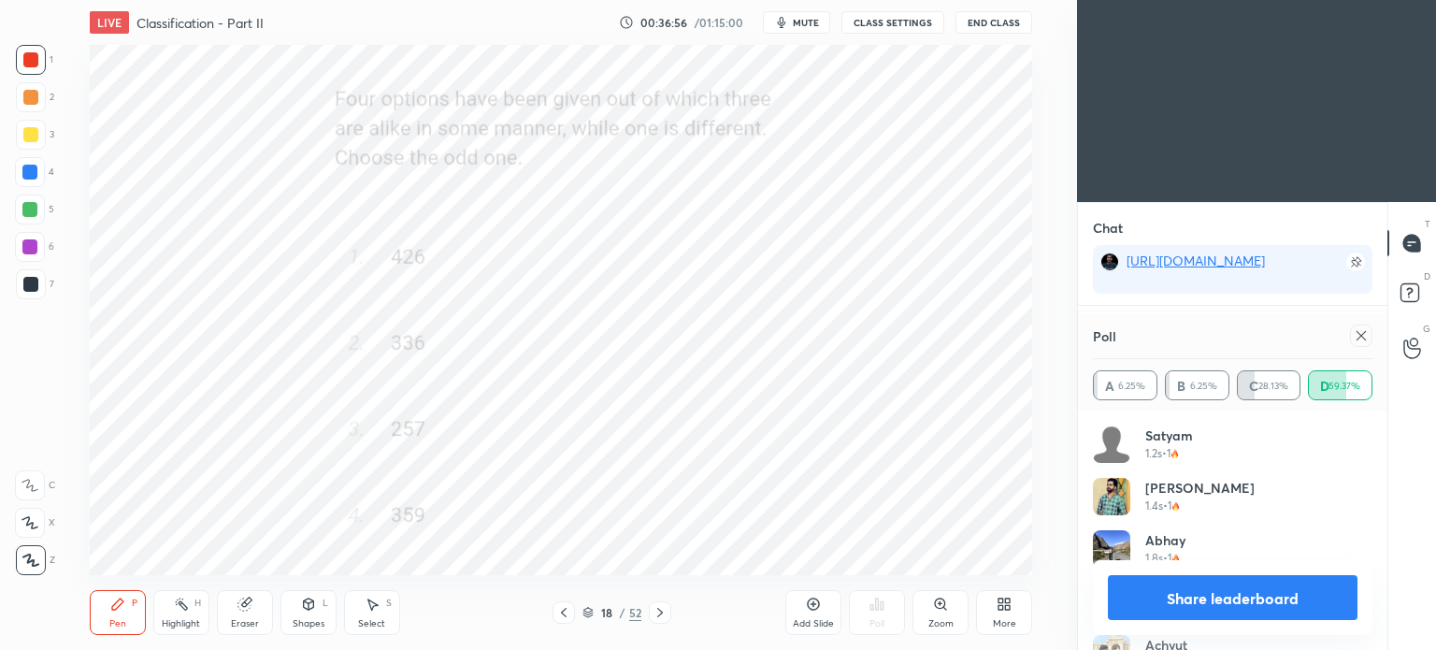
scroll to position [19653, 0]
click at [1359, 344] on div at bounding box center [1361, 335] width 22 height 22
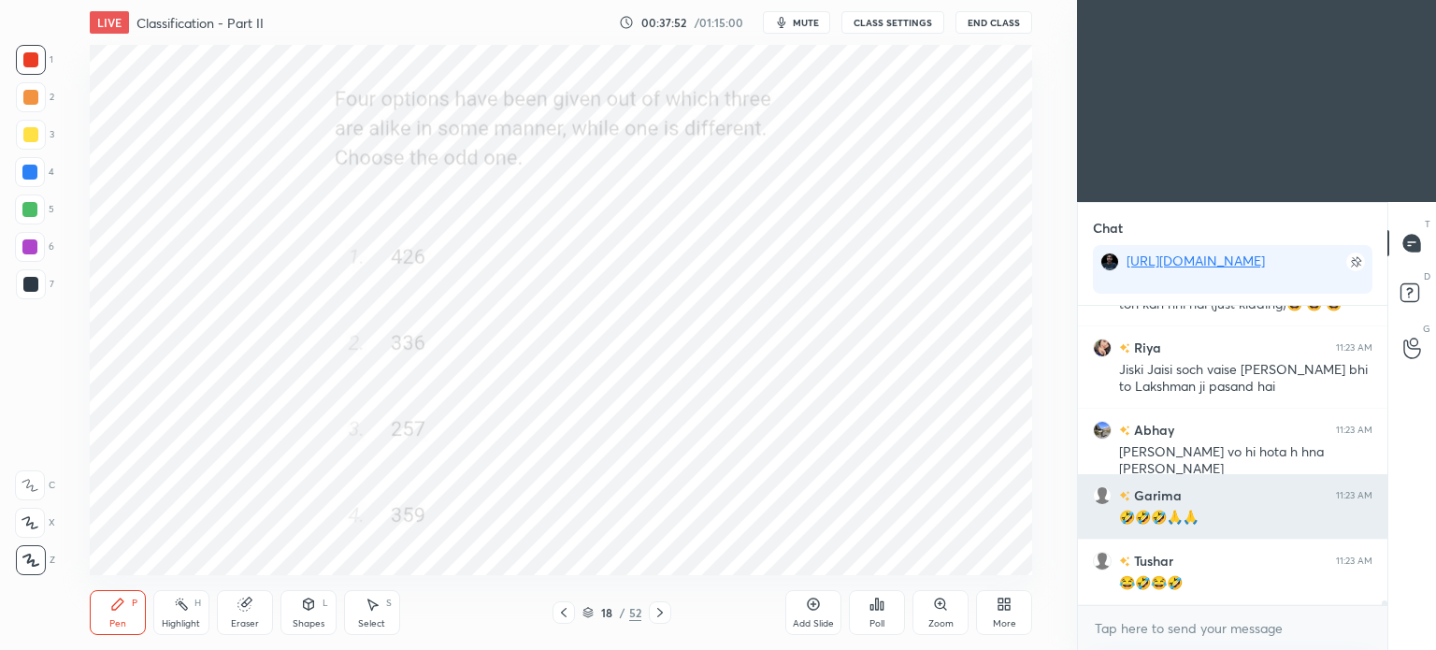
scroll to position [20309, 0]
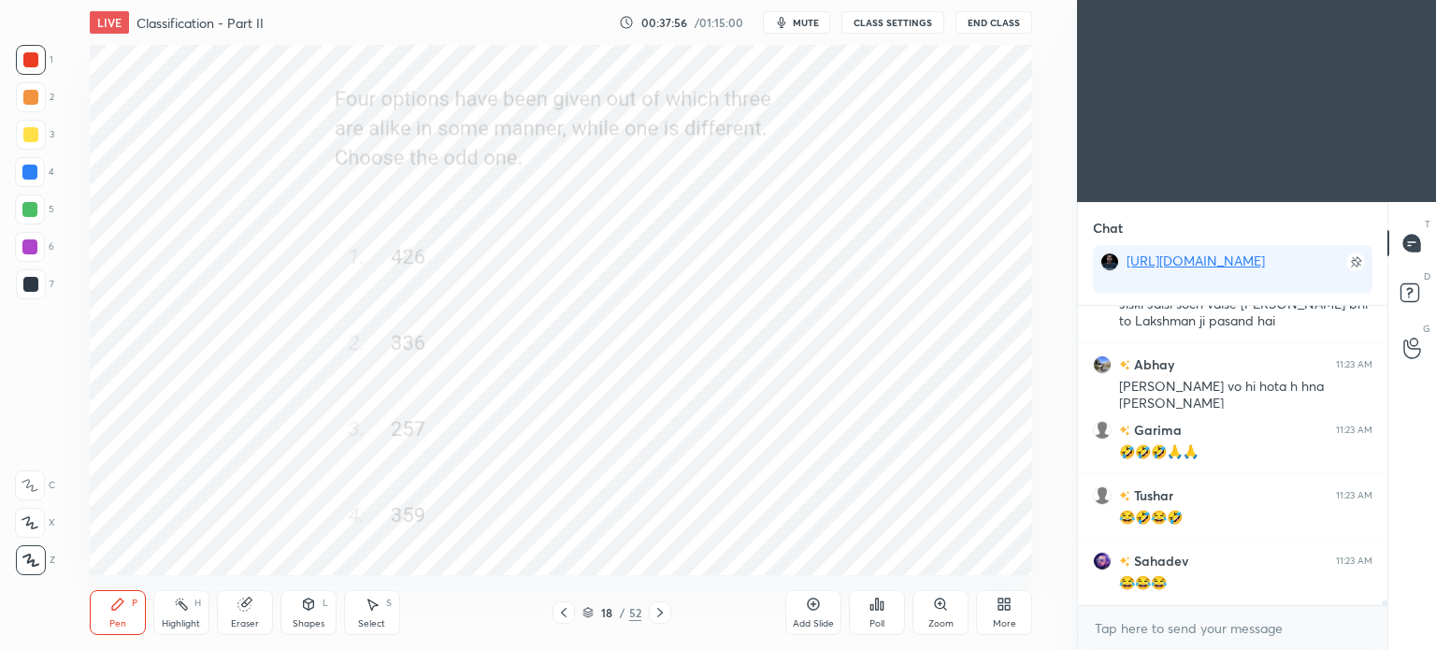
click at [666, 608] on icon at bounding box center [659, 612] width 15 height 15
click at [873, 608] on icon at bounding box center [872, 607] width 3 height 5
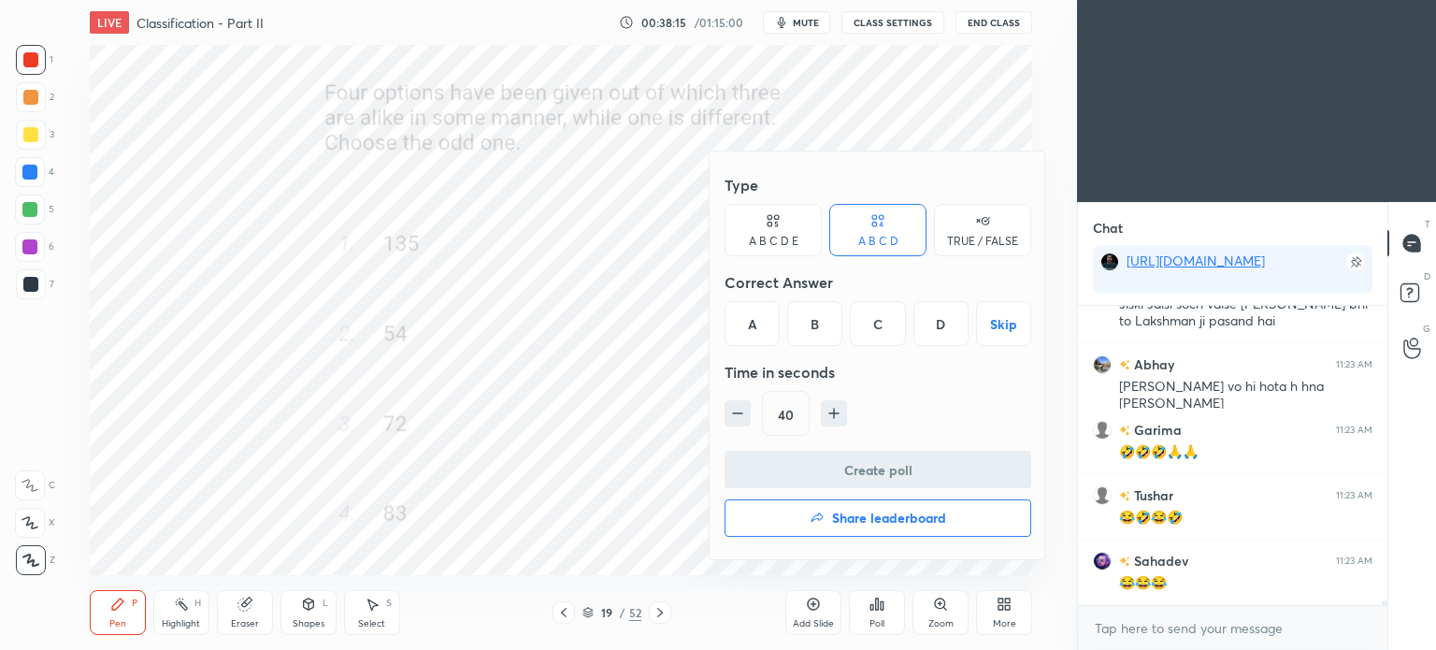
click at [938, 325] on div "D" at bounding box center [940, 323] width 55 height 45
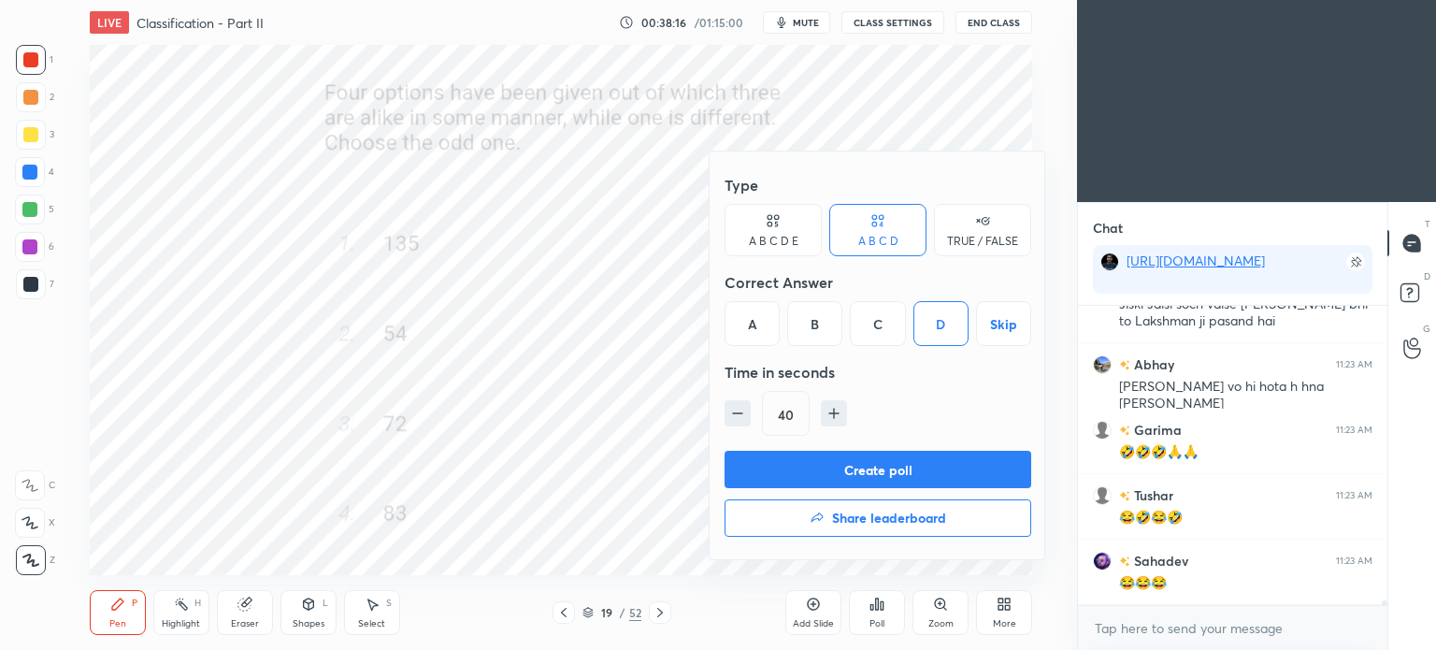
click at [897, 467] on button "Create poll" at bounding box center [877, 469] width 307 height 37
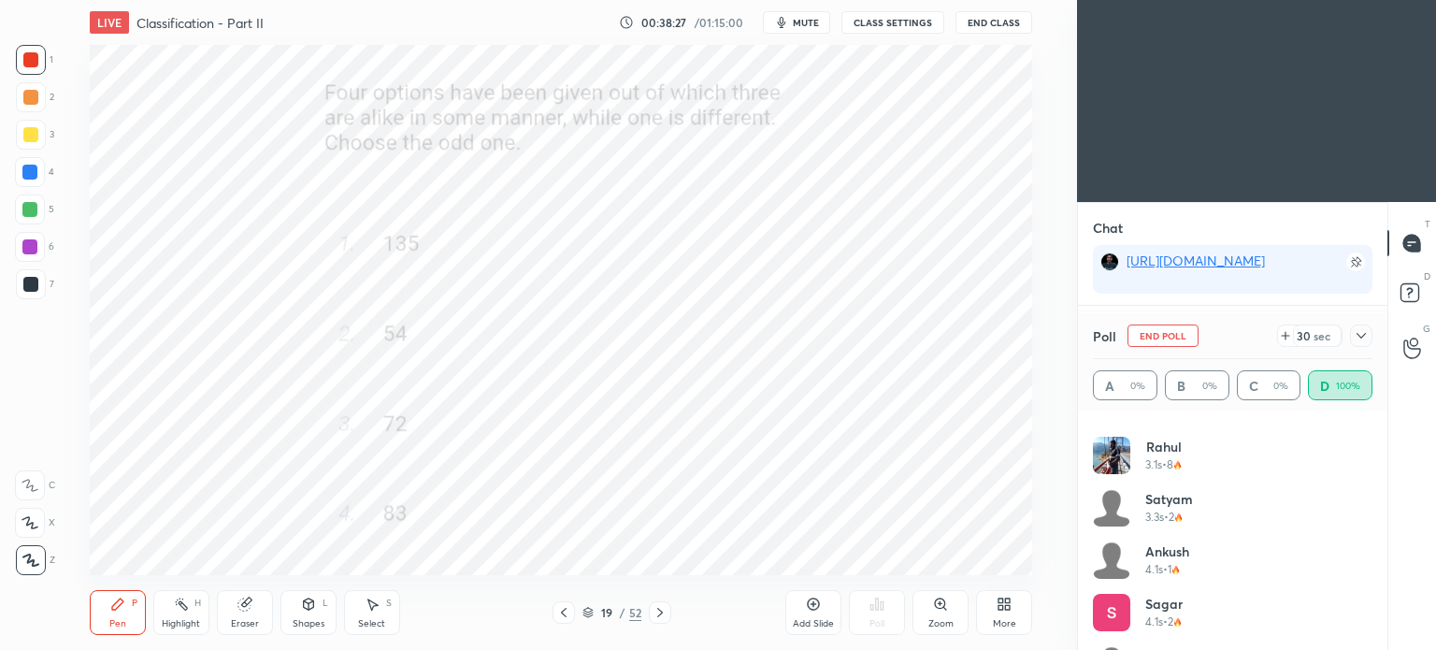
scroll to position [1084, 0]
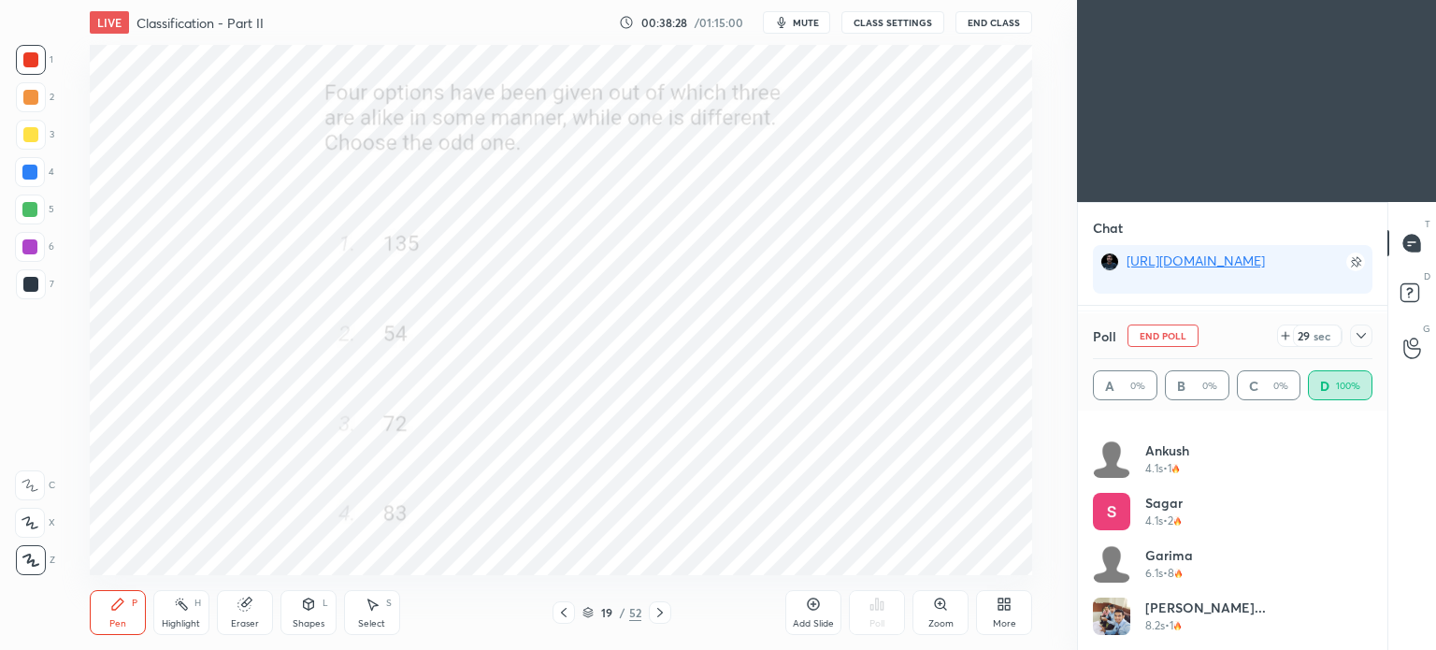
click at [1354, 336] on icon at bounding box center [1360, 335] width 15 height 15
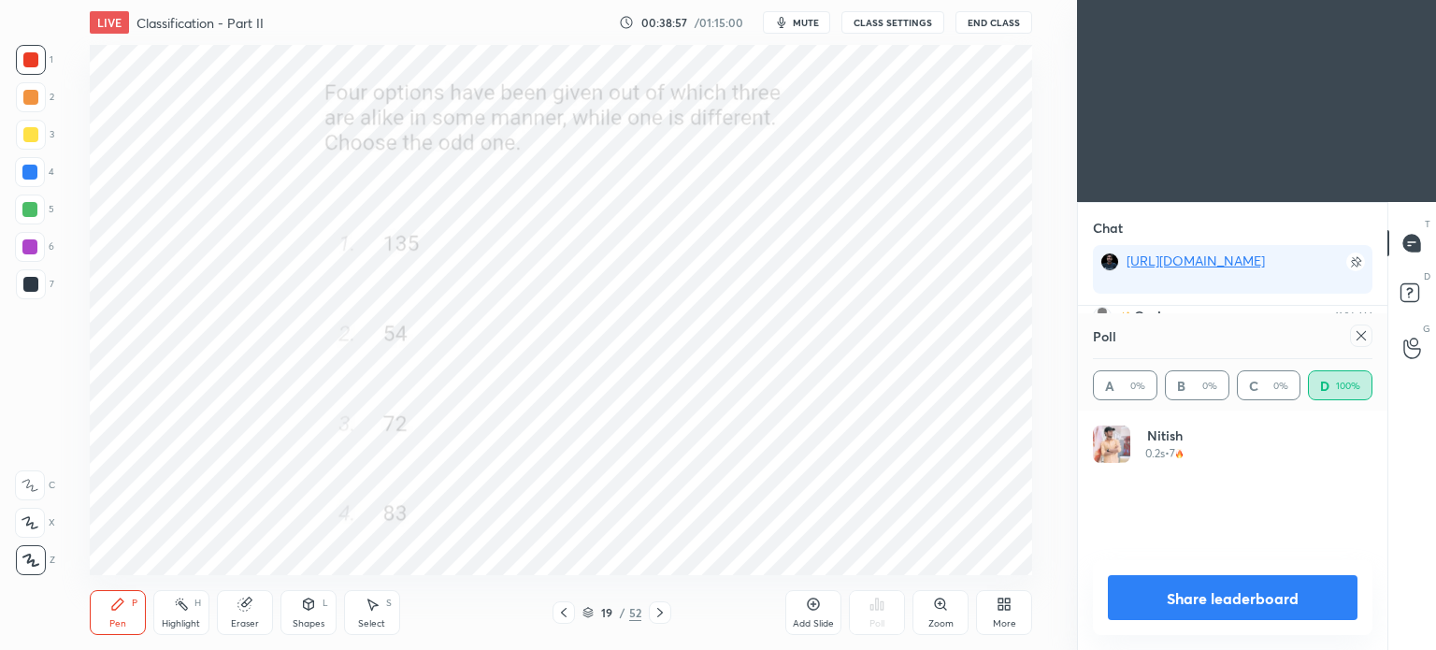
scroll to position [187, 274]
click at [1359, 335] on icon at bounding box center [1360, 335] width 9 height 9
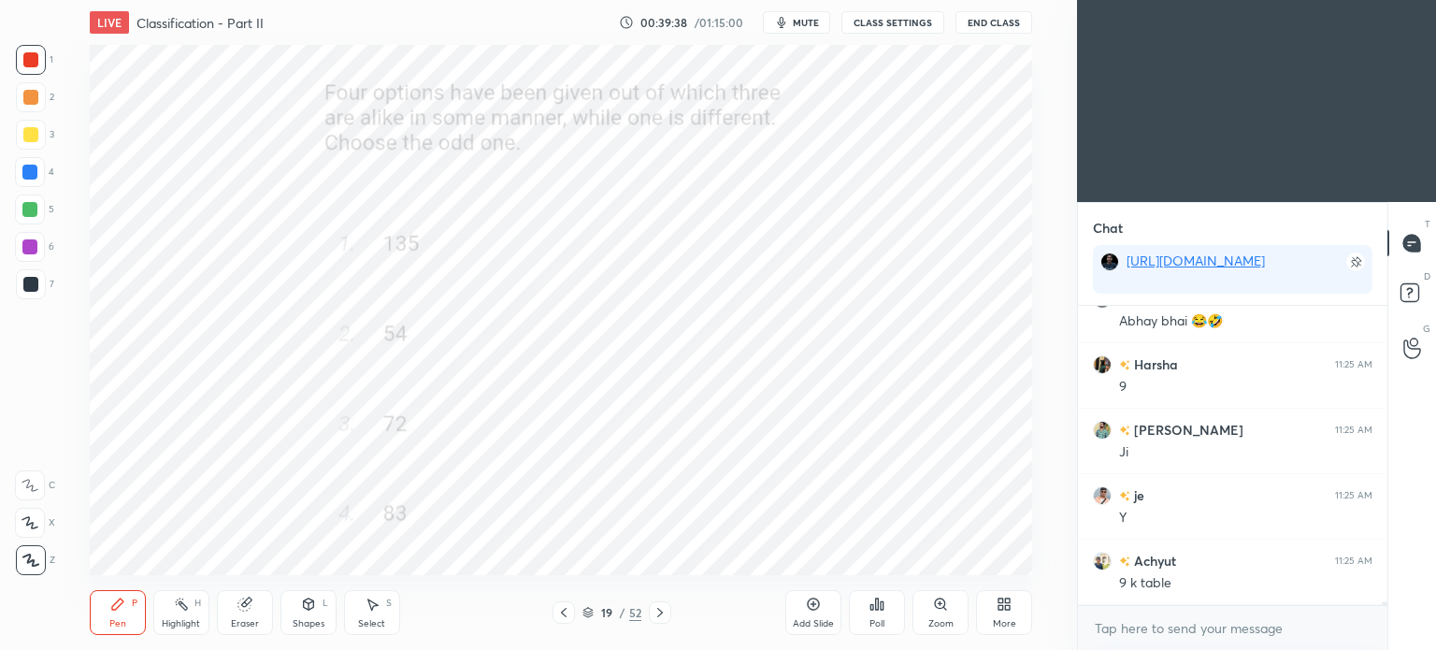
click at [34, 171] on div at bounding box center [29, 172] width 15 height 15
click at [34, 172] on div at bounding box center [29, 172] width 15 height 15
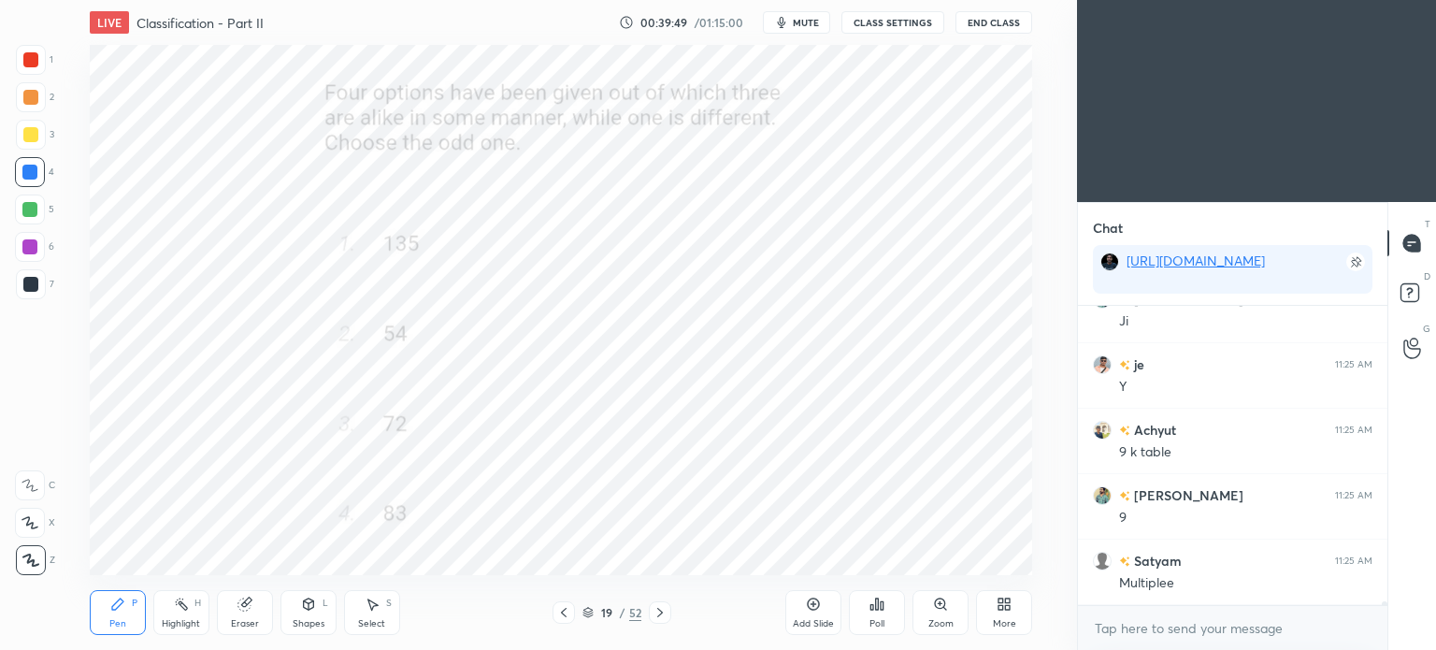
click at [661, 608] on icon at bounding box center [659, 612] width 15 height 15
click at [940, 601] on icon at bounding box center [940, 603] width 0 height 4
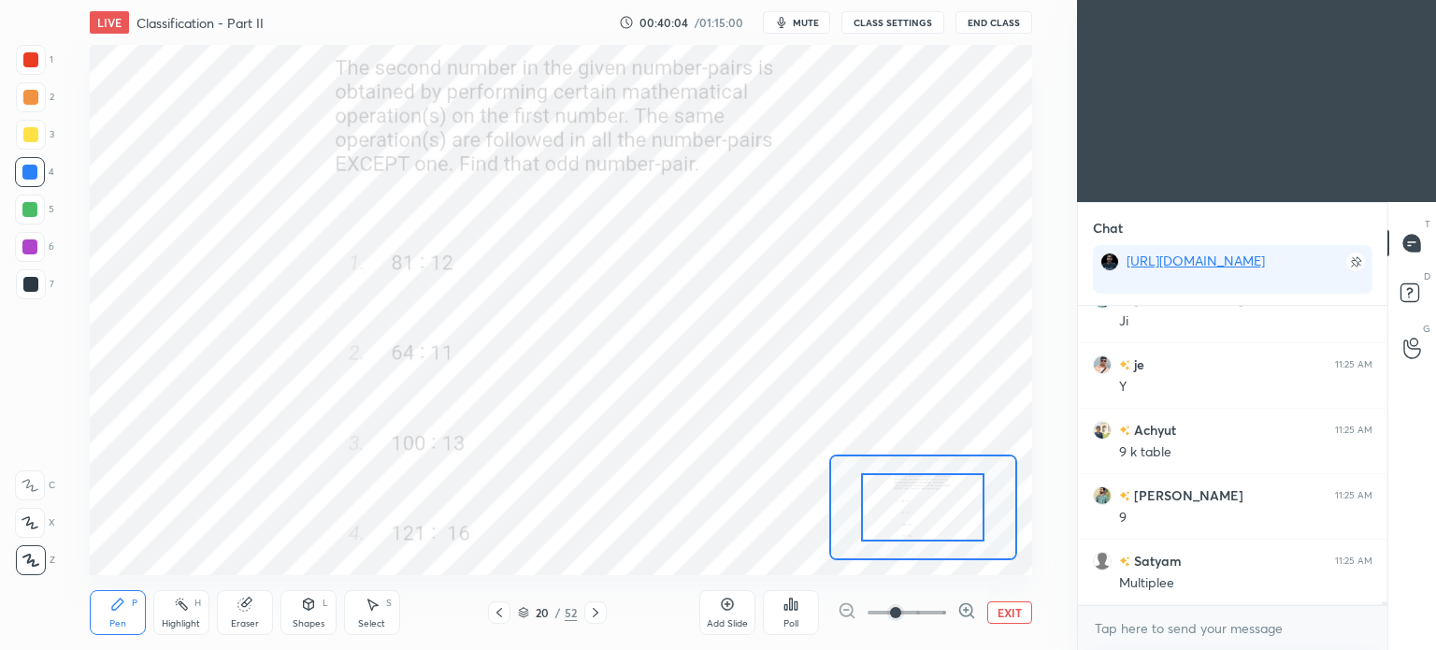
scroll to position [21896, 0]
click at [785, 600] on icon at bounding box center [790, 603] width 15 height 15
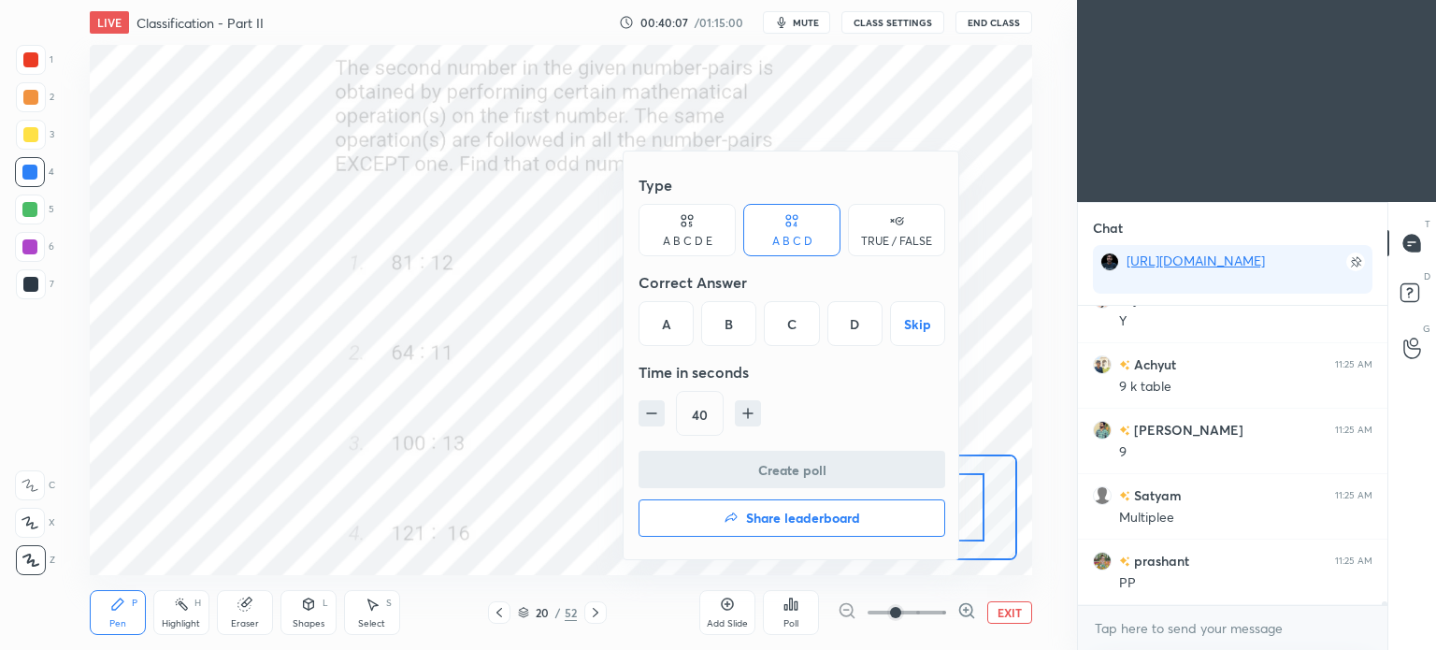
click at [859, 321] on div "D" at bounding box center [854, 323] width 55 height 45
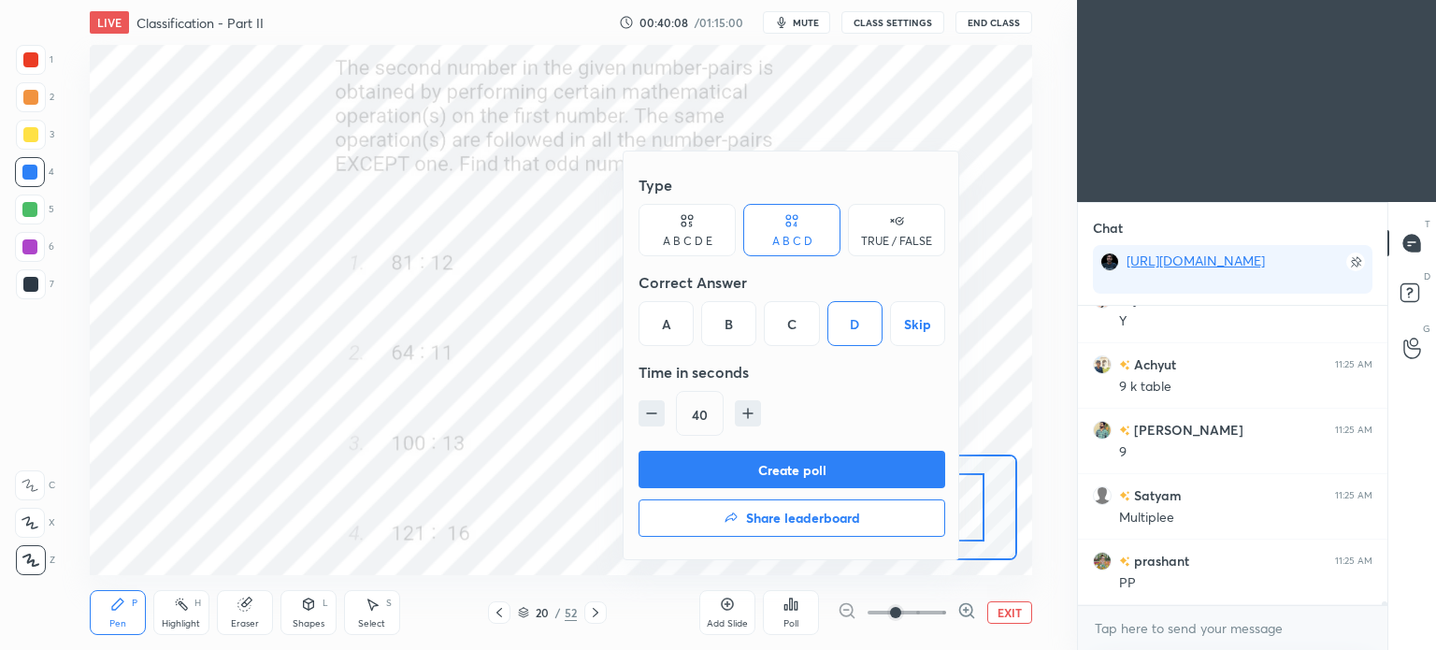
click at [861, 464] on button "Create poll" at bounding box center [791, 469] width 307 height 37
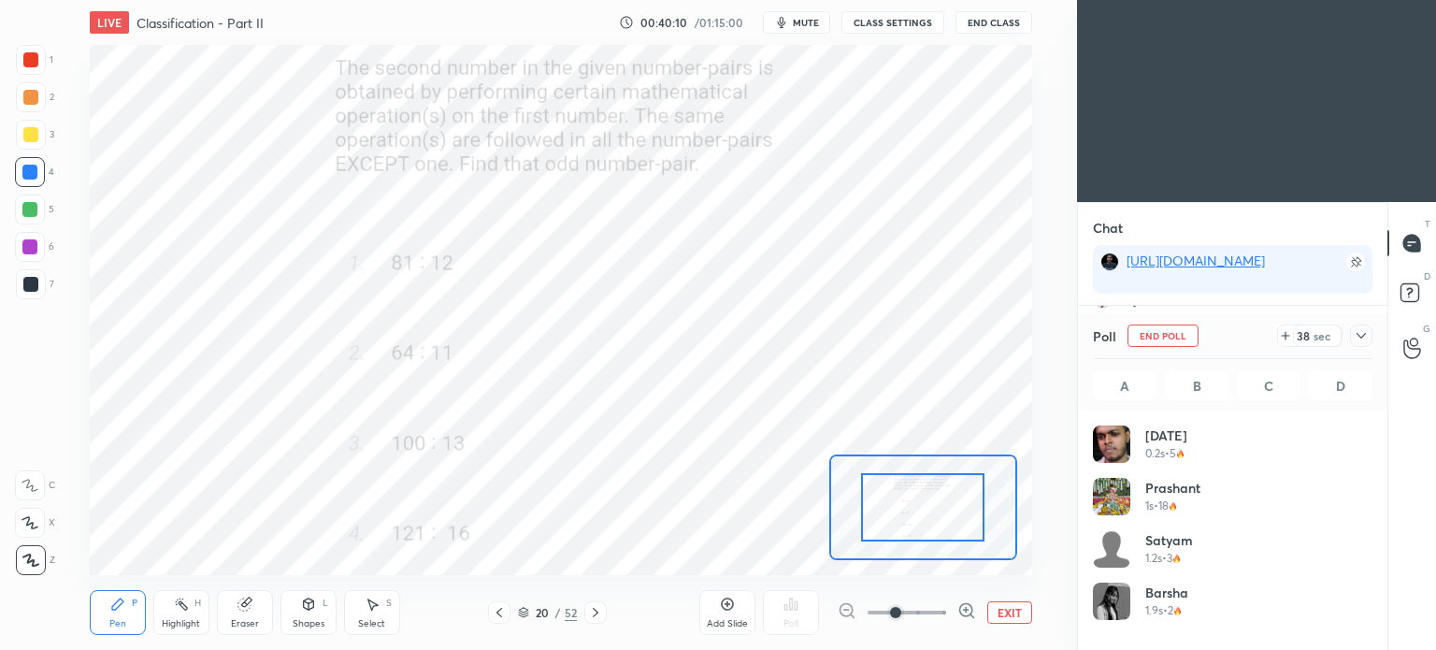
scroll to position [219, 274]
click at [1361, 333] on icon at bounding box center [1360, 335] width 15 height 15
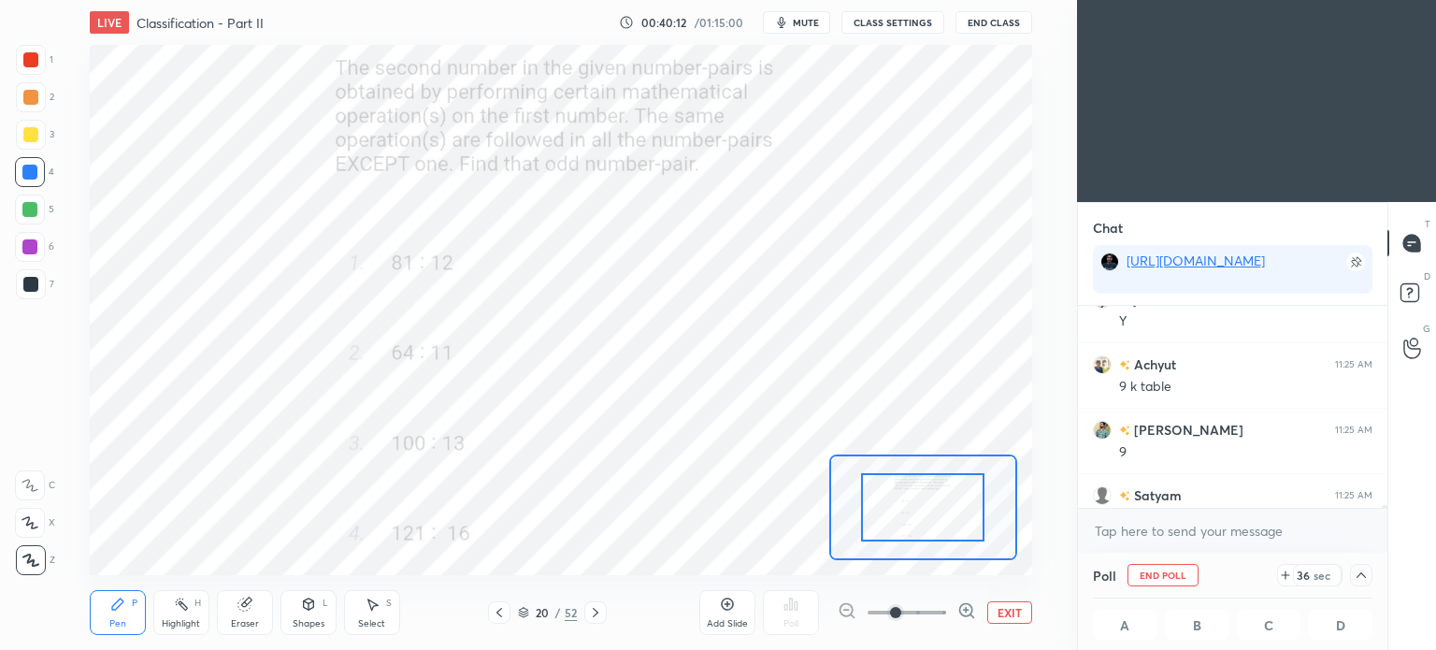
scroll to position [21993, 0]
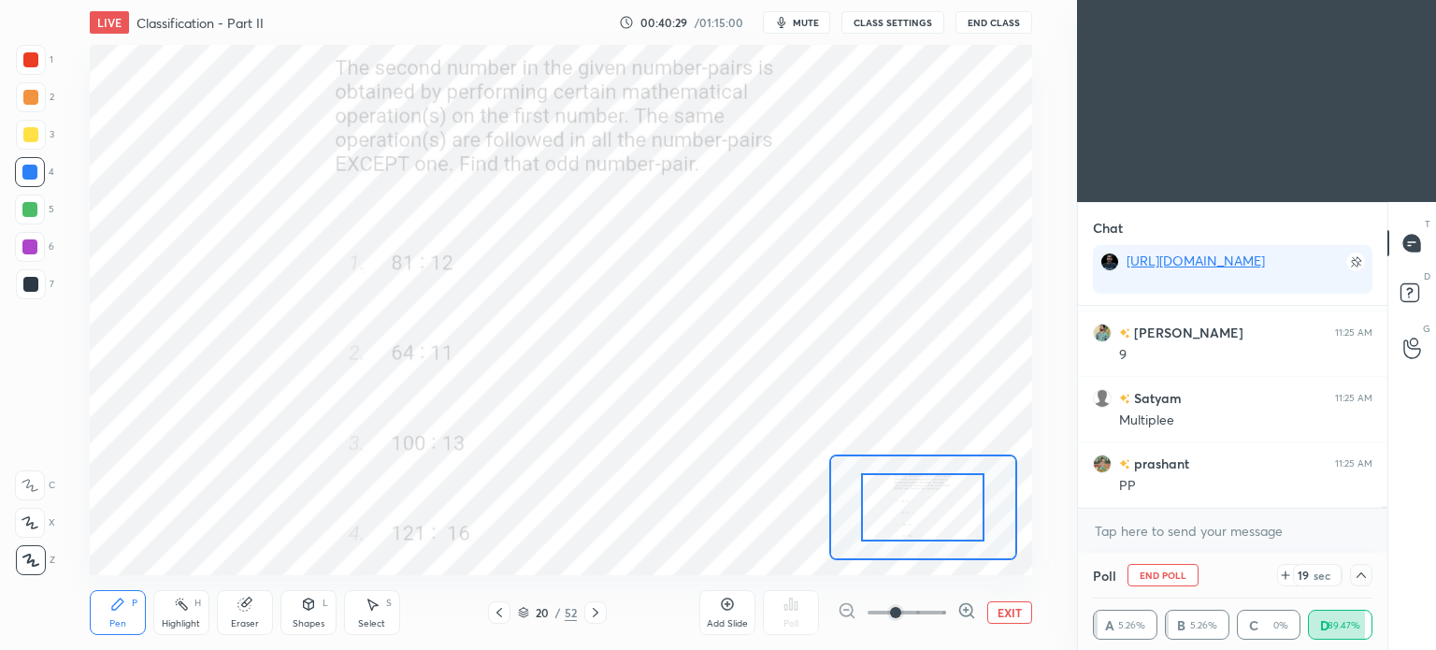
click at [1360, 571] on icon at bounding box center [1360, 574] width 15 height 15
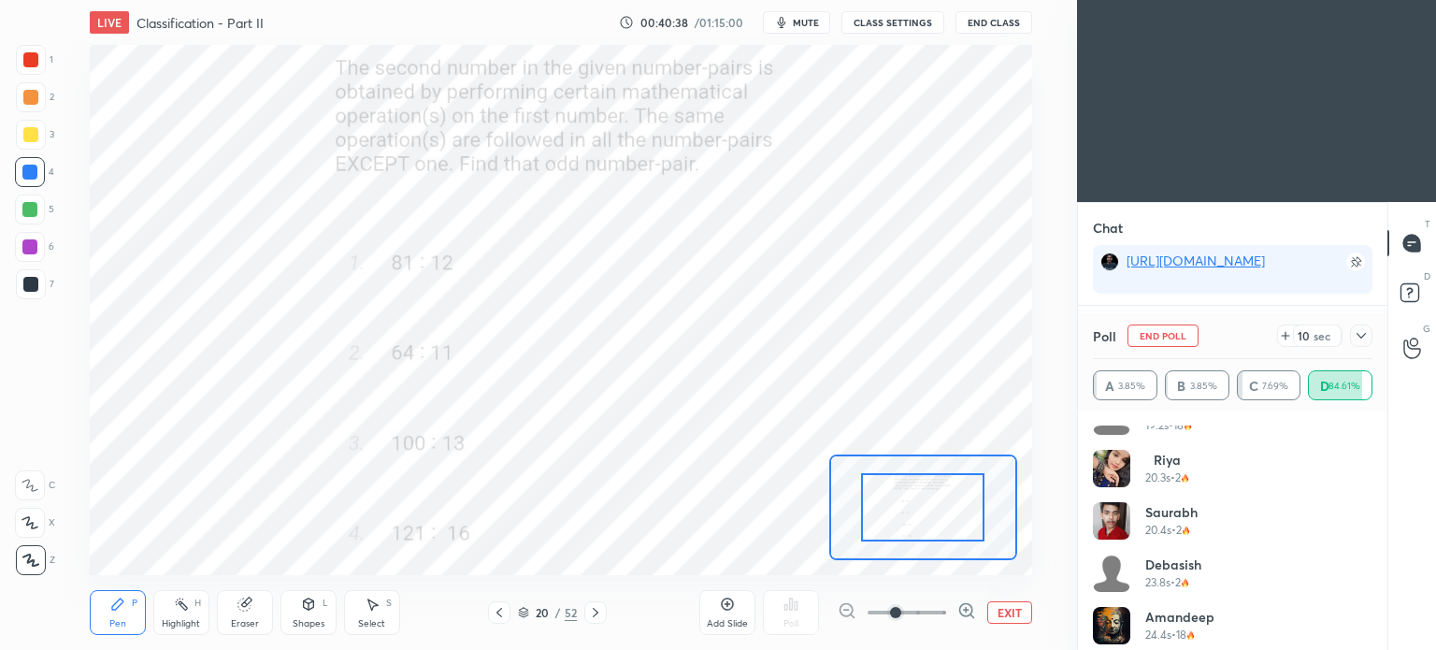
scroll to position [927, 0]
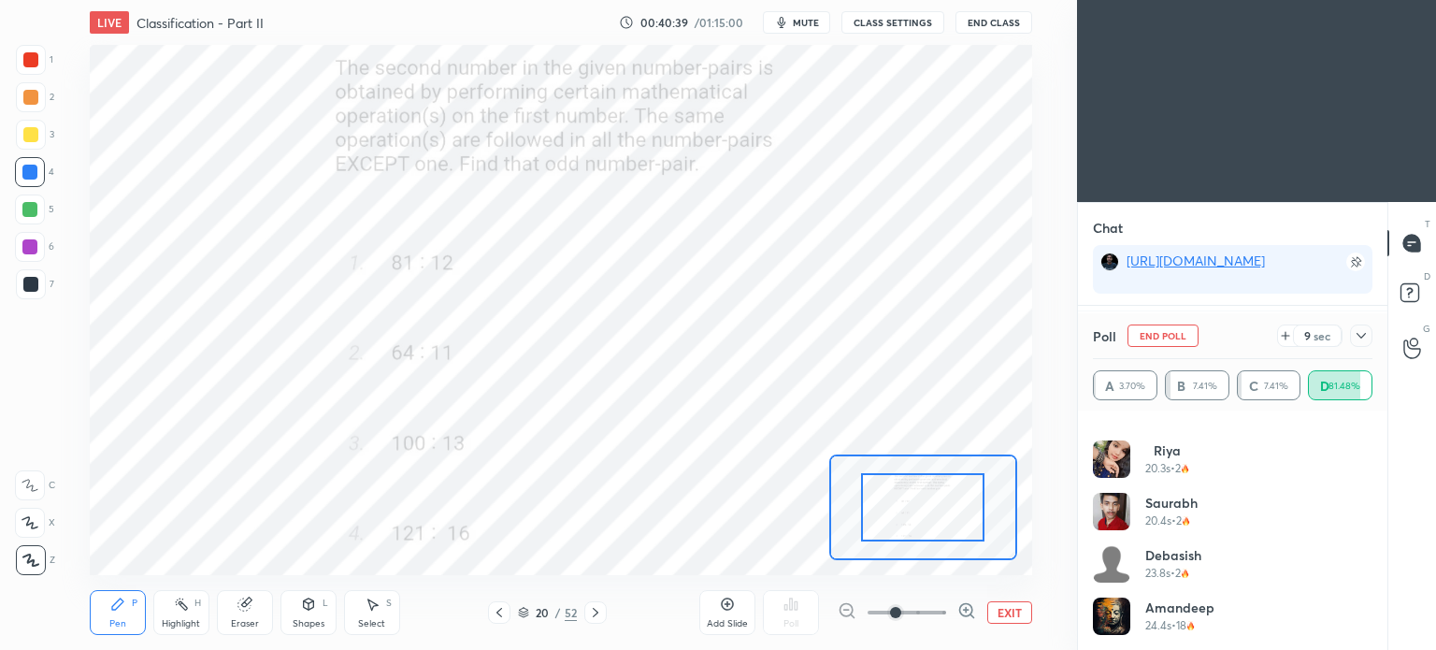
click at [1360, 339] on icon at bounding box center [1360, 335] width 15 height 15
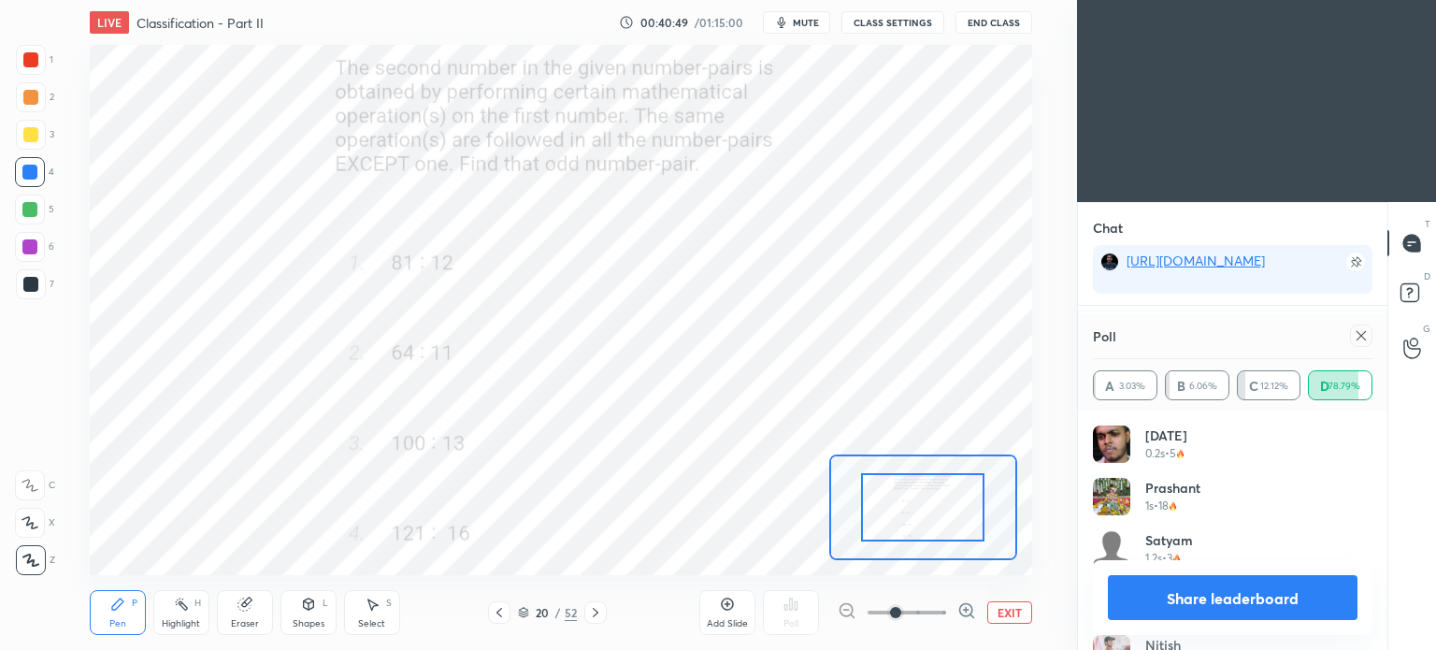
click at [1367, 341] on icon at bounding box center [1360, 335] width 15 height 15
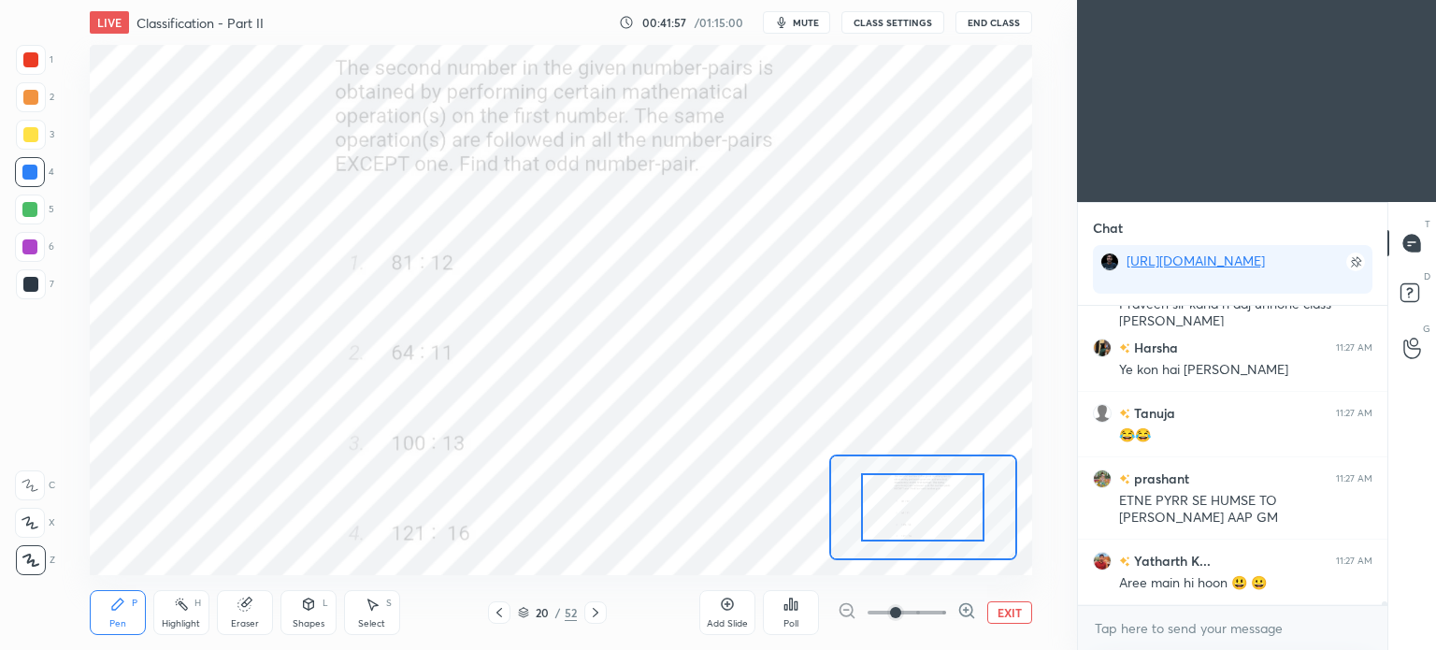
scroll to position [22437, 0]
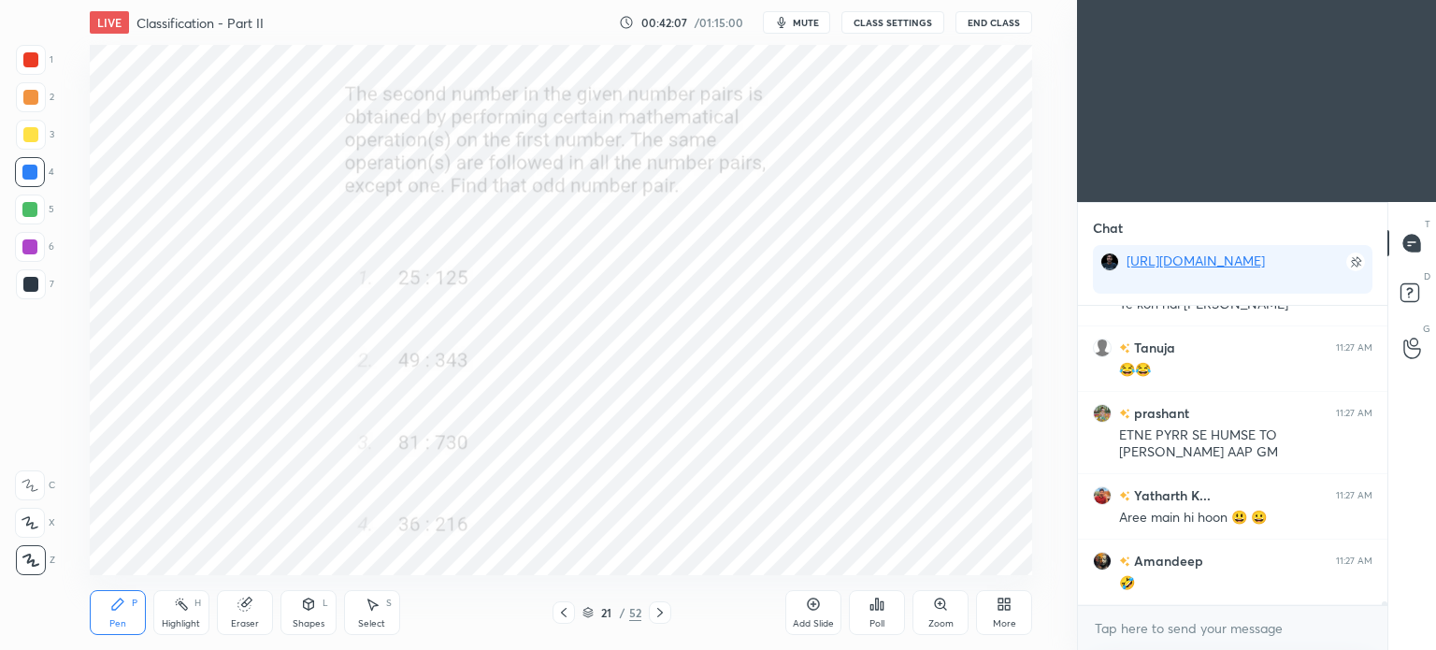
click at [34, 61] on div at bounding box center [30, 59] width 15 height 15
click at [34, 64] on div at bounding box center [30, 59] width 15 height 15
click at [893, 594] on div "Poll" at bounding box center [877, 612] width 56 height 45
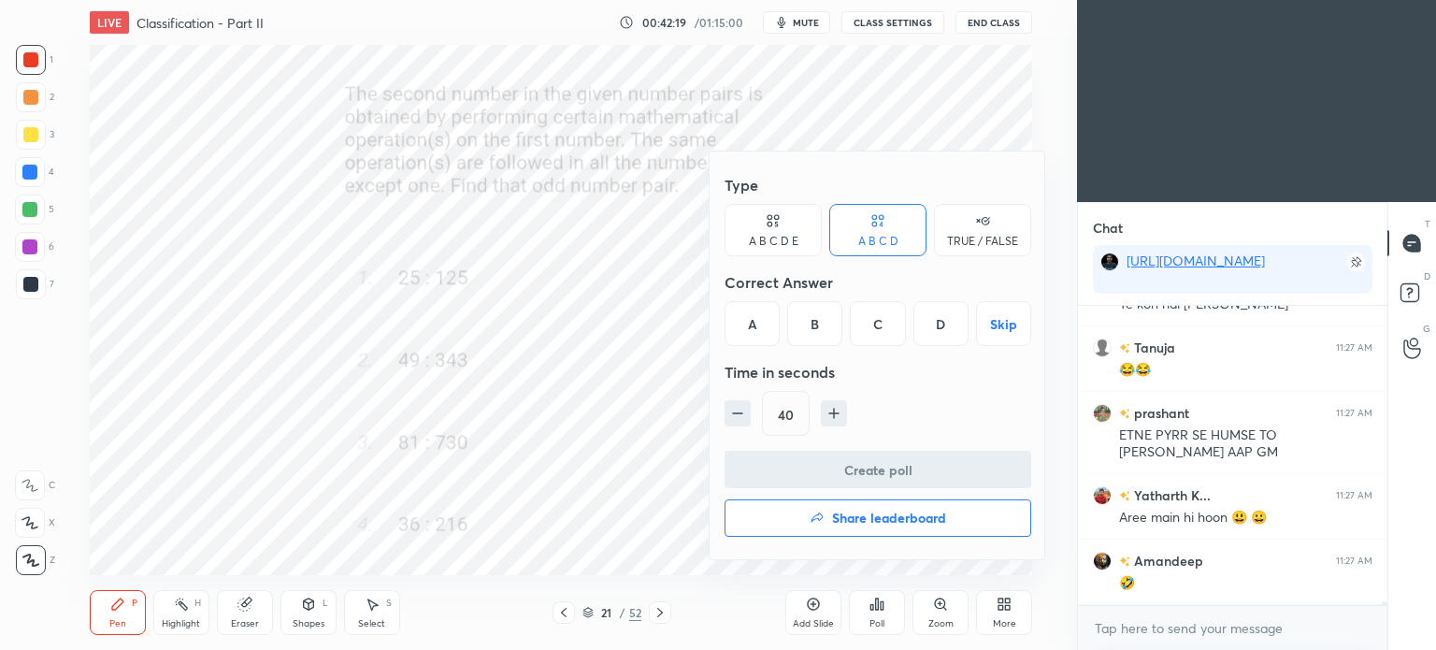
click at [878, 332] on div "C" at bounding box center [877, 323] width 55 height 45
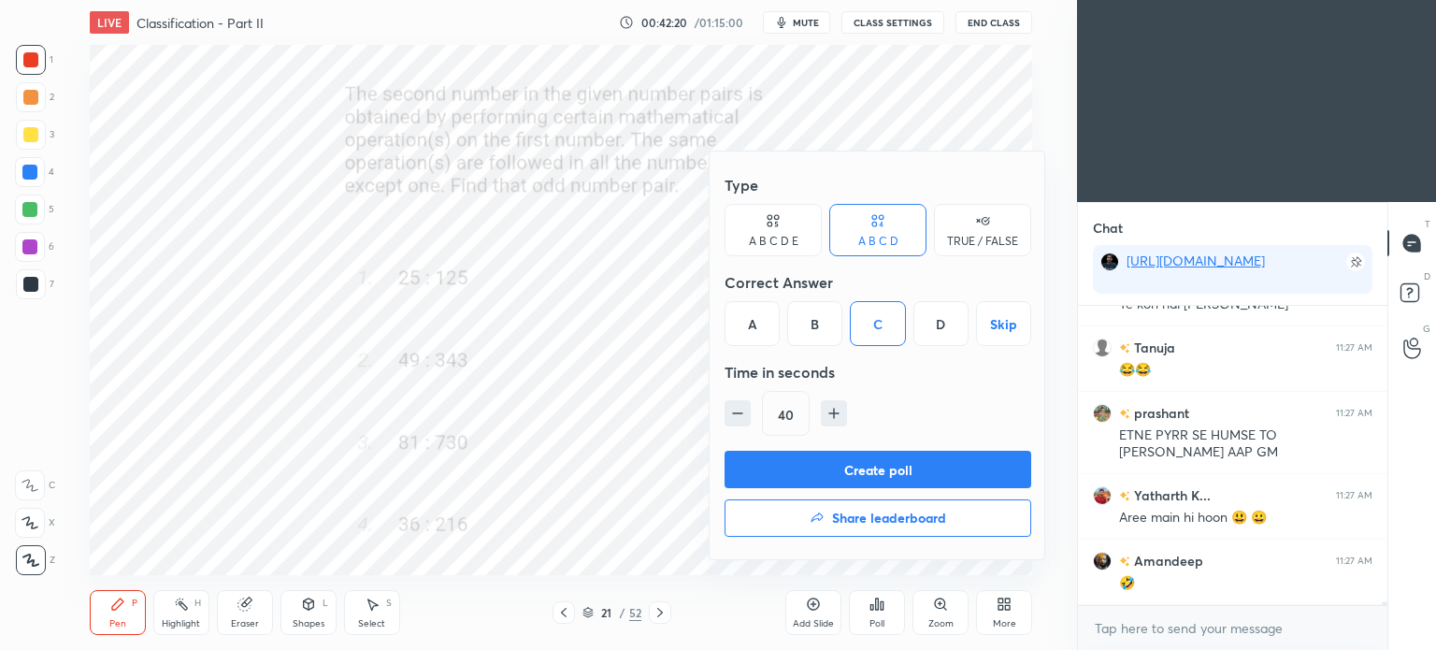
click at [897, 463] on button "Create poll" at bounding box center [877, 469] width 307 height 37
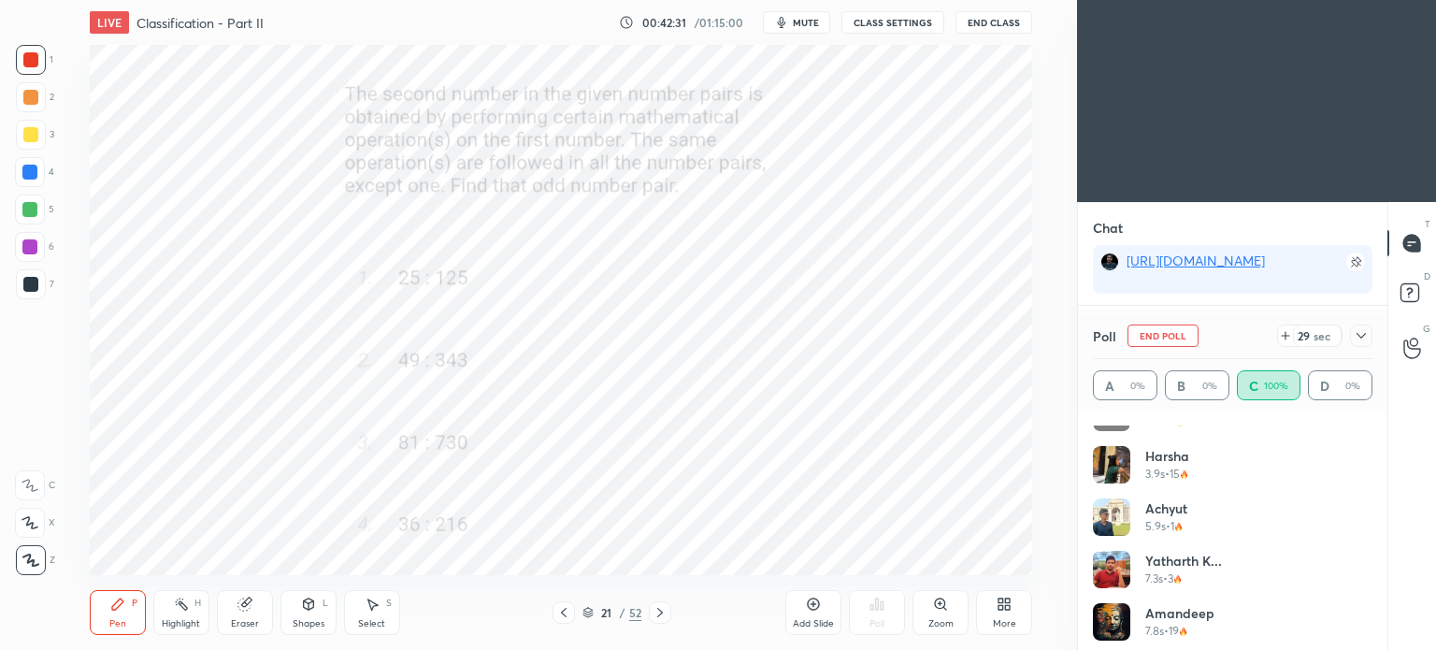
scroll to position [984, 0]
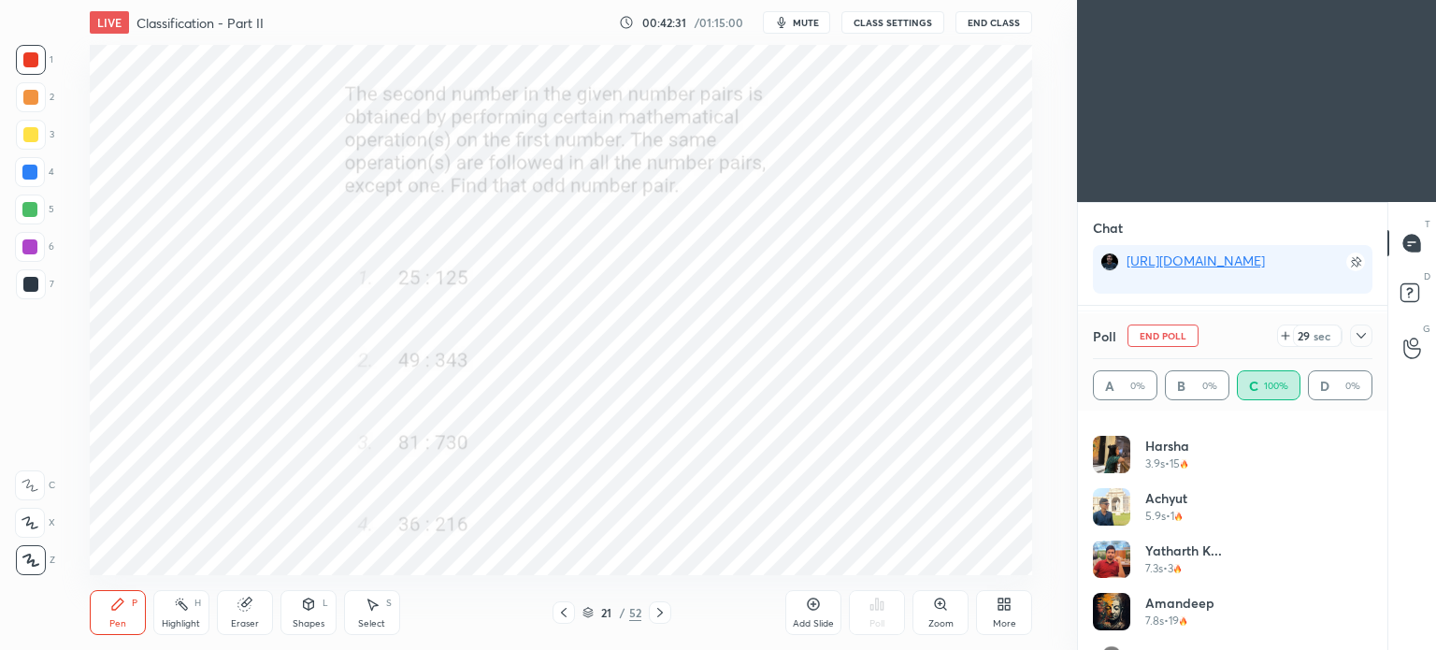
click at [1357, 336] on icon at bounding box center [1360, 335] width 15 height 15
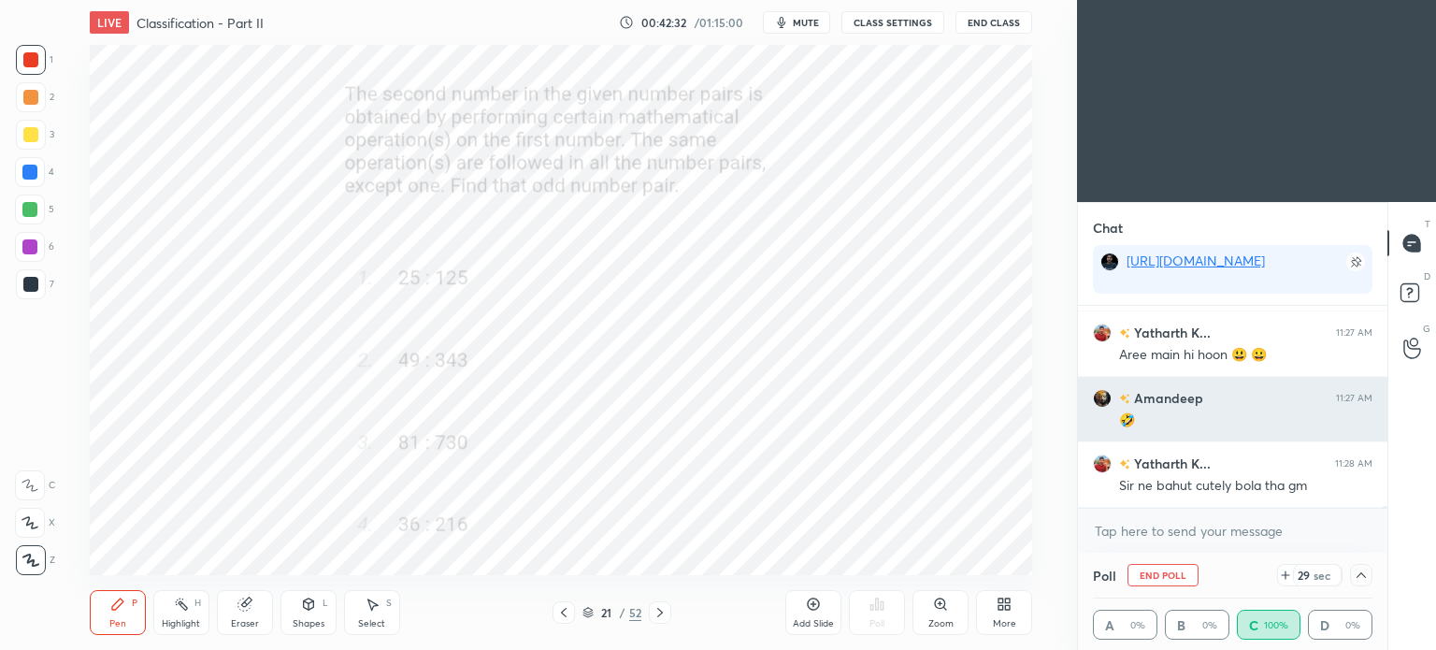
scroll to position [0, 0]
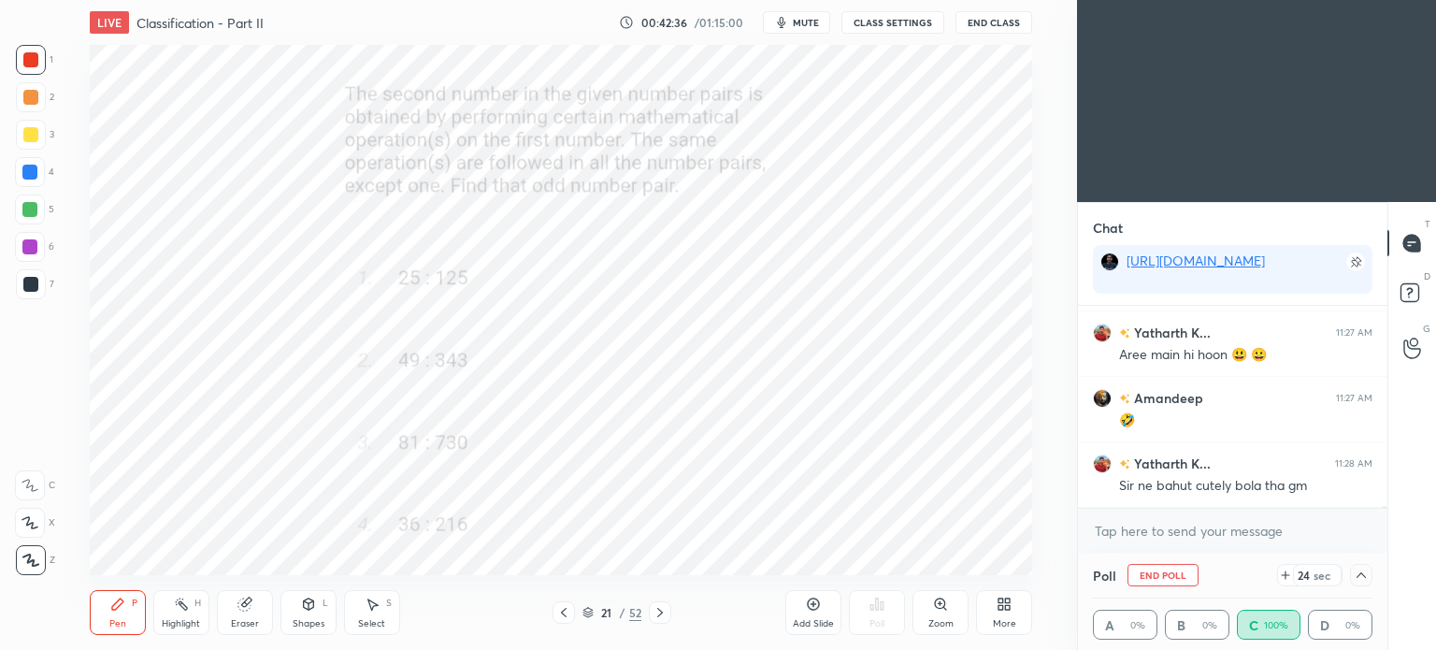
click at [815, 24] on span "mute" at bounding box center [806, 22] width 26 height 13
click at [990, 27] on button "End Class" at bounding box center [993, 22] width 77 height 22
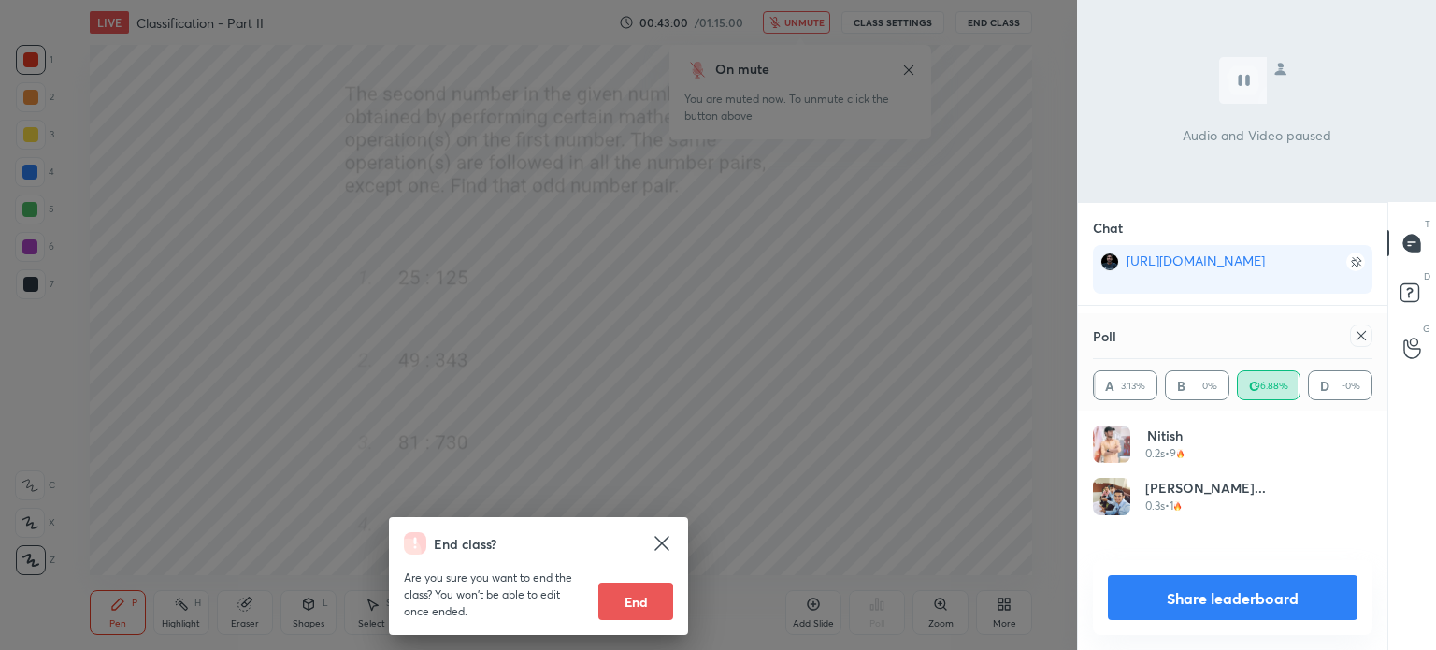
scroll to position [218, 274]
click at [916, 72] on div "End class? Are you sure you want to end the class? You won’t be able to edit on…" at bounding box center [538, 325] width 1077 height 650
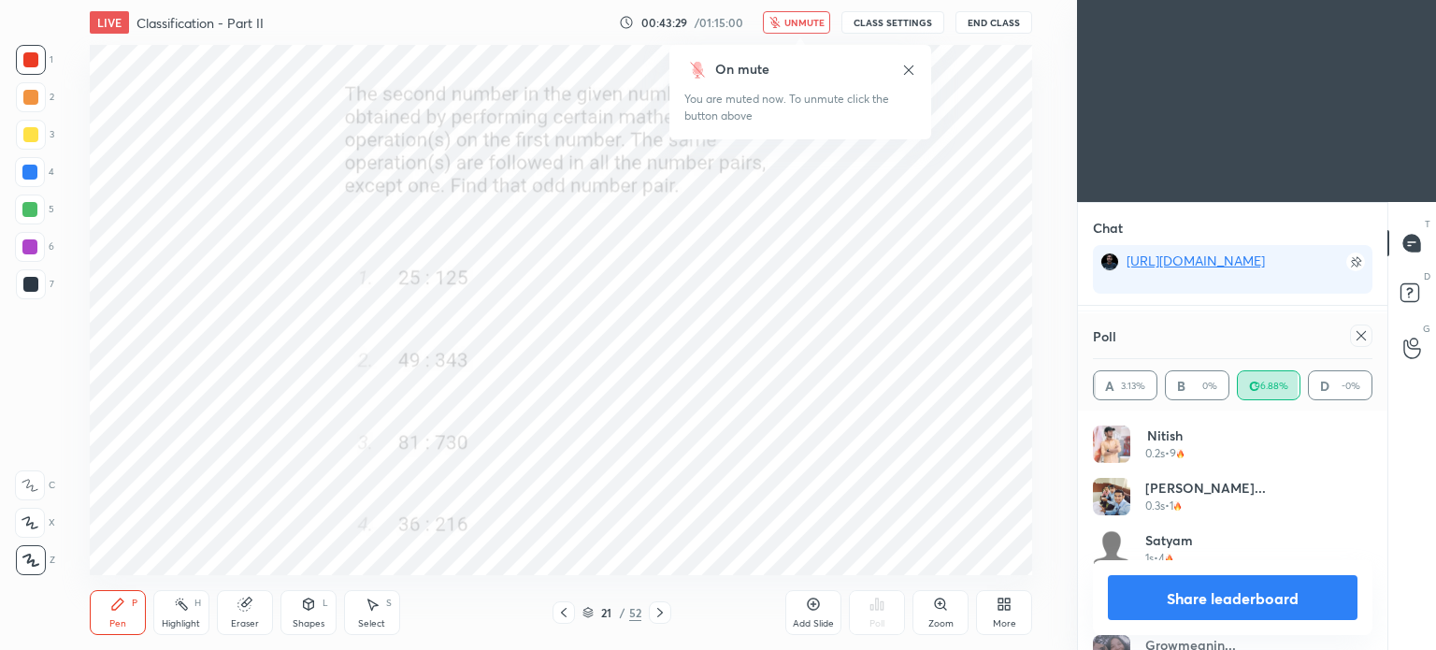
click at [1353, 338] on icon at bounding box center [1360, 335] width 15 height 15
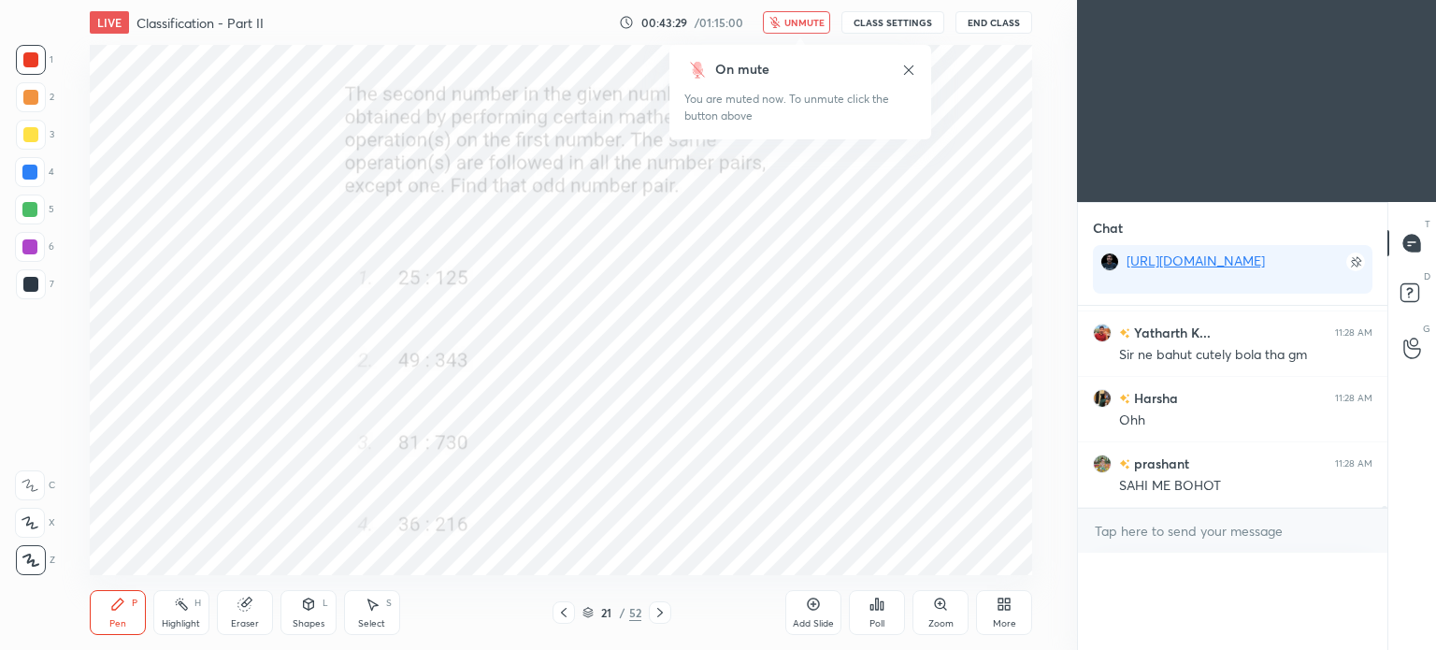
scroll to position [22707, 0]
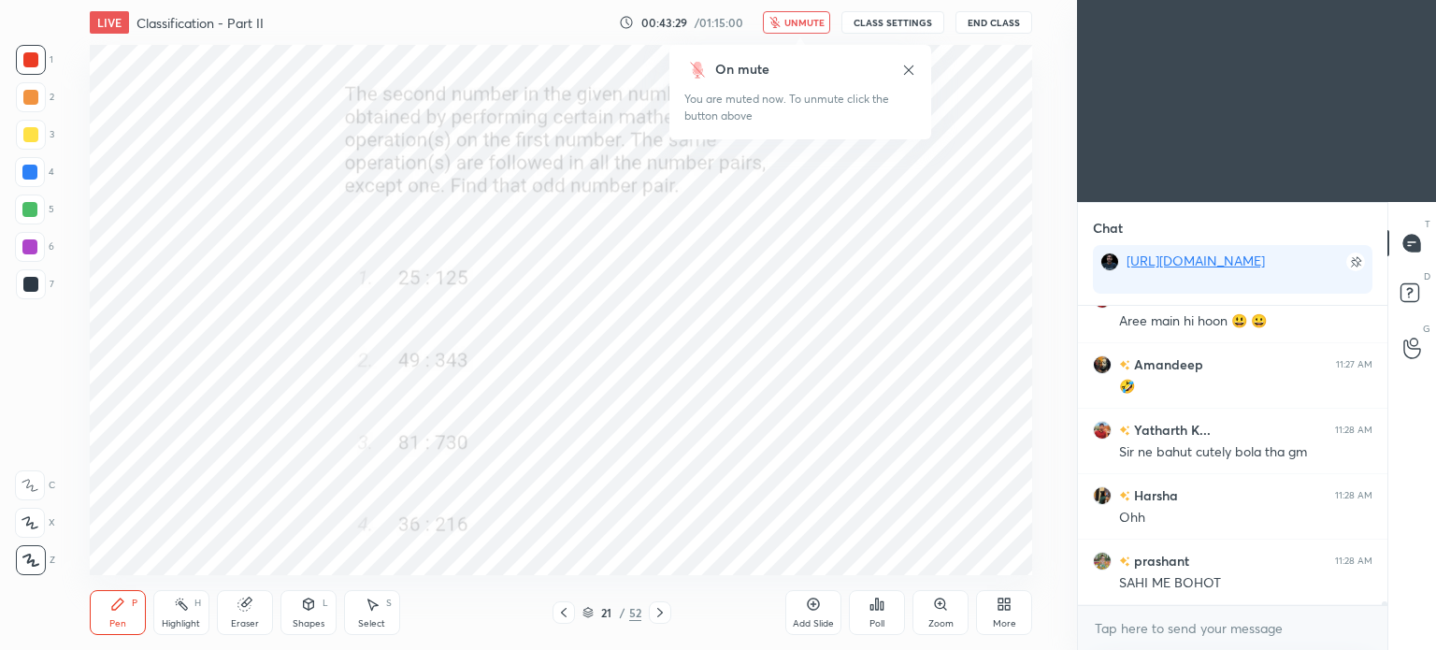
click at [905, 66] on icon at bounding box center [908, 70] width 15 height 15
click at [780, 25] on icon "button" at bounding box center [774, 22] width 11 height 11
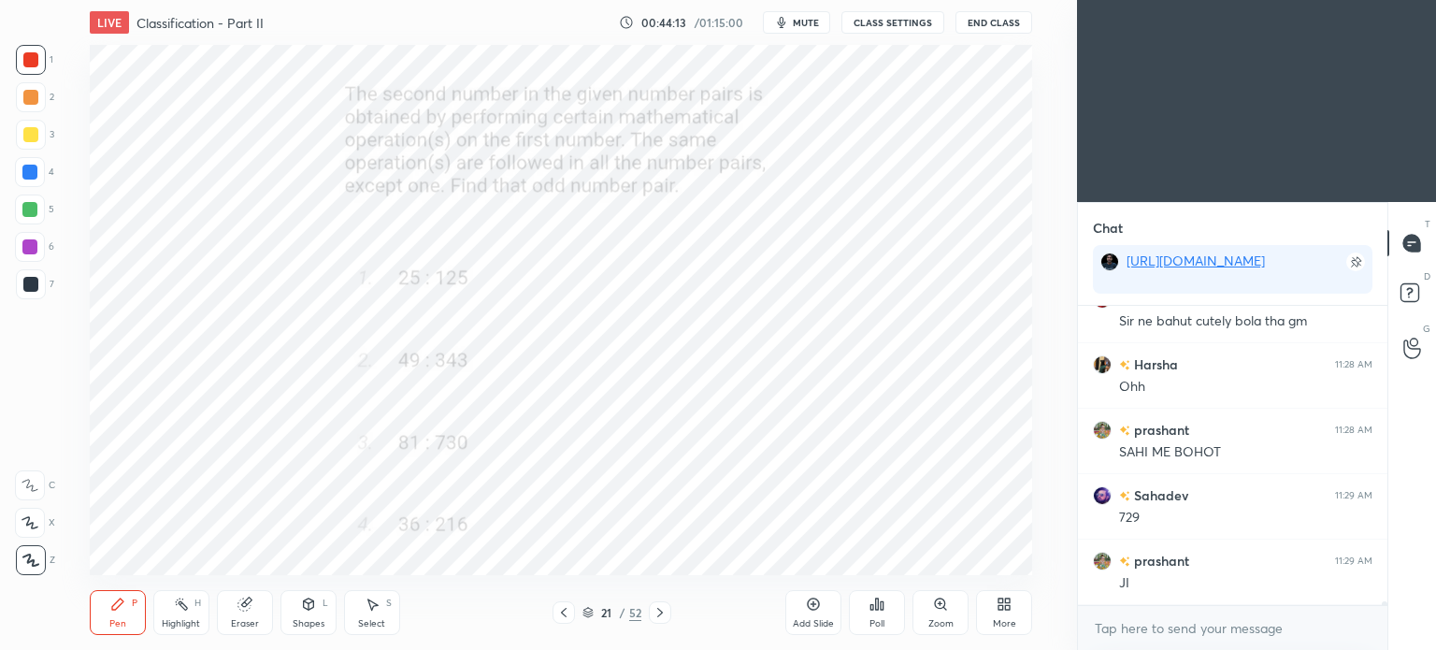
scroll to position [22829, 0]
click at [663, 619] on icon at bounding box center [659, 612] width 15 height 15
click at [942, 608] on icon at bounding box center [940, 603] width 10 height 10
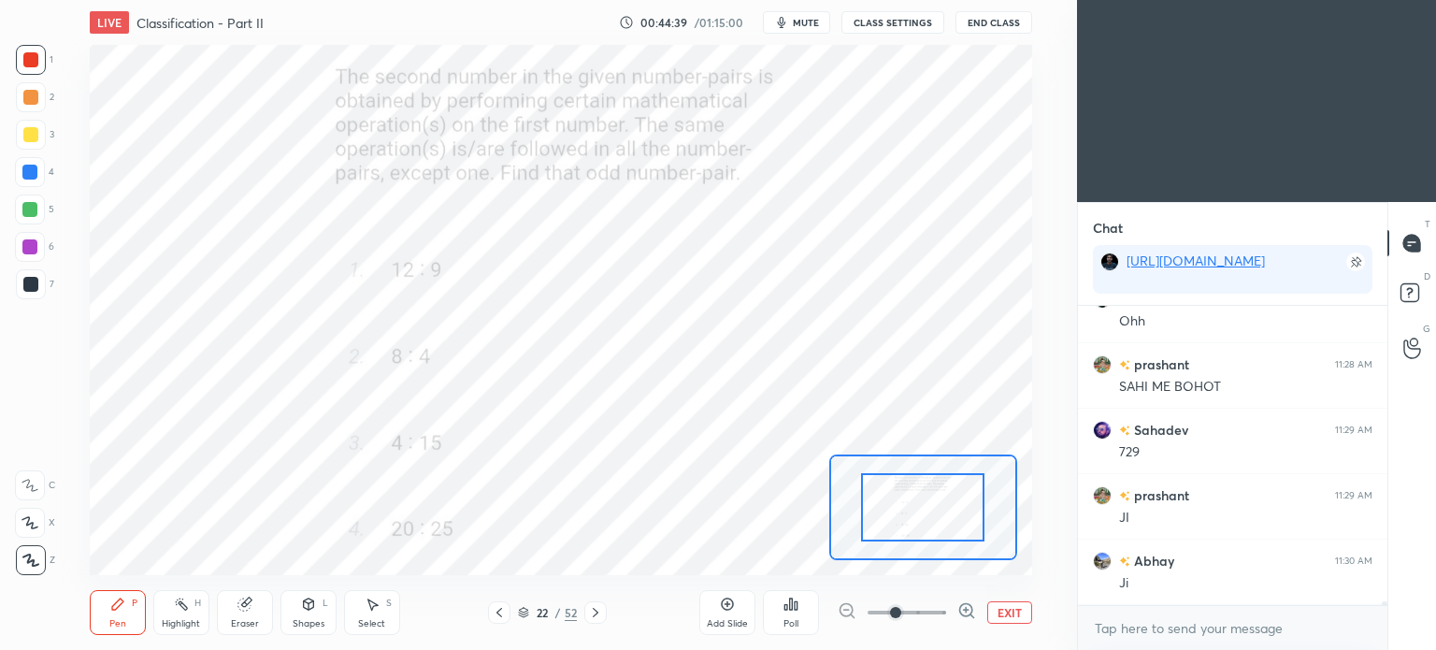
click at [795, 607] on icon at bounding box center [795, 605] width 3 height 8
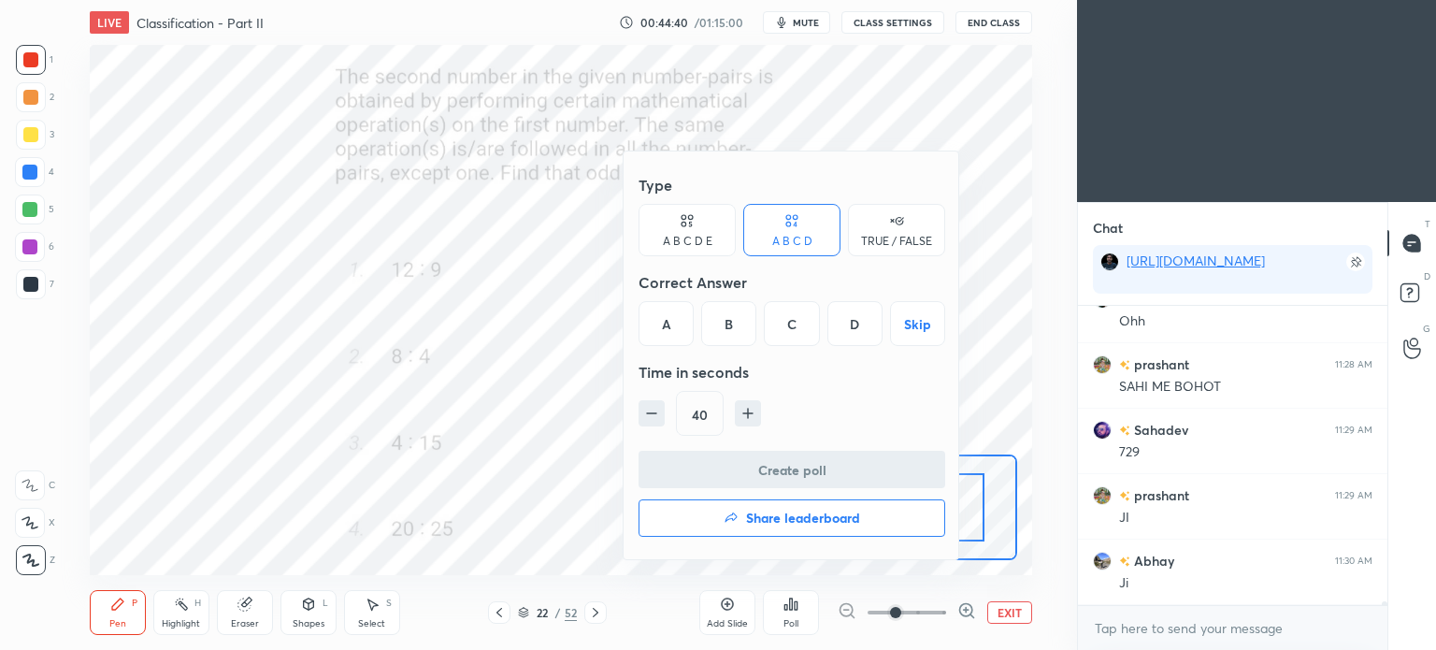
click at [796, 331] on div "C" at bounding box center [791, 323] width 55 height 45
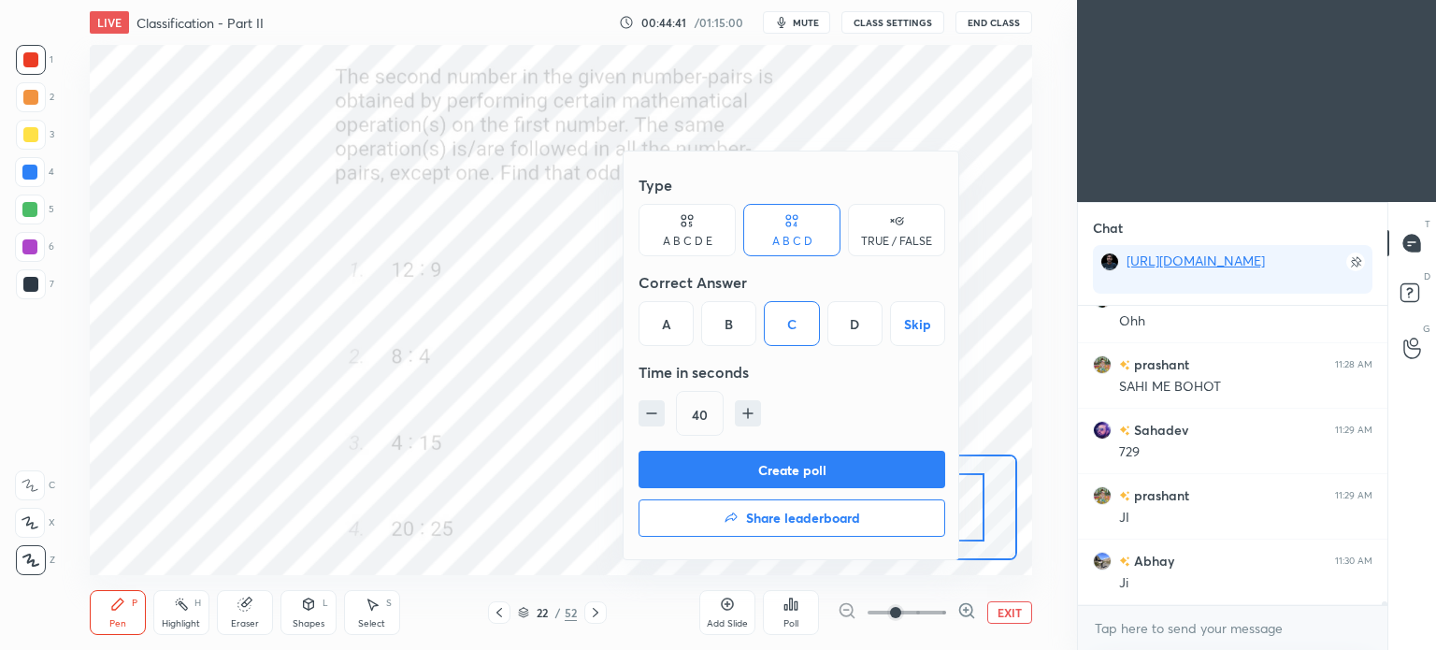
click at [851, 463] on button "Create poll" at bounding box center [791, 469] width 307 height 37
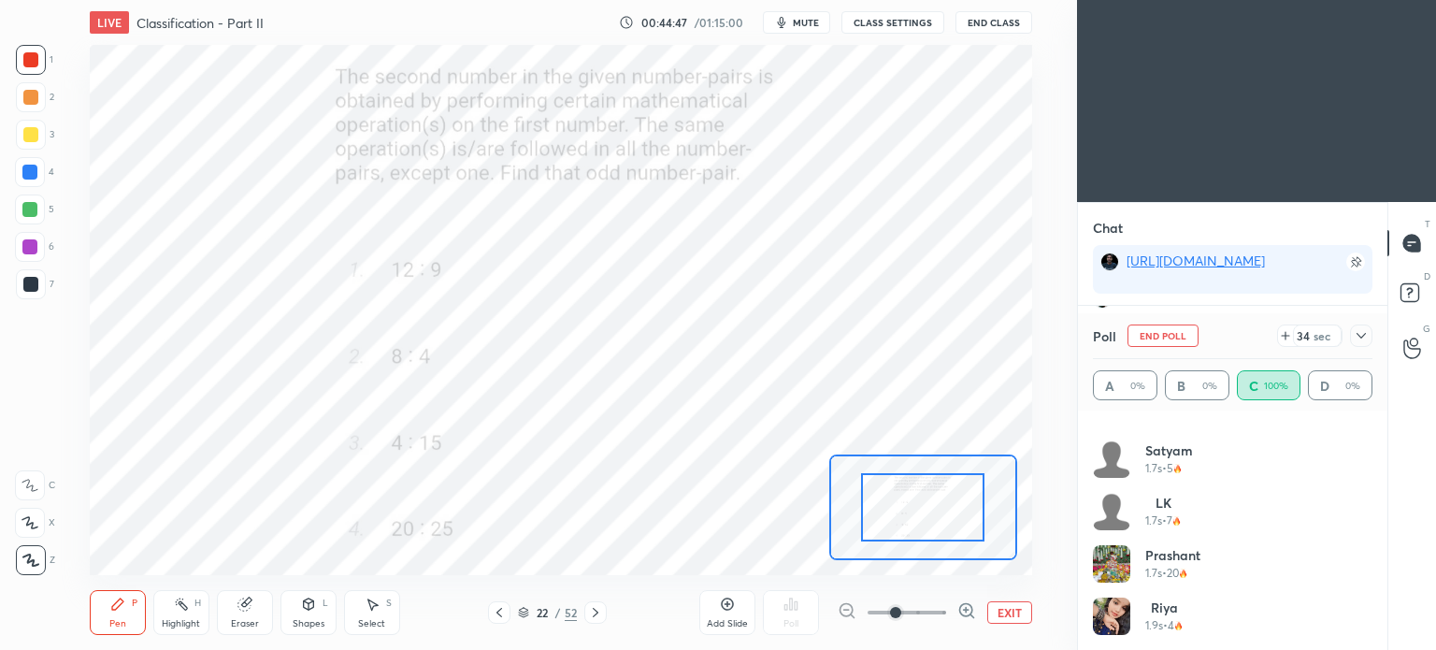
scroll to position [299, 0]
click at [1357, 340] on icon at bounding box center [1360, 335] width 15 height 15
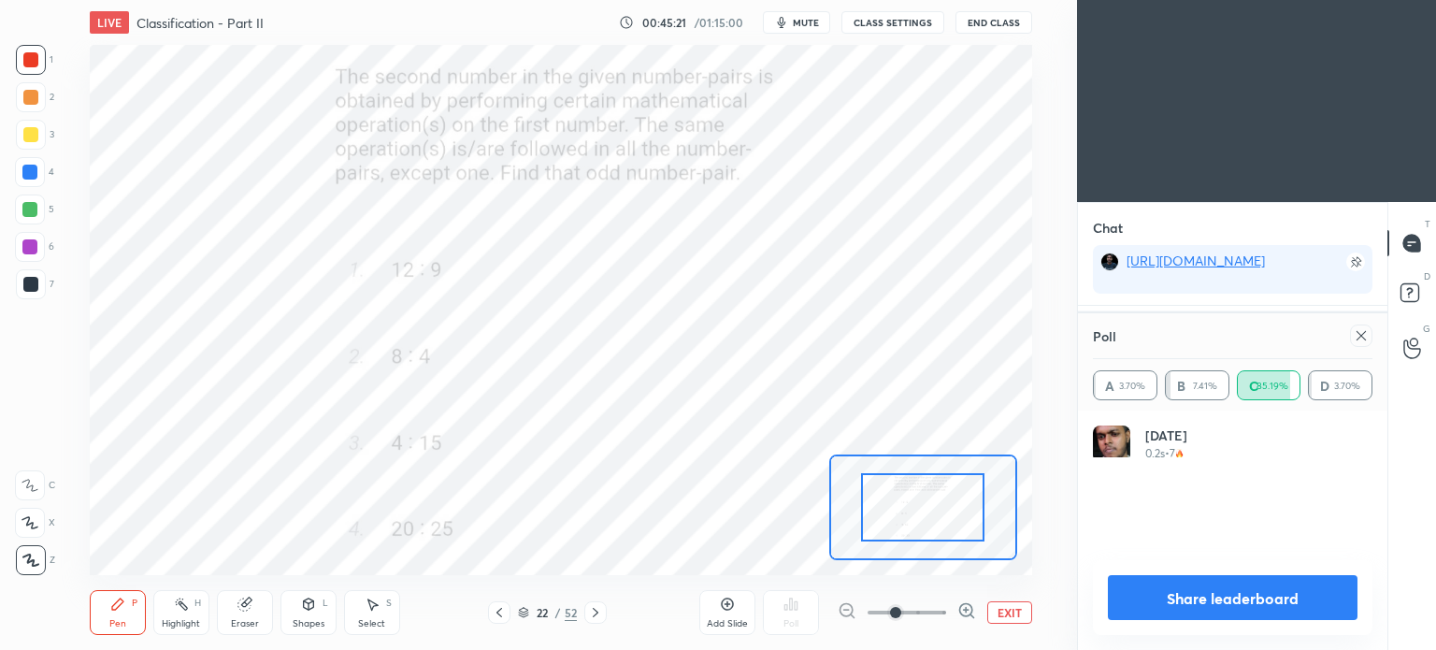
scroll to position [218, 274]
click at [1361, 336] on icon at bounding box center [1360, 335] width 15 height 15
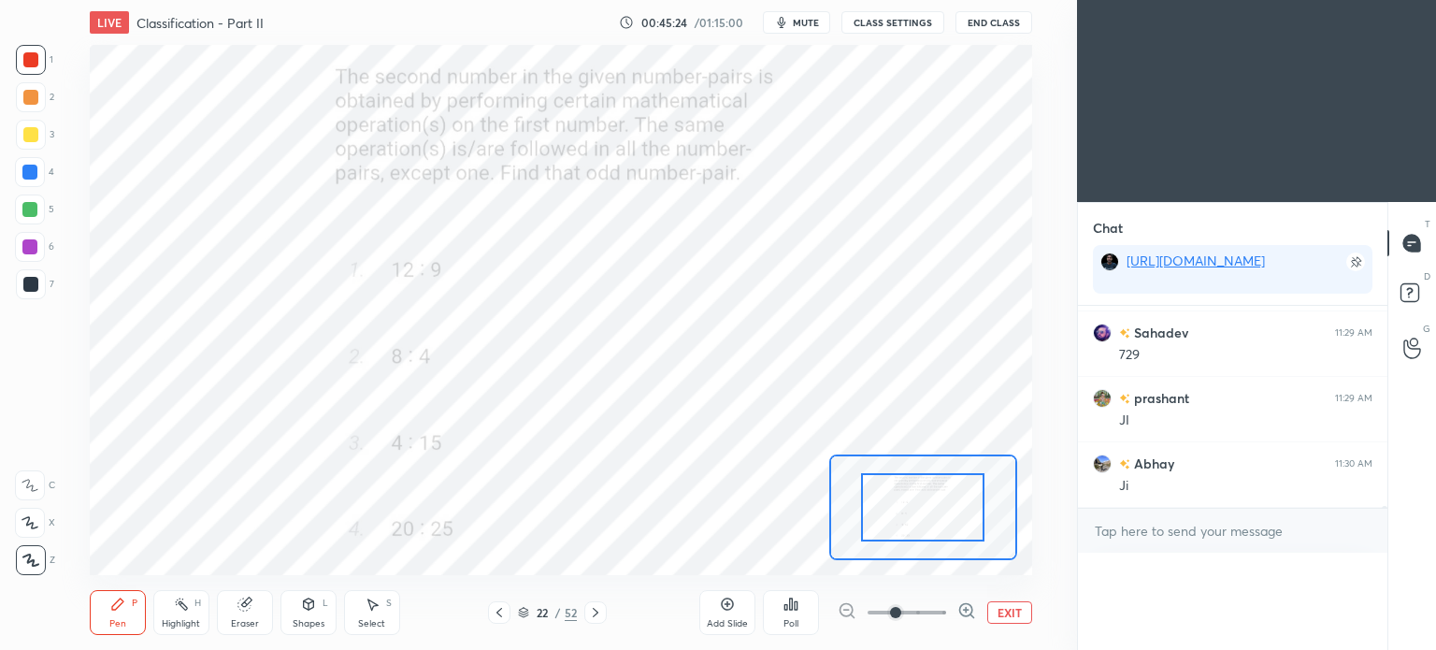
scroll to position [22904, 0]
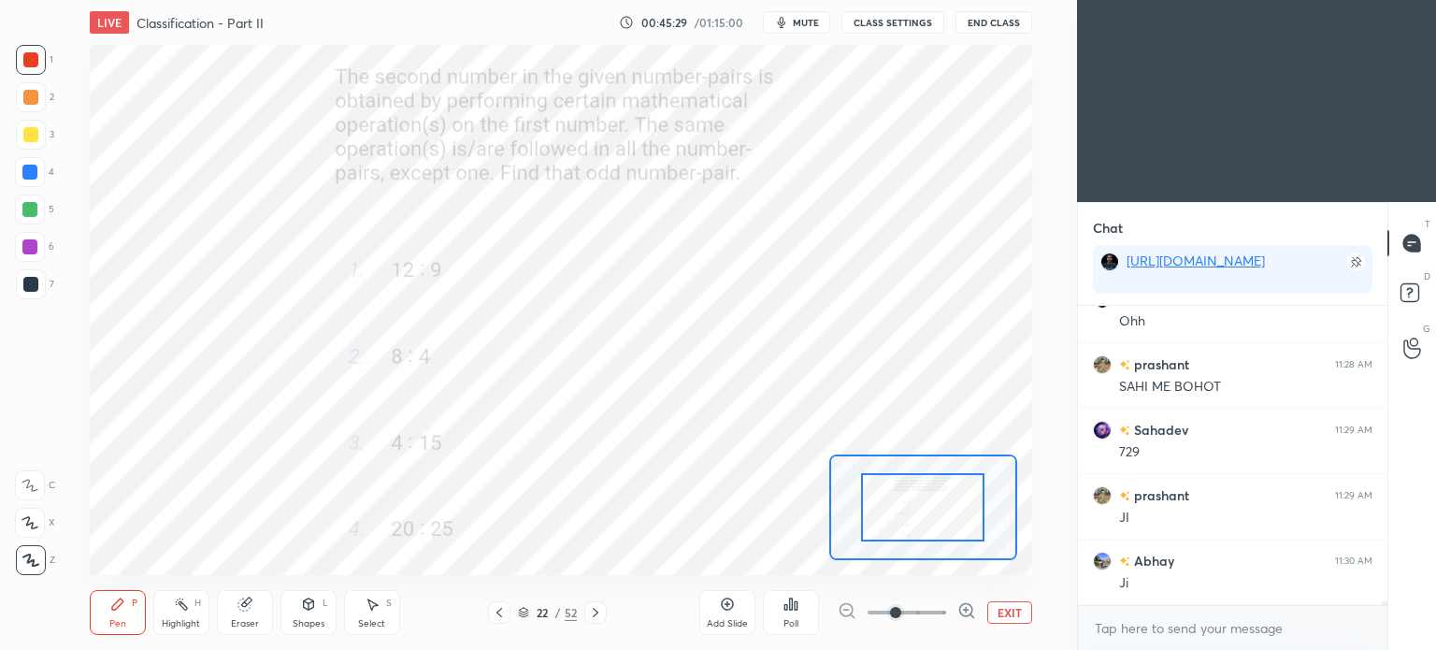
click at [27, 279] on div at bounding box center [30, 284] width 15 height 15
click at [30, 280] on div at bounding box center [30, 284] width 15 height 15
click at [601, 616] on icon at bounding box center [595, 612] width 15 height 15
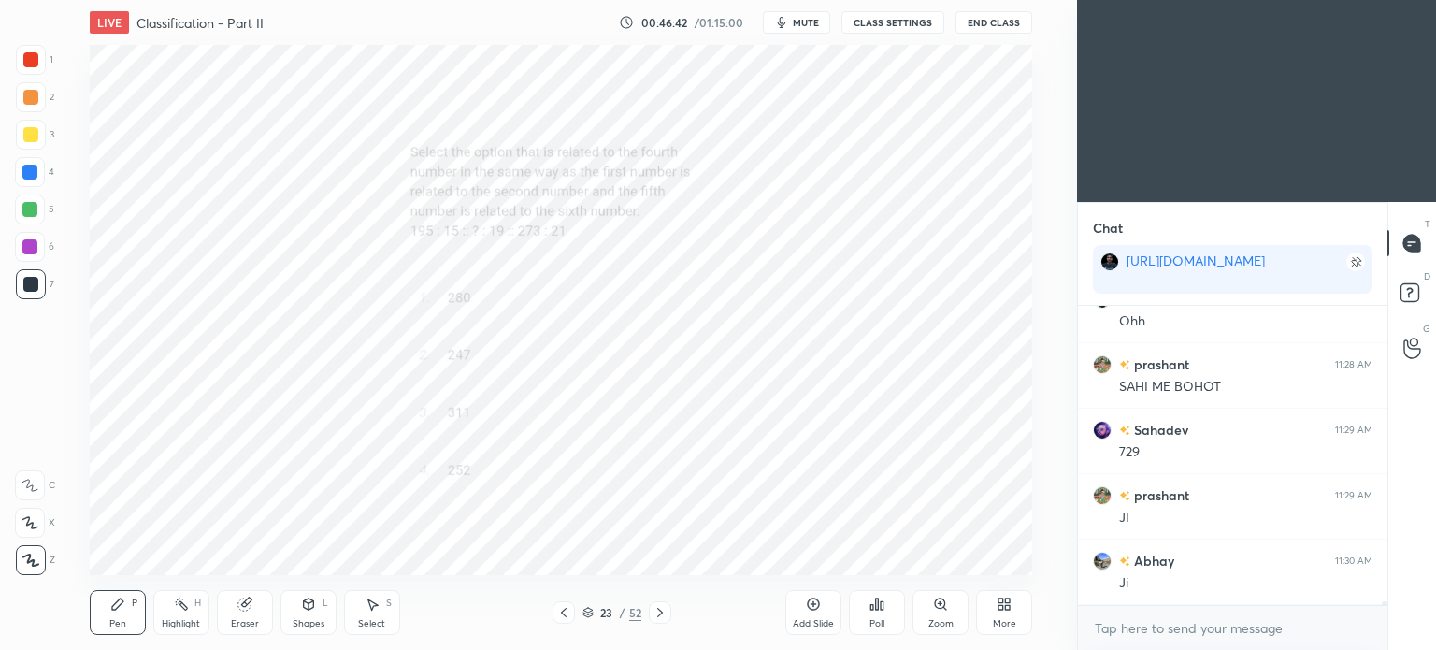
click at [938, 603] on icon at bounding box center [940, 603] width 4 height 0
click at [880, 611] on icon at bounding box center [876, 603] width 15 height 15
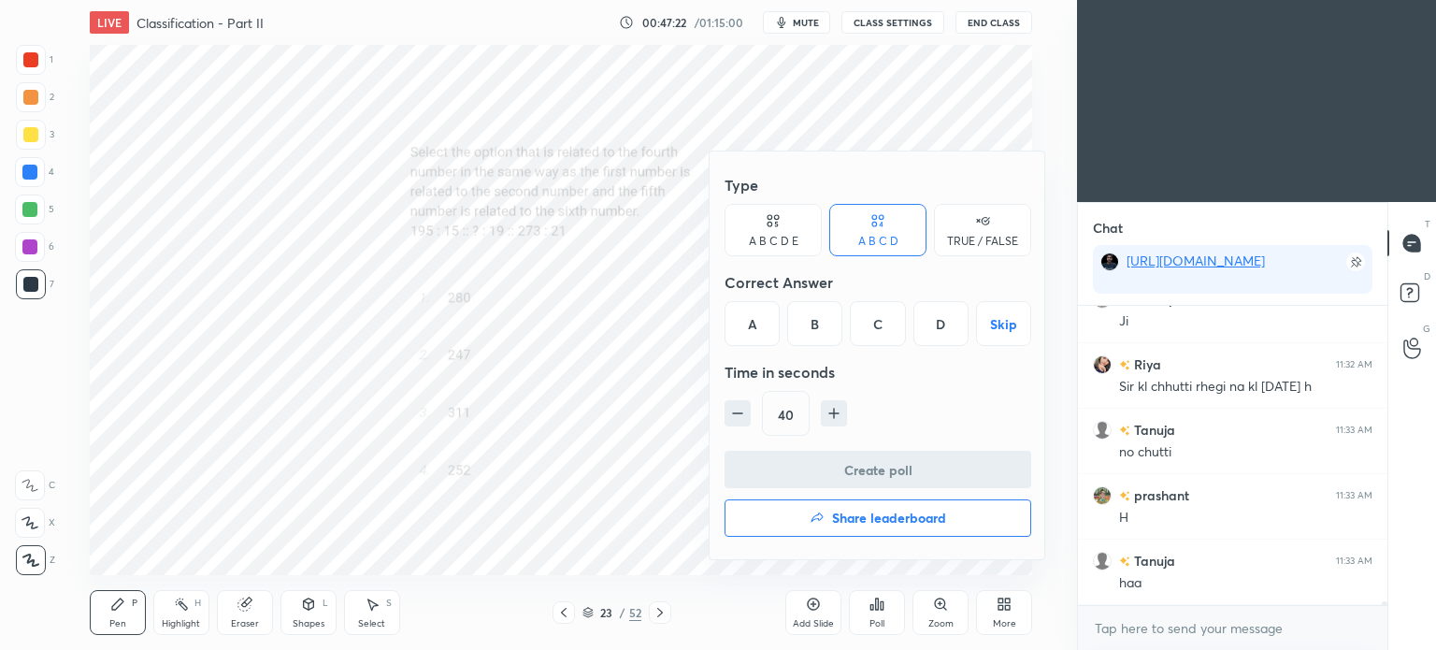
click at [821, 323] on div "B" at bounding box center [814, 323] width 55 height 45
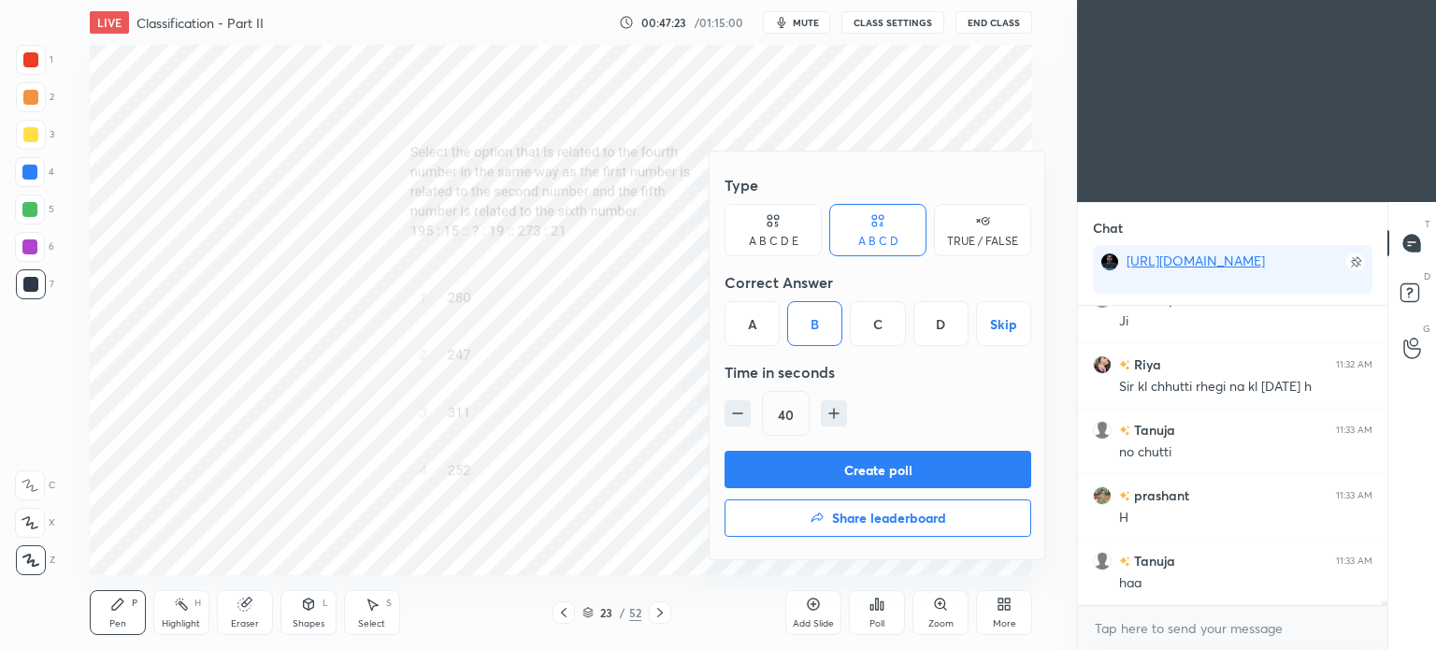
scroll to position [23156, 0]
click at [928, 455] on button "Create poll" at bounding box center [877, 469] width 307 height 37
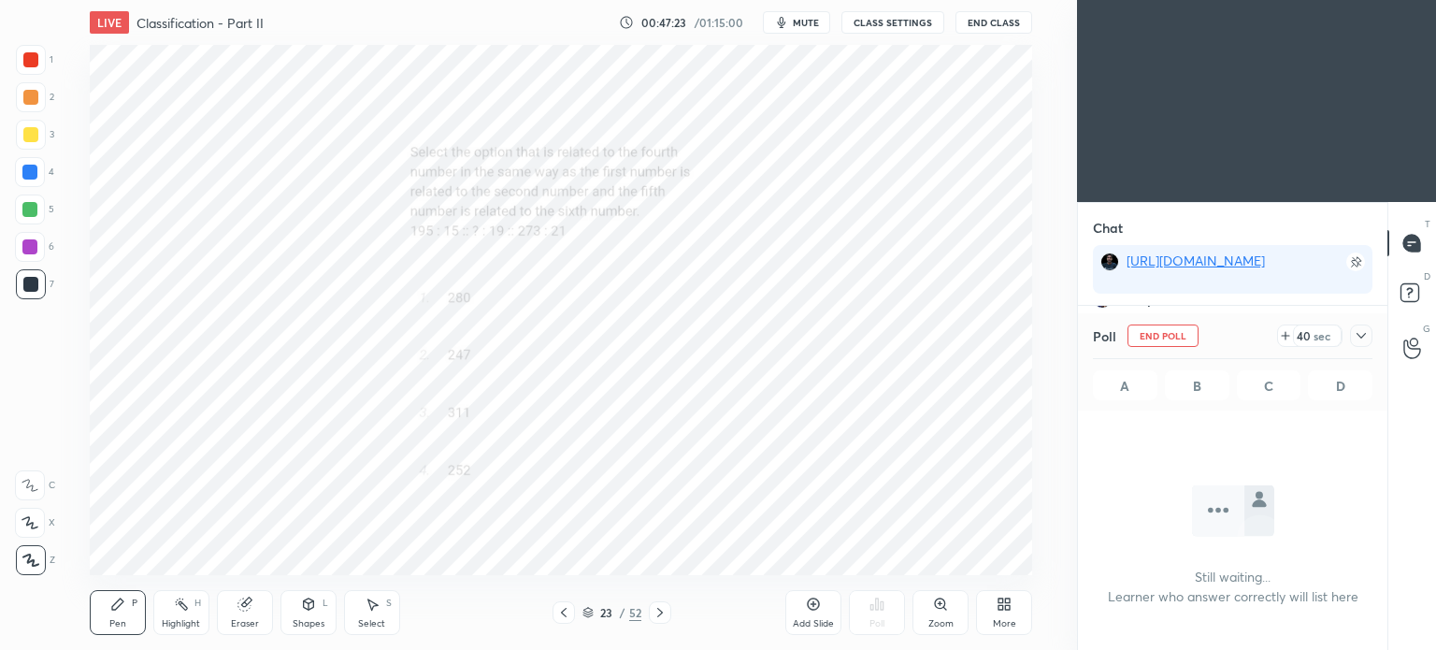
scroll to position [196, 304]
click at [1363, 337] on icon at bounding box center [1360, 335] width 15 height 15
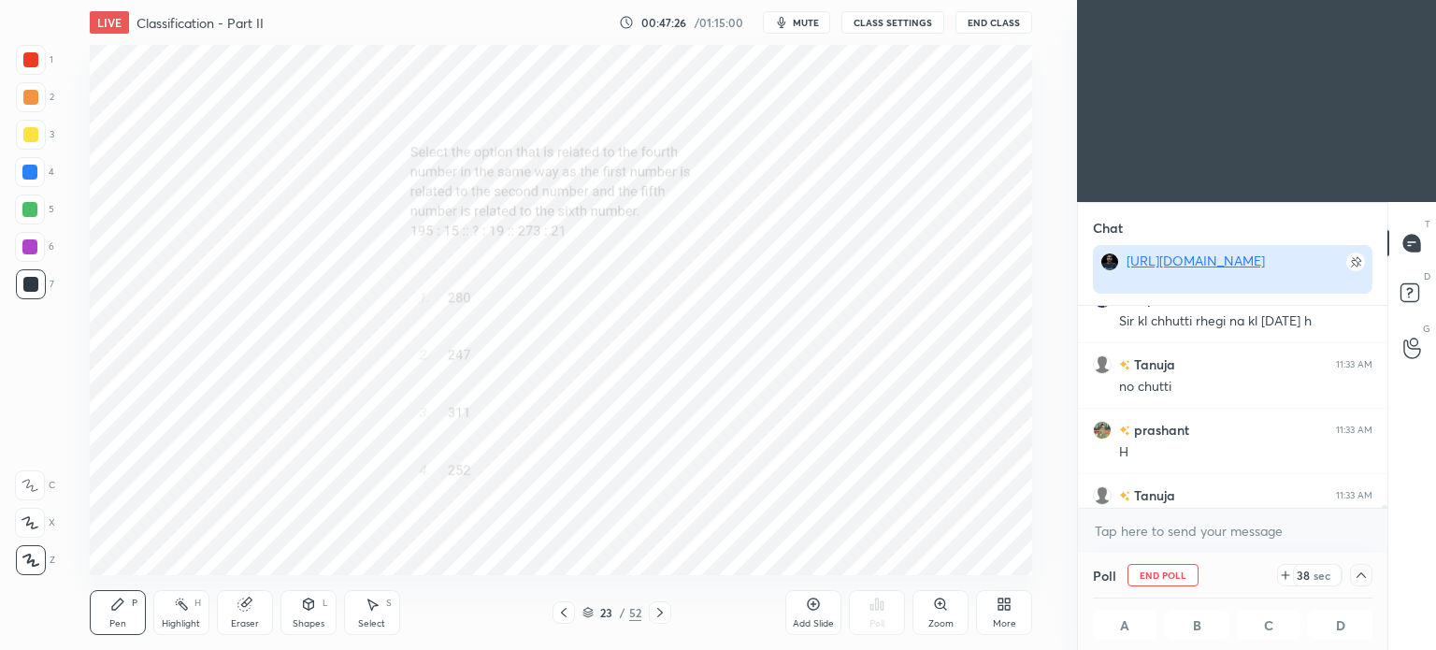
scroll to position [23253, 0]
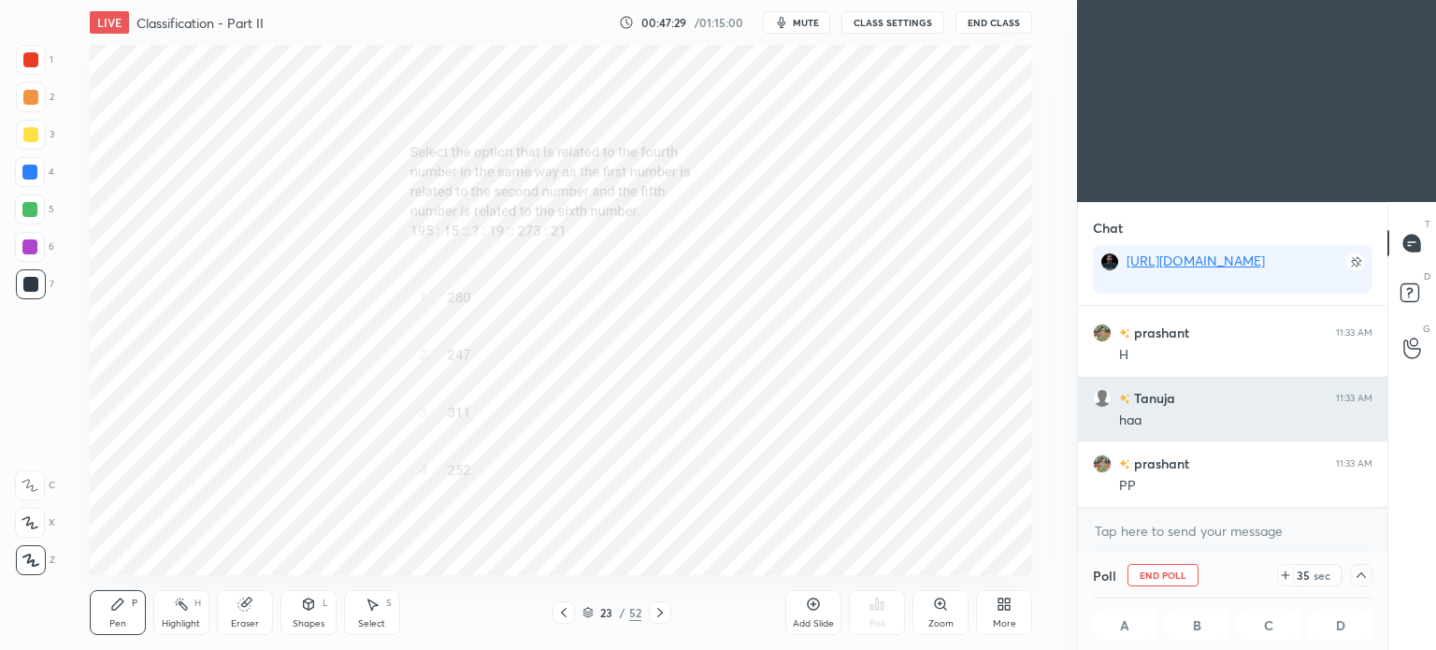
click at [1152, 395] on h6 "Tanuja" at bounding box center [1152, 398] width 45 height 20
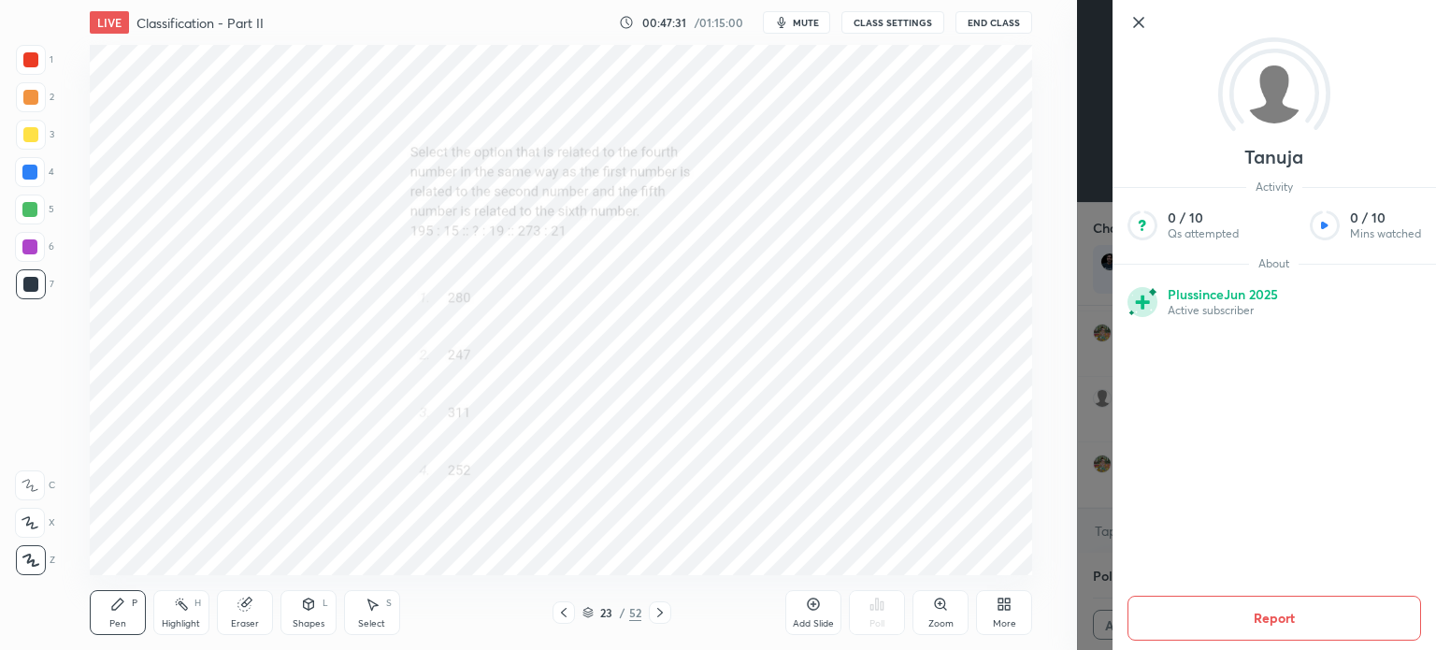
click at [1066, 399] on div "1 2 3 4 5 6 7 C X Z C X Z E E Erase all H H LIVE Classification - Part II 00:47…" at bounding box center [538, 325] width 1077 height 650
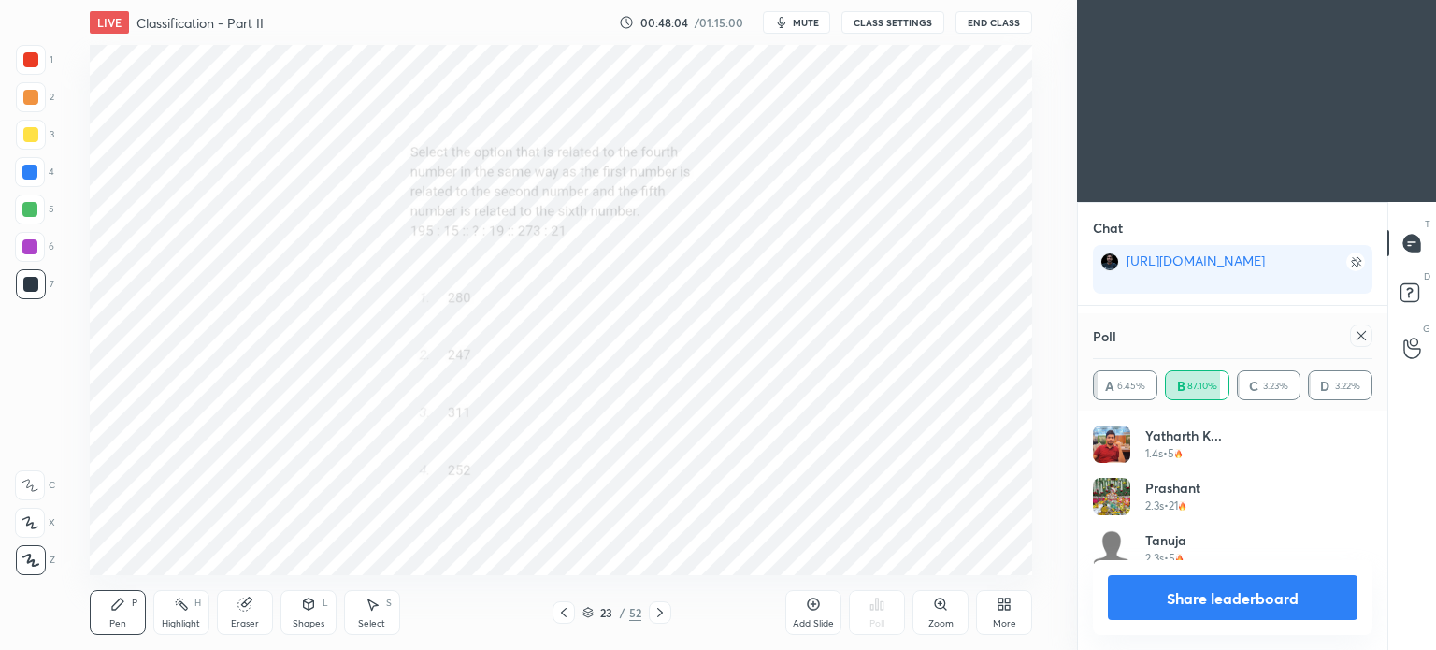
scroll to position [6, 6]
click at [1367, 332] on icon at bounding box center [1360, 335] width 15 height 15
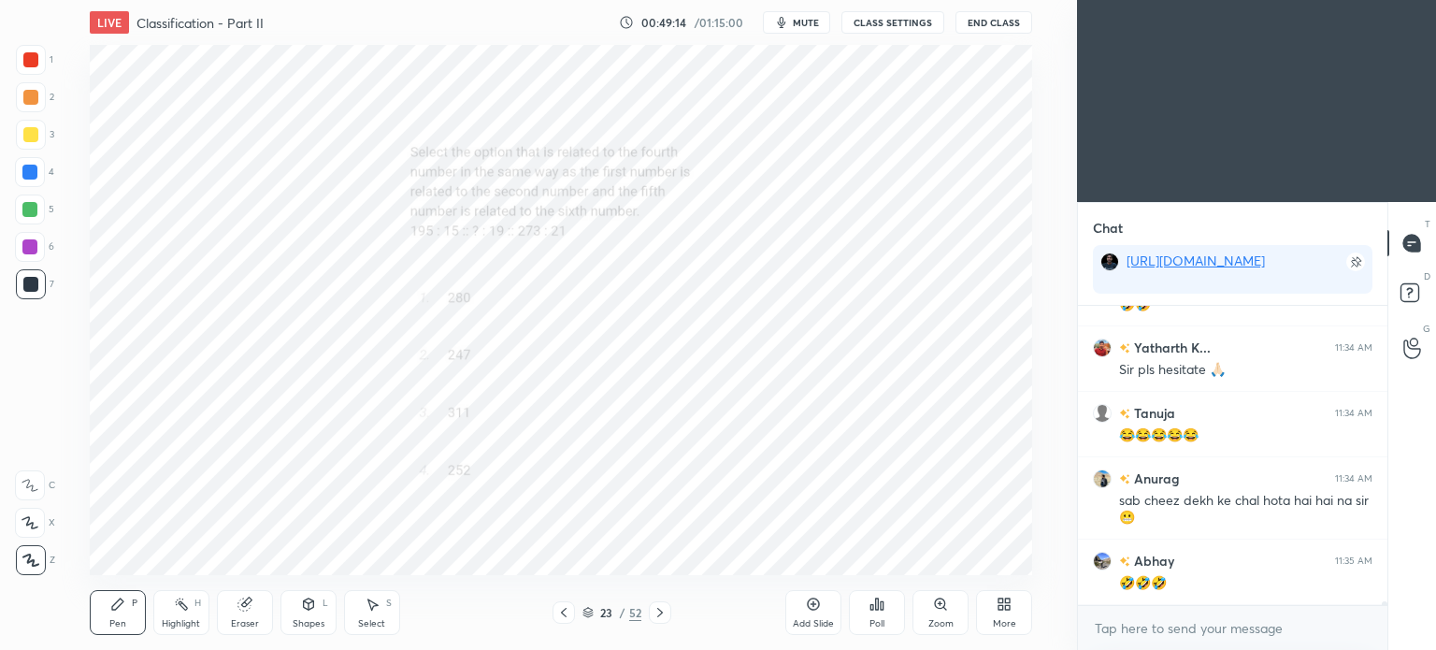
scroll to position [24482, 0]
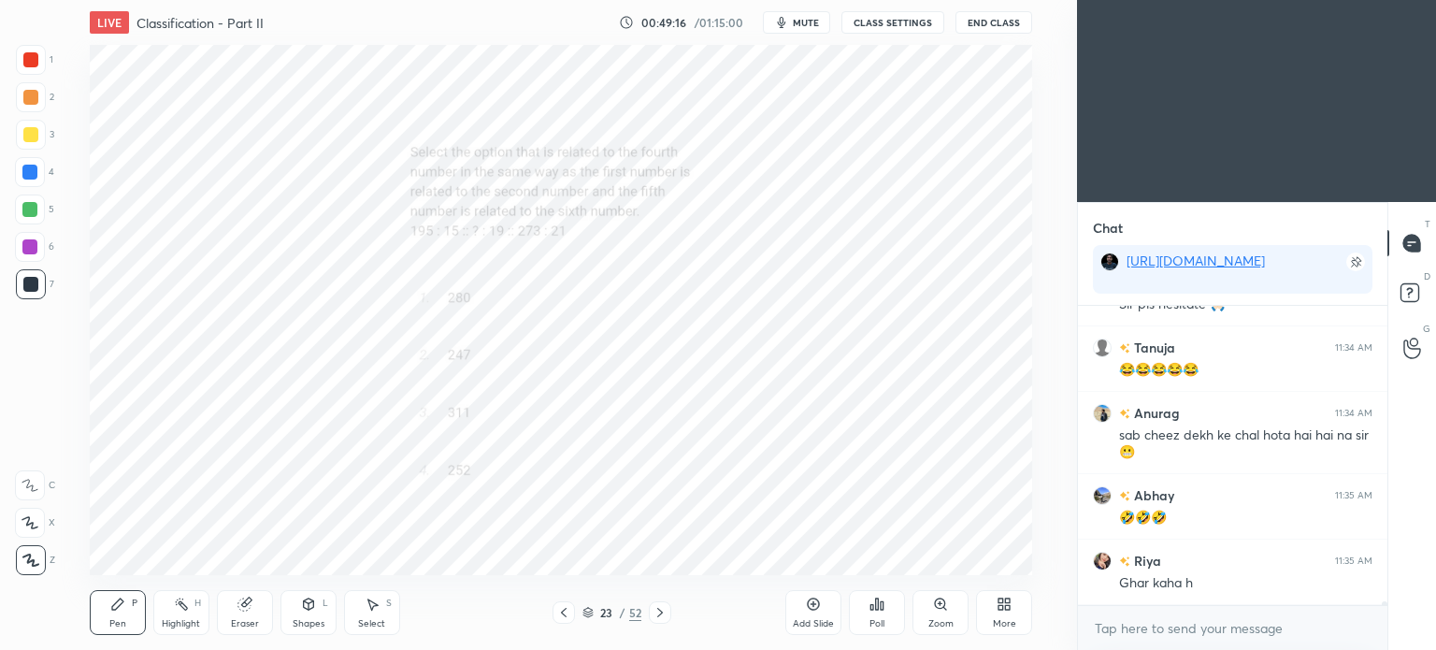
click at [666, 609] on icon at bounding box center [659, 612] width 15 height 15
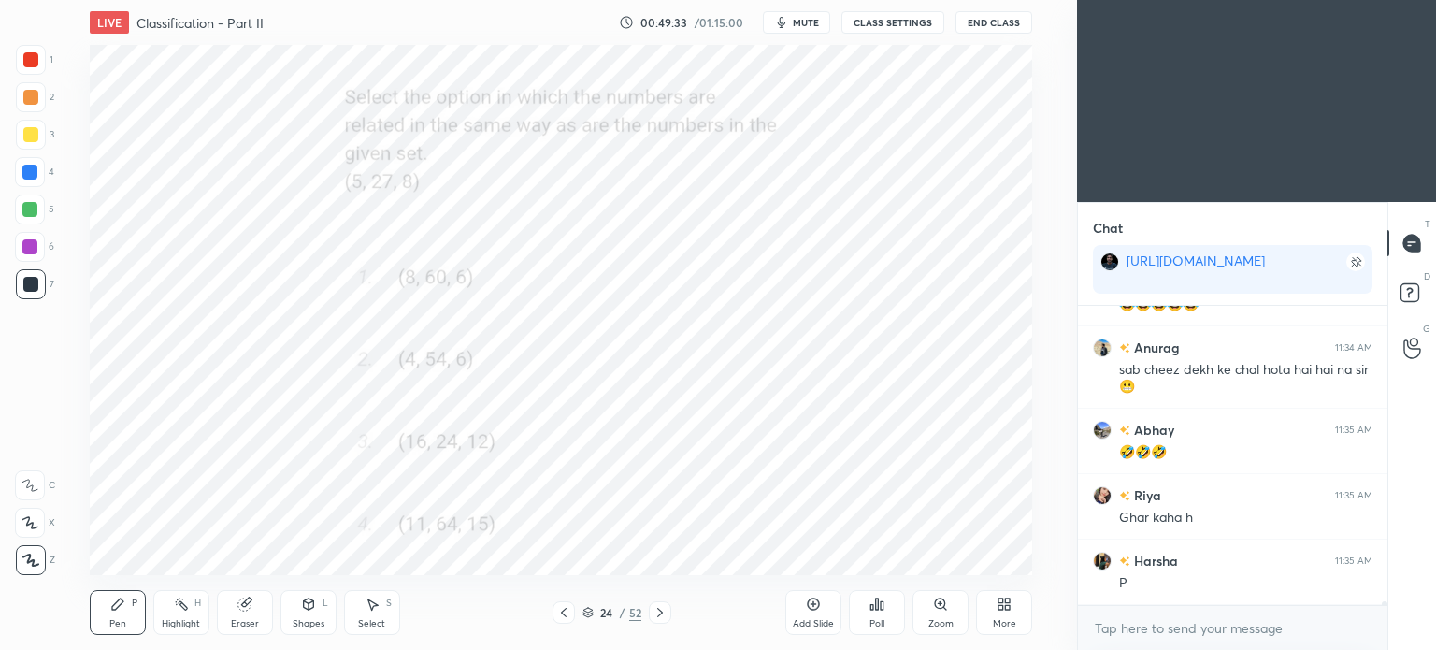
scroll to position [24612, 0]
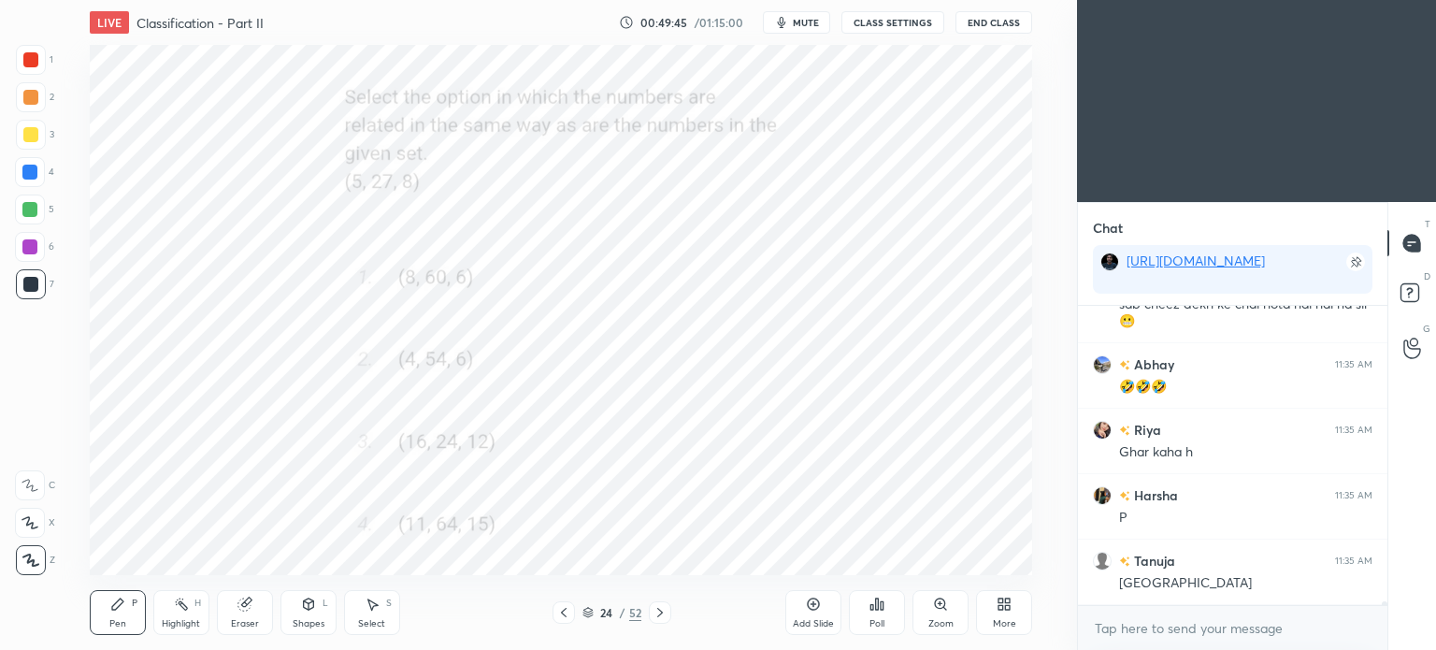
click at [880, 604] on icon at bounding box center [881, 605] width 3 height 8
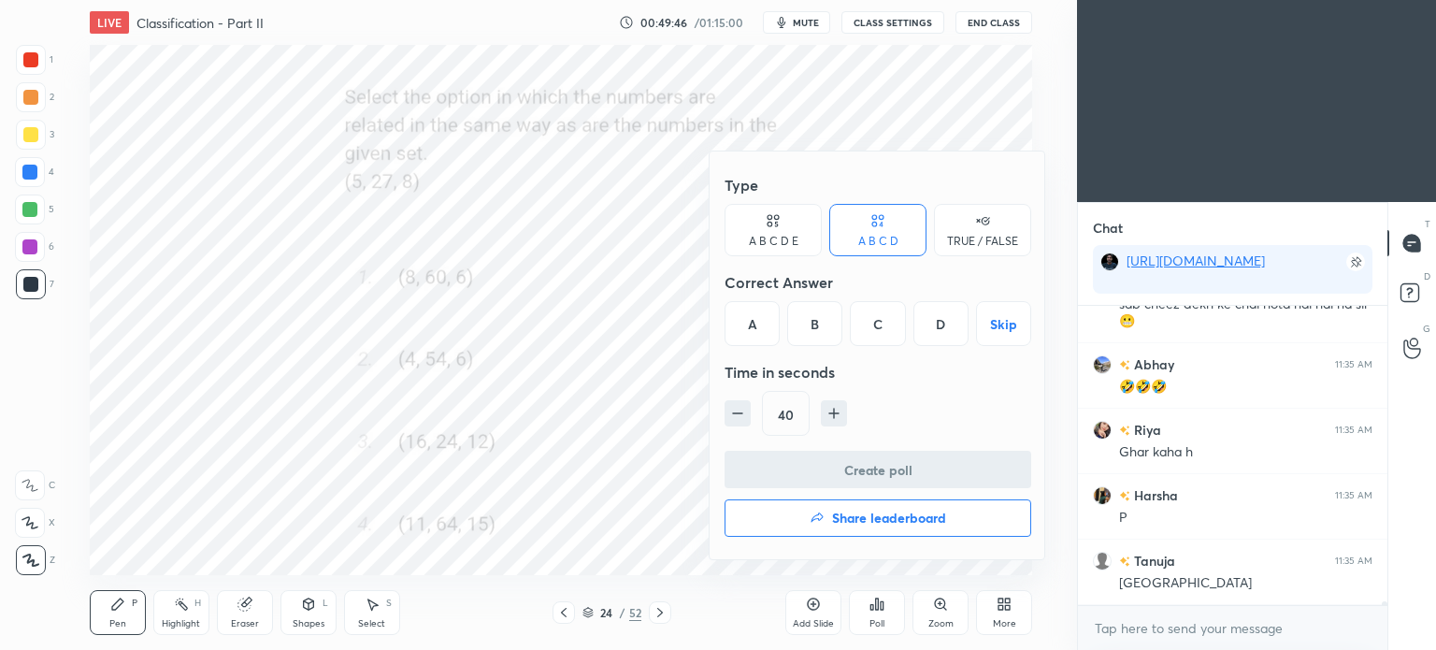
click at [945, 323] on div "D" at bounding box center [940, 323] width 55 height 45
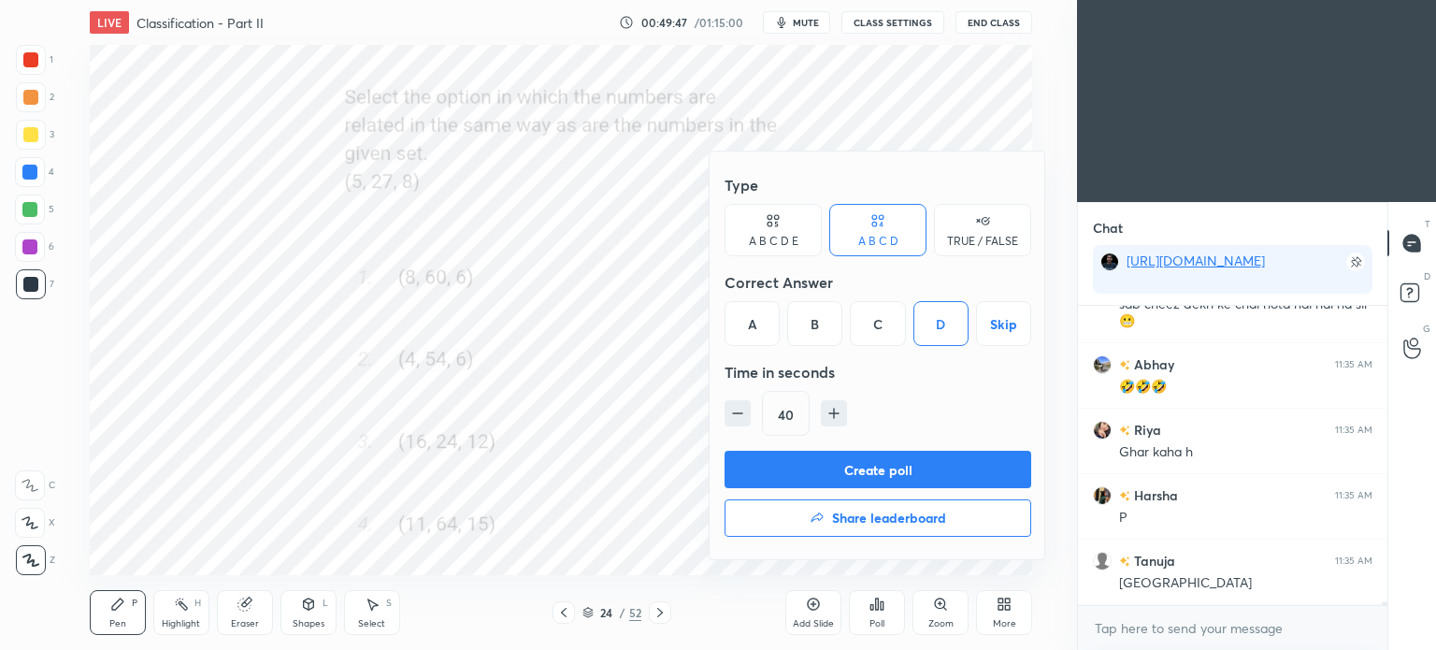
click at [915, 467] on button "Create poll" at bounding box center [877, 469] width 307 height 37
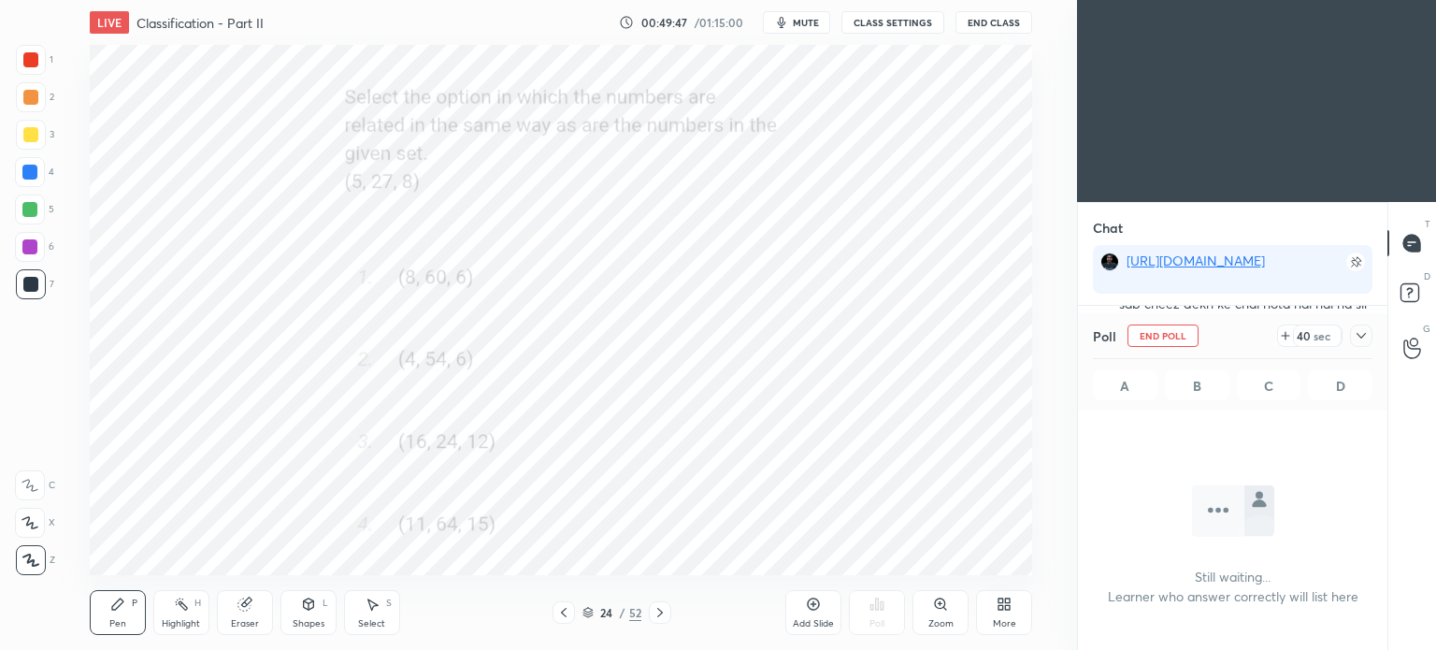
scroll to position [41, 304]
click at [1359, 339] on icon at bounding box center [1360, 335] width 15 height 15
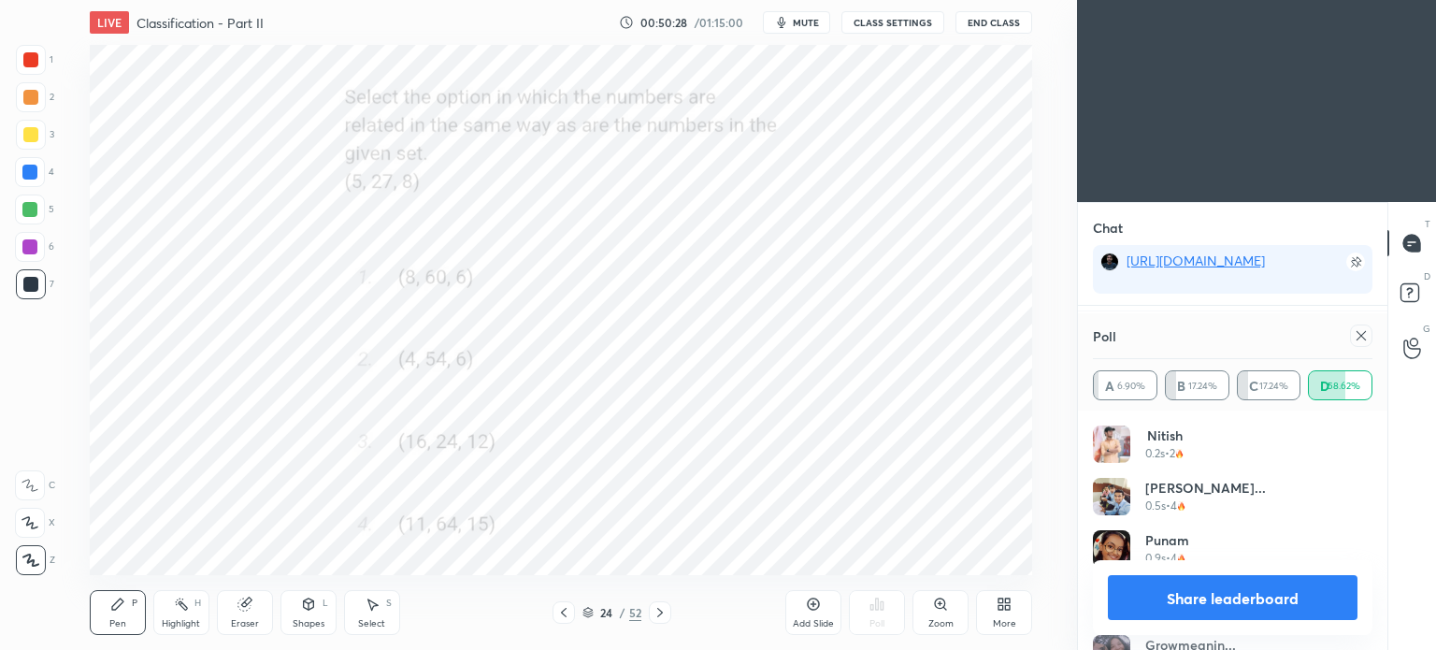
scroll to position [25102, 0]
click at [1359, 342] on icon at bounding box center [1360, 335] width 15 height 15
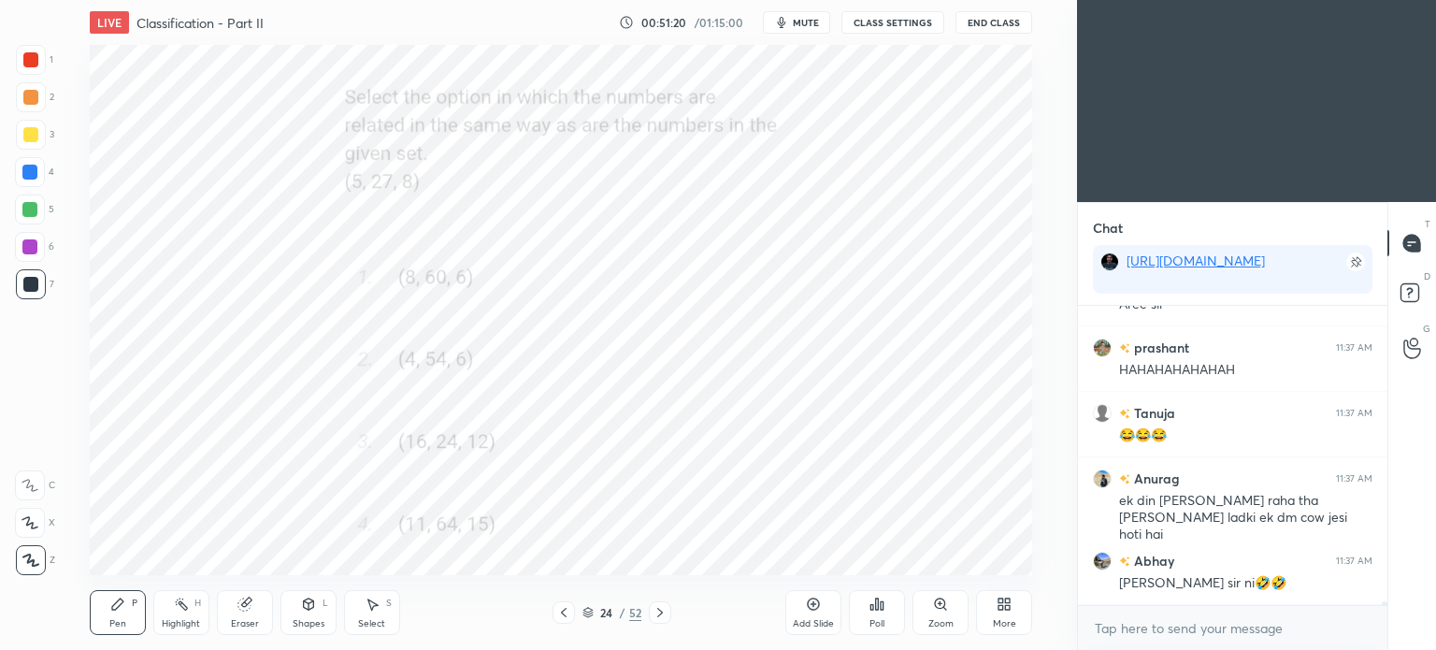
scroll to position [25824, 0]
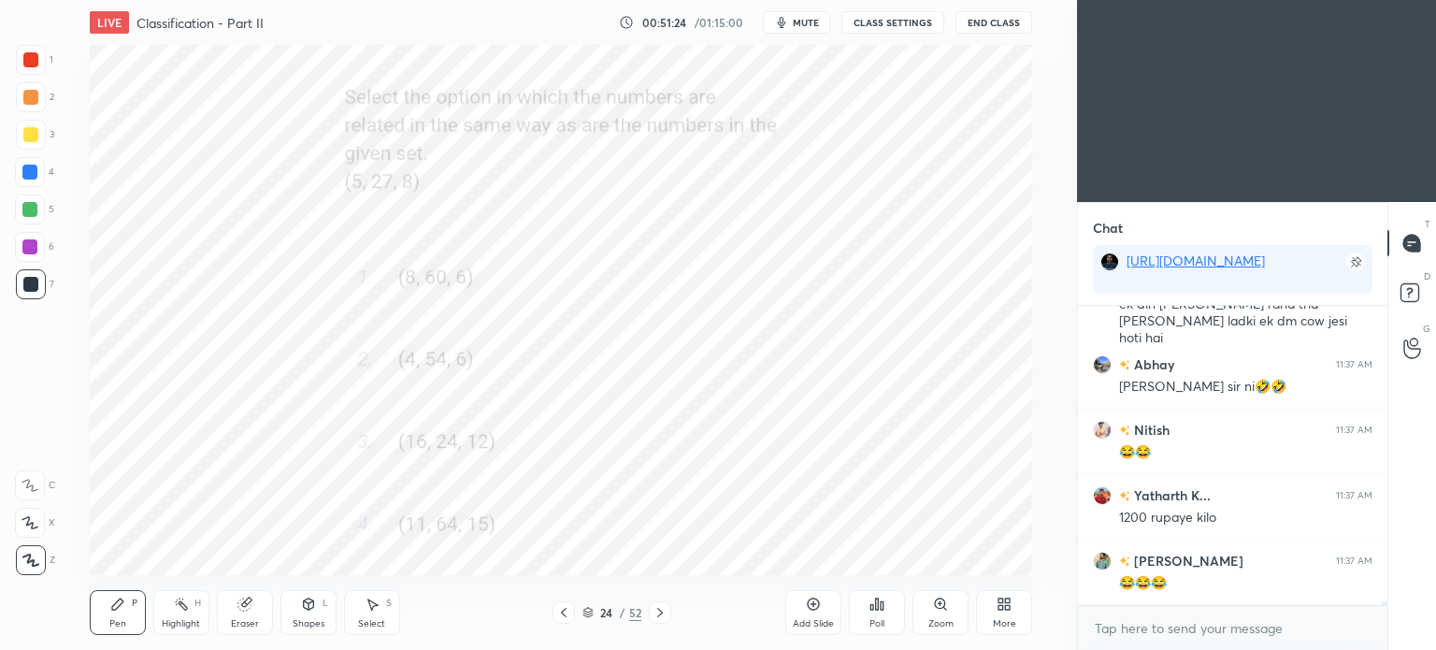
click at [663, 607] on icon at bounding box center [659, 612] width 15 height 15
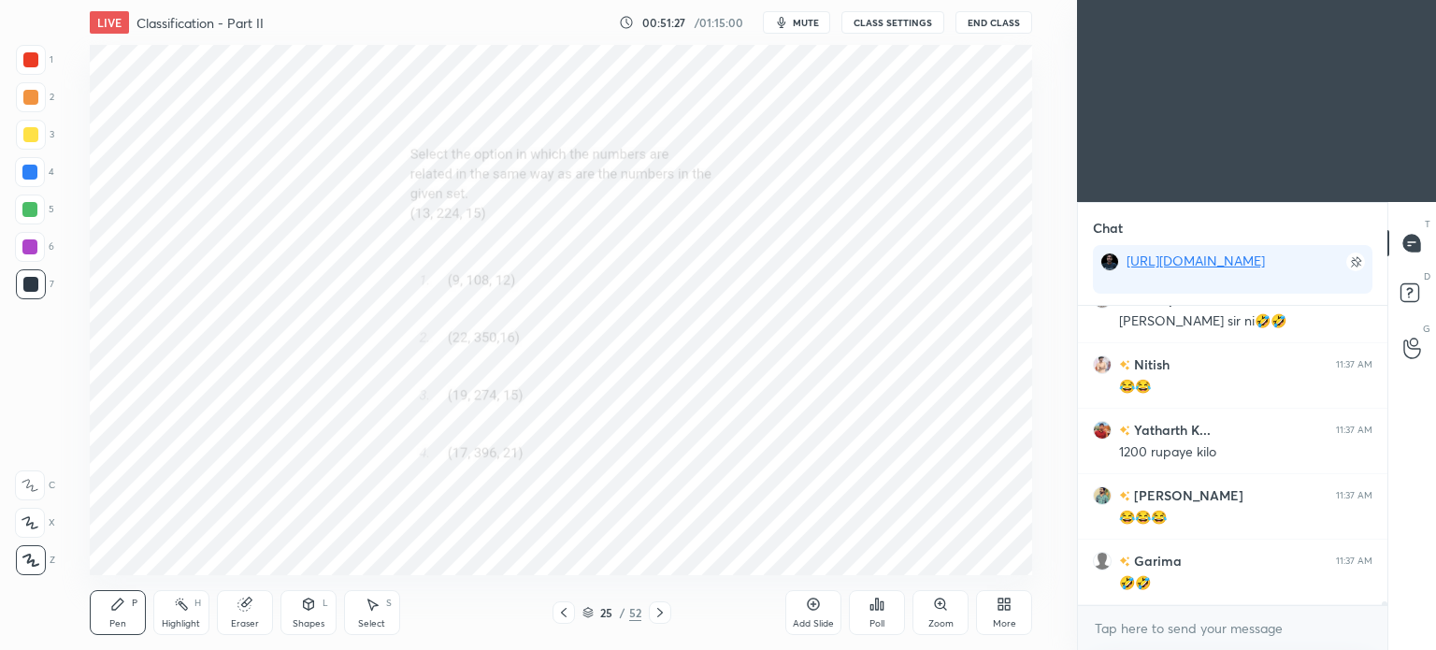
click at [946, 601] on icon at bounding box center [940, 603] width 15 height 15
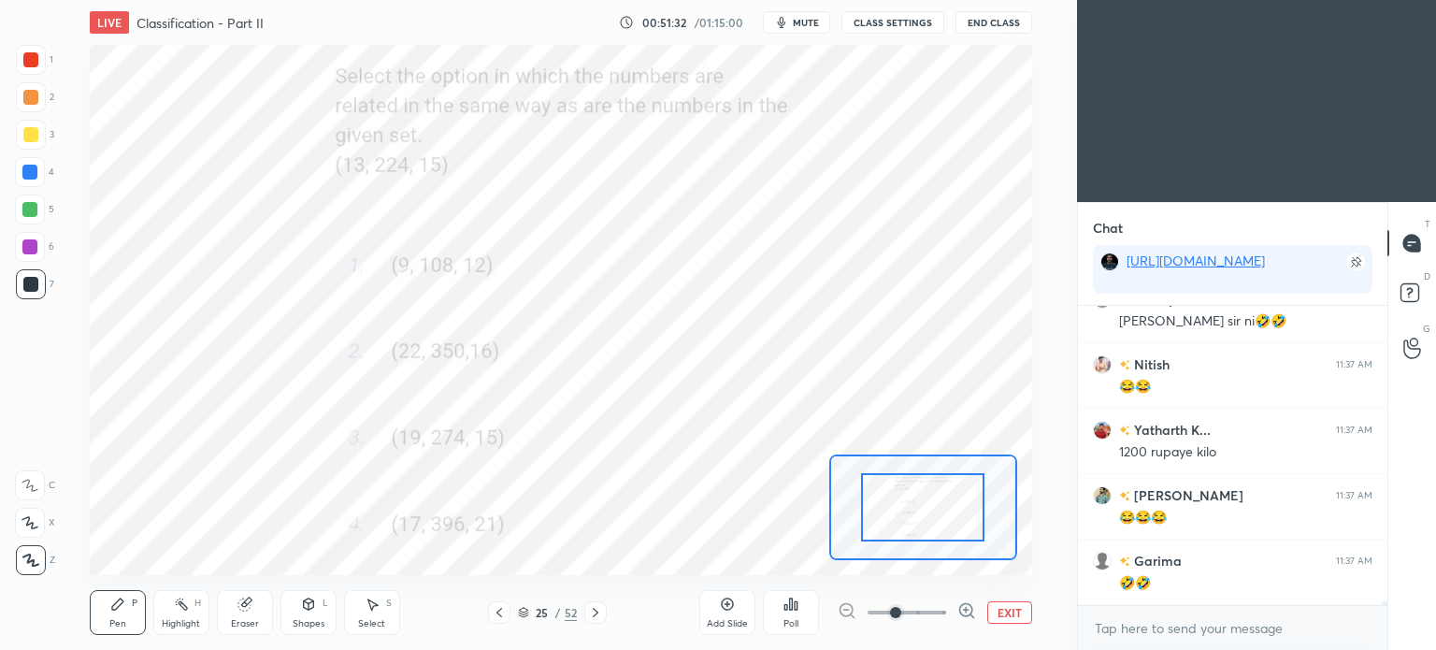
scroll to position [26086, 0]
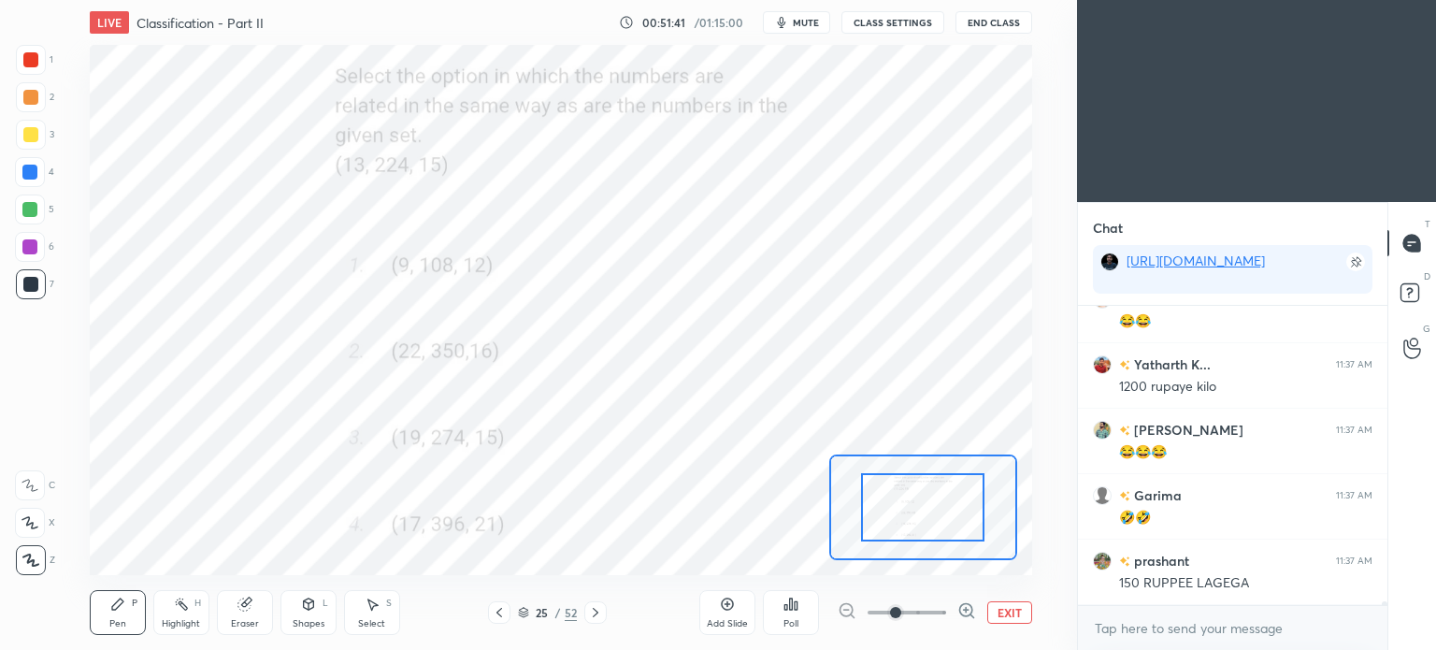
click at [785, 609] on icon at bounding box center [786, 607] width 3 height 5
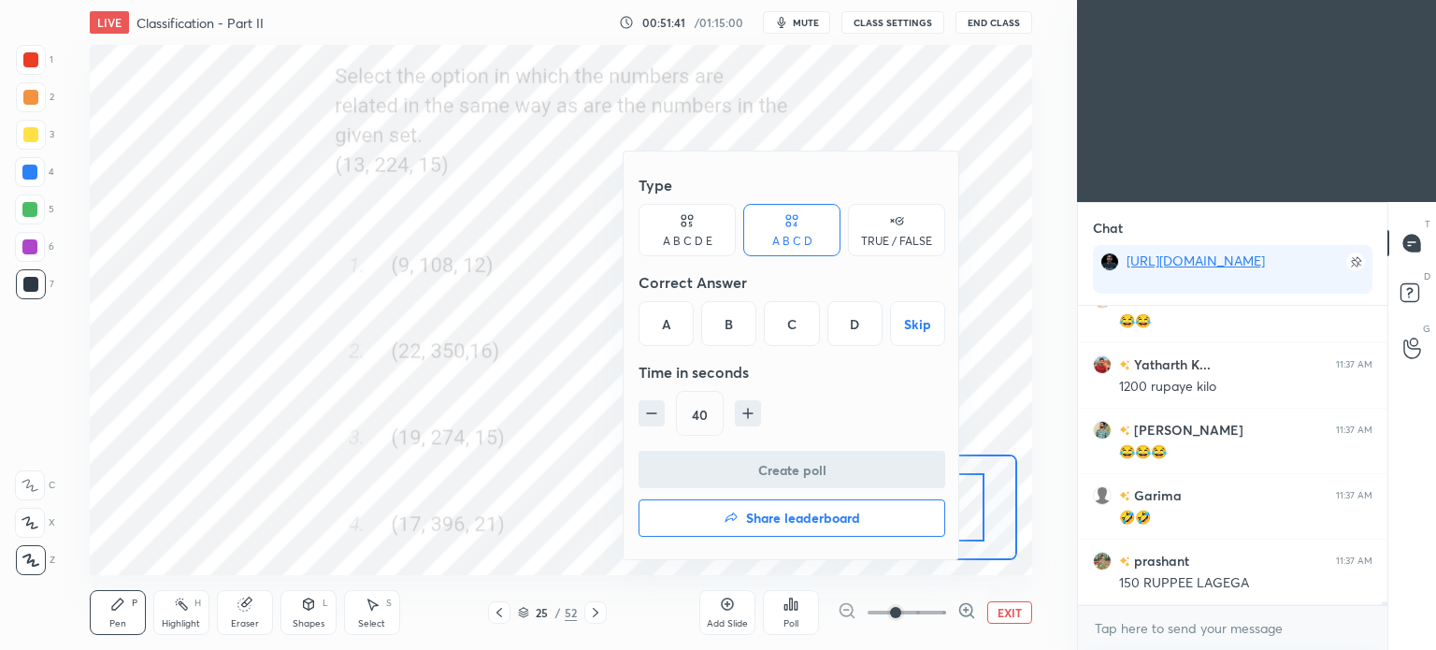
click at [856, 322] on div "D" at bounding box center [854, 323] width 55 height 45
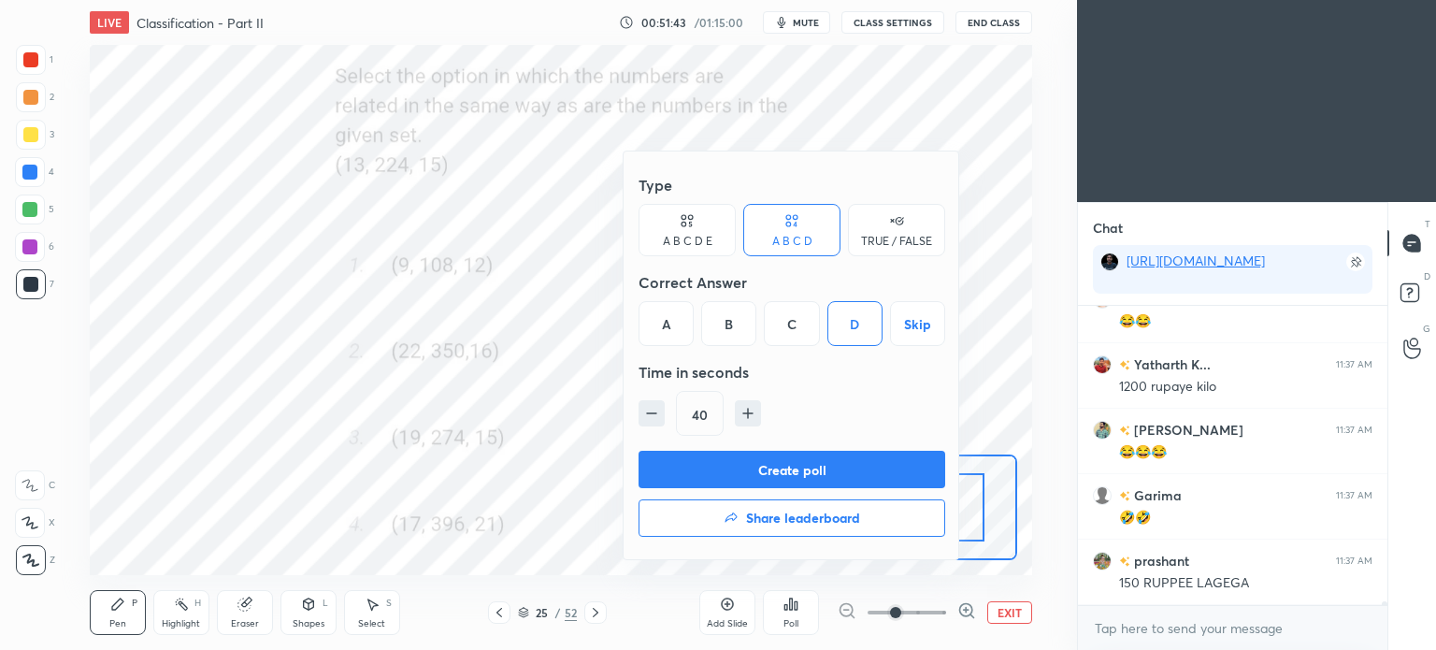
click at [853, 466] on button "Create poll" at bounding box center [791, 469] width 307 height 37
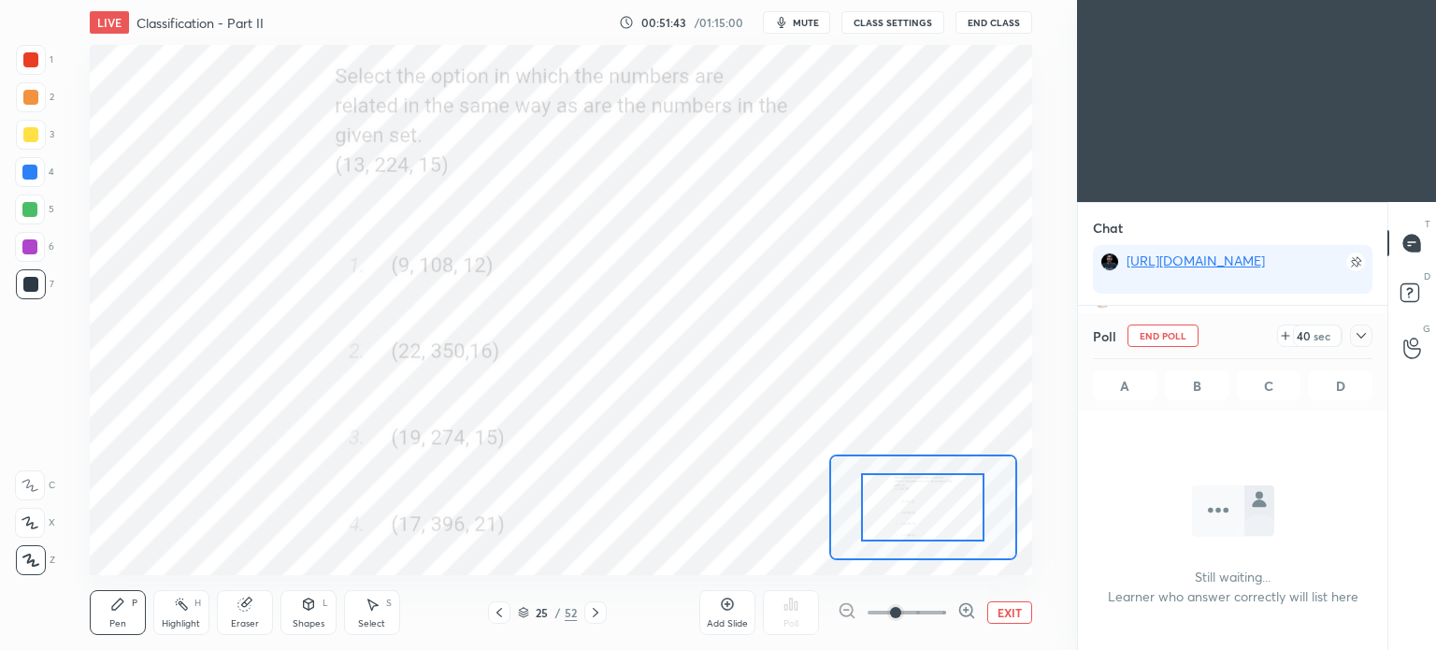
scroll to position [41, 304]
click at [1356, 335] on icon at bounding box center [1360, 335] width 15 height 15
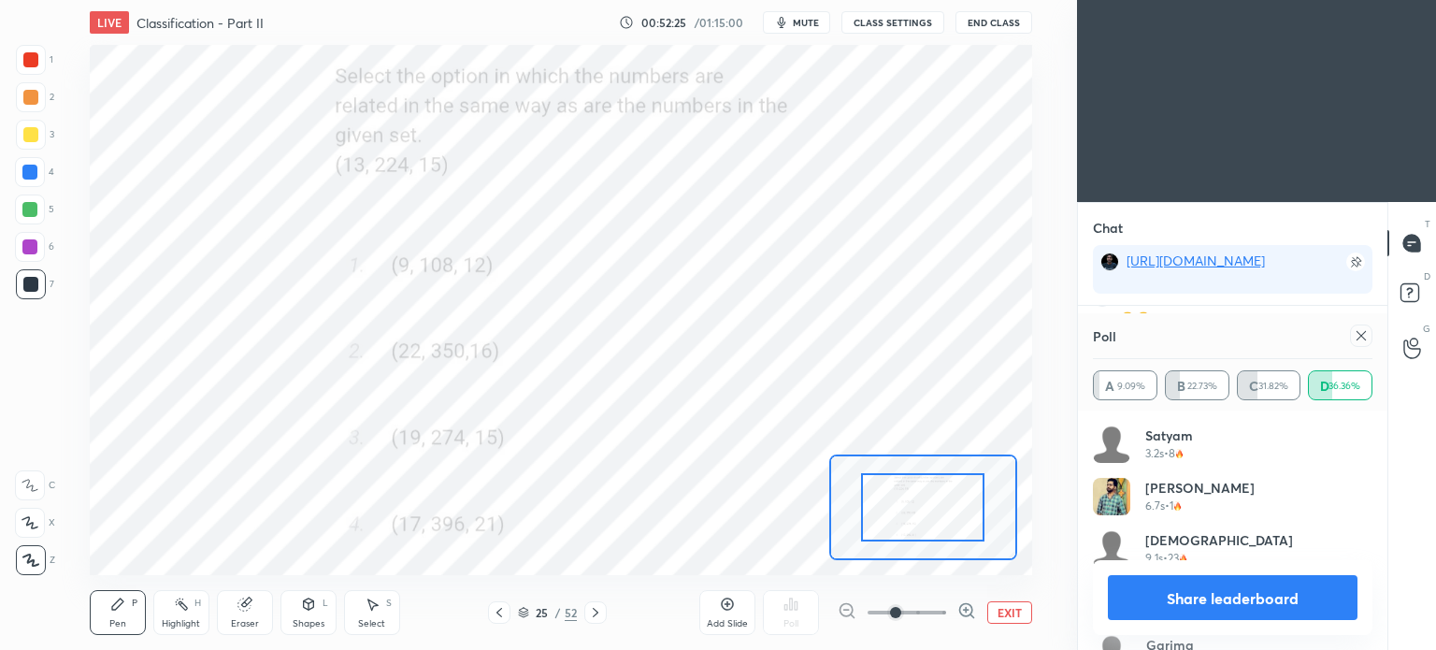
scroll to position [26349, 0]
click at [1362, 334] on icon at bounding box center [1360, 335] width 15 height 15
type textarea "x"
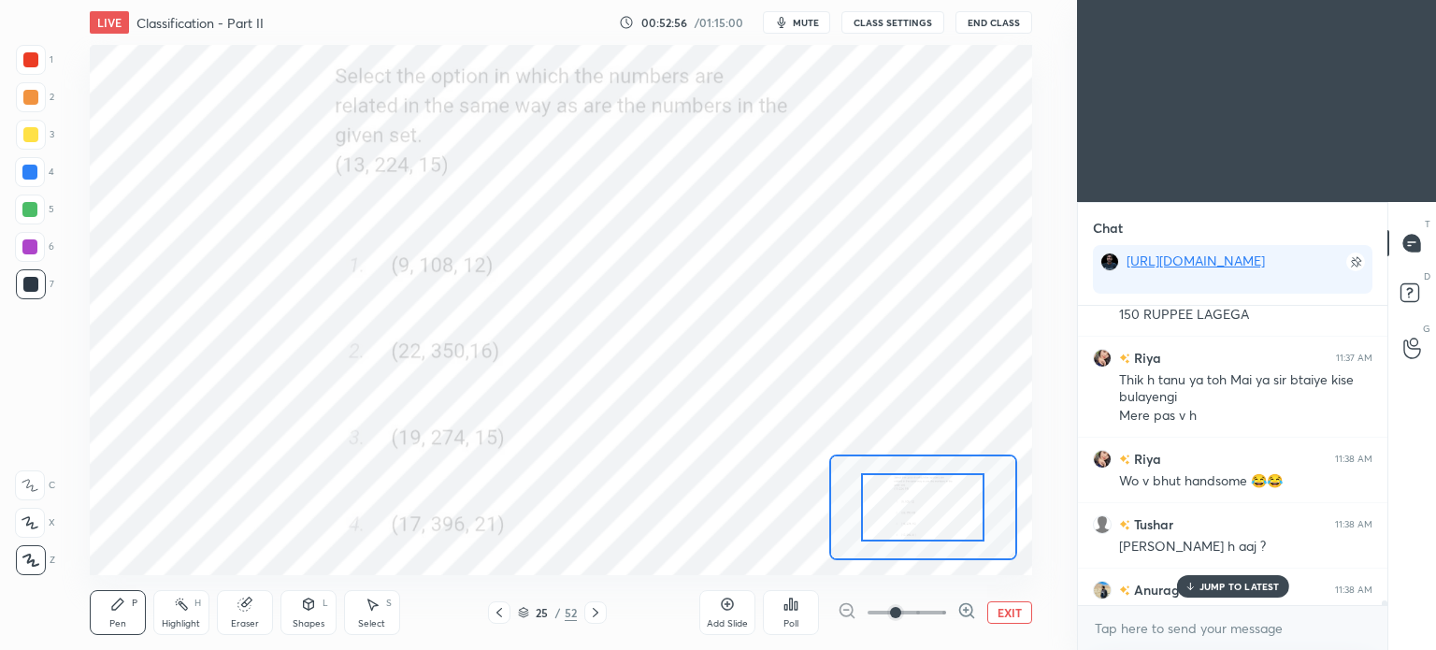
scroll to position [26355, 0]
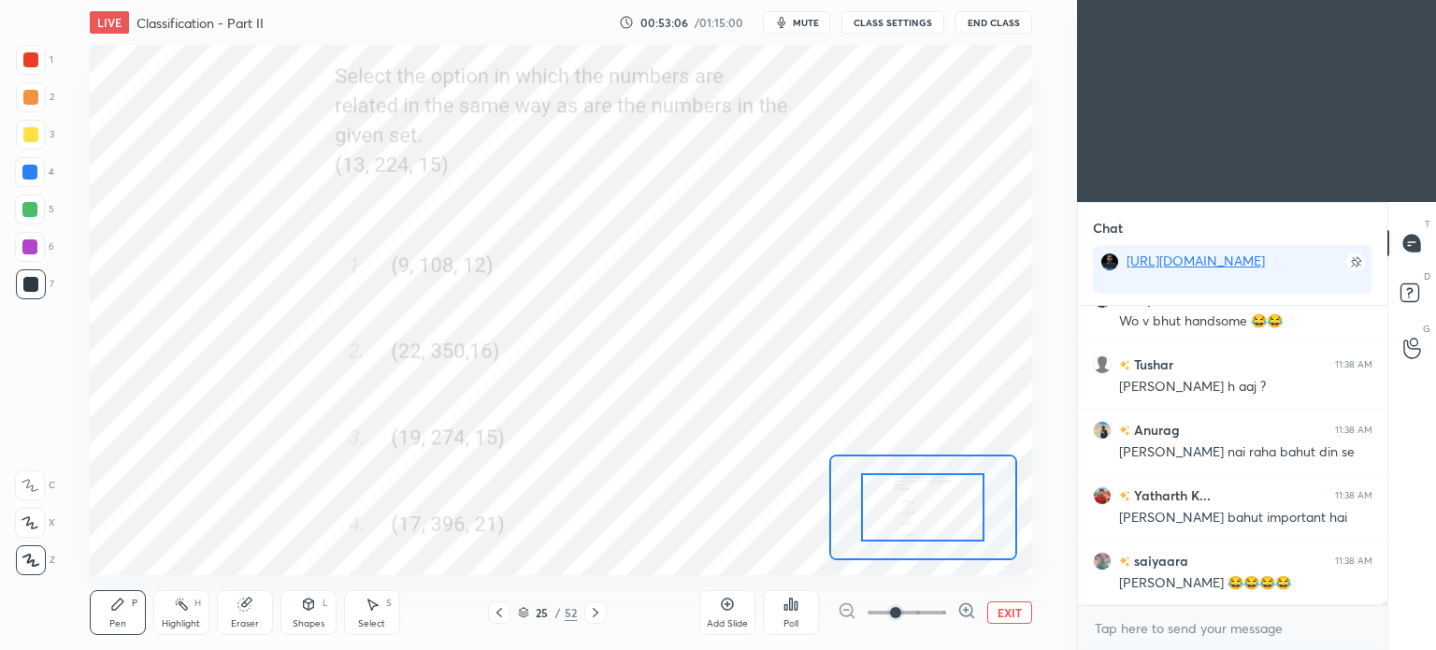
click at [25, 63] on div at bounding box center [30, 59] width 15 height 15
click at [25, 66] on div at bounding box center [30, 59] width 15 height 15
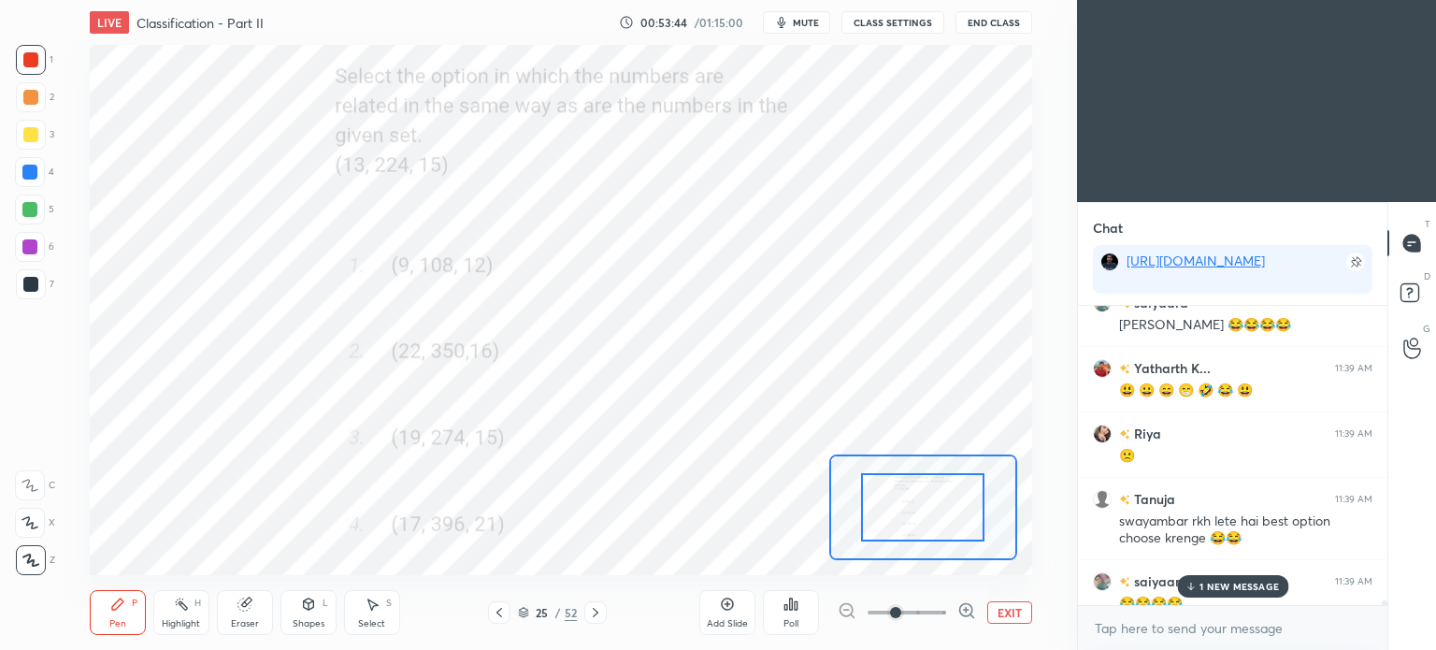
scroll to position [27005, 0]
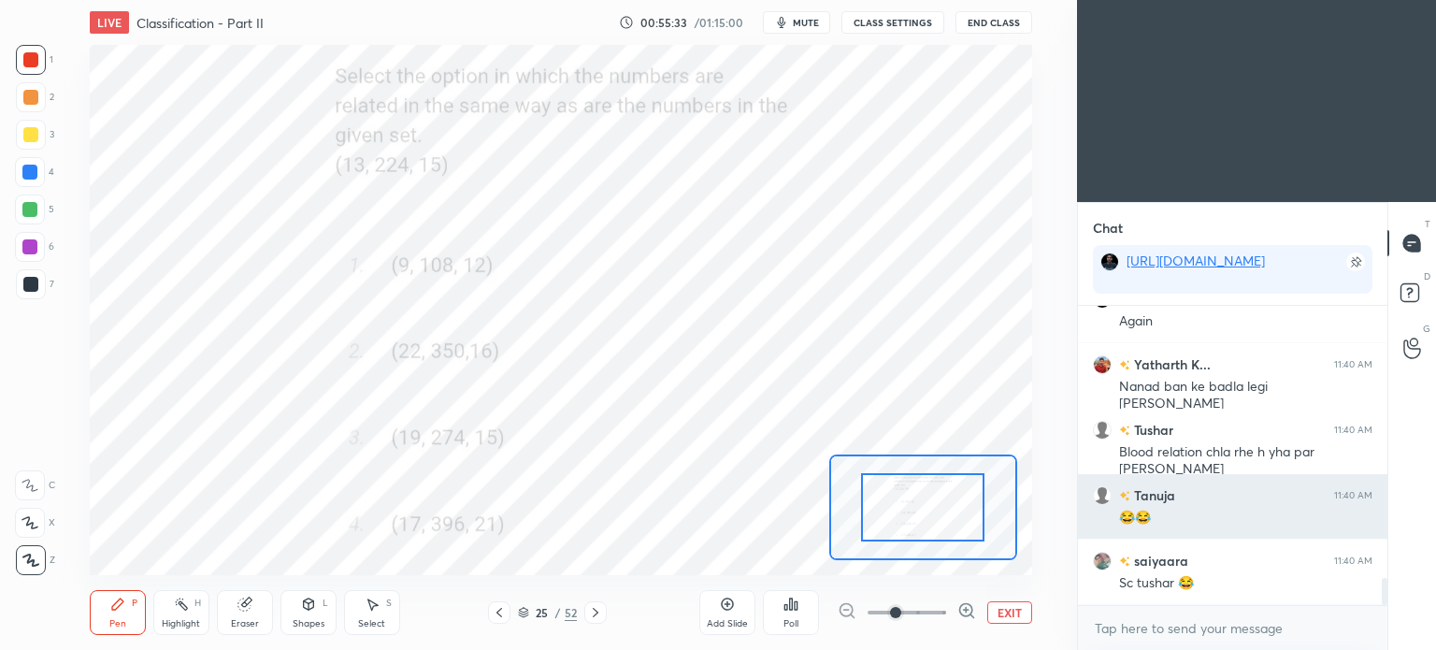
scroll to position [3122, 0]
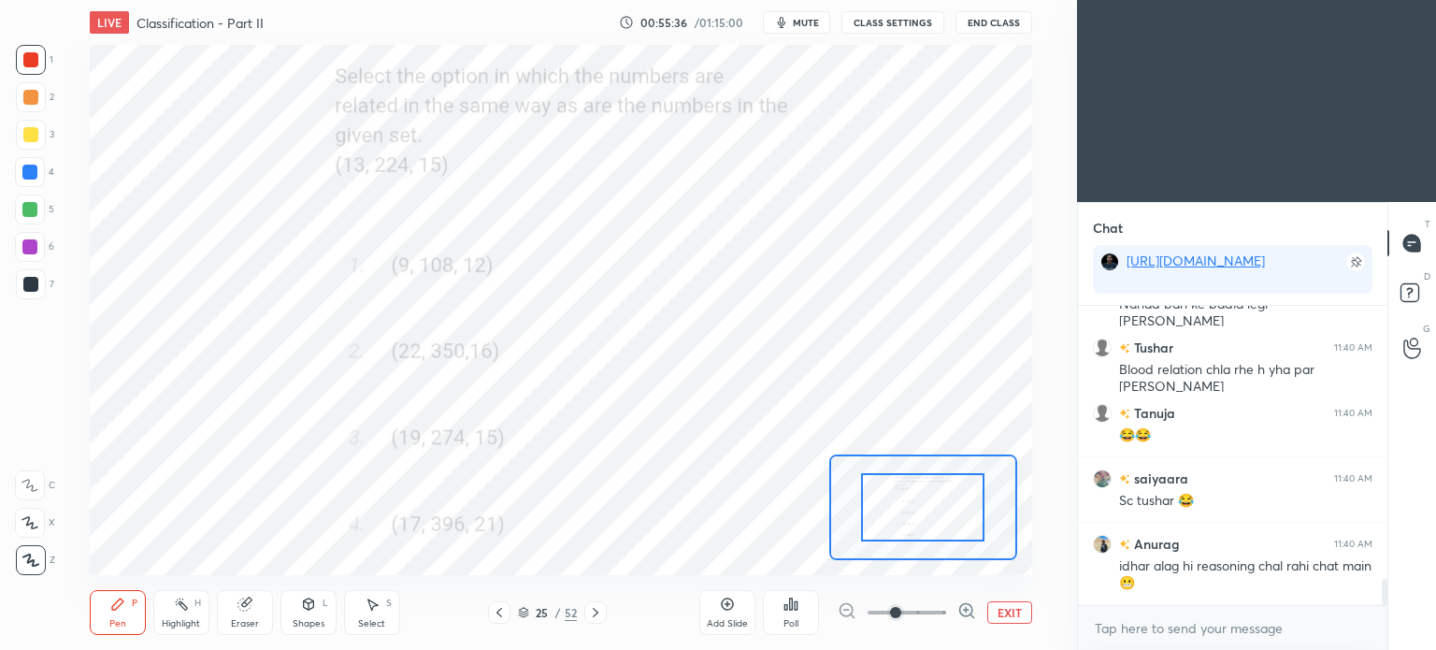
click at [597, 611] on icon at bounding box center [595, 612] width 15 height 15
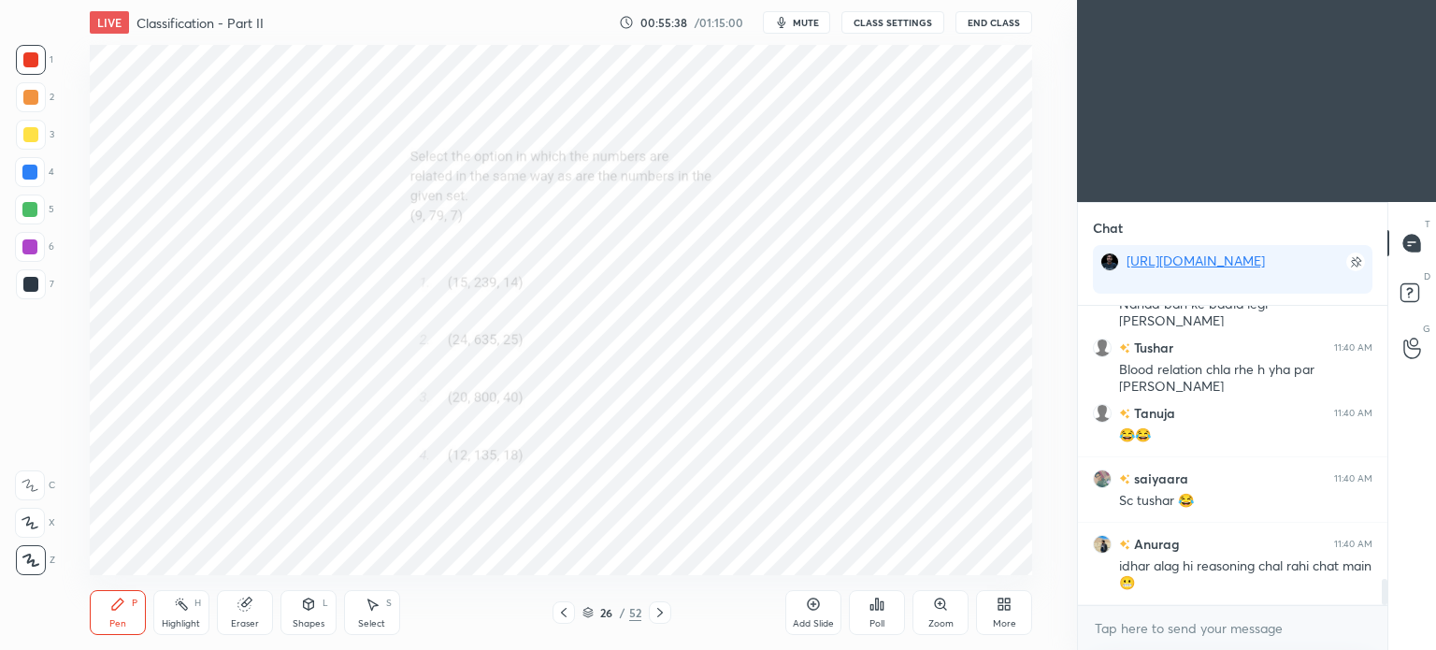
click at [942, 608] on icon at bounding box center [940, 603] width 10 height 10
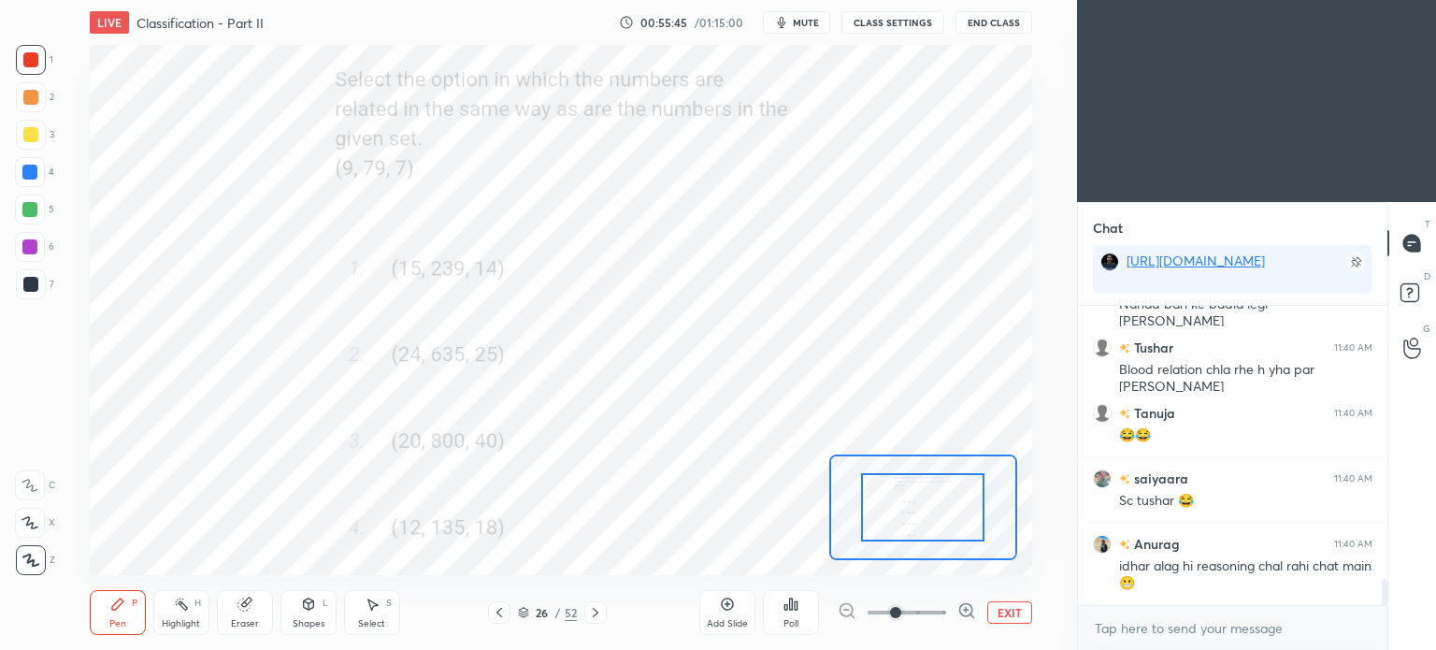
click at [799, 616] on div "Poll" at bounding box center [791, 612] width 56 height 45
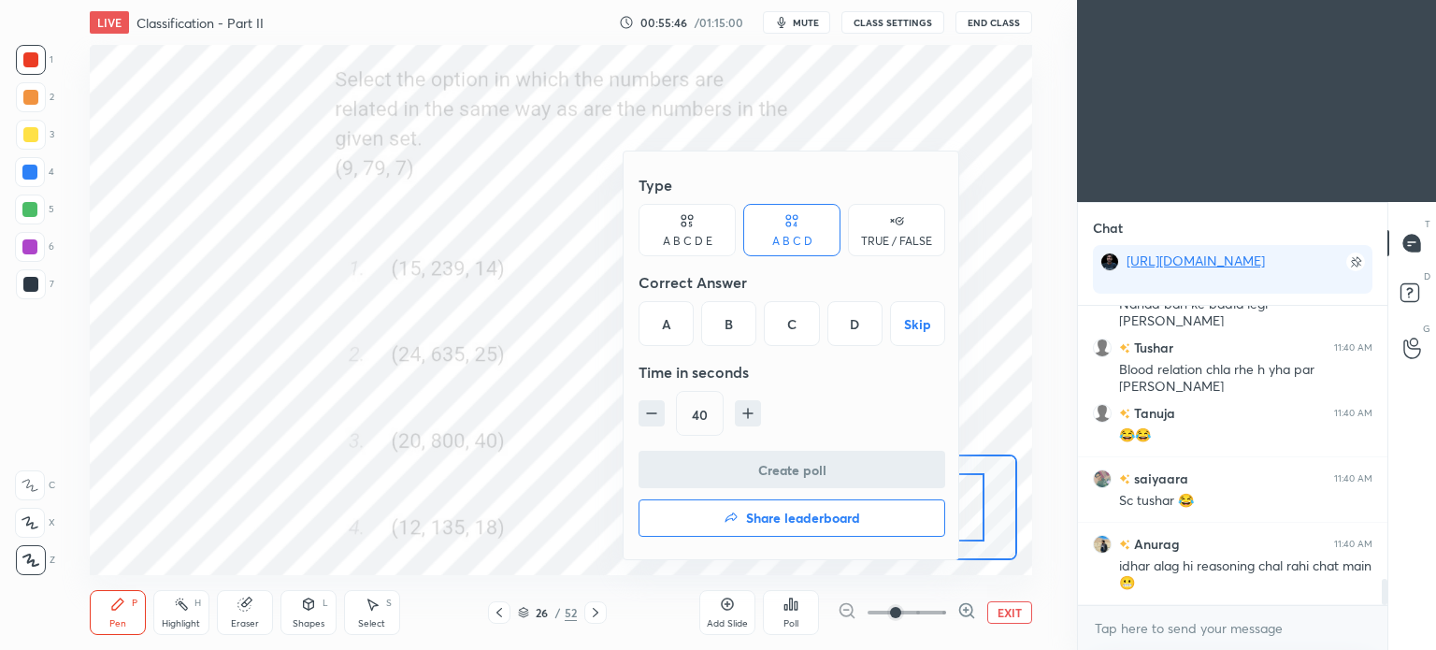
click at [666, 329] on div "A" at bounding box center [665, 323] width 55 height 45
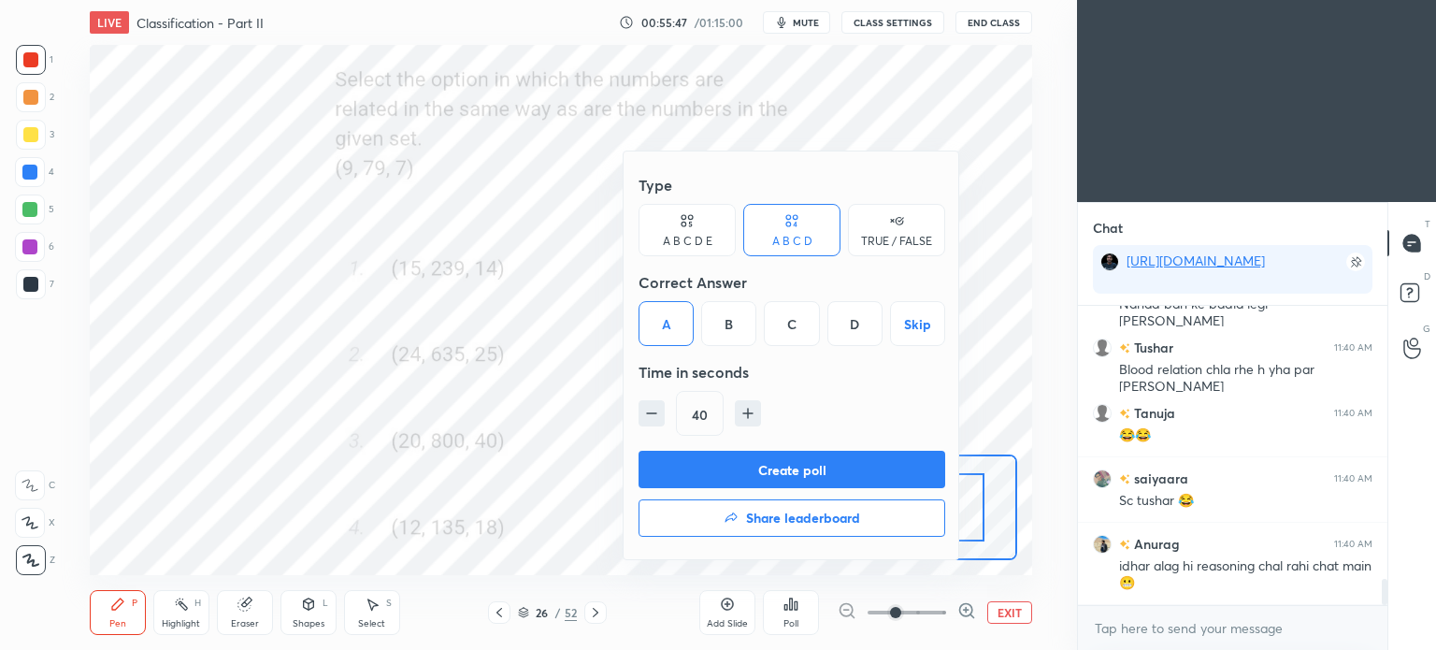
click at [855, 469] on button "Create poll" at bounding box center [791, 469] width 307 height 37
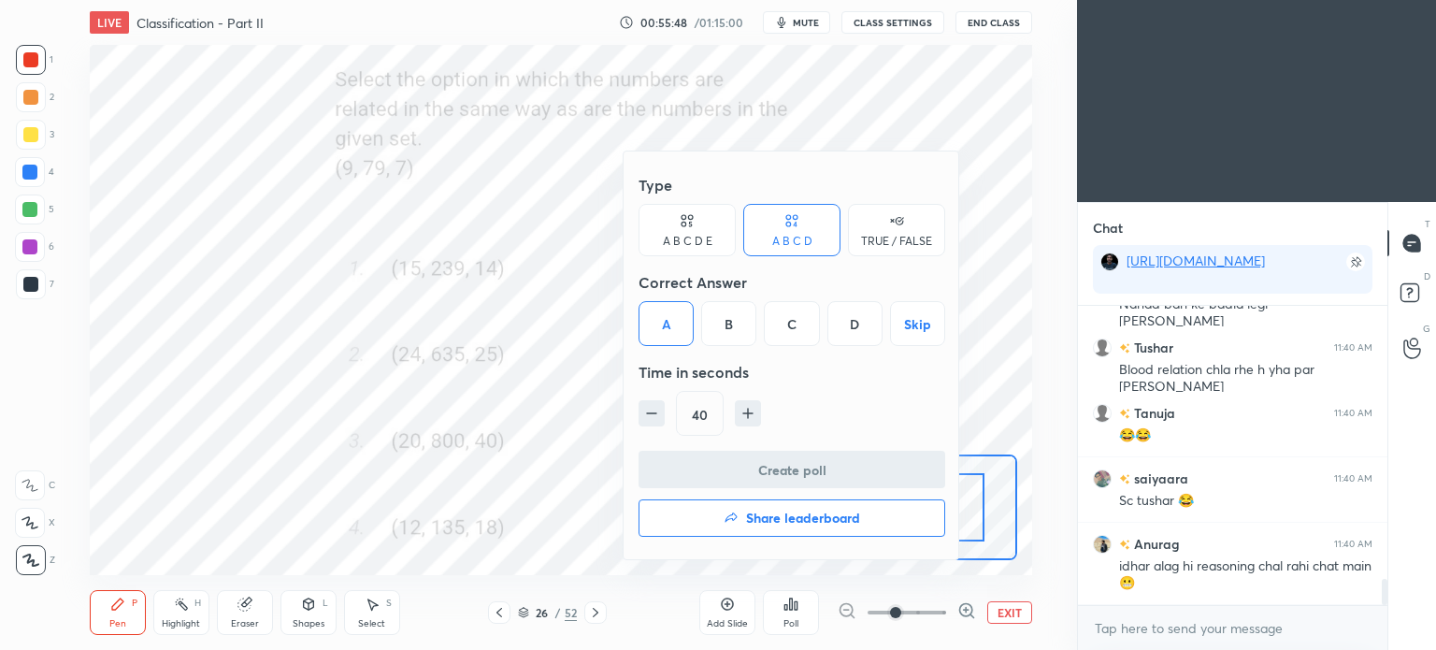
scroll to position [0, 0]
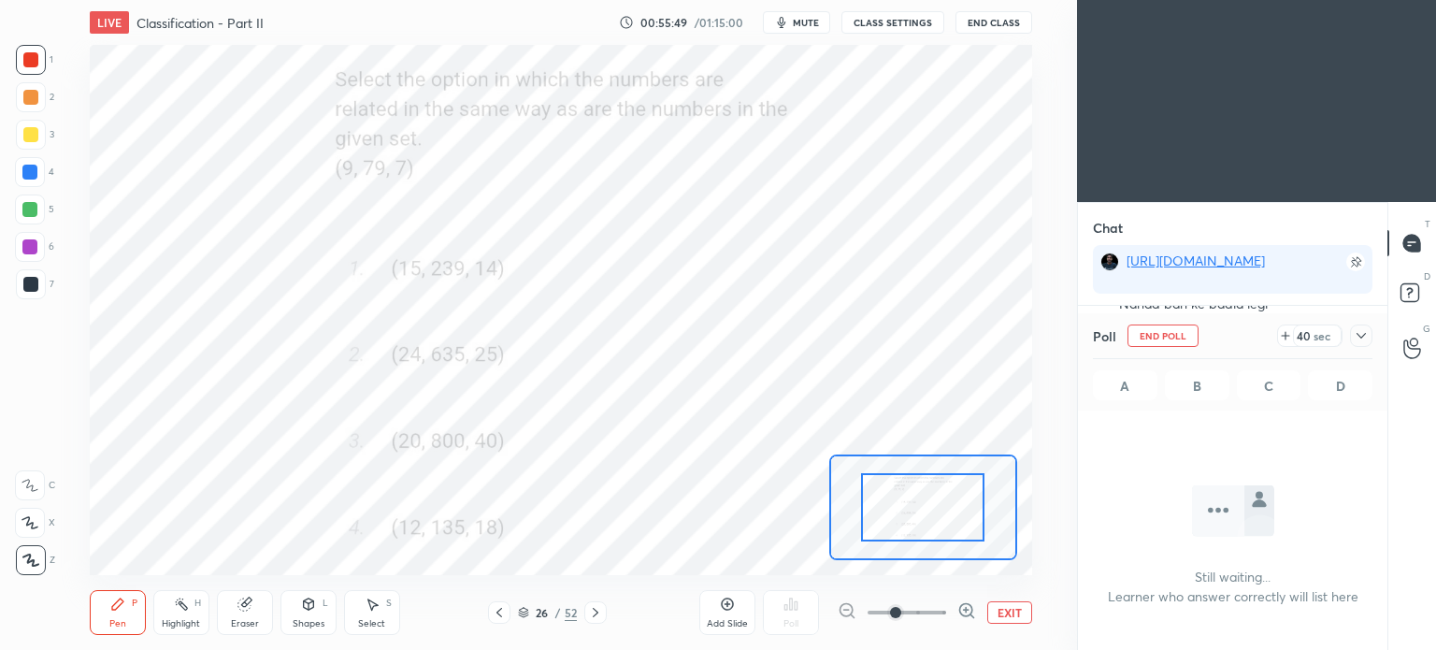
click at [1365, 335] on icon at bounding box center [1360, 336] width 9 height 6
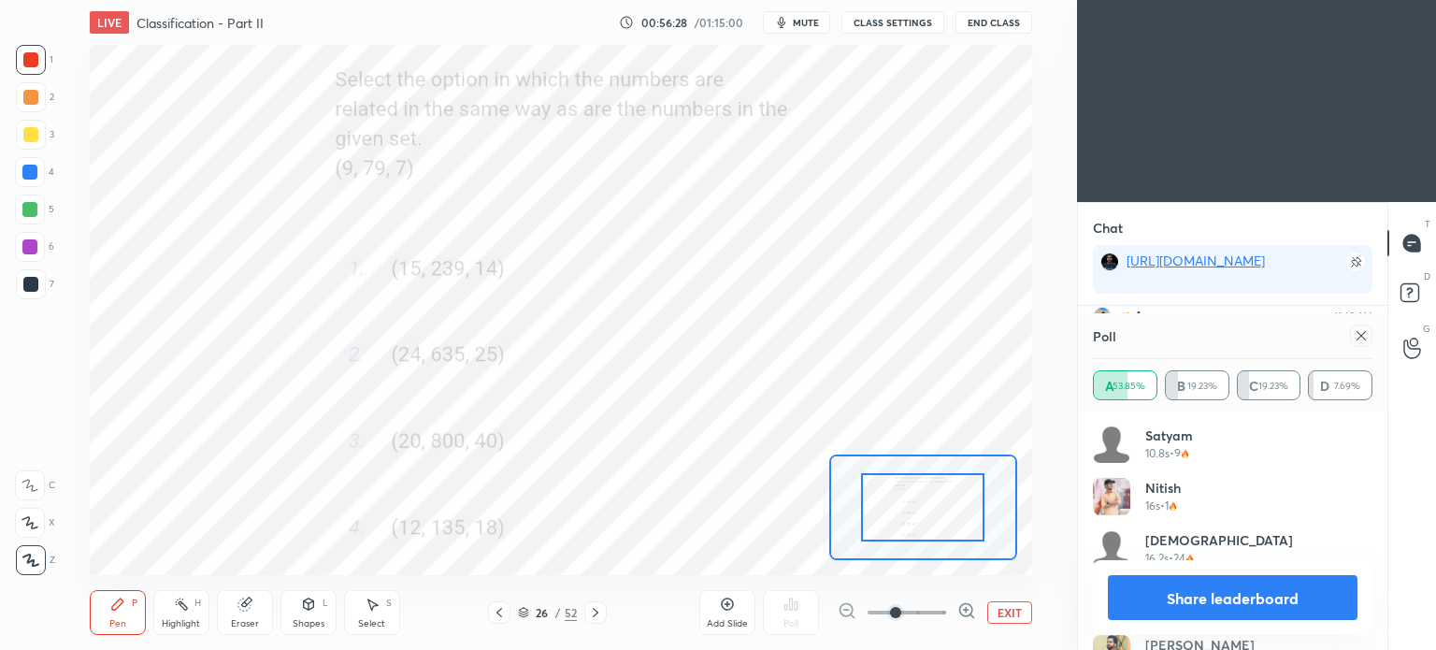
scroll to position [6, 6]
click at [1364, 336] on icon at bounding box center [1360, 335] width 15 height 15
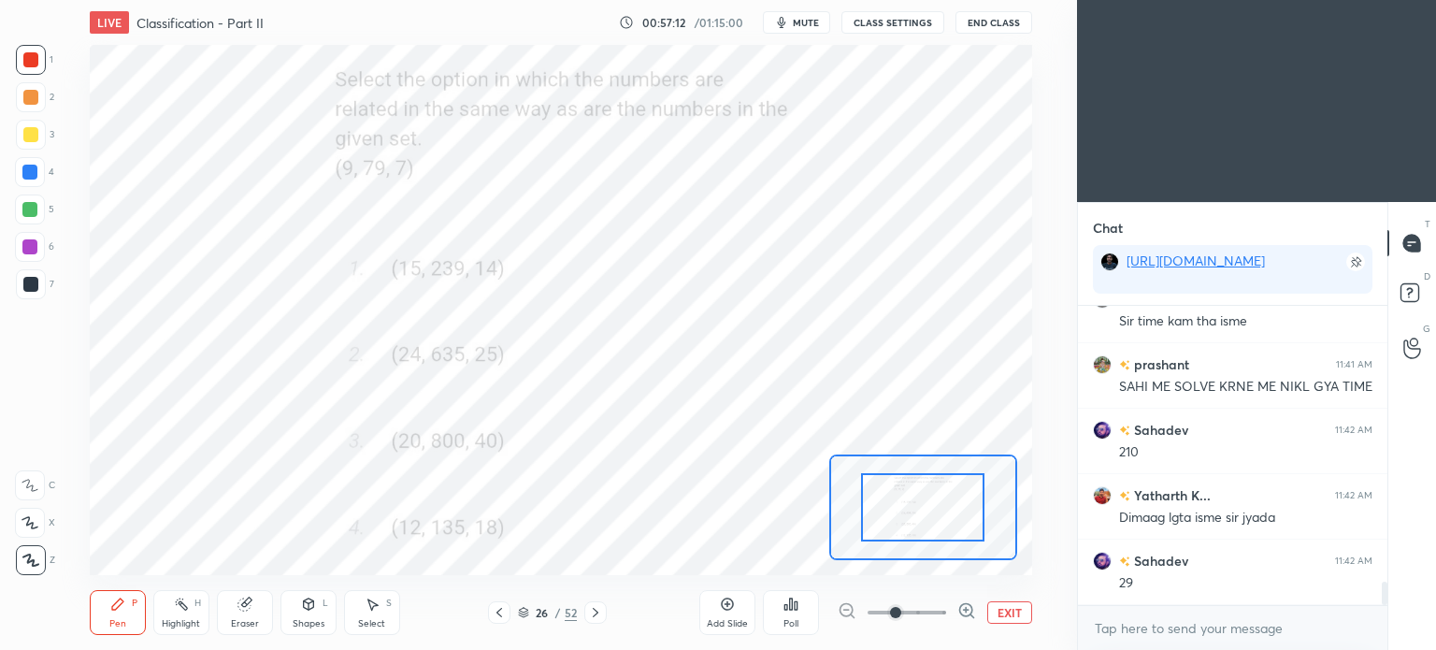
scroll to position [3645, 0]
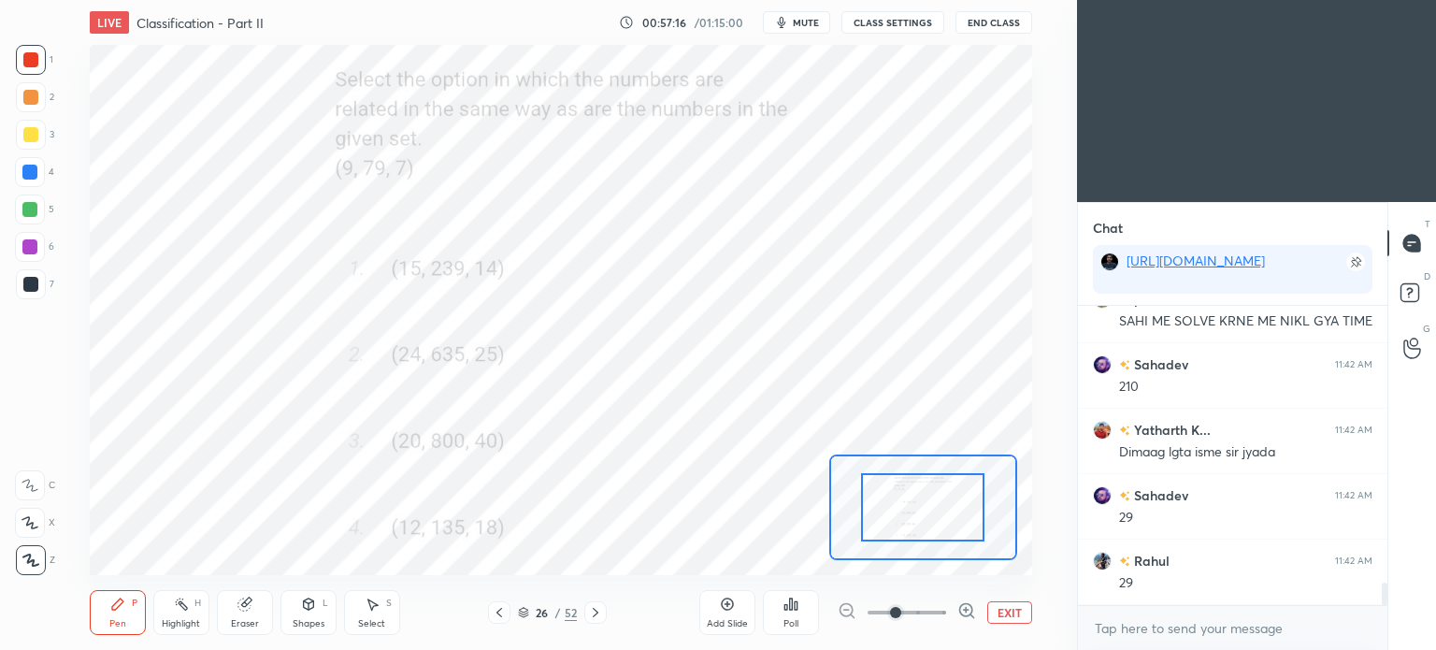
click at [266, 609] on div "Eraser" at bounding box center [245, 612] width 56 height 45
click at [122, 617] on div "Pen P" at bounding box center [118, 612] width 56 height 45
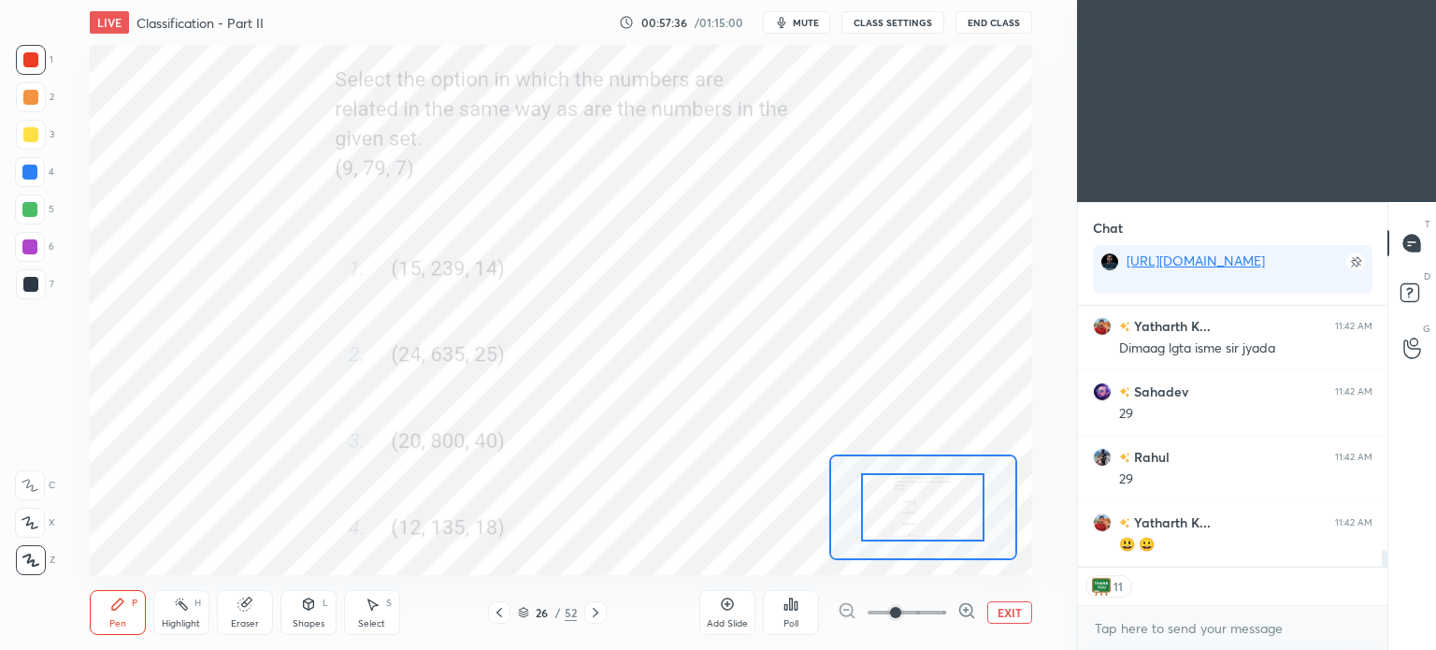
scroll to position [3831, 0]
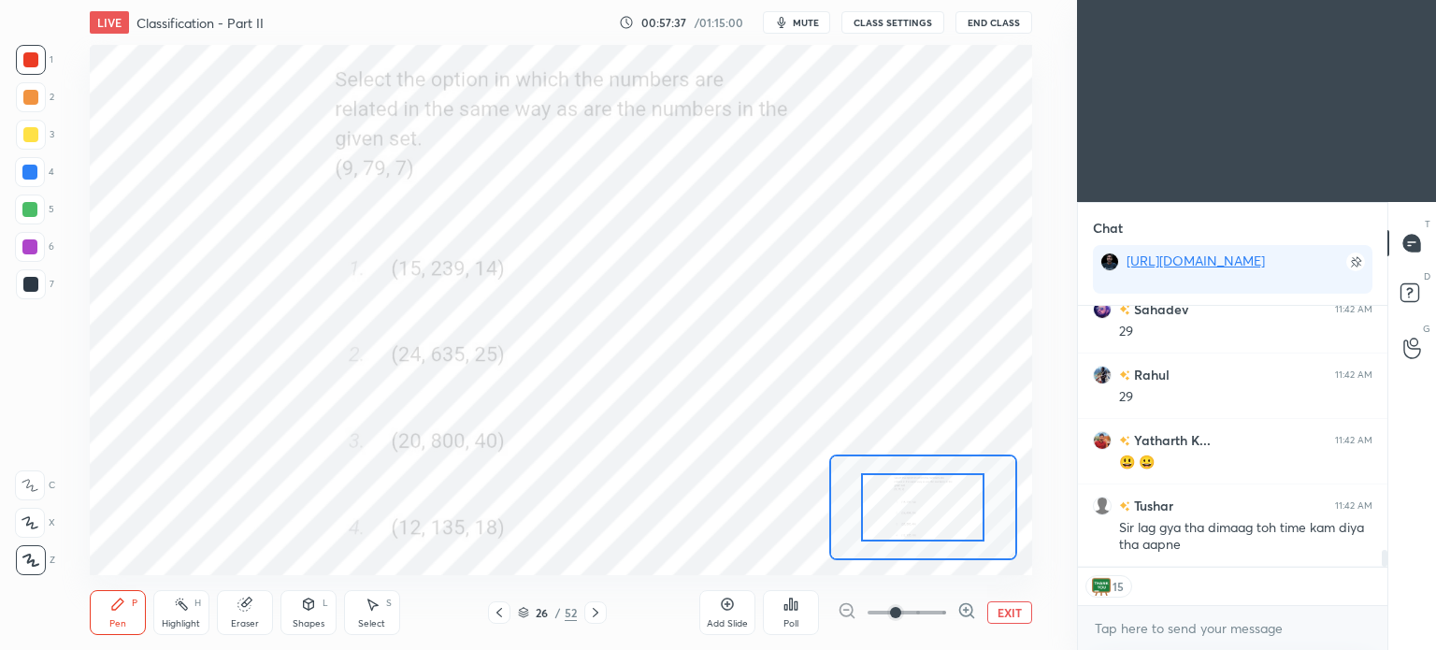
click at [605, 609] on div at bounding box center [595, 612] width 22 height 22
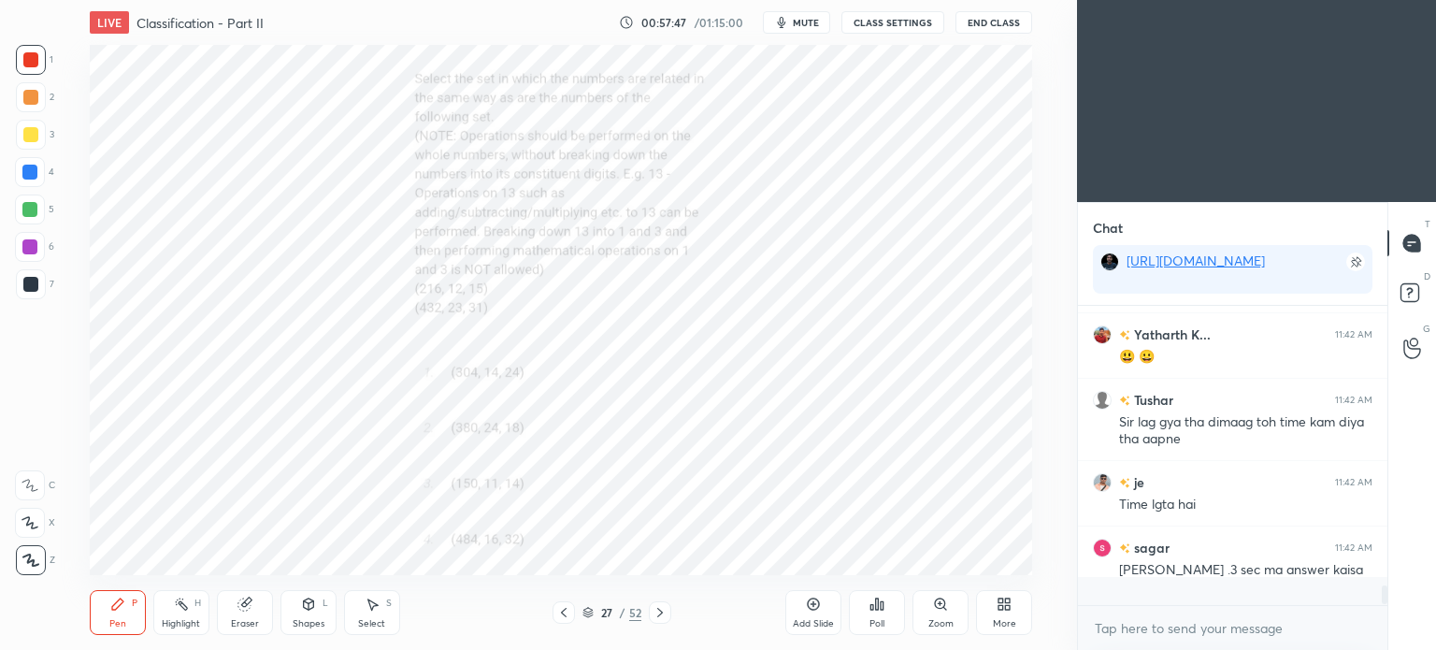
scroll to position [293, 304]
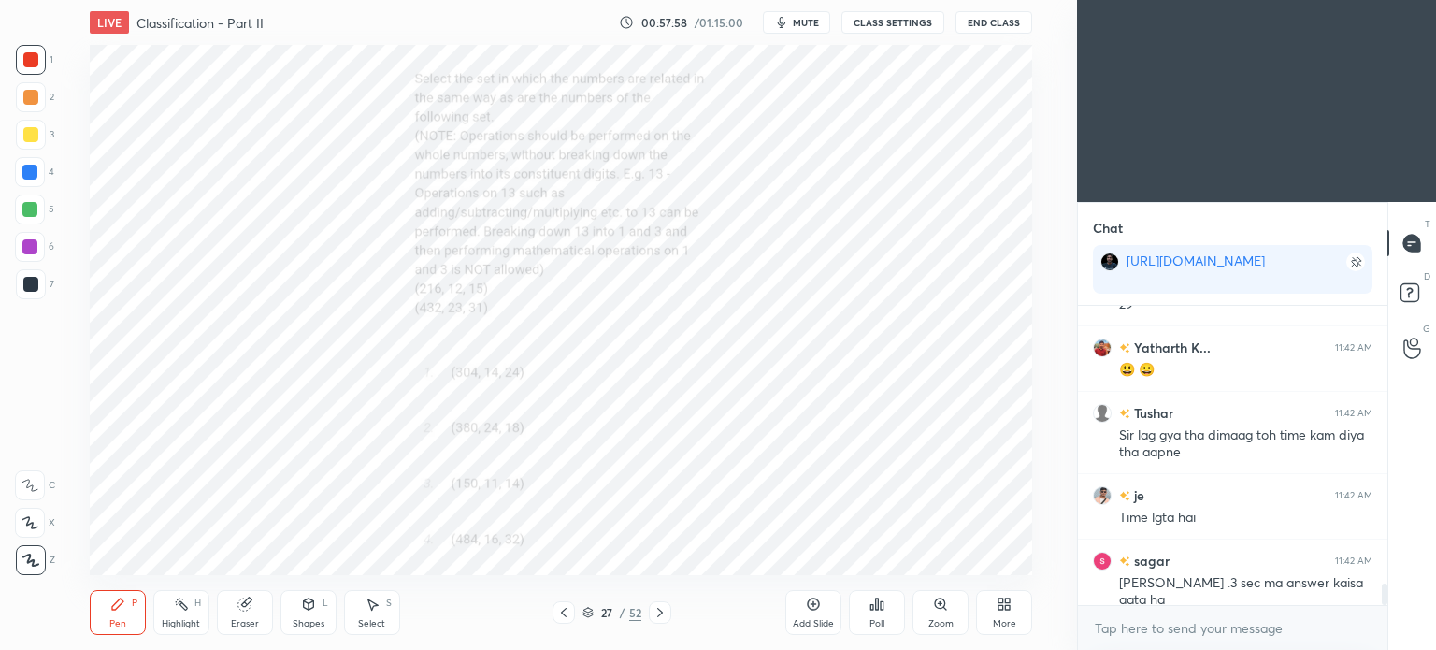
click at [892, 602] on div "Poll" at bounding box center [877, 612] width 56 height 45
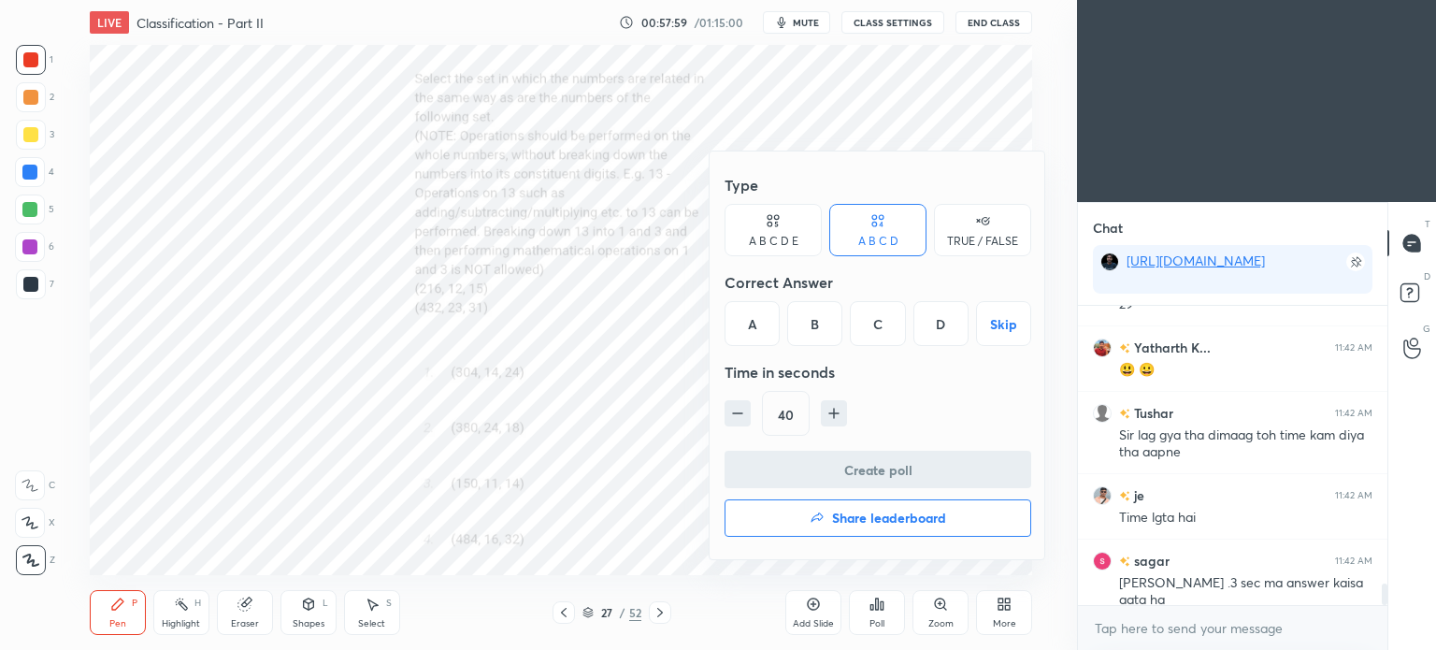
click at [755, 331] on div "A" at bounding box center [751, 323] width 55 height 45
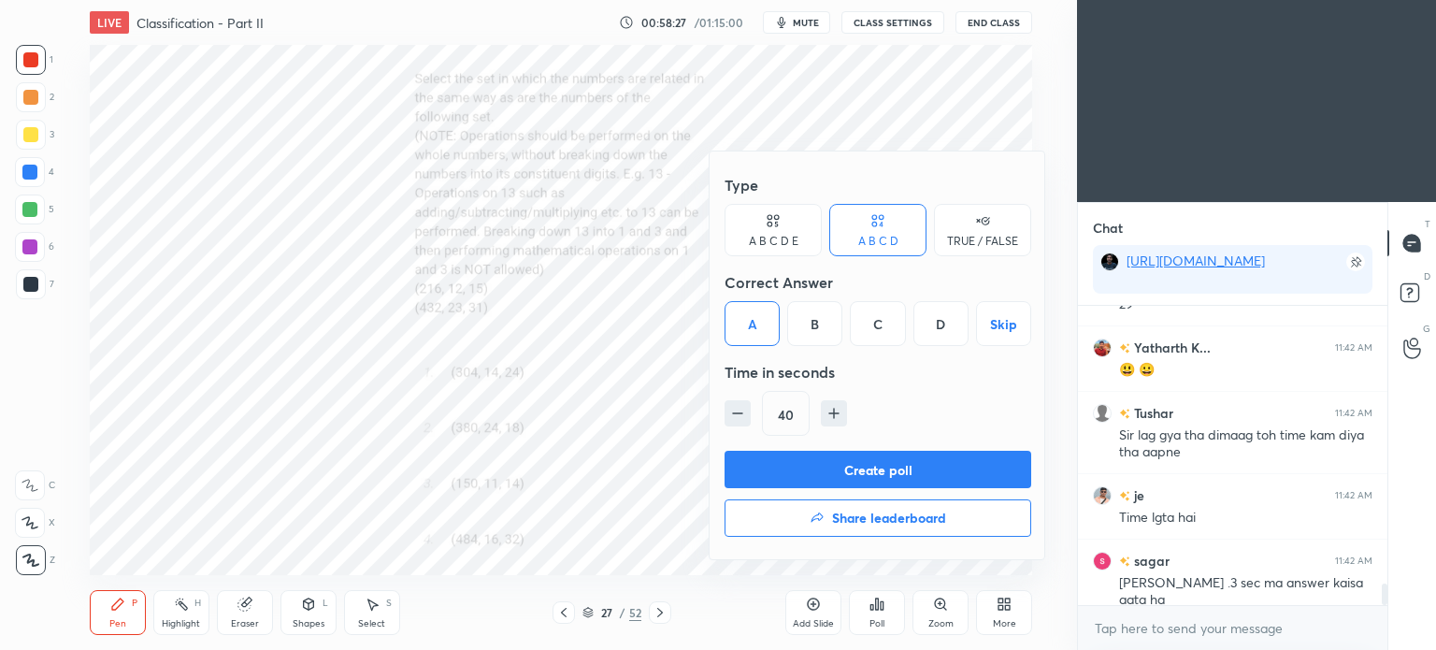
click at [891, 474] on button "Create poll" at bounding box center [877, 469] width 307 height 37
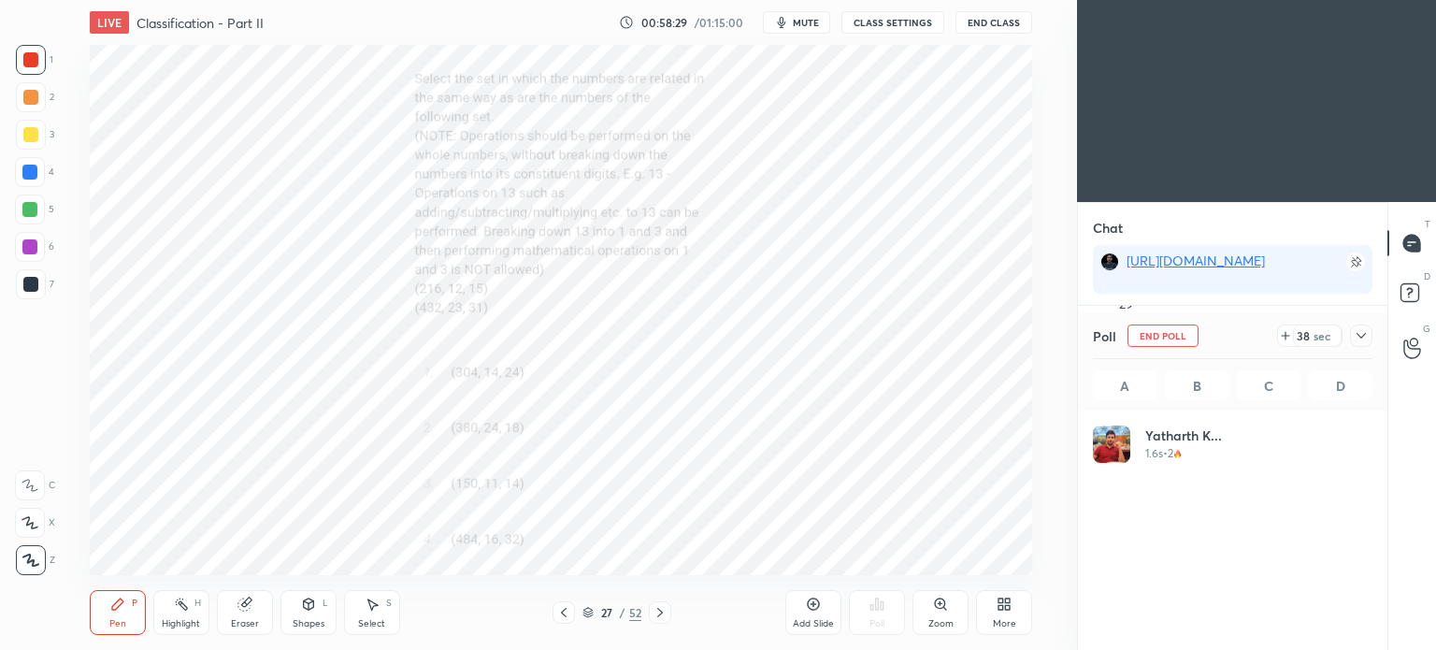
scroll to position [219, 274]
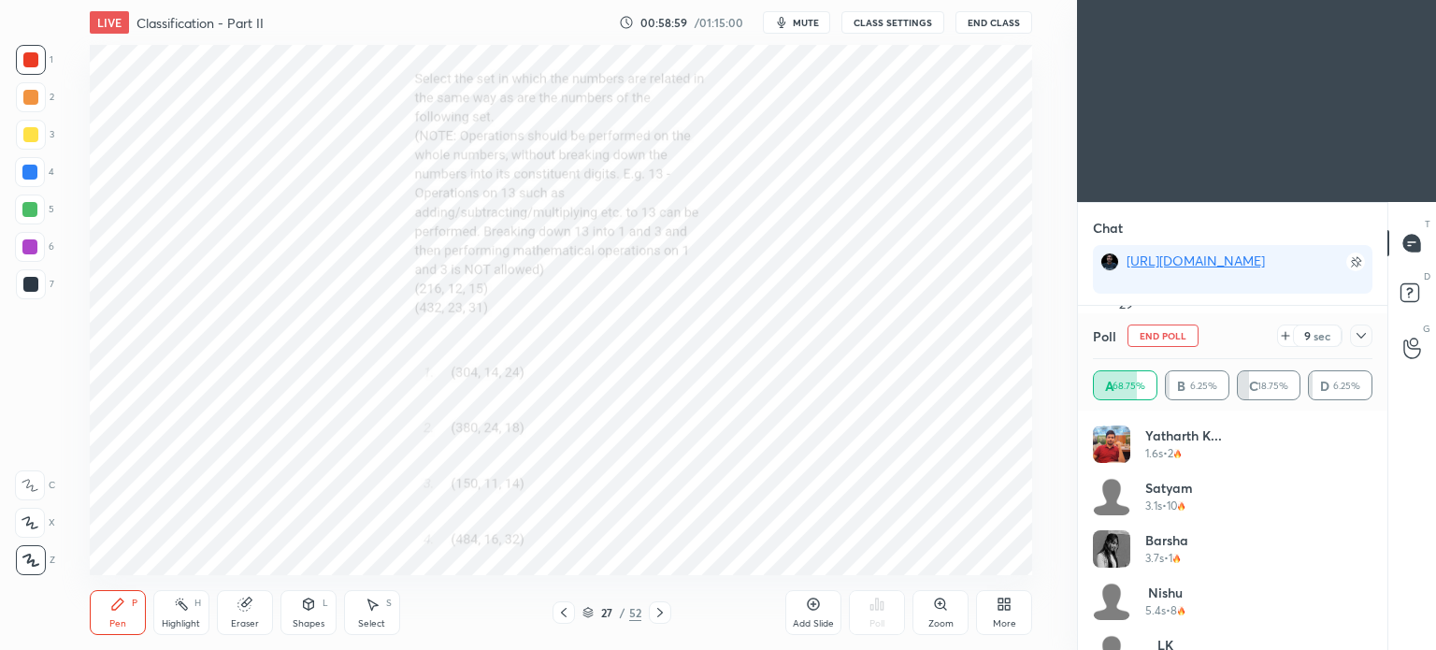
click at [1357, 333] on icon at bounding box center [1360, 335] width 15 height 15
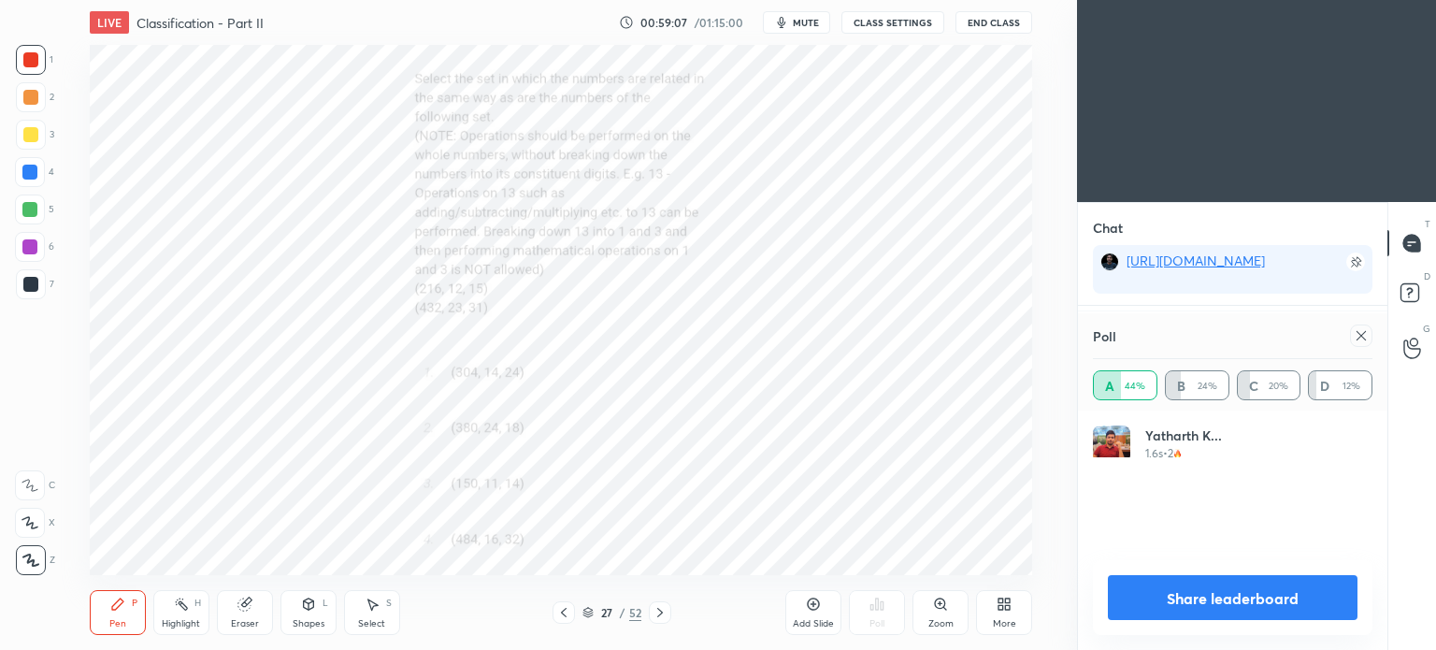
scroll to position [218, 274]
click at [1365, 338] on icon at bounding box center [1360, 335] width 15 height 15
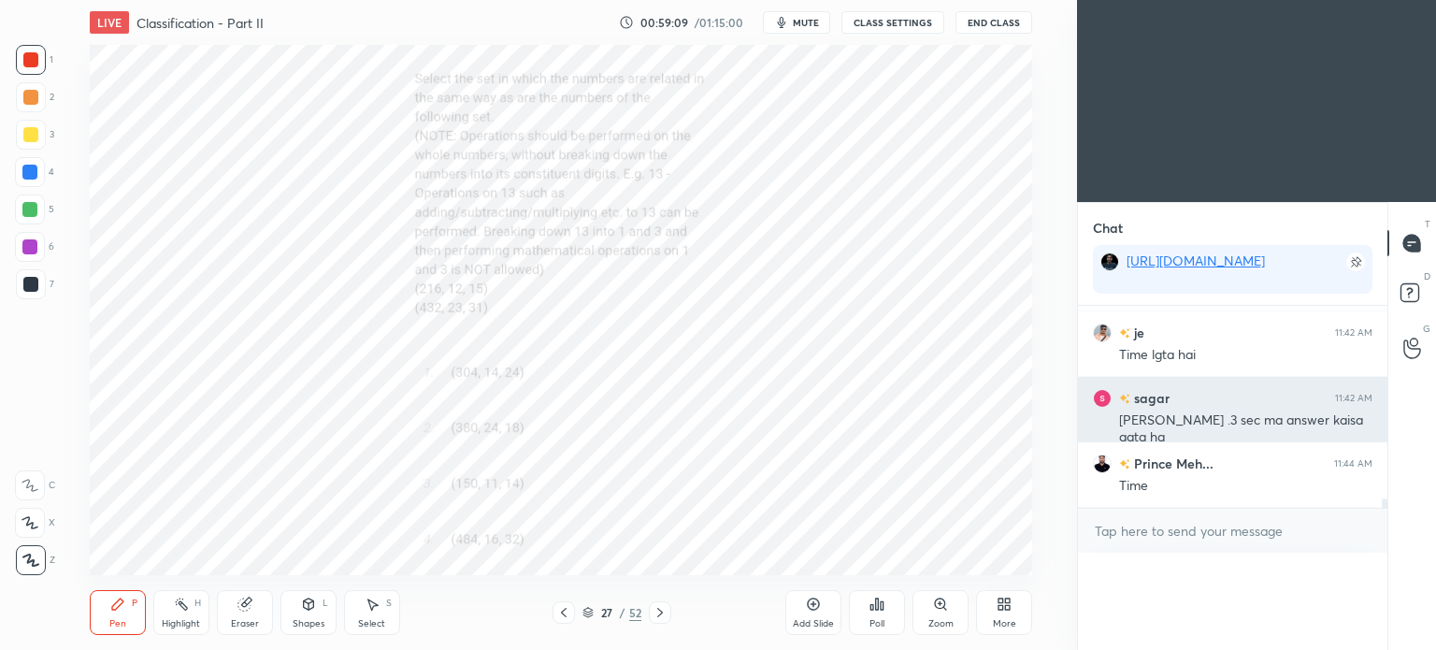
scroll to position [0, 6]
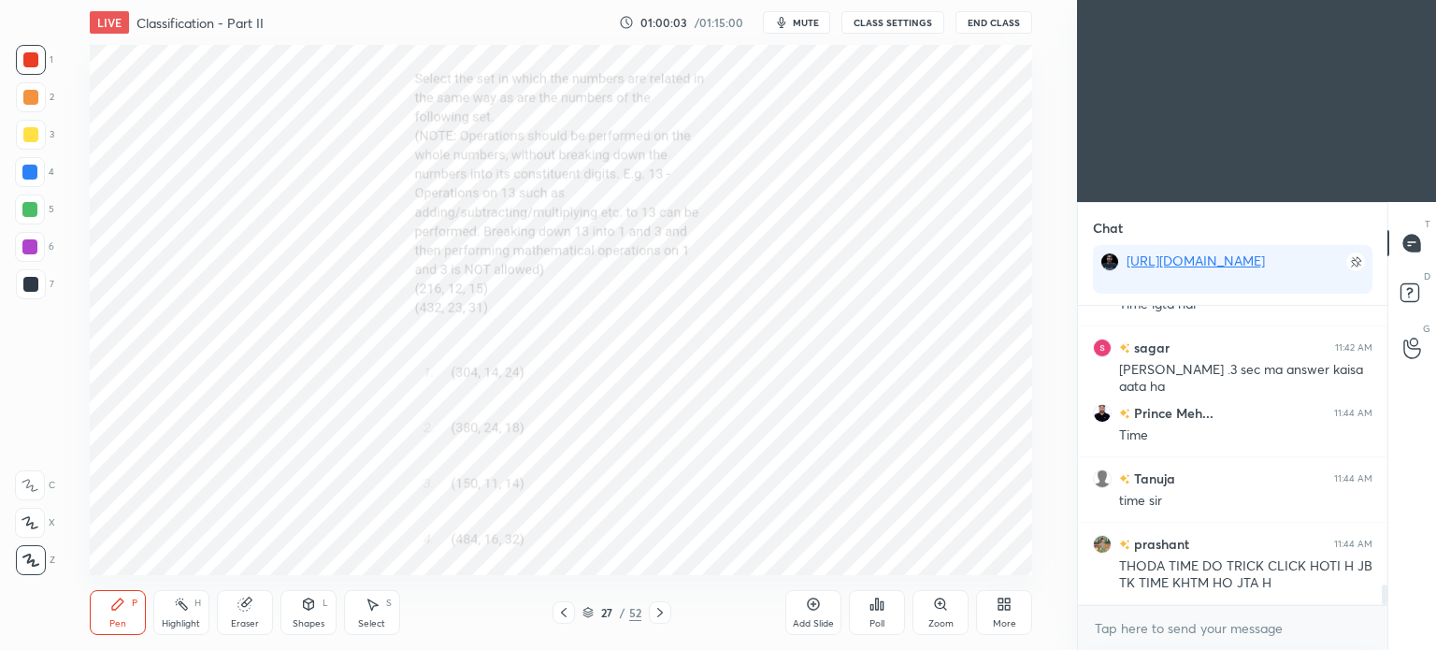
click at [658, 608] on icon at bounding box center [659, 612] width 15 height 15
click at [882, 594] on div "Poll" at bounding box center [877, 612] width 56 height 45
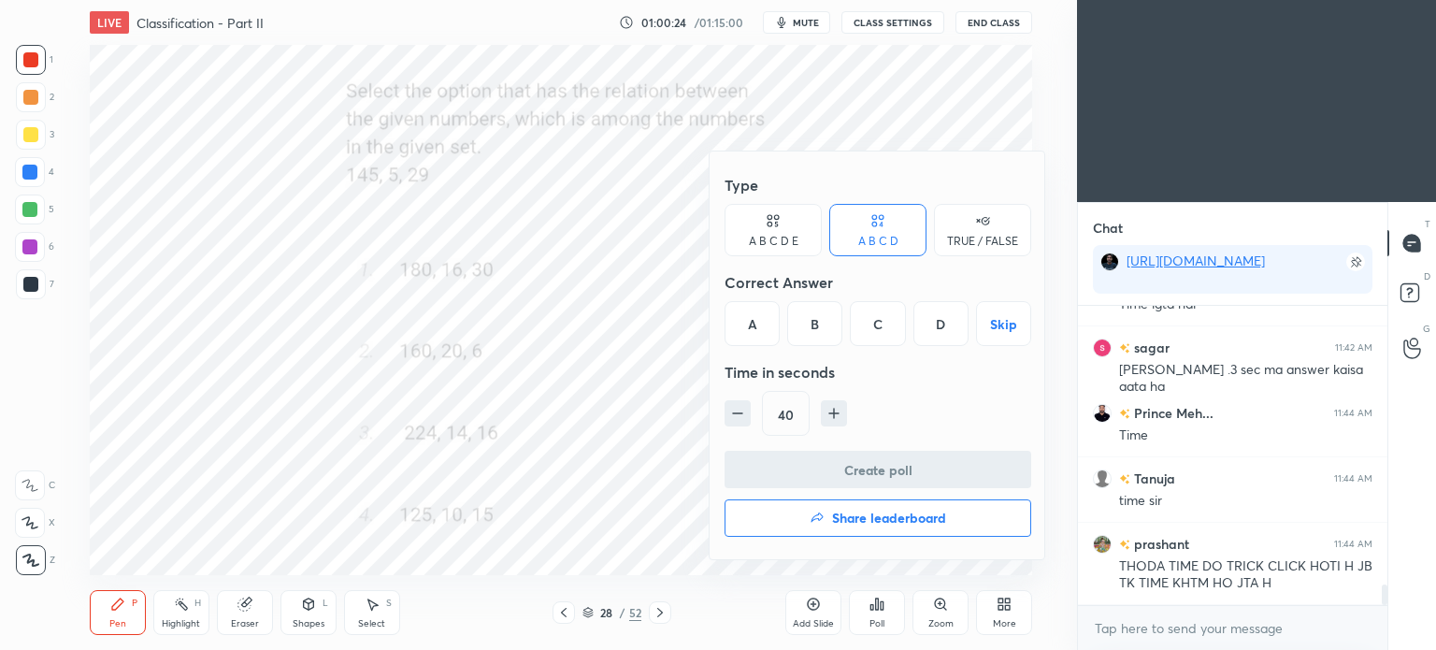
scroll to position [4202, 0]
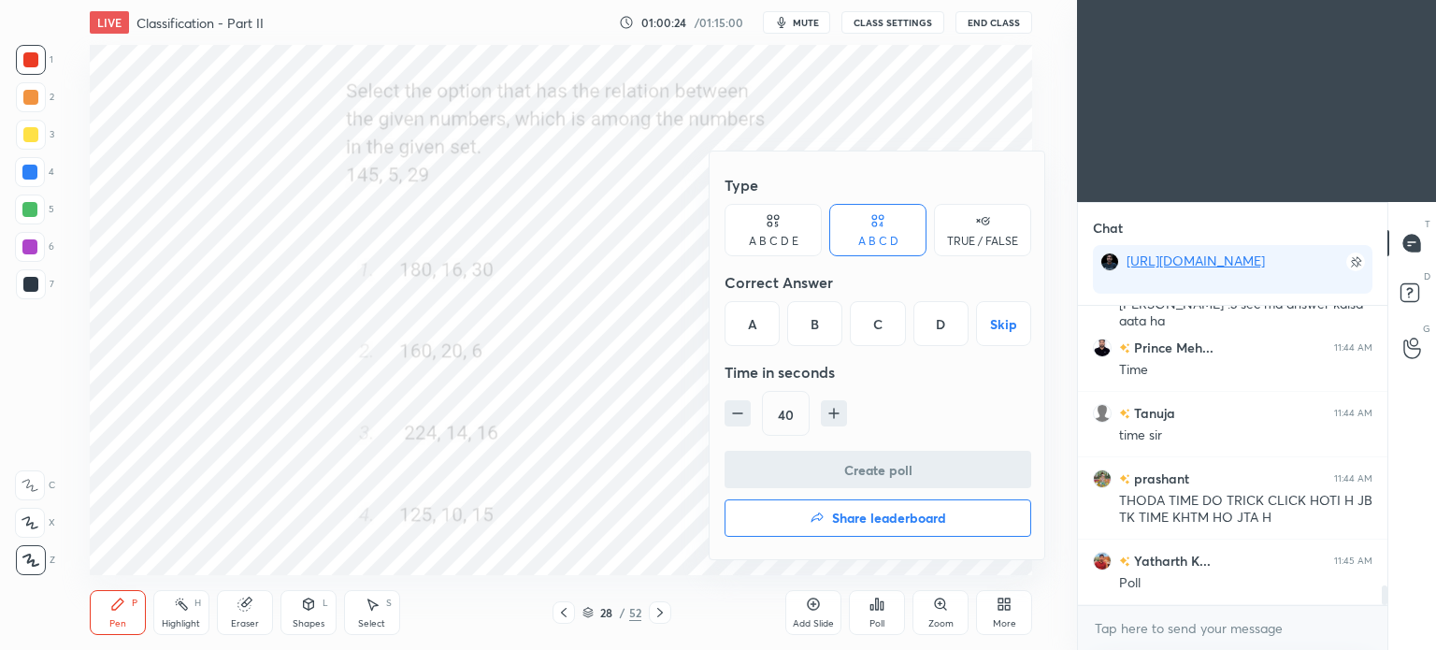
click at [874, 322] on div "C" at bounding box center [877, 323] width 55 height 45
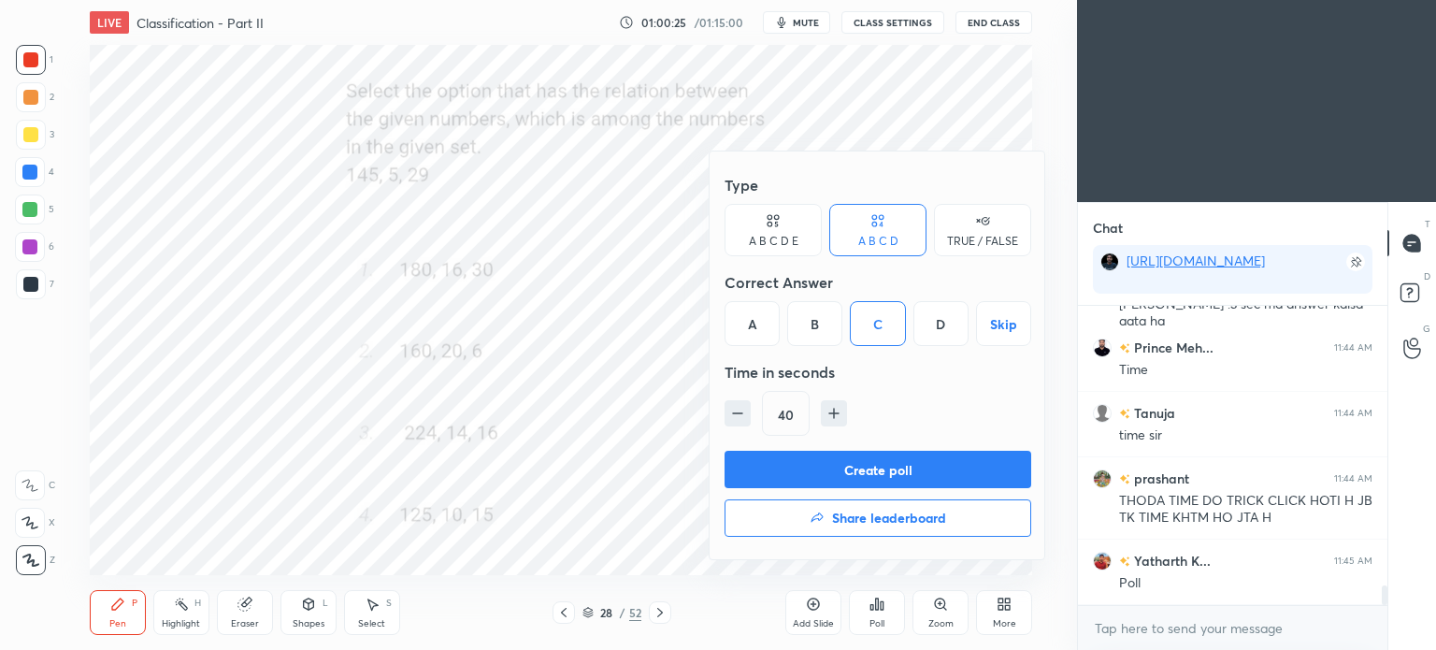
scroll to position [4268, 0]
click at [912, 470] on button "Create poll" at bounding box center [877, 469] width 307 height 37
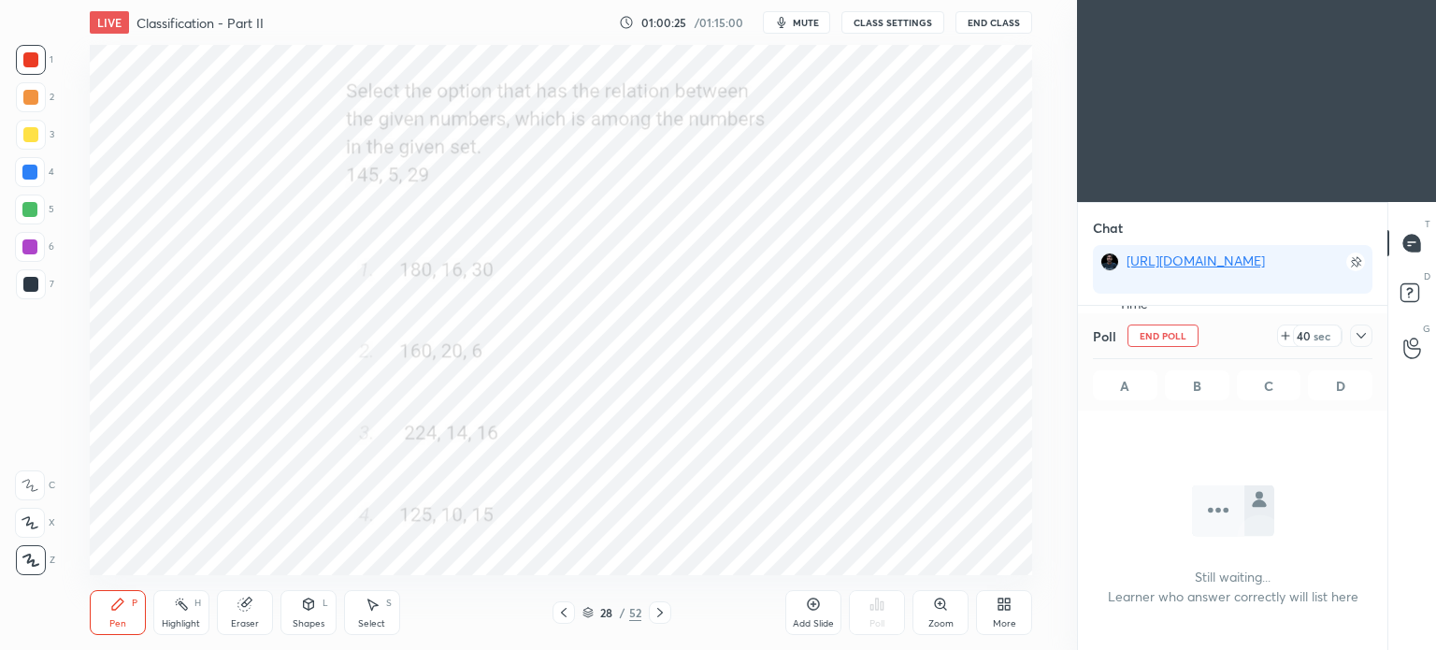
scroll to position [200, 304]
click at [1365, 333] on icon at bounding box center [1360, 335] width 15 height 15
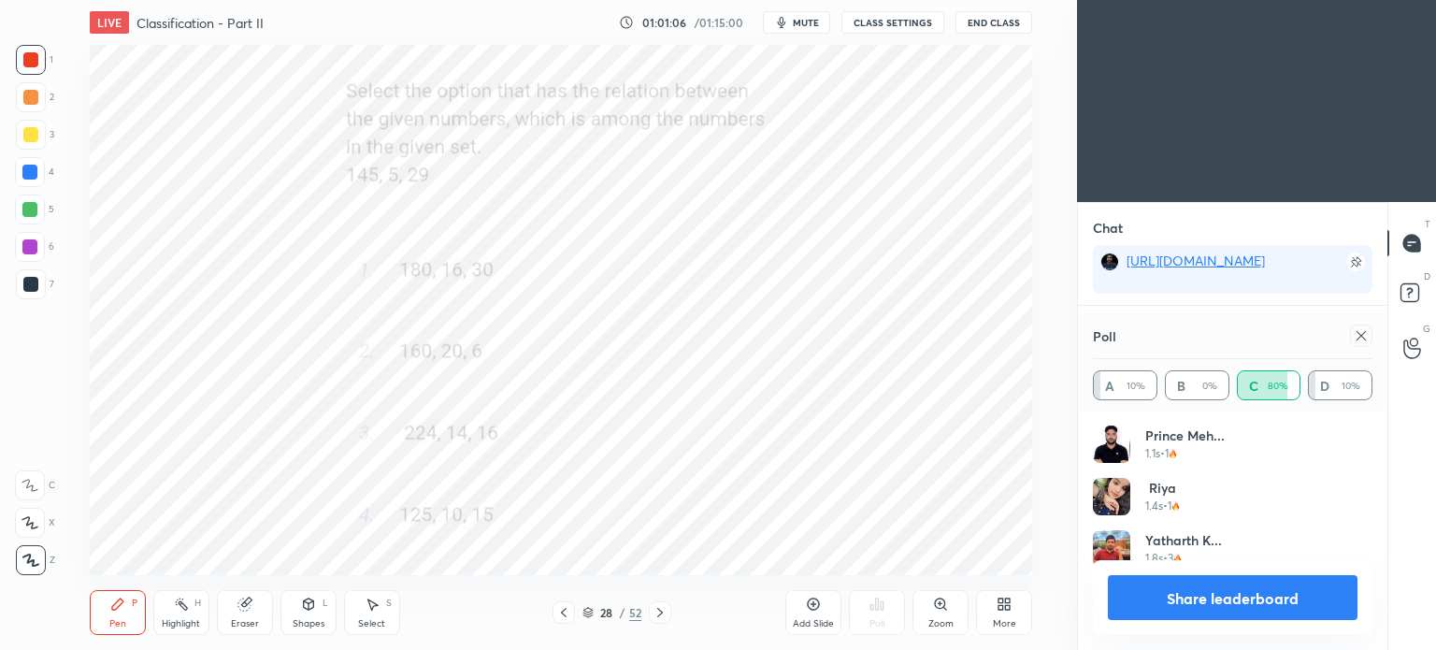
scroll to position [218, 274]
click at [1359, 336] on icon at bounding box center [1360, 335] width 15 height 15
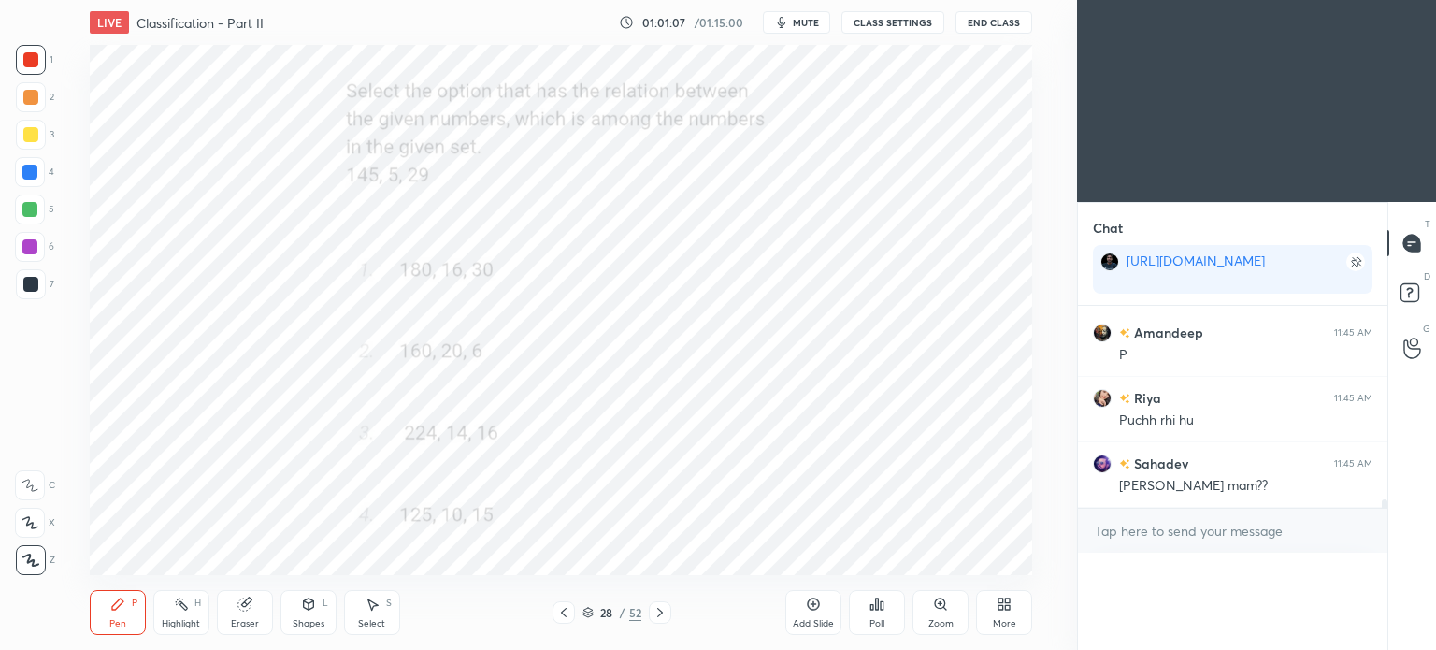
scroll to position [7, 6]
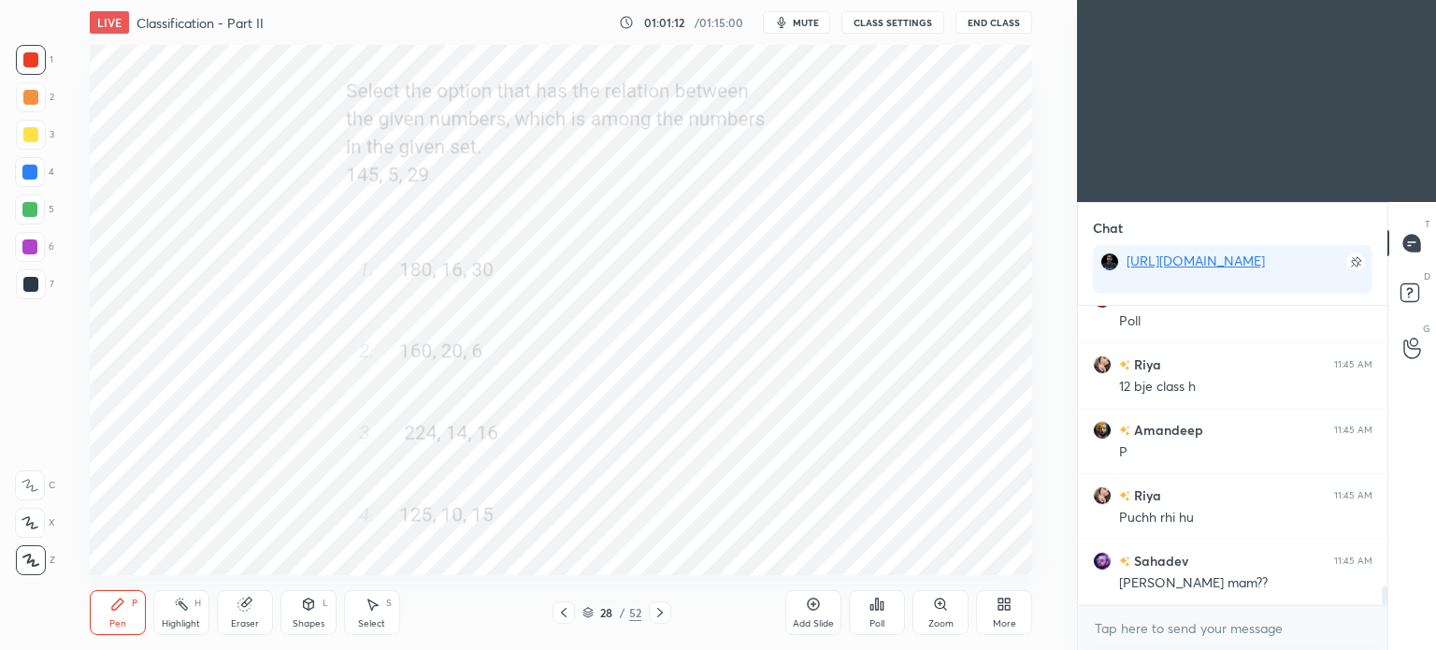
click at [24, 276] on div at bounding box center [31, 284] width 30 height 30
click at [24, 279] on div at bounding box center [30, 284] width 15 height 15
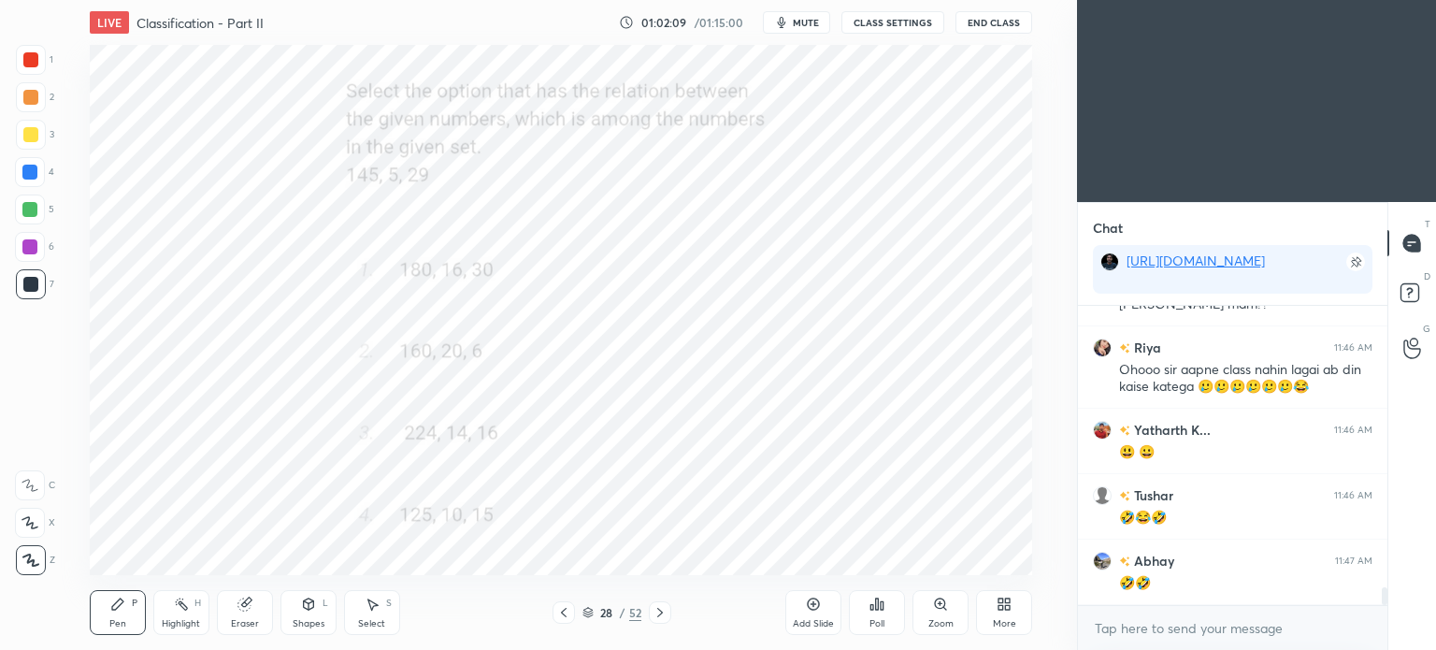
scroll to position [4808, 0]
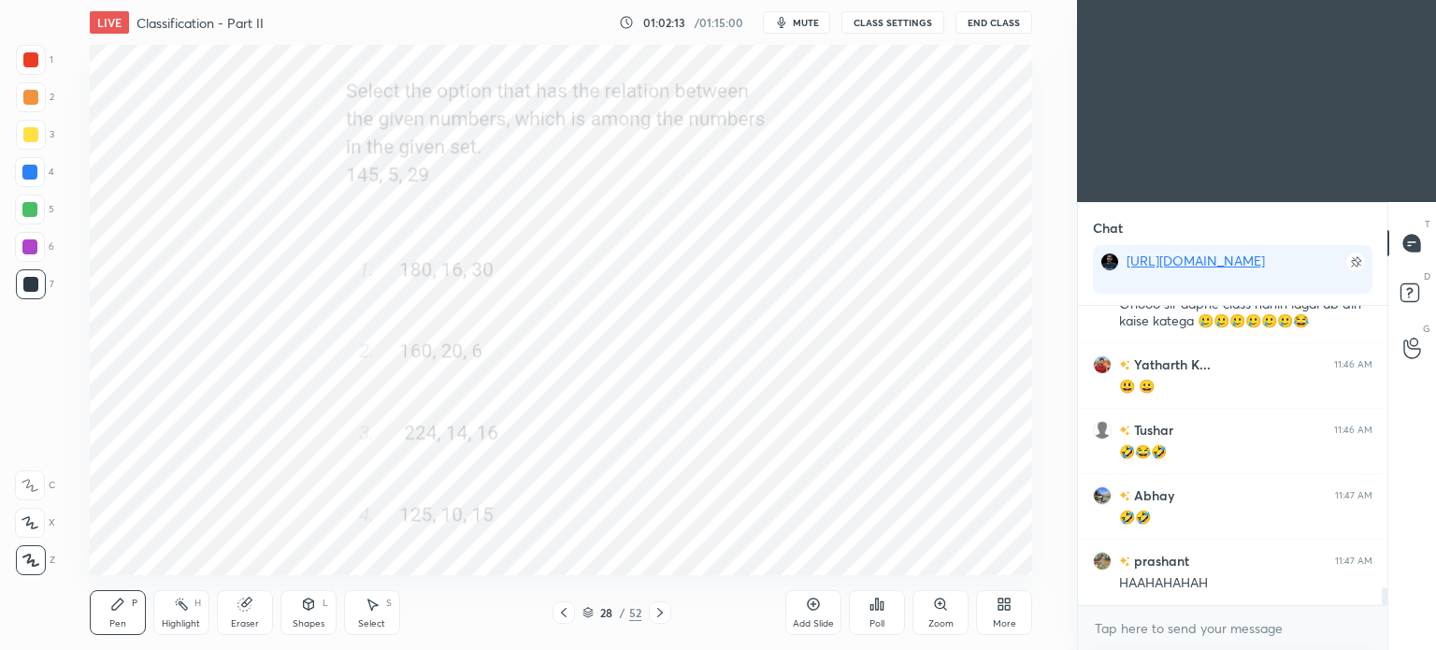
click at [662, 612] on icon at bounding box center [660, 612] width 6 height 9
click at [950, 601] on div "Zoom" at bounding box center [940, 612] width 56 height 45
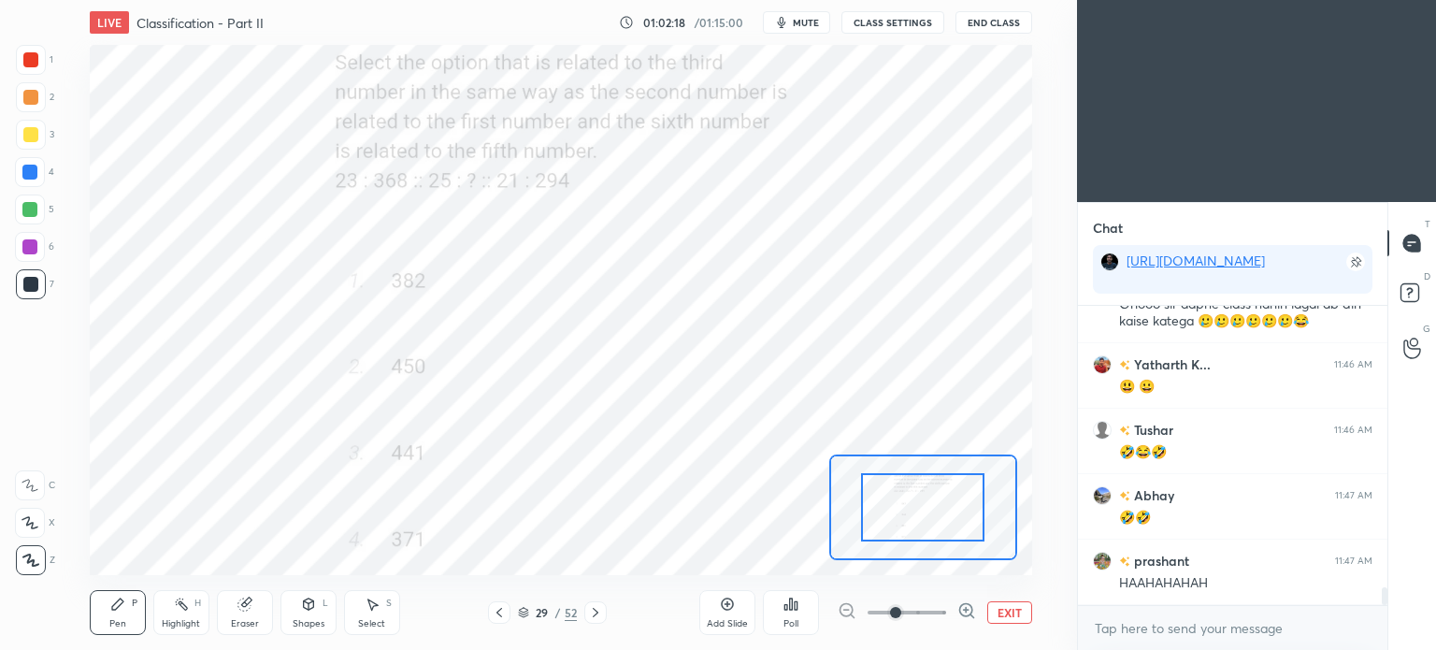
scroll to position [4874, 0]
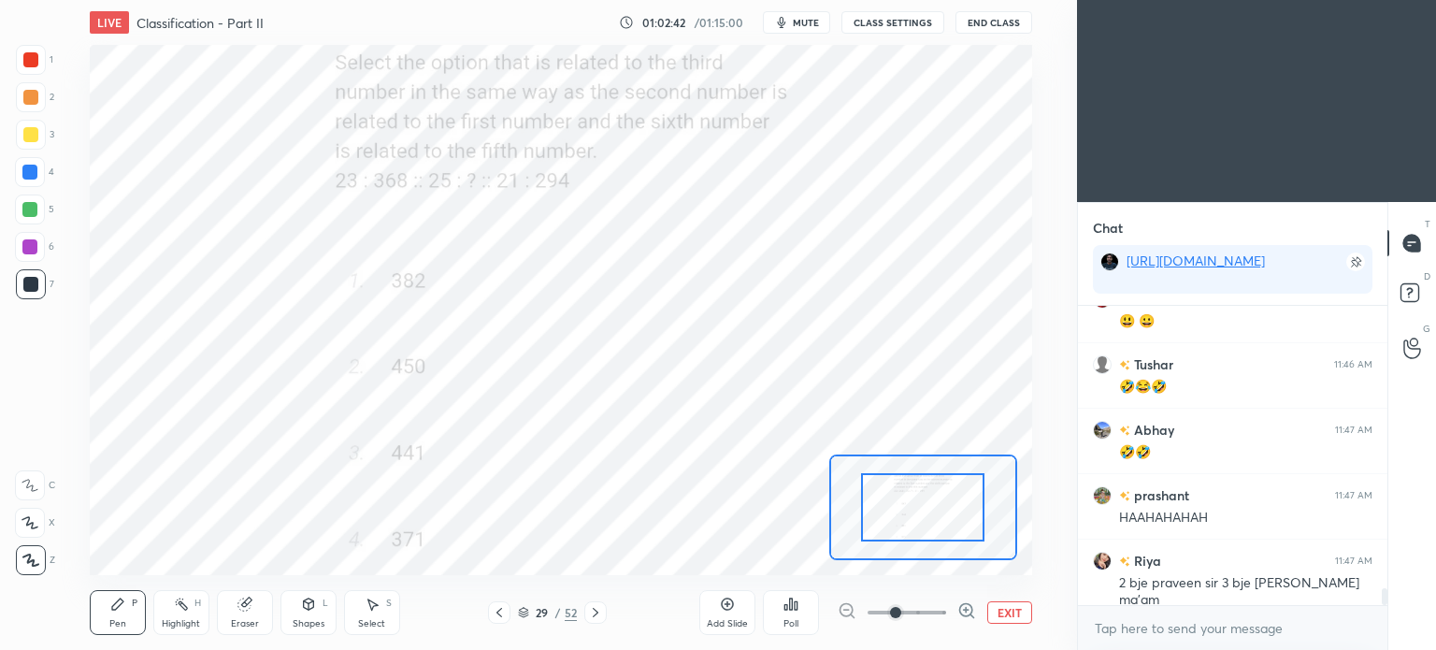
click at [794, 607] on icon at bounding box center [795, 605] width 3 height 8
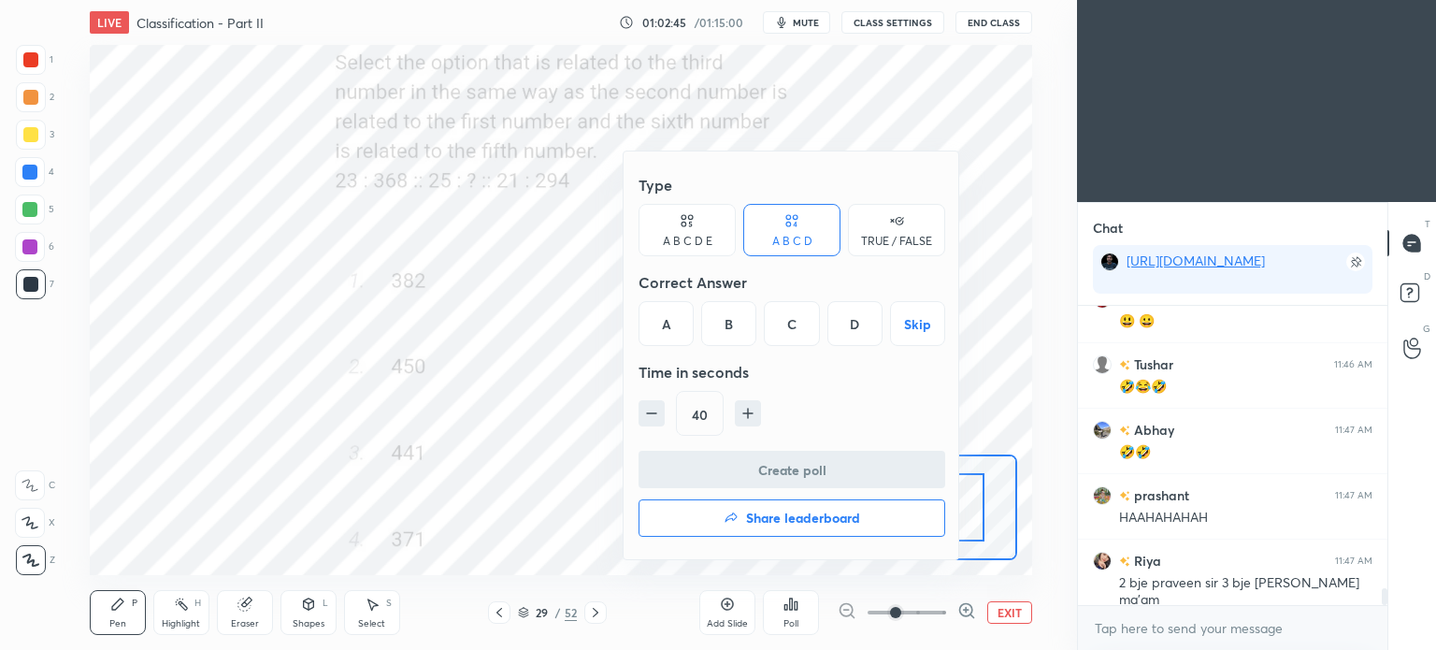
click at [733, 328] on div "B" at bounding box center [728, 323] width 55 height 45
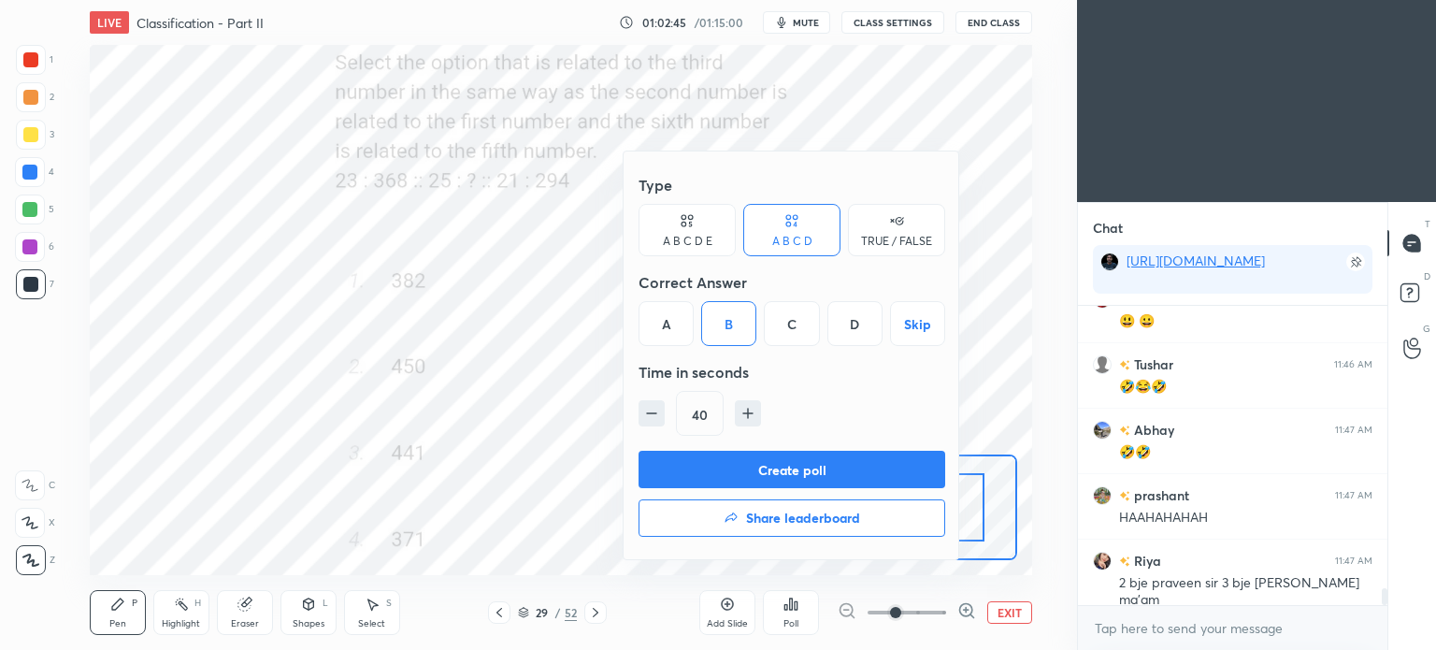
click at [850, 472] on button "Create poll" at bounding box center [791, 469] width 307 height 37
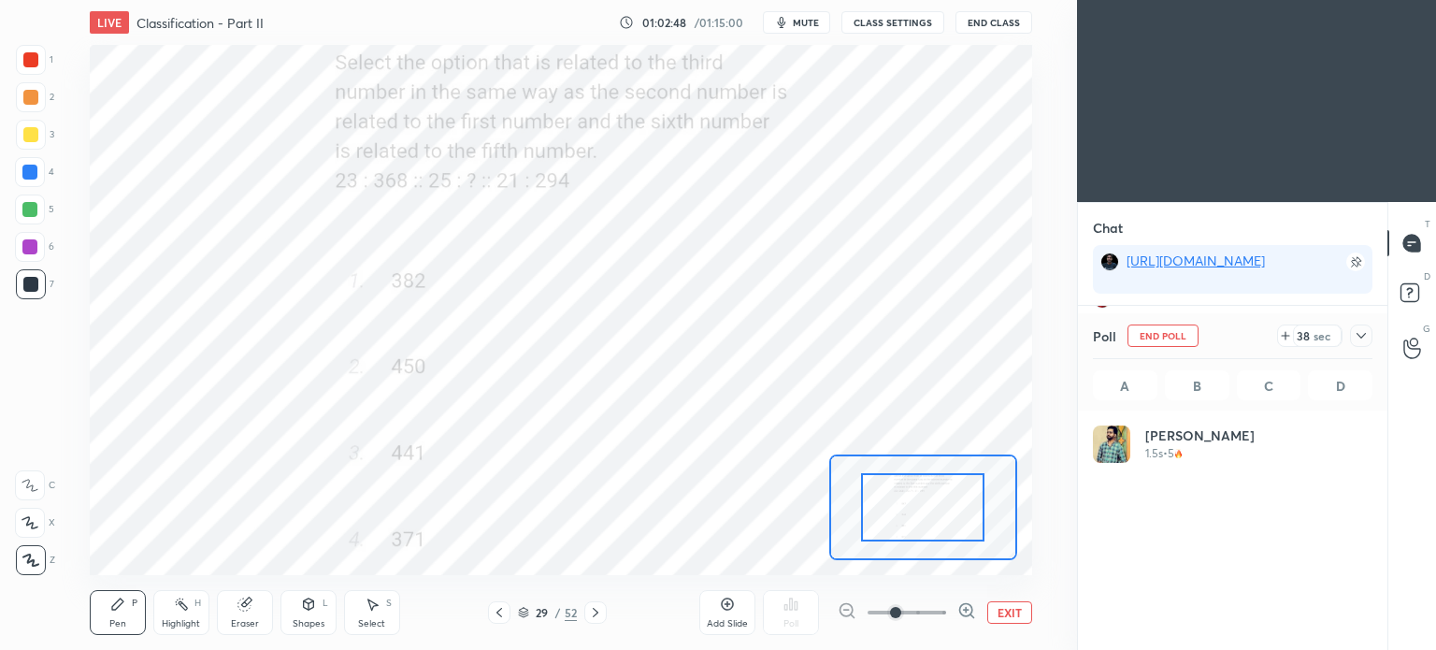
scroll to position [219, 274]
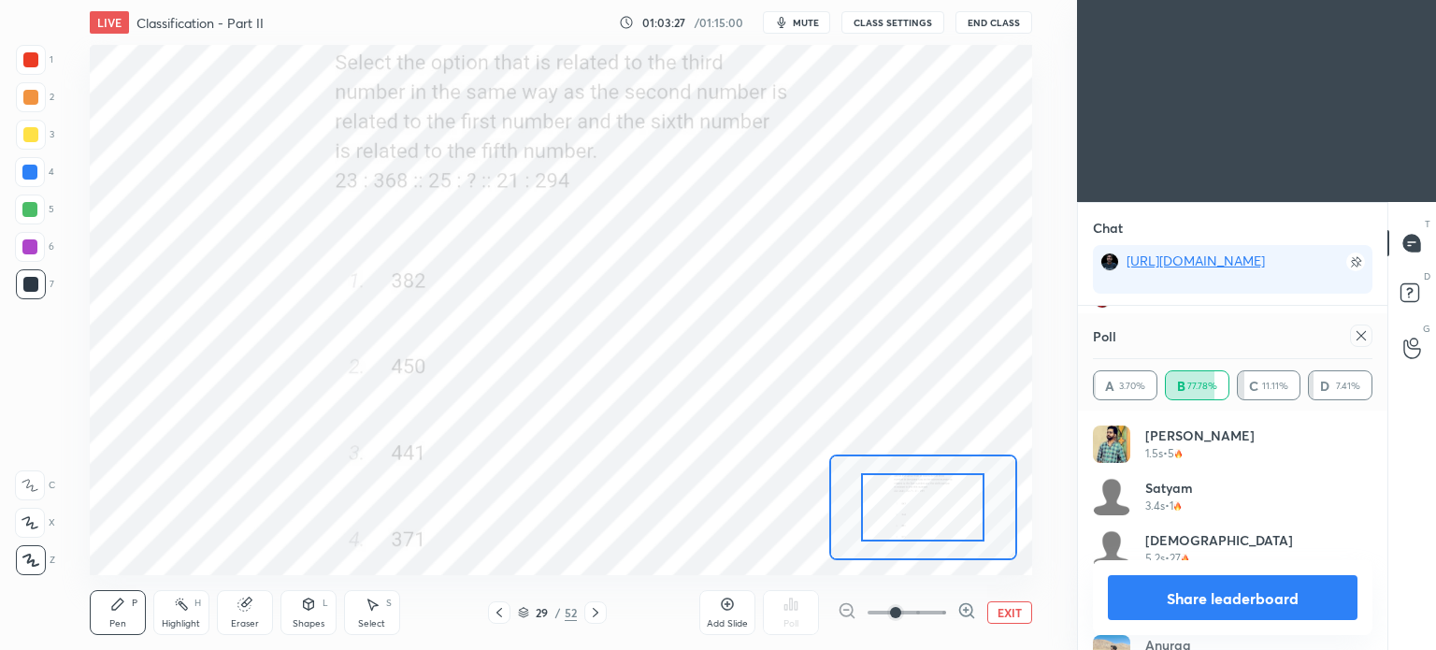
click at [1367, 336] on icon at bounding box center [1360, 335] width 15 height 15
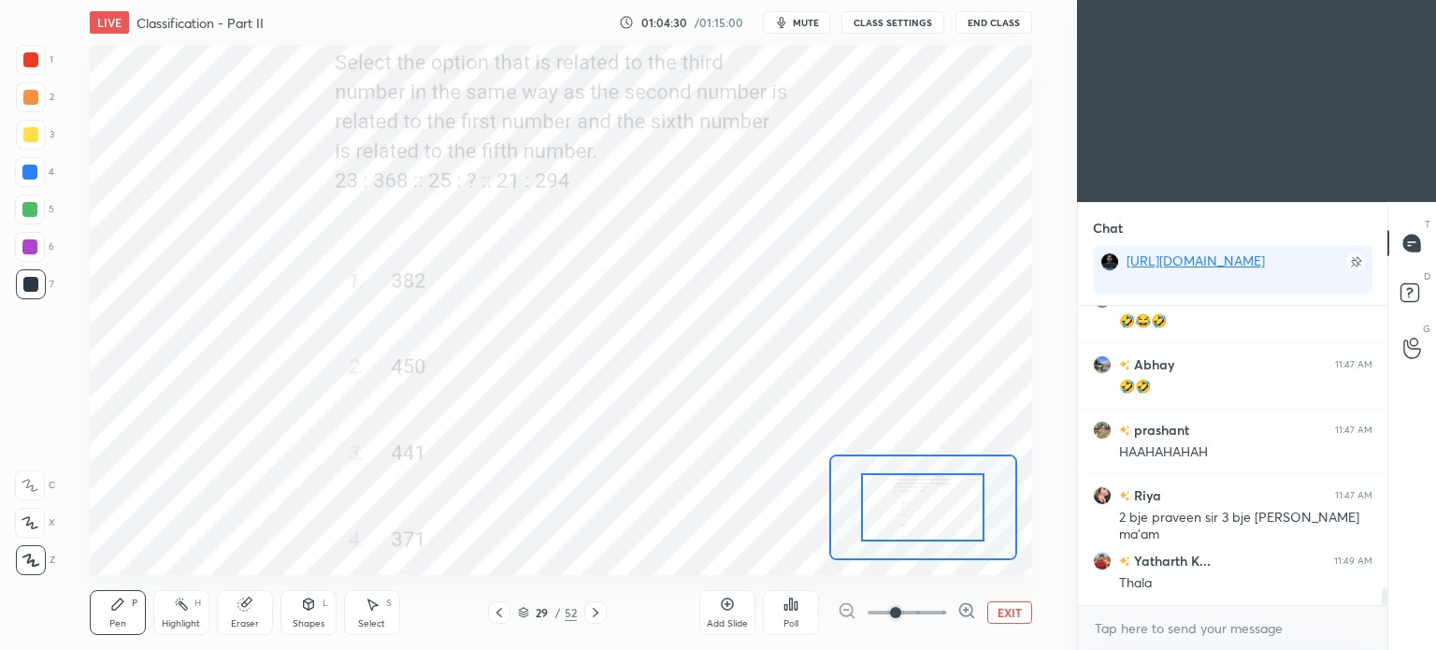
scroll to position [5004, 0]
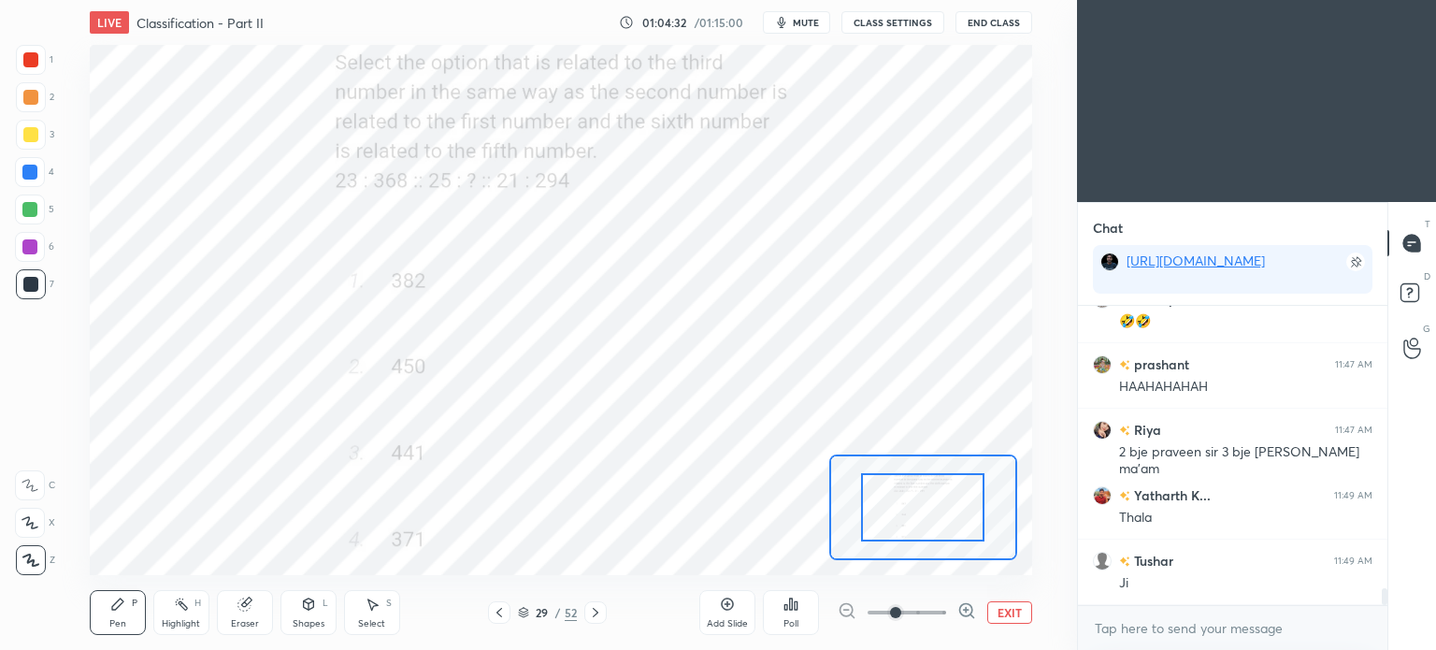
click at [598, 610] on icon at bounding box center [595, 612] width 15 height 15
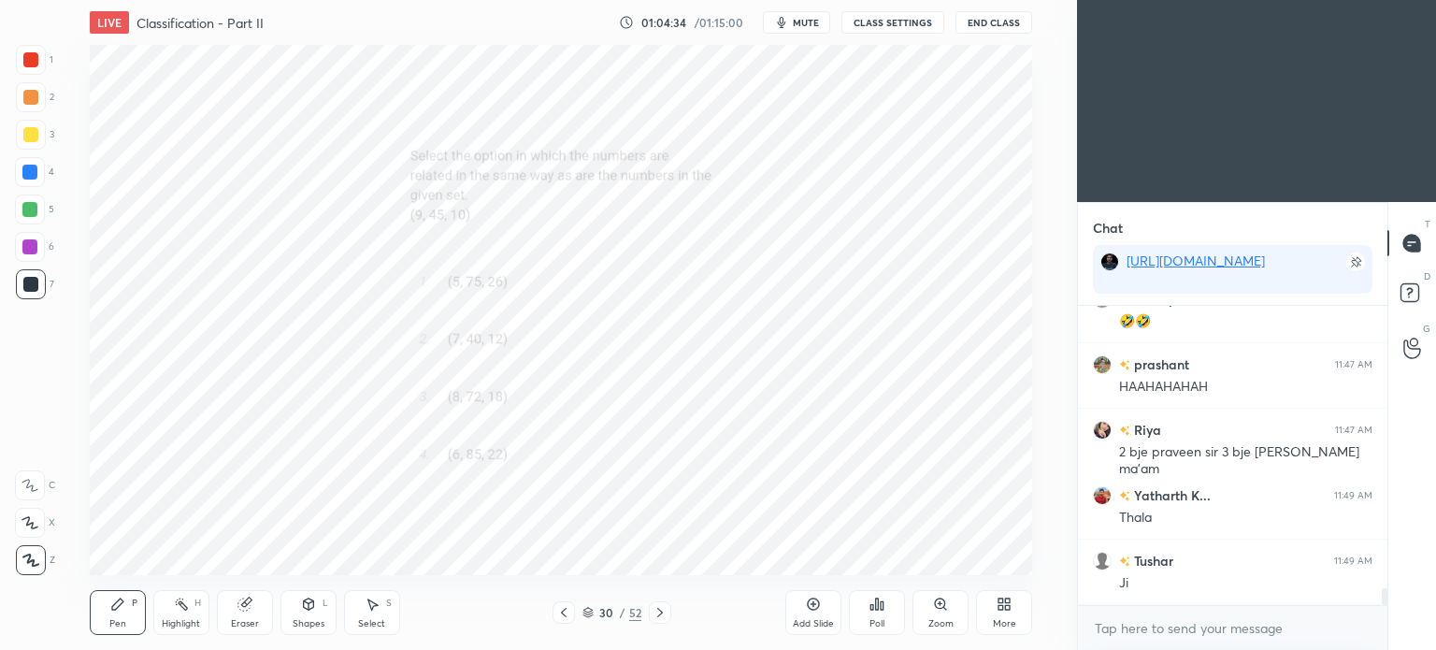
click at [951, 601] on div "Zoom" at bounding box center [940, 612] width 56 height 45
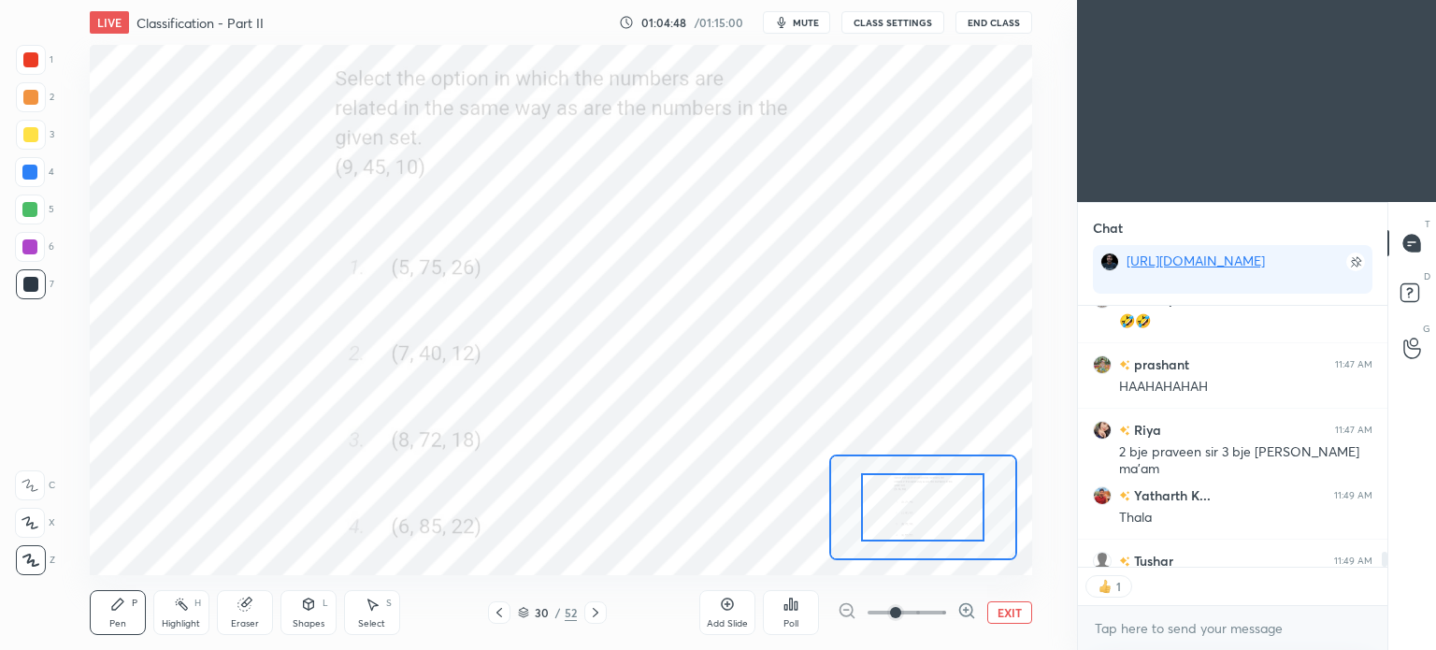
scroll to position [6, 6]
click at [715, 610] on div "Add Slide" at bounding box center [727, 612] width 56 height 45
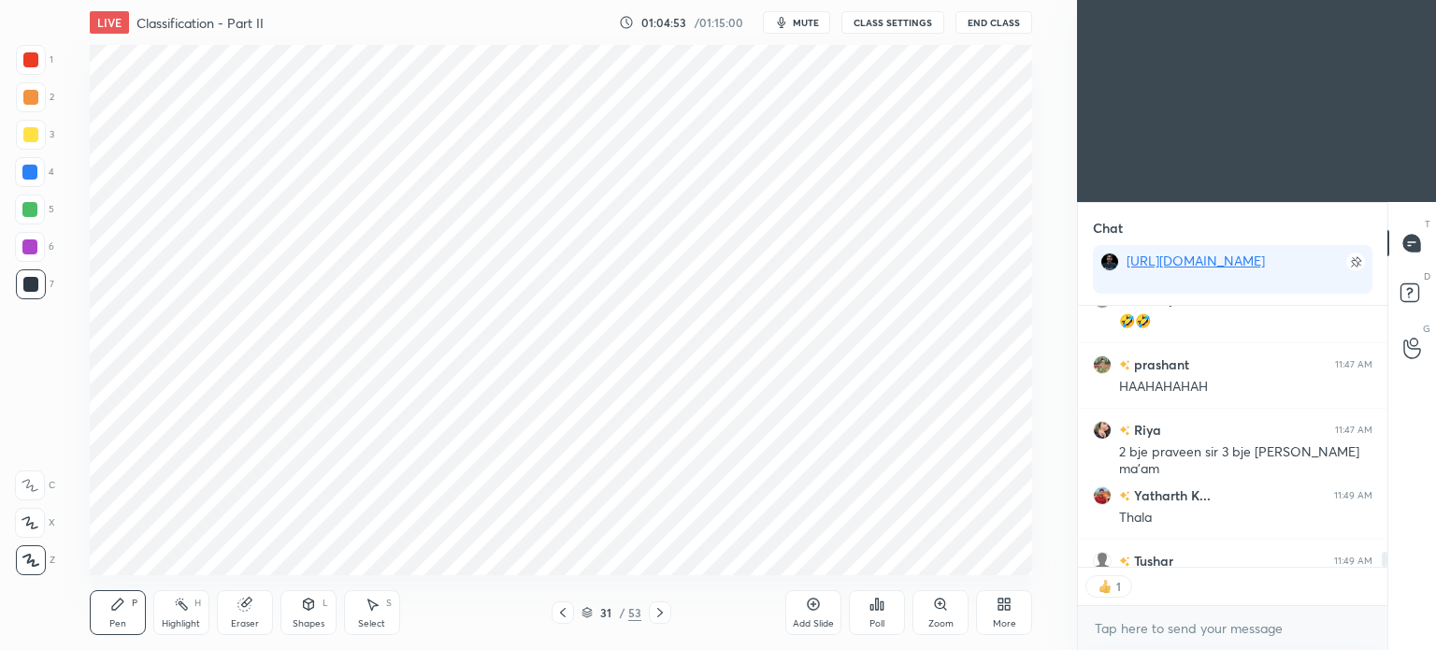
click at [559, 607] on icon at bounding box center [562, 612] width 15 height 15
click at [935, 604] on icon at bounding box center [940, 603] width 10 height 10
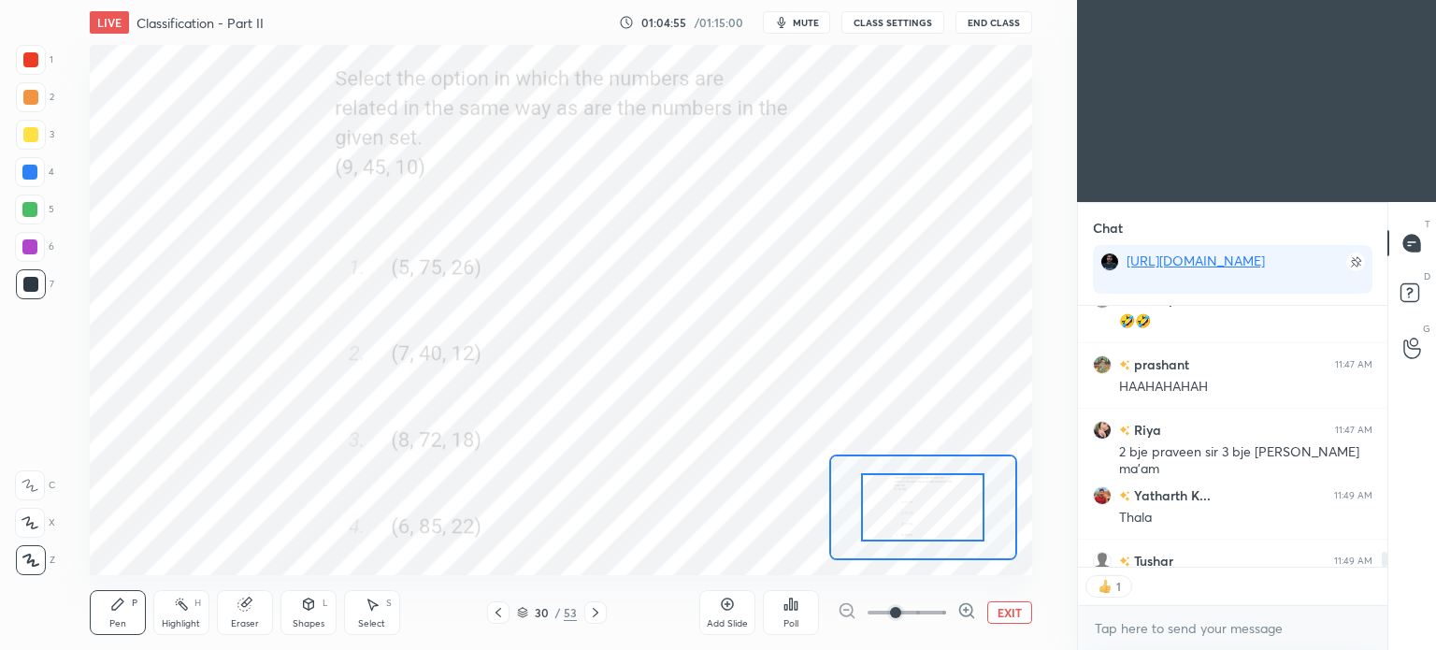
click at [785, 612] on div "Poll" at bounding box center [791, 612] width 56 height 45
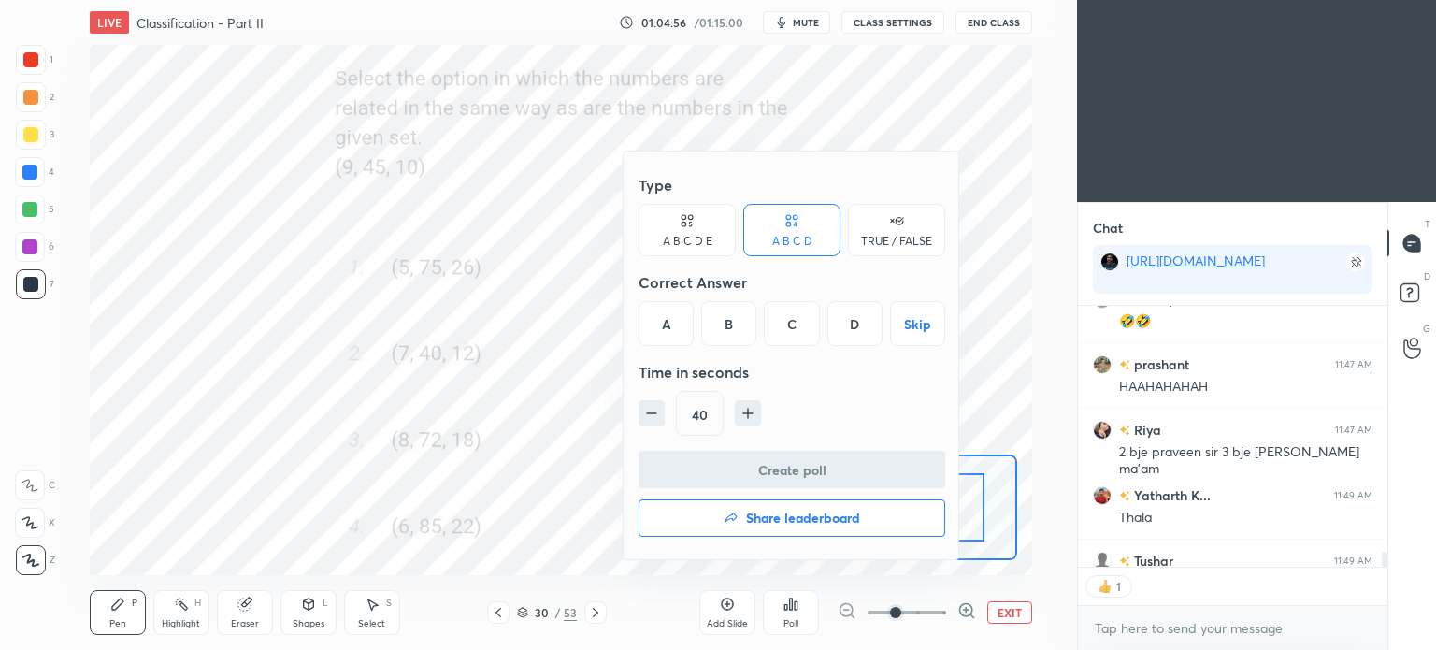
click at [793, 325] on div "C" at bounding box center [791, 323] width 55 height 45
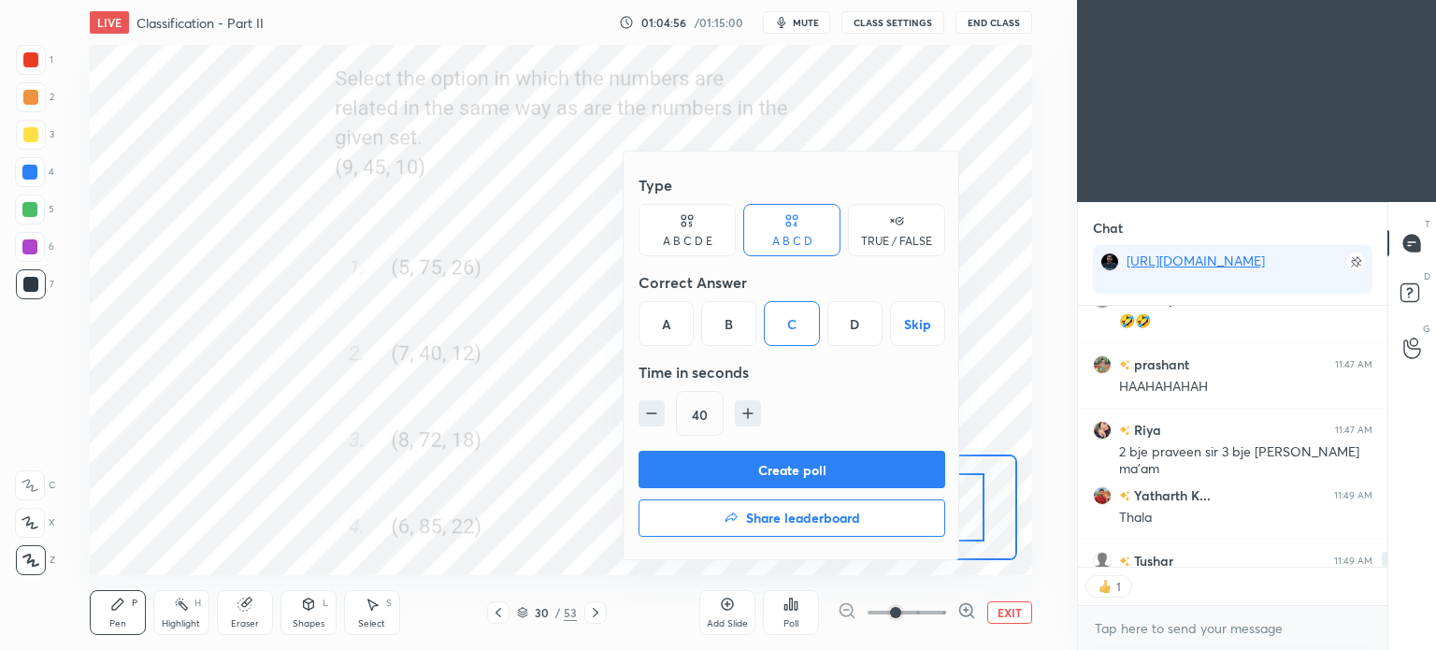
click at [837, 479] on button "Create poll" at bounding box center [791, 469] width 307 height 37
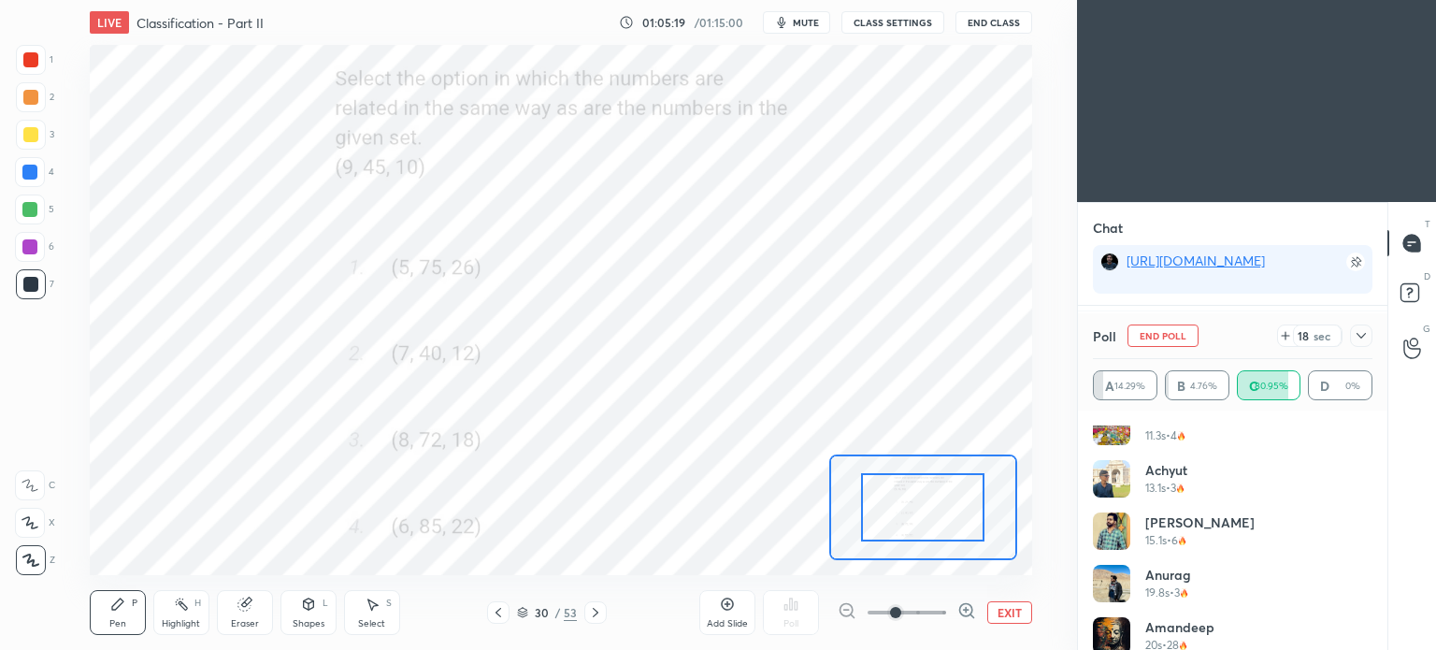
scroll to position [666, 0]
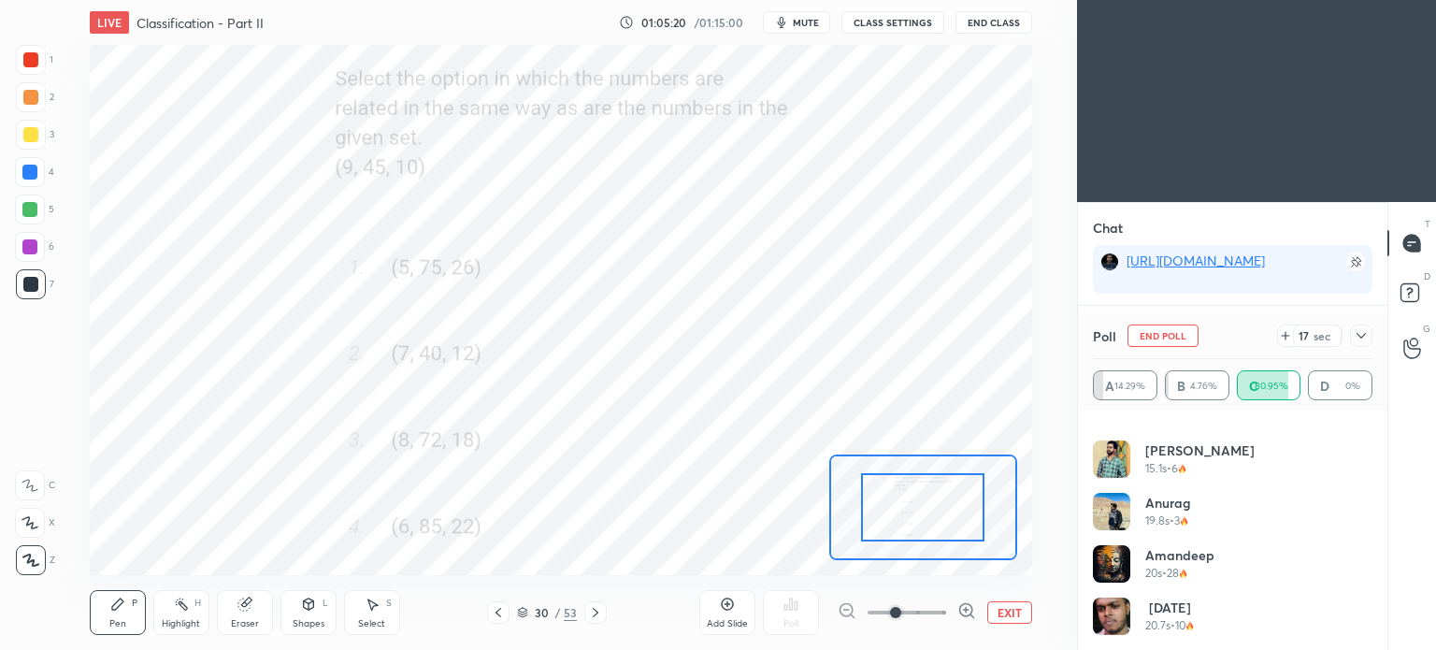
click at [1362, 335] on icon at bounding box center [1360, 335] width 15 height 15
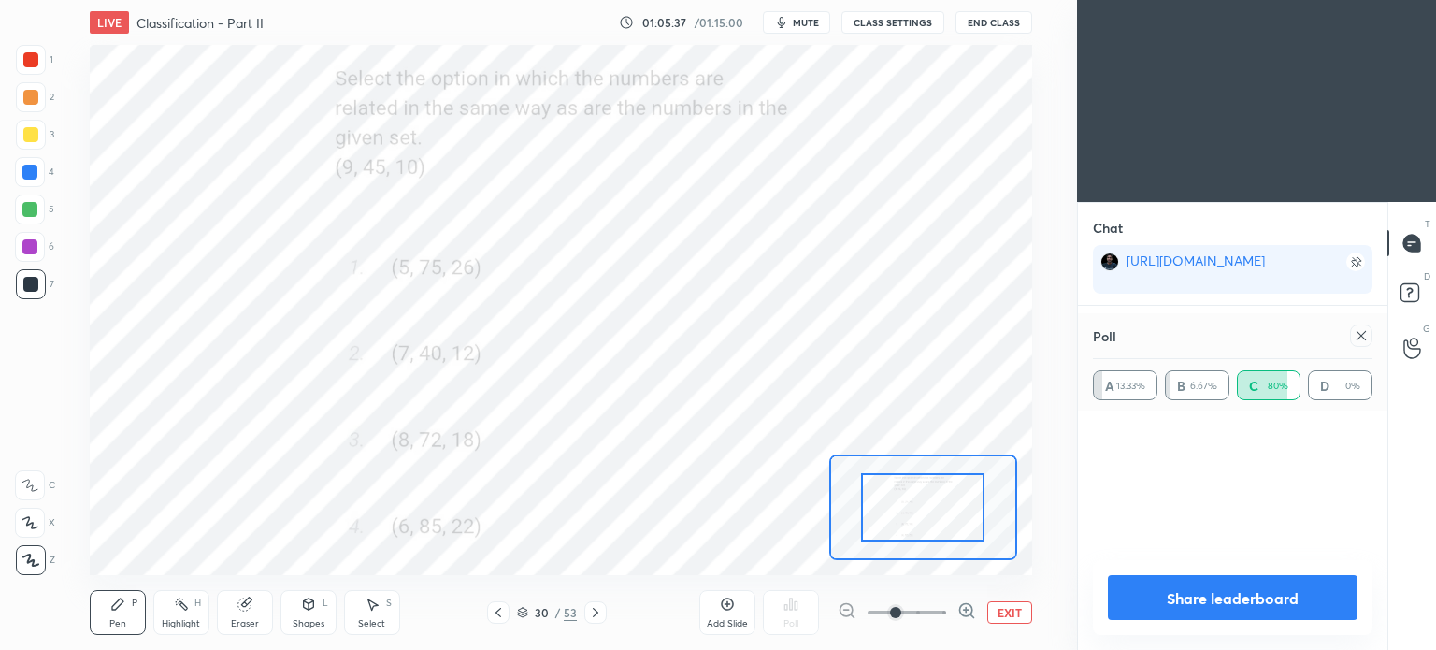
scroll to position [0, 0]
click at [1369, 339] on div at bounding box center [1361, 335] width 22 height 22
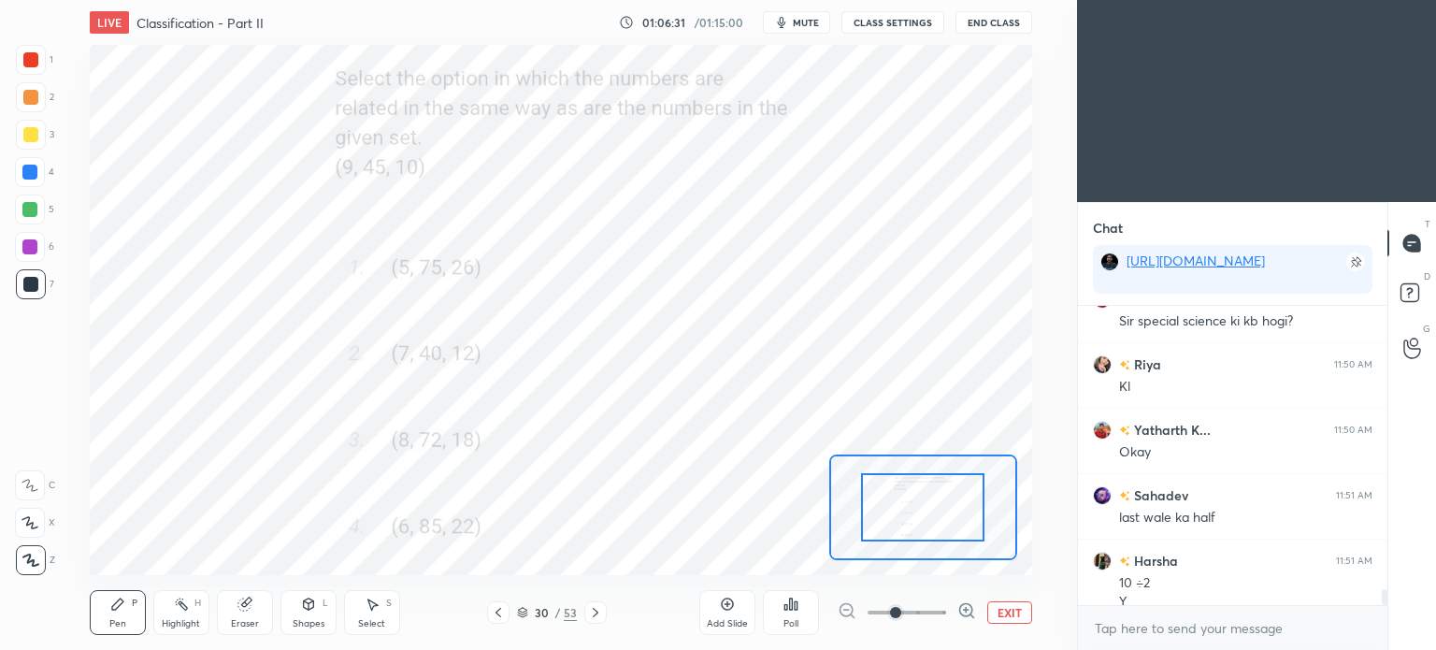
scroll to position [5350, 0]
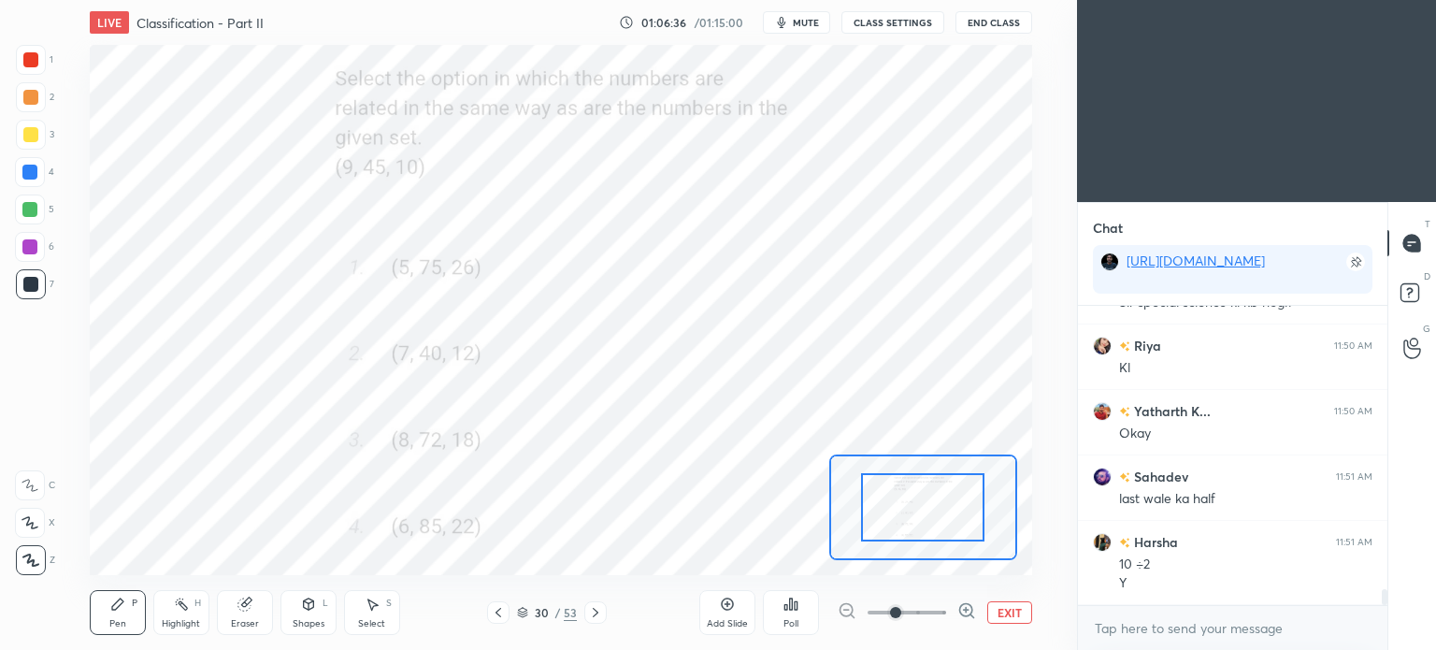
click at [596, 612] on icon at bounding box center [596, 612] width 6 height 9
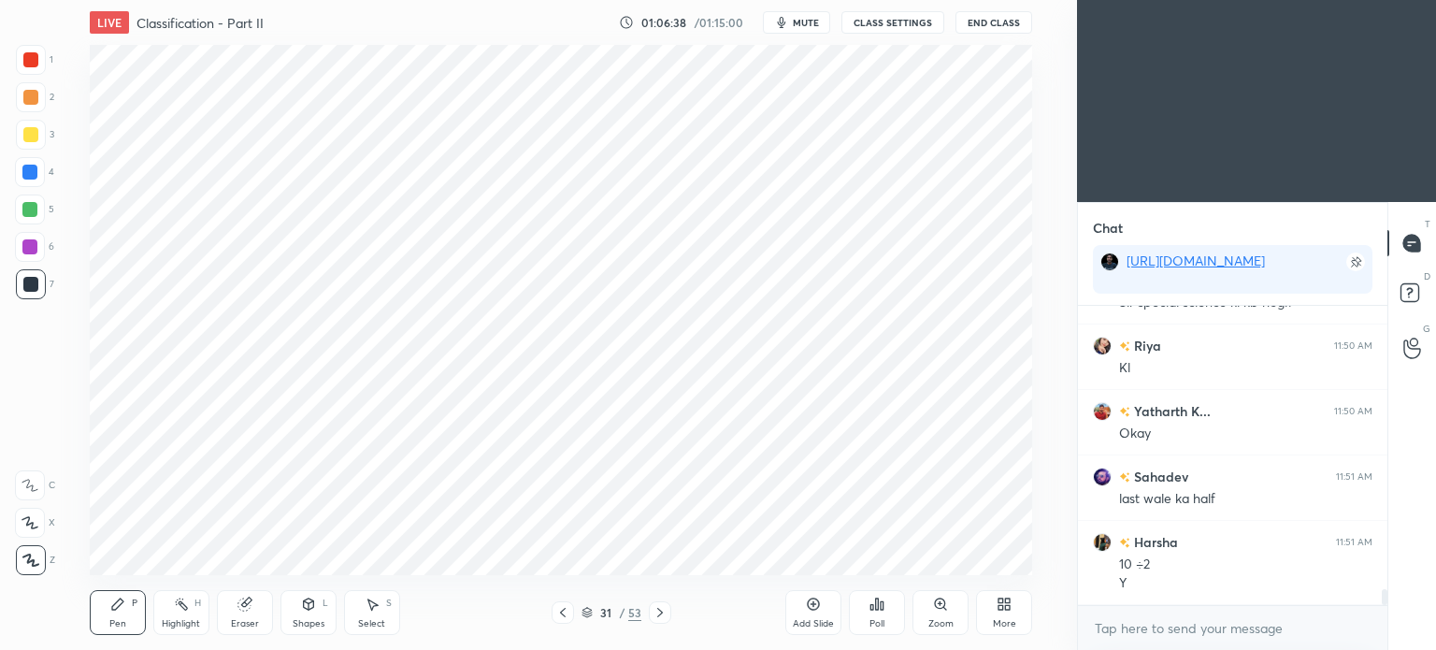
click at [658, 615] on icon at bounding box center [660, 612] width 6 height 9
click at [942, 605] on icon at bounding box center [940, 603] width 10 height 10
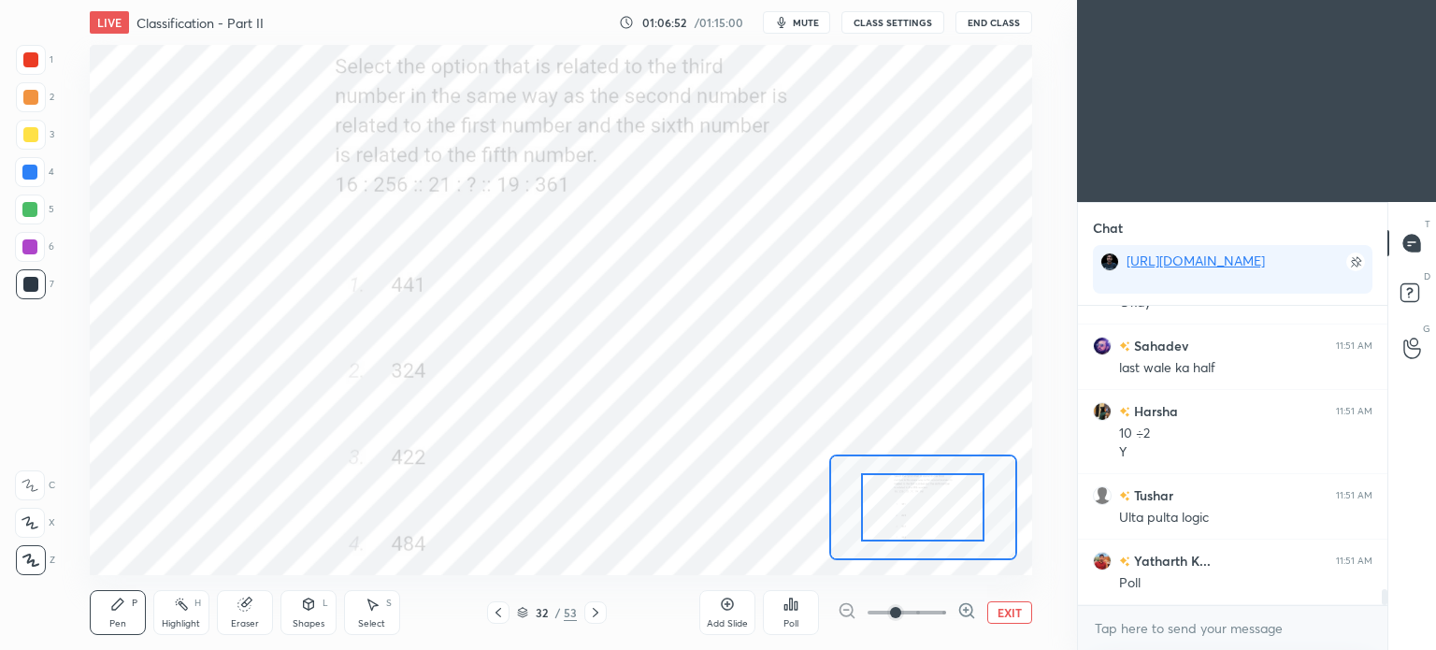
scroll to position [5547, 0]
click at [798, 599] on div "Poll" at bounding box center [791, 612] width 56 height 45
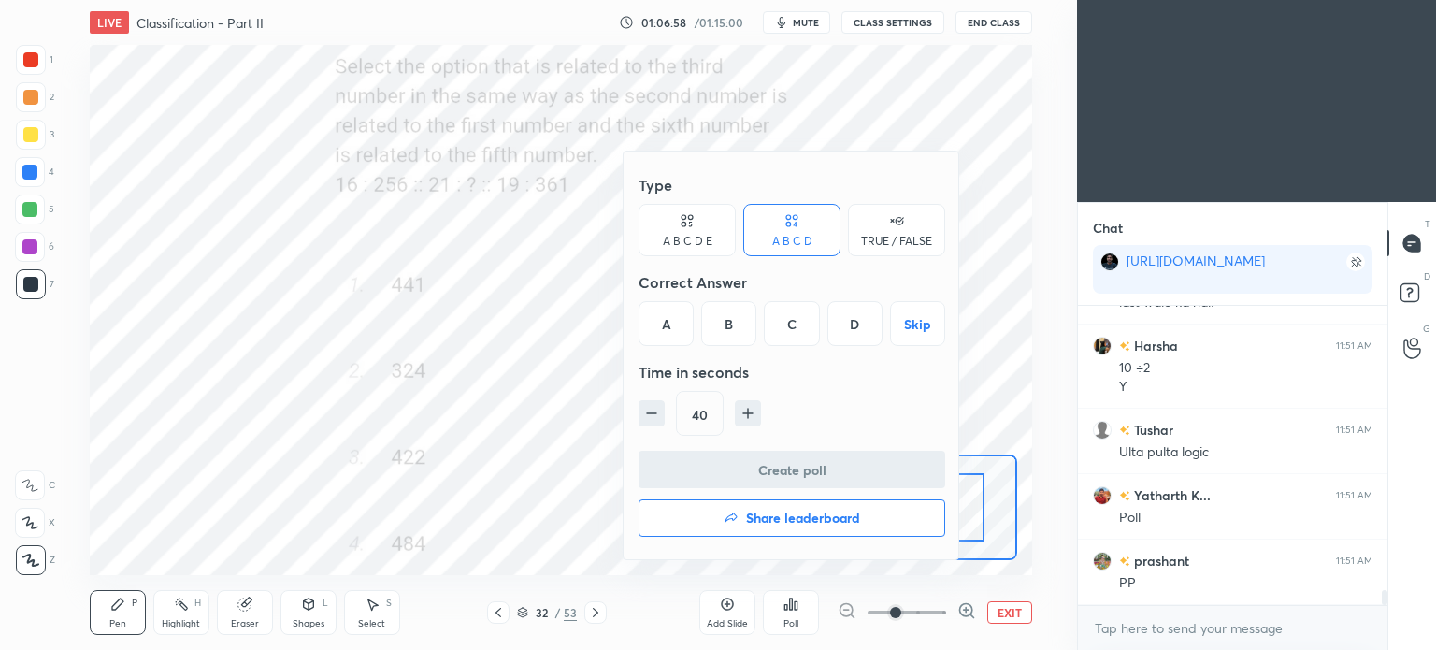
click at [657, 319] on div "A" at bounding box center [665, 323] width 55 height 45
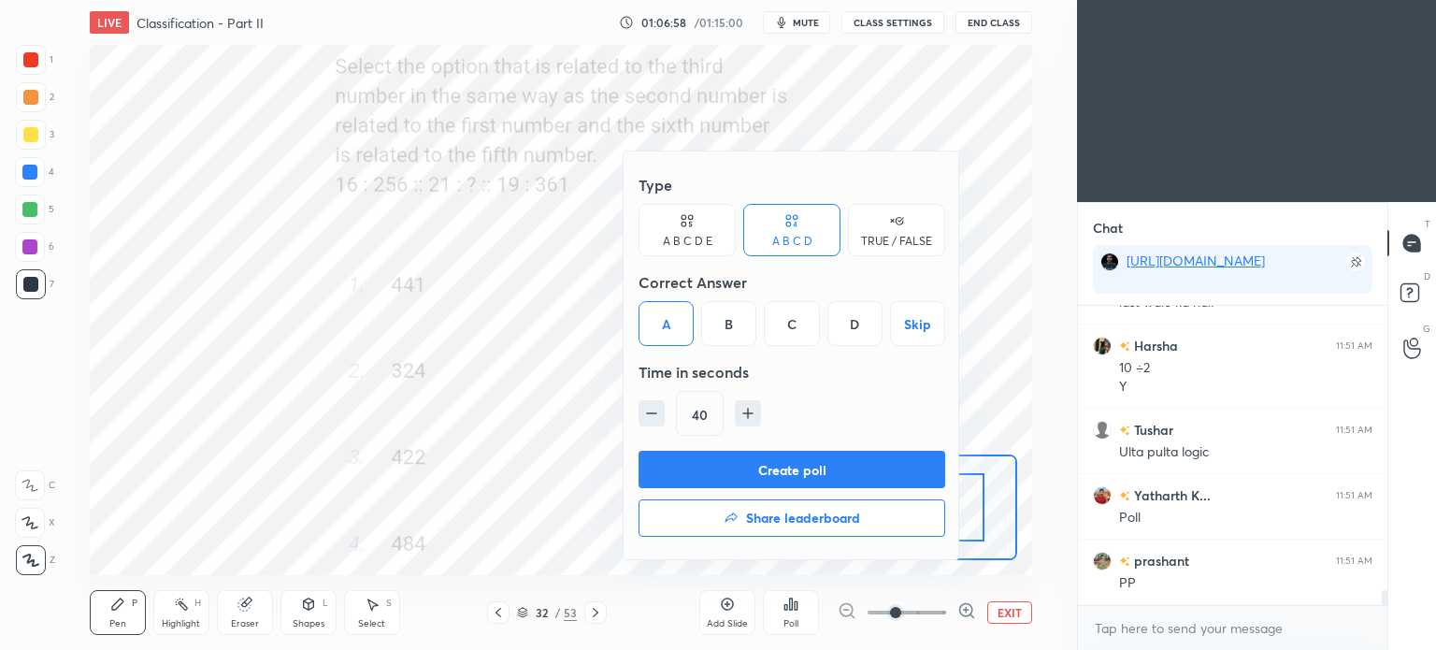
click at [831, 475] on button "Create poll" at bounding box center [791, 469] width 307 height 37
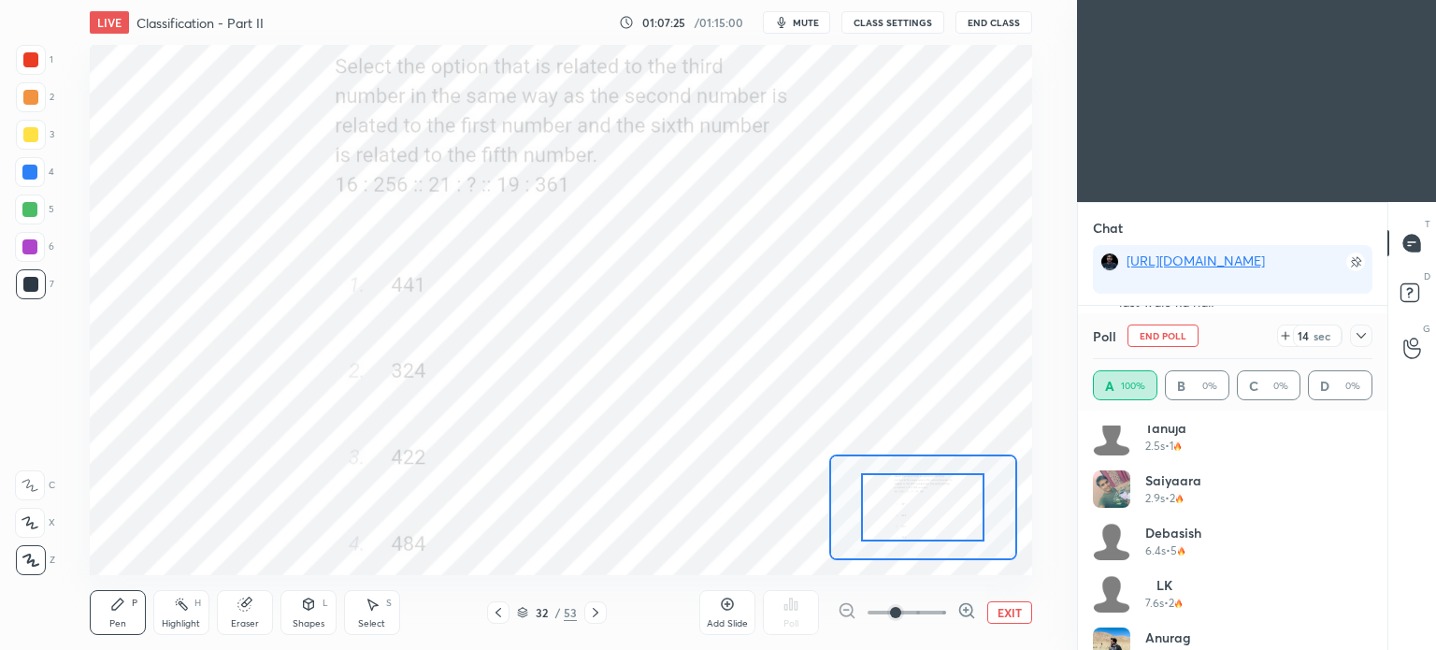
scroll to position [1398, 0]
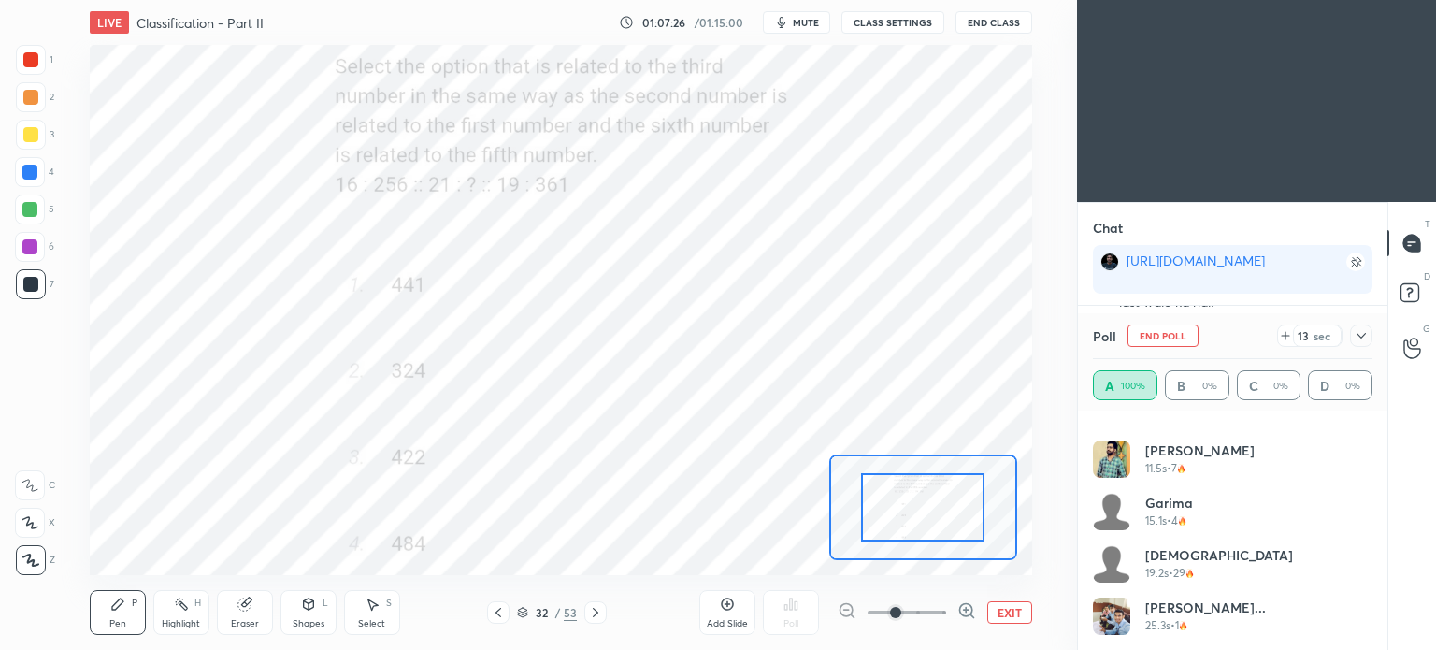
click at [1355, 339] on icon at bounding box center [1360, 335] width 15 height 15
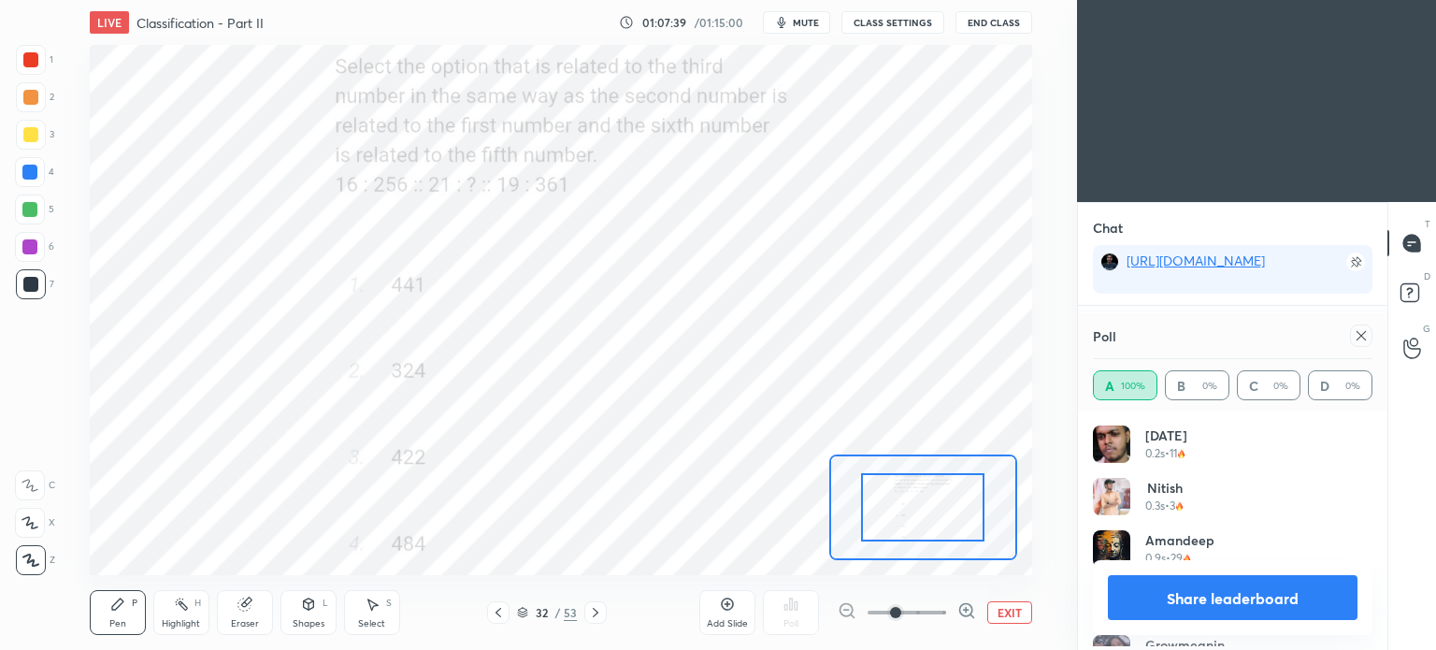
scroll to position [219, 274]
click at [1357, 343] on icon at bounding box center [1360, 335] width 15 height 15
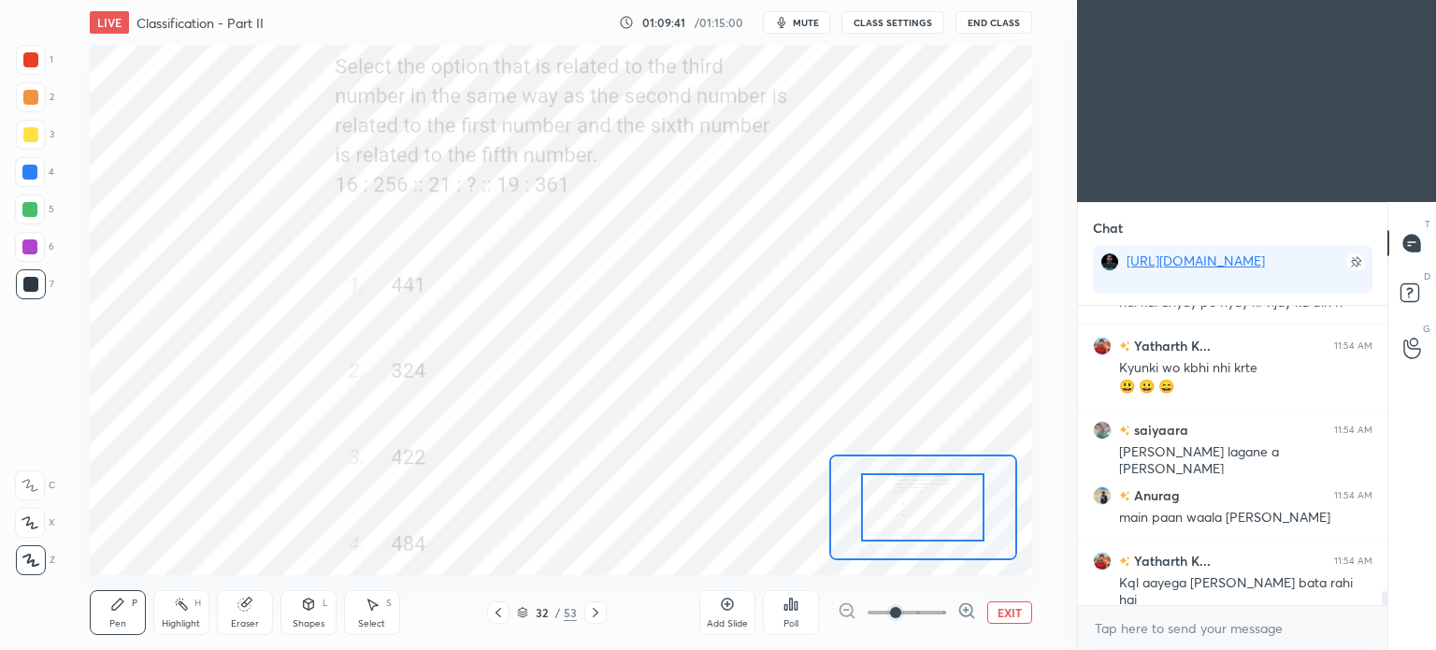
scroll to position [6033, 0]
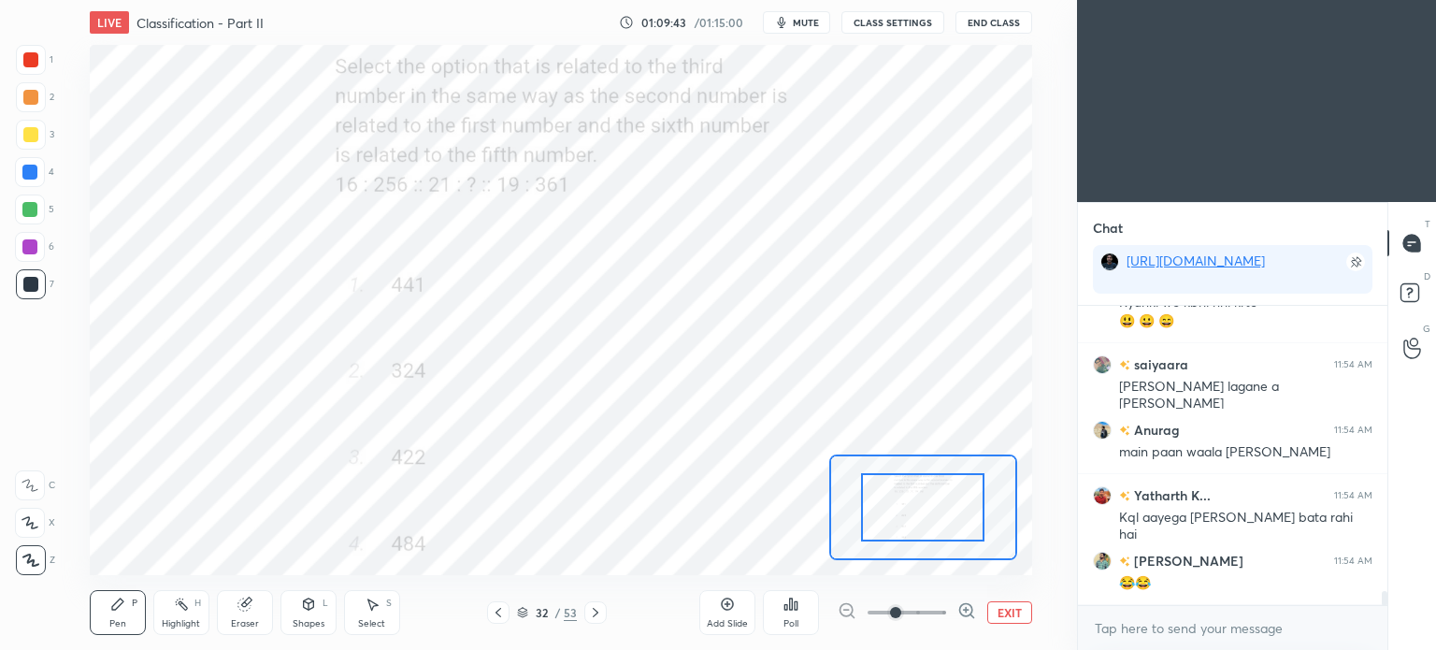
click at [594, 601] on div "Pen P Highlight H Eraser Shapes L Select S 32 / 53 Add Slide Poll EXIT" at bounding box center [561, 612] width 942 height 75
click at [603, 612] on div at bounding box center [595, 612] width 22 height 22
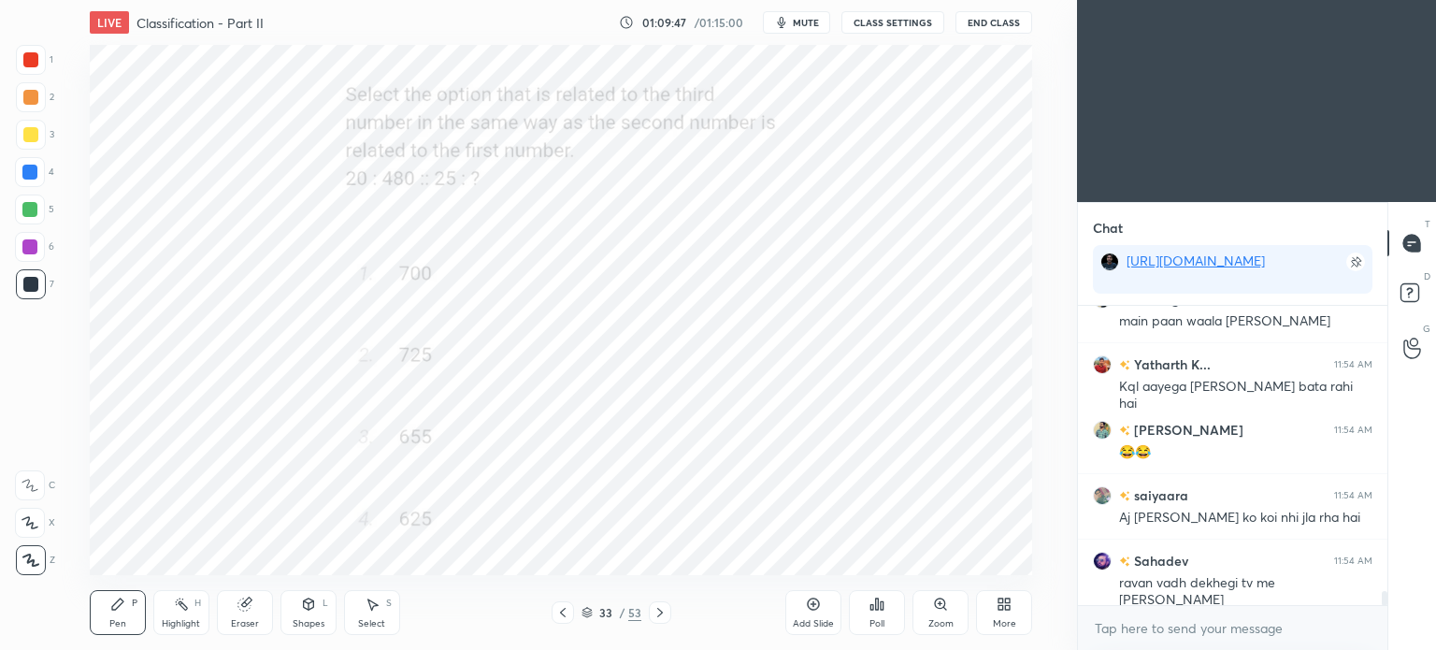
scroll to position [6229, 0]
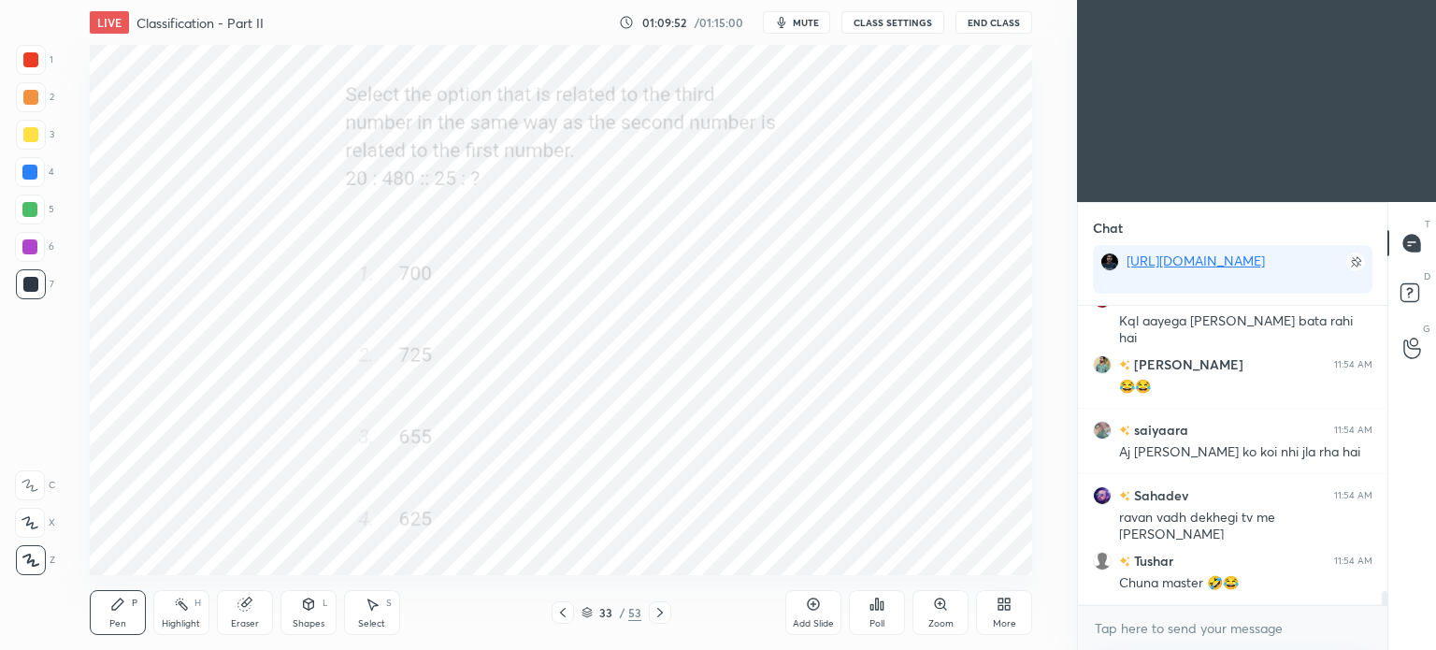
click at [891, 614] on div "Poll" at bounding box center [877, 612] width 56 height 45
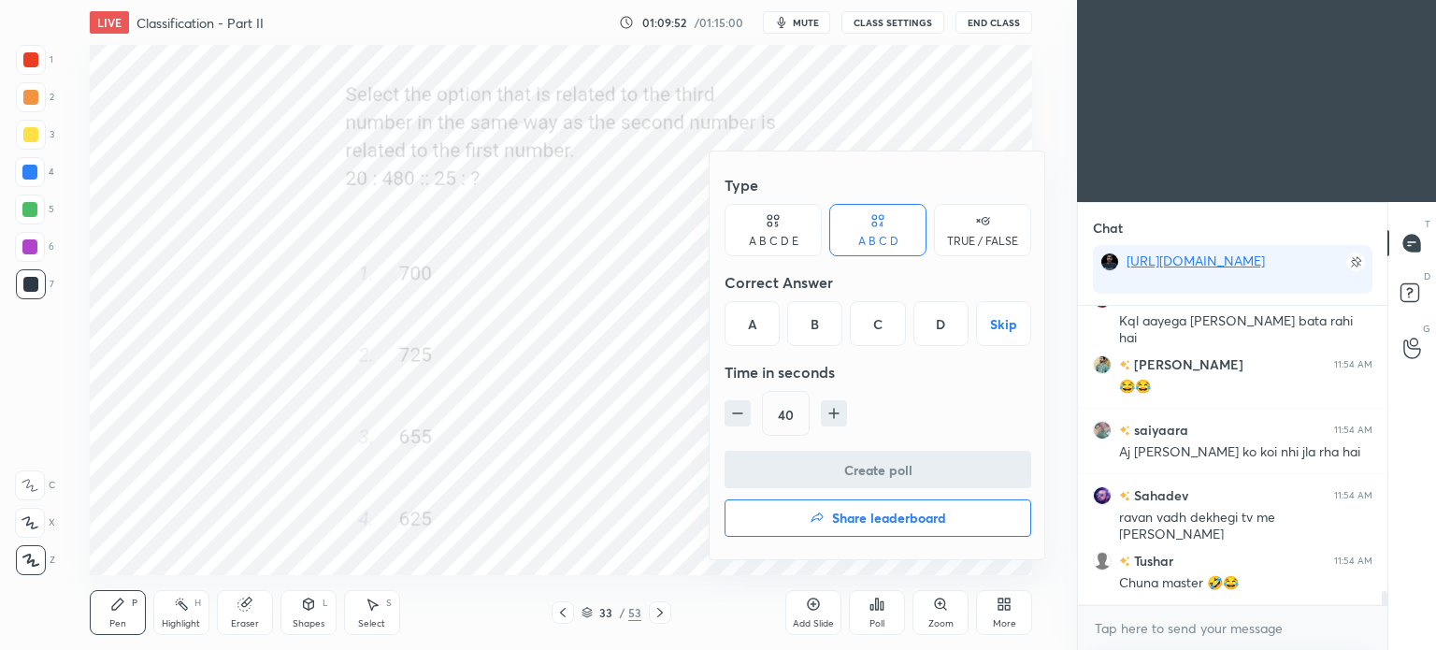
click at [808, 325] on div "B" at bounding box center [814, 323] width 55 height 45
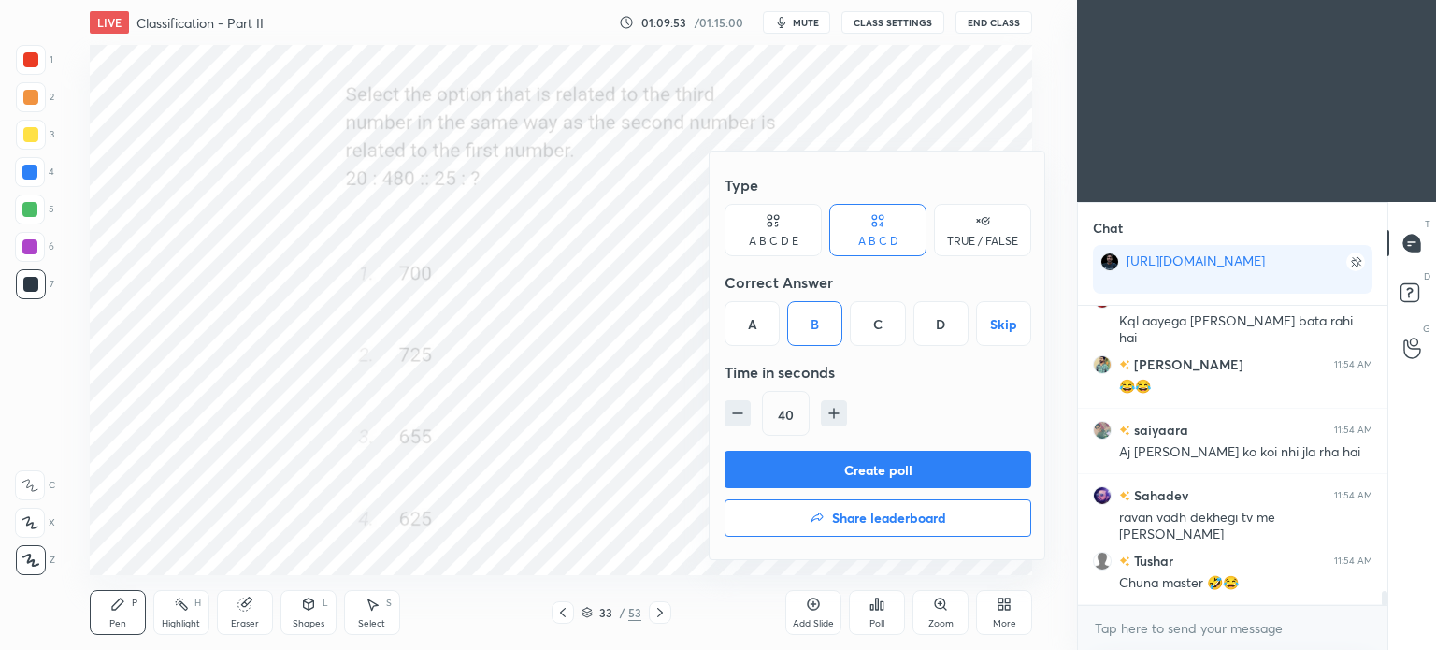
click at [942, 473] on button "Create poll" at bounding box center [877, 469] width 307 height 37
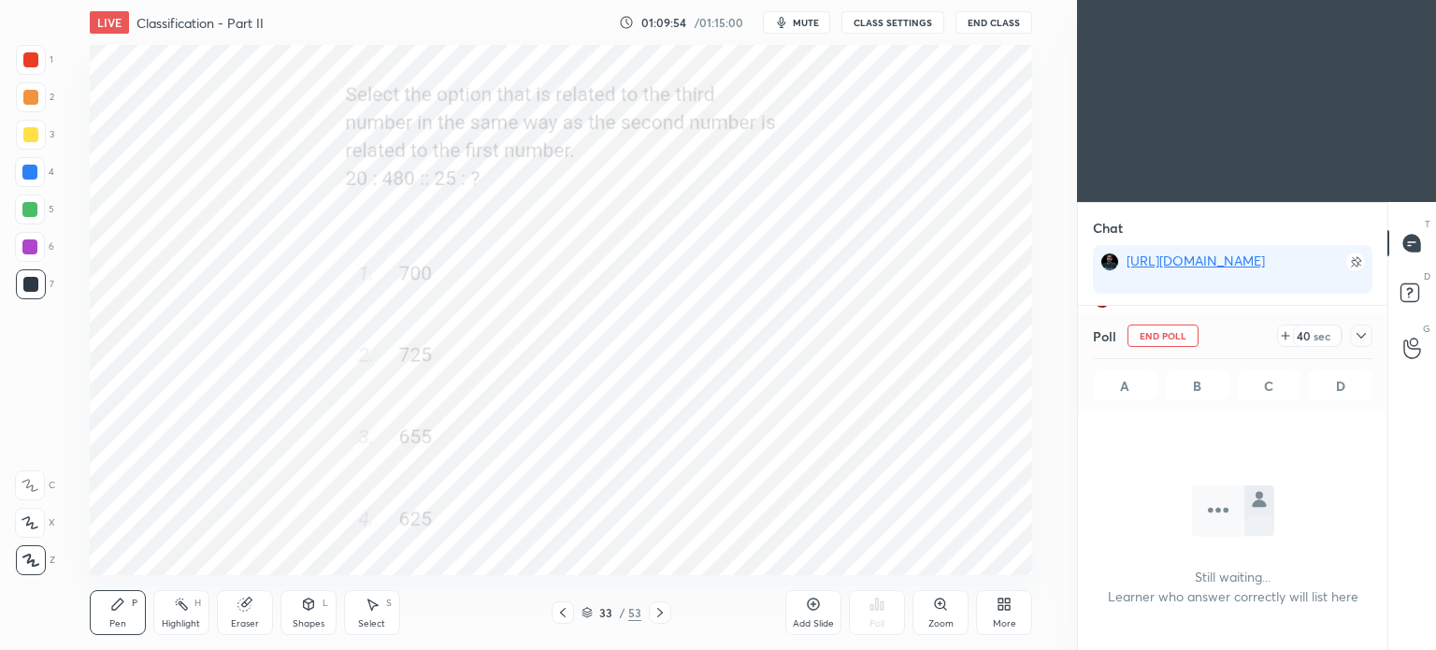
scroll to position [5, 6]
click at [1361, 335] on icon at bounding box center [1360, 335] width 15 height 15
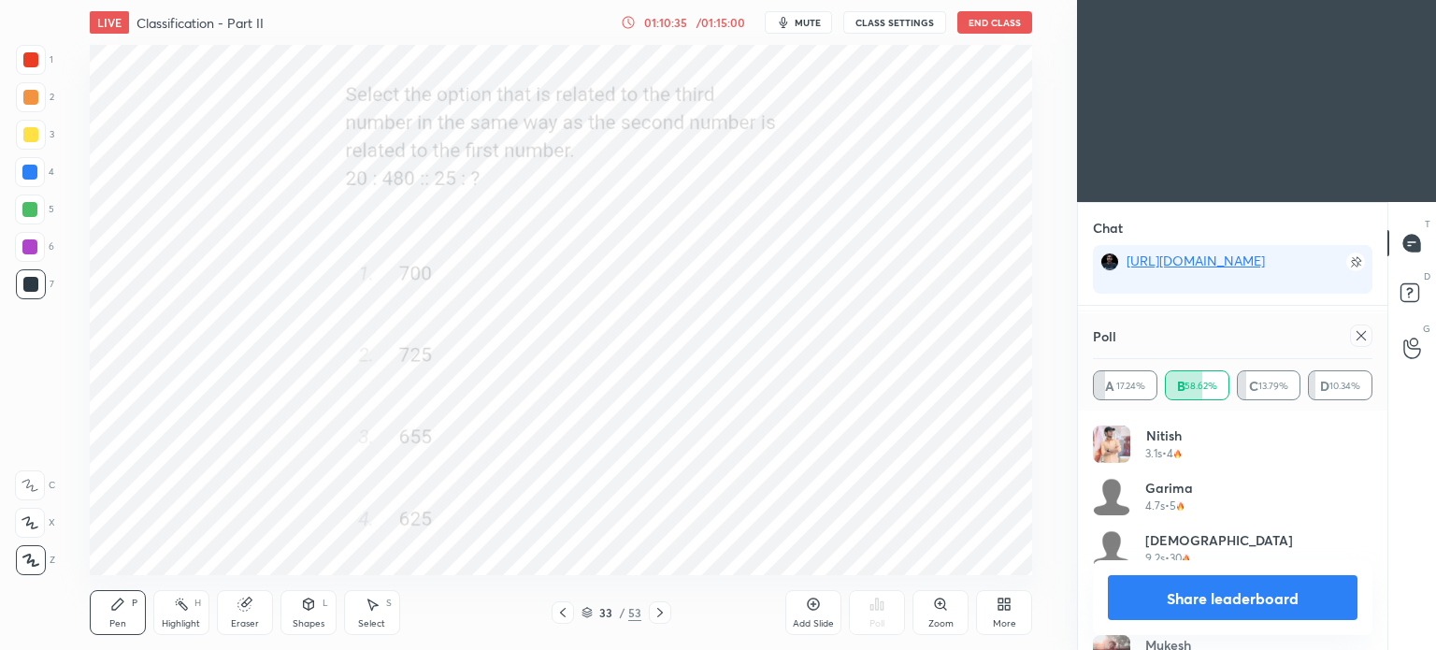
scroll to position [6672, 0]
click at [1364, 335] on icon at bounding box center [1360, 335] width 15 height 15
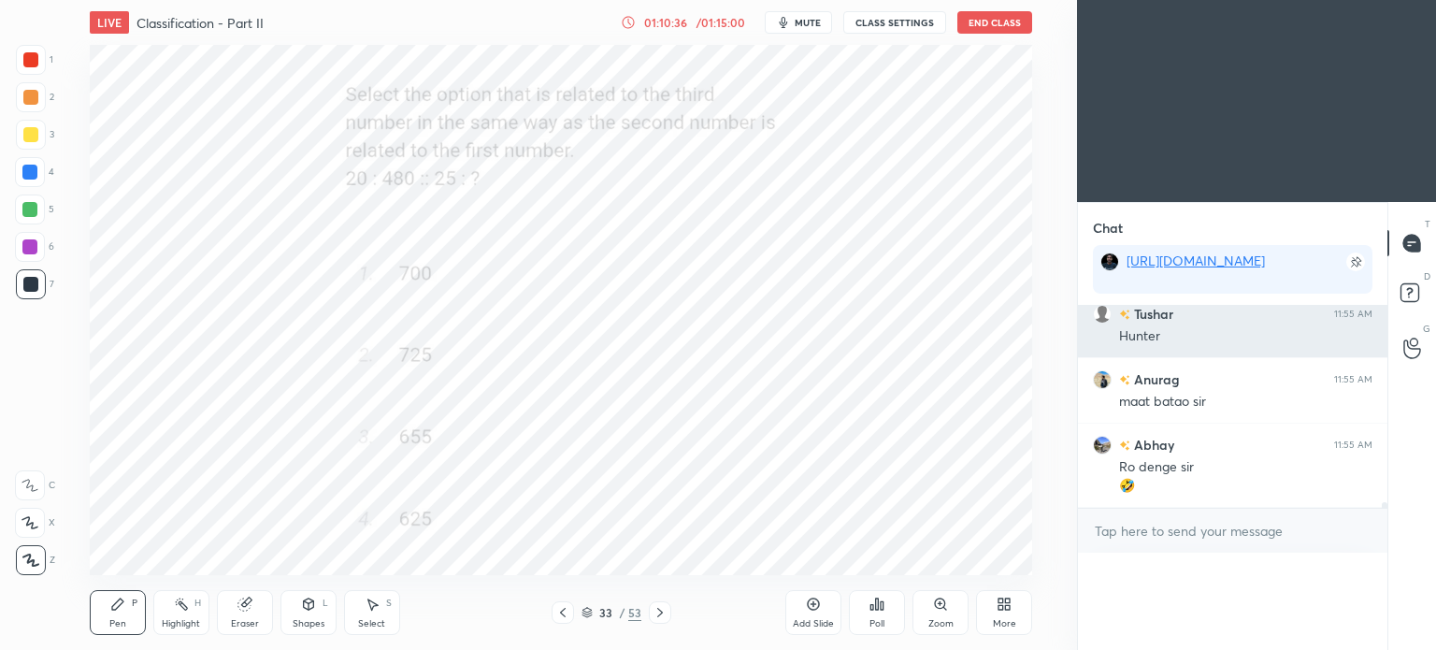
scroll to position [0, 0]
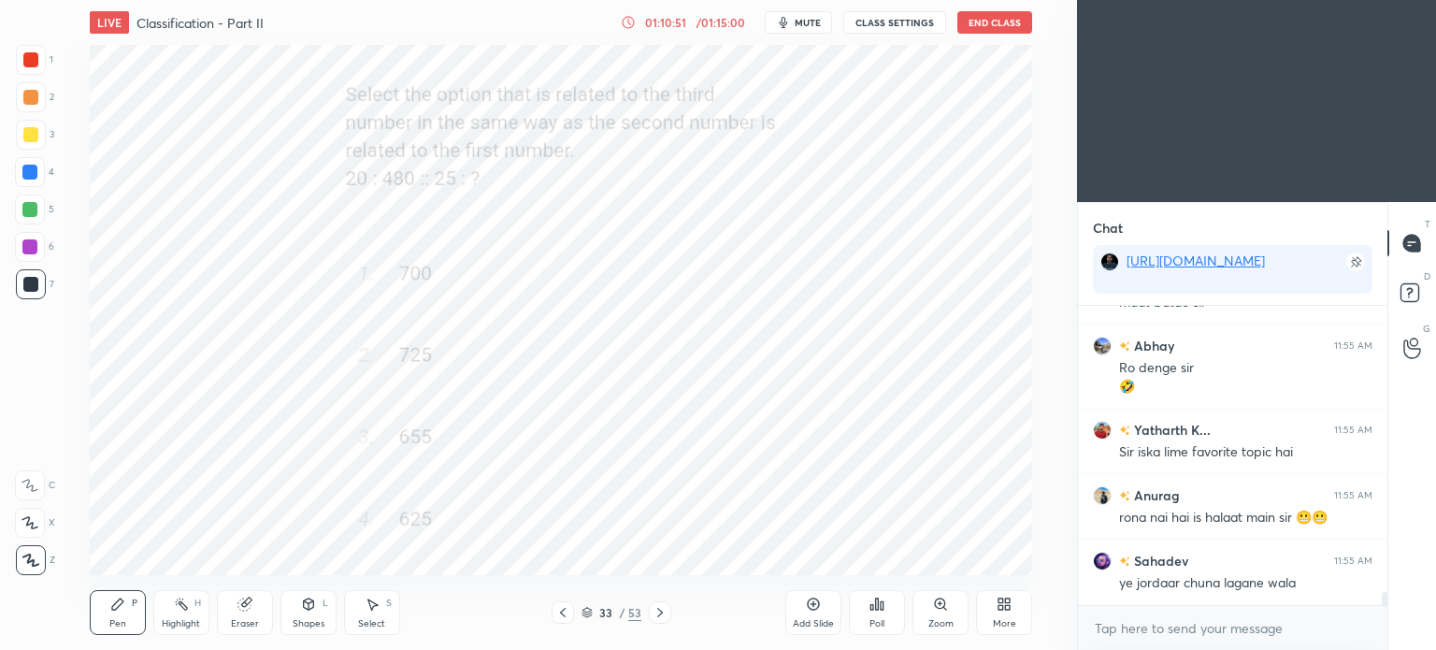
click at [26, 56] on div at bounding box center [30, 59] width 15 height 15
click at [37, 59] on div at bounding box center [30, 59] width 15 height 15
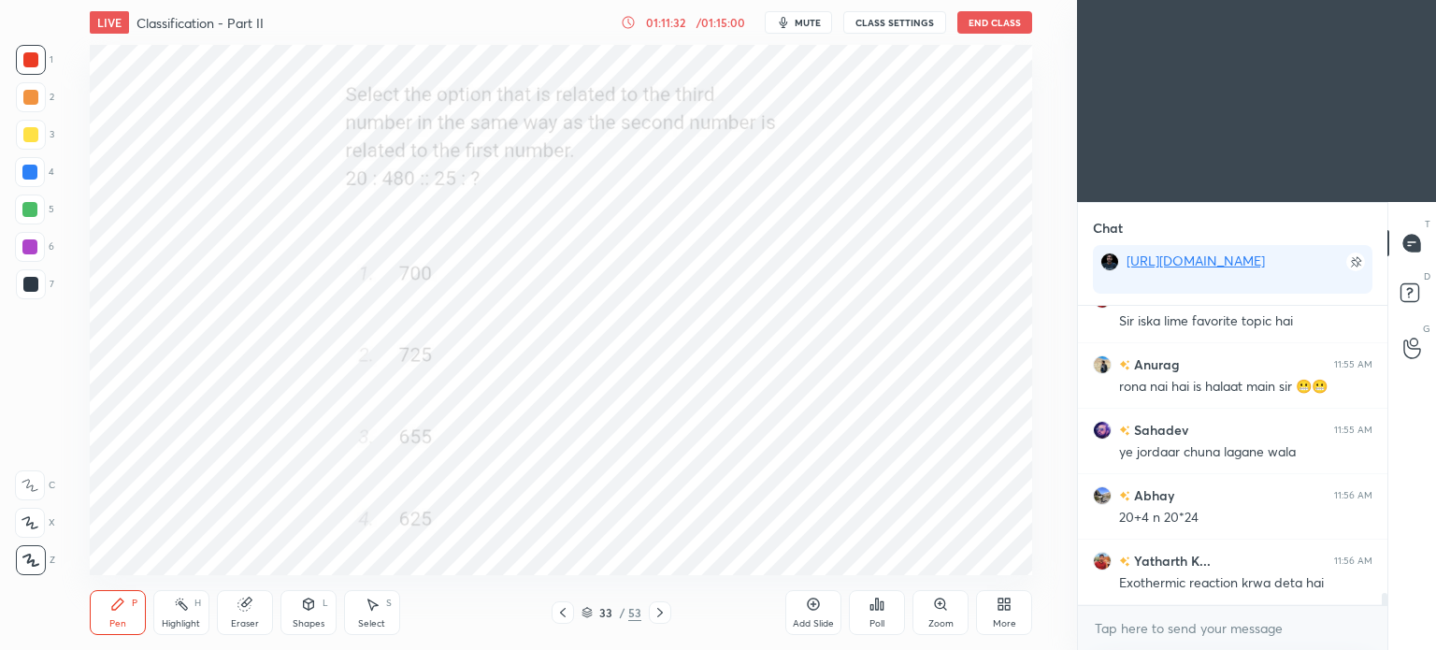
click at [875, 615] on div "Poll" at bounding box center [877, 612] width 56 height 45
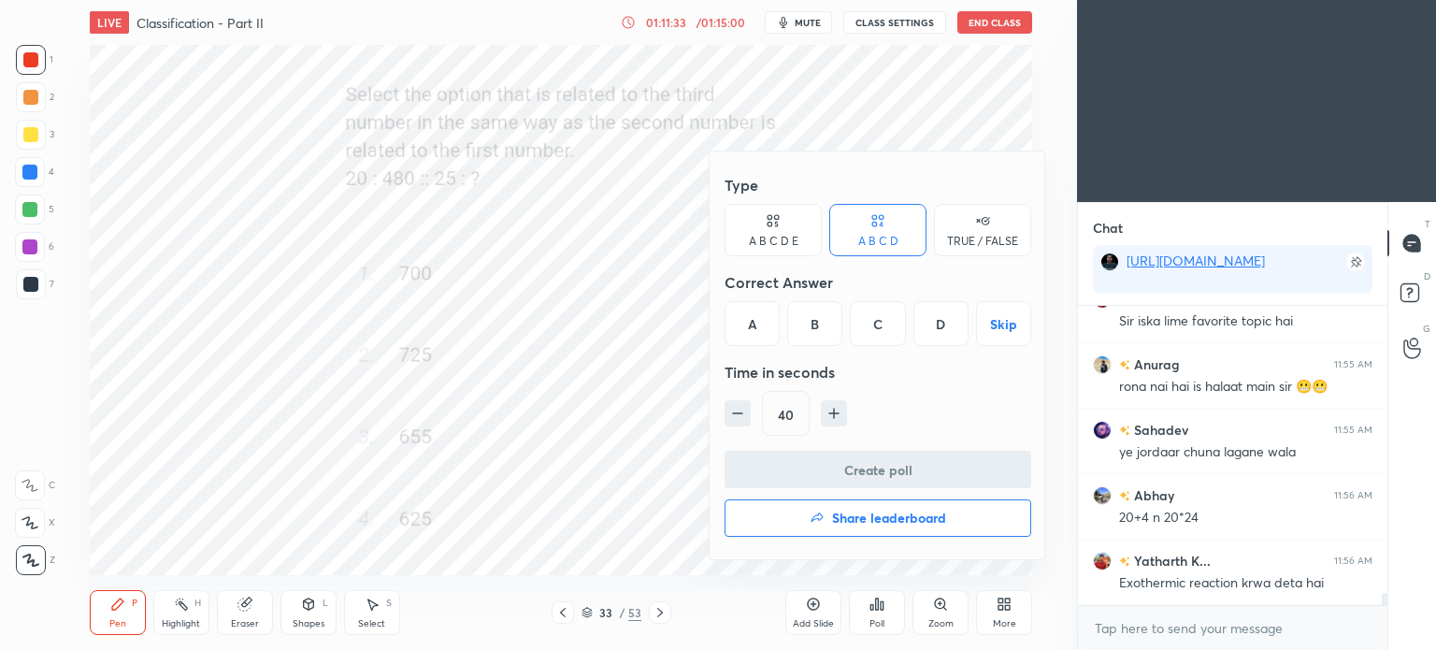
click at [903, 522] on h4 "Share leaderboard" at bounding box center [889, 517] width 114 height 13
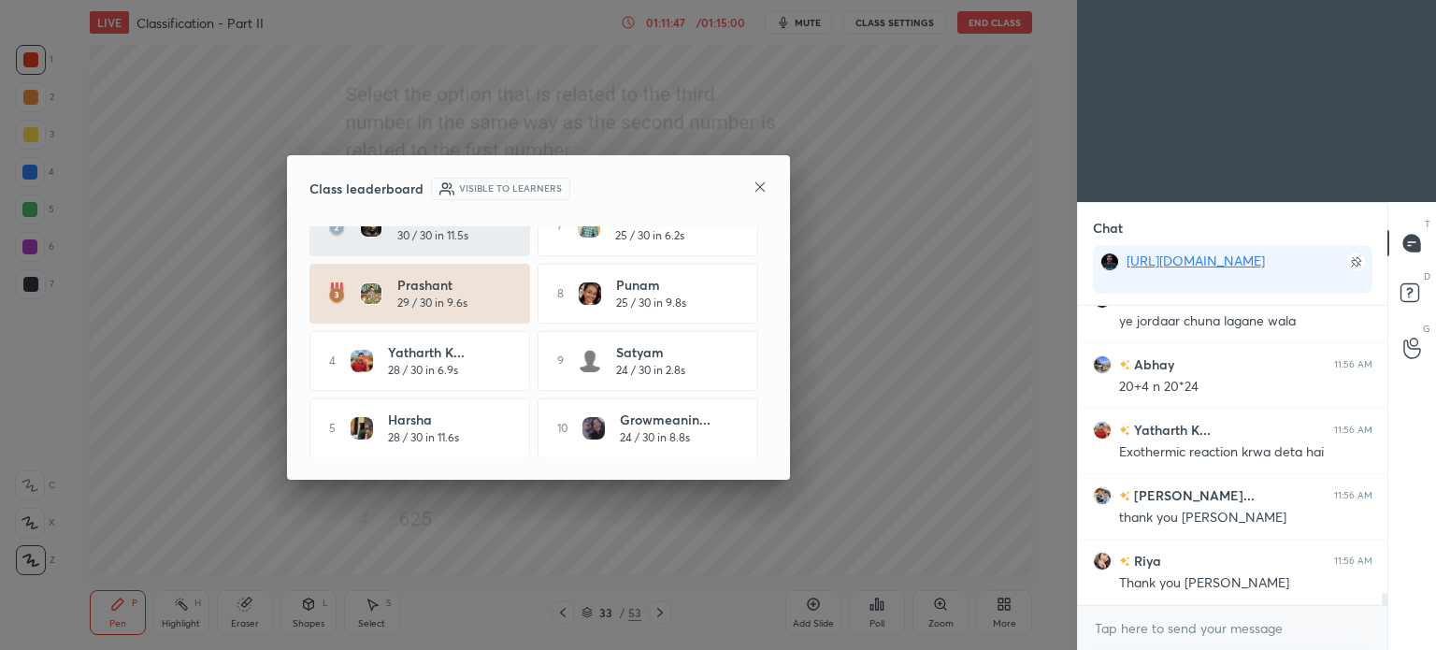
scroll to position [7098, 0]
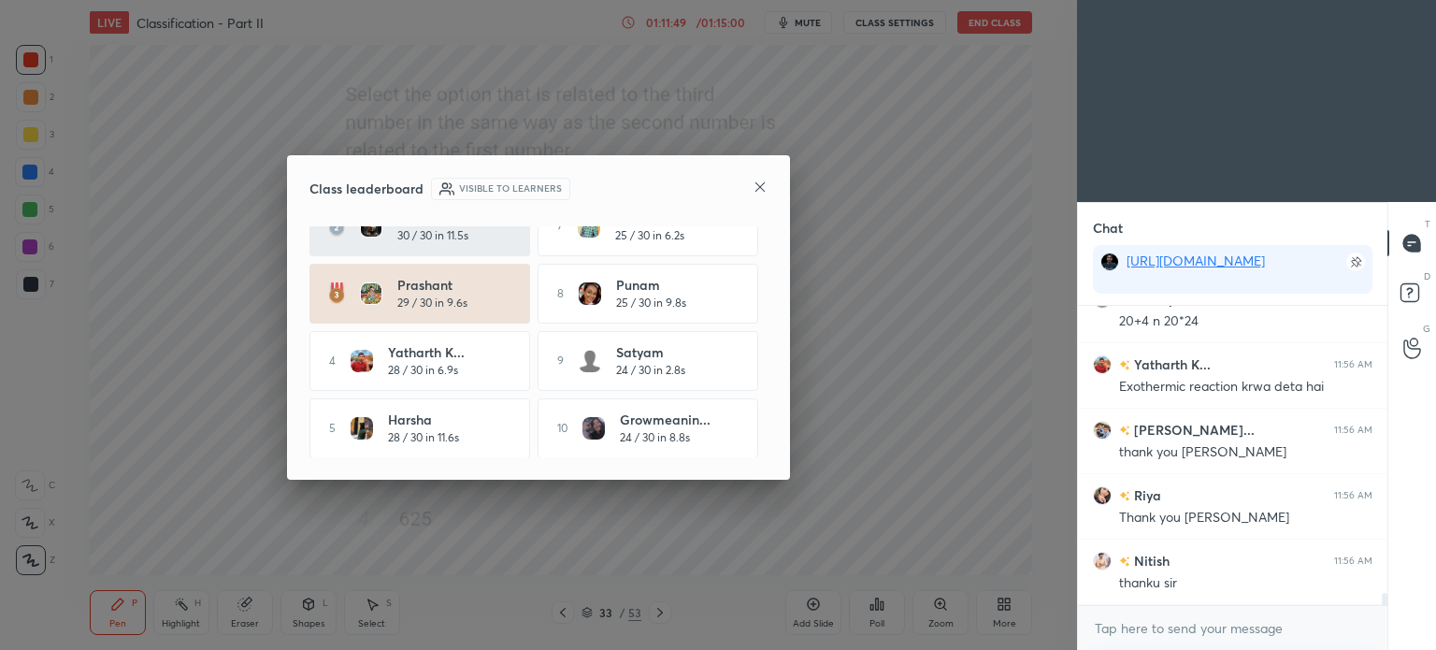
click at [758, 179] on icon at bounding box center [759, 186] width 15 height 15
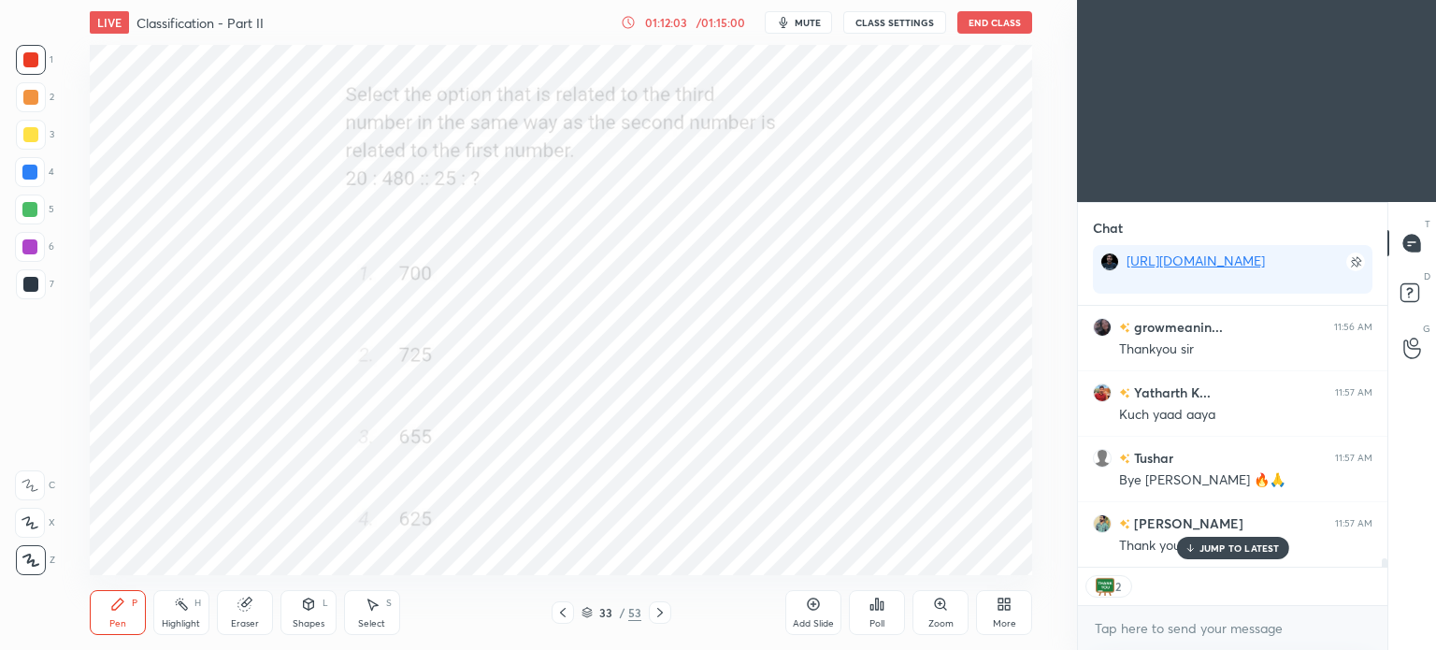
scroll to position [7791, 0]
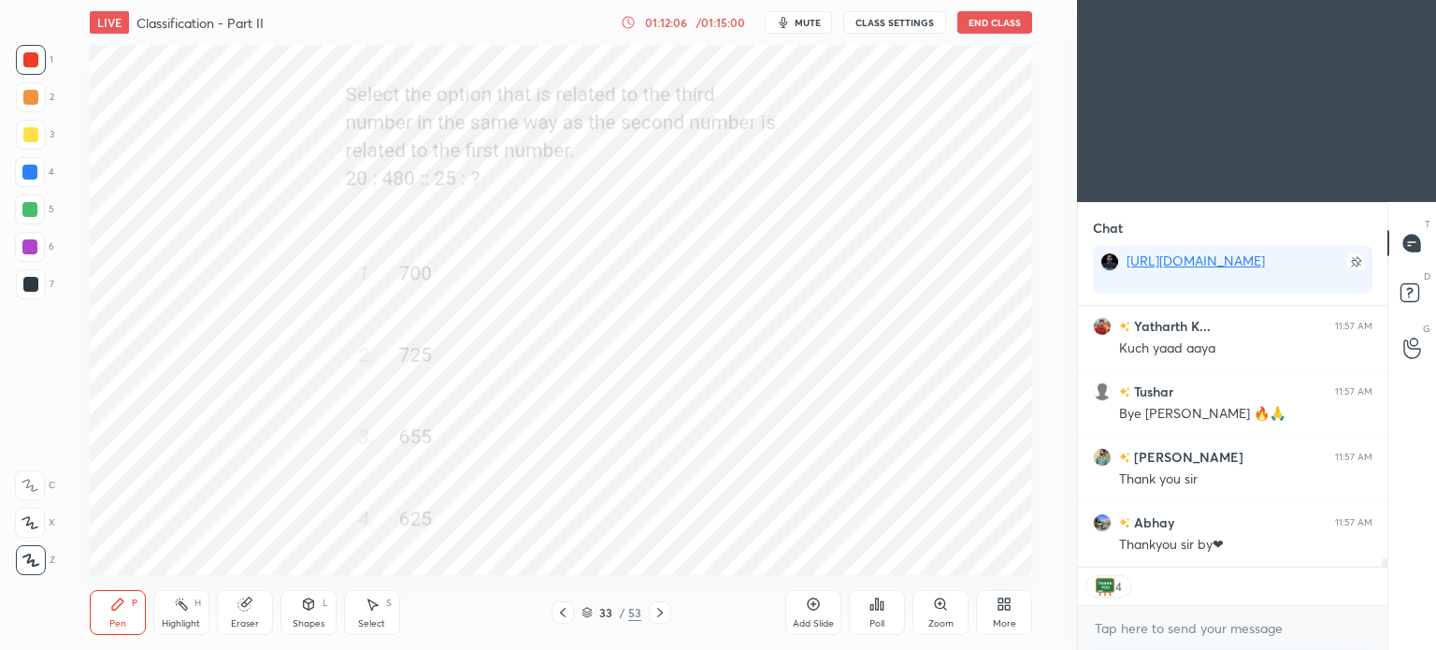
click at [1002, 21] on button "End Class" at bounding box center [994, 22] width 75 height 22
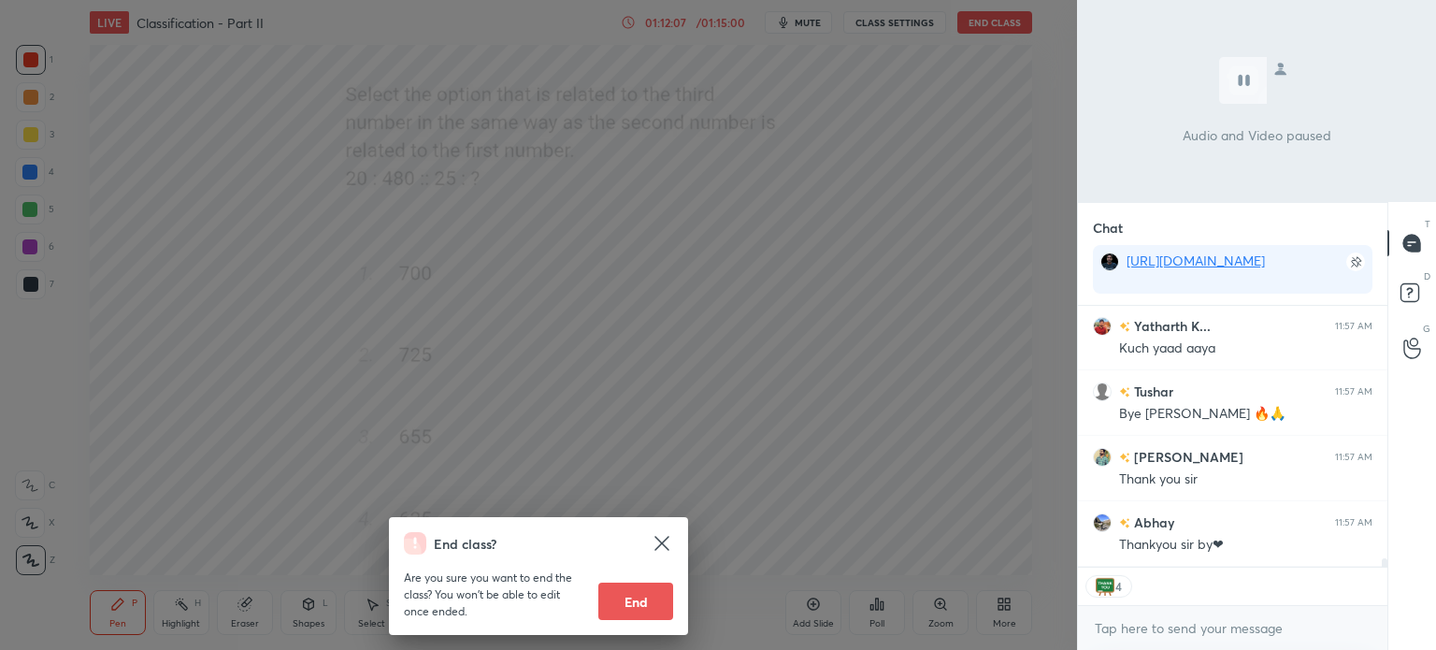
click at [640, 596] on button "End" at bounding box center [635, 600] width 75 height 37
type textarea "x"
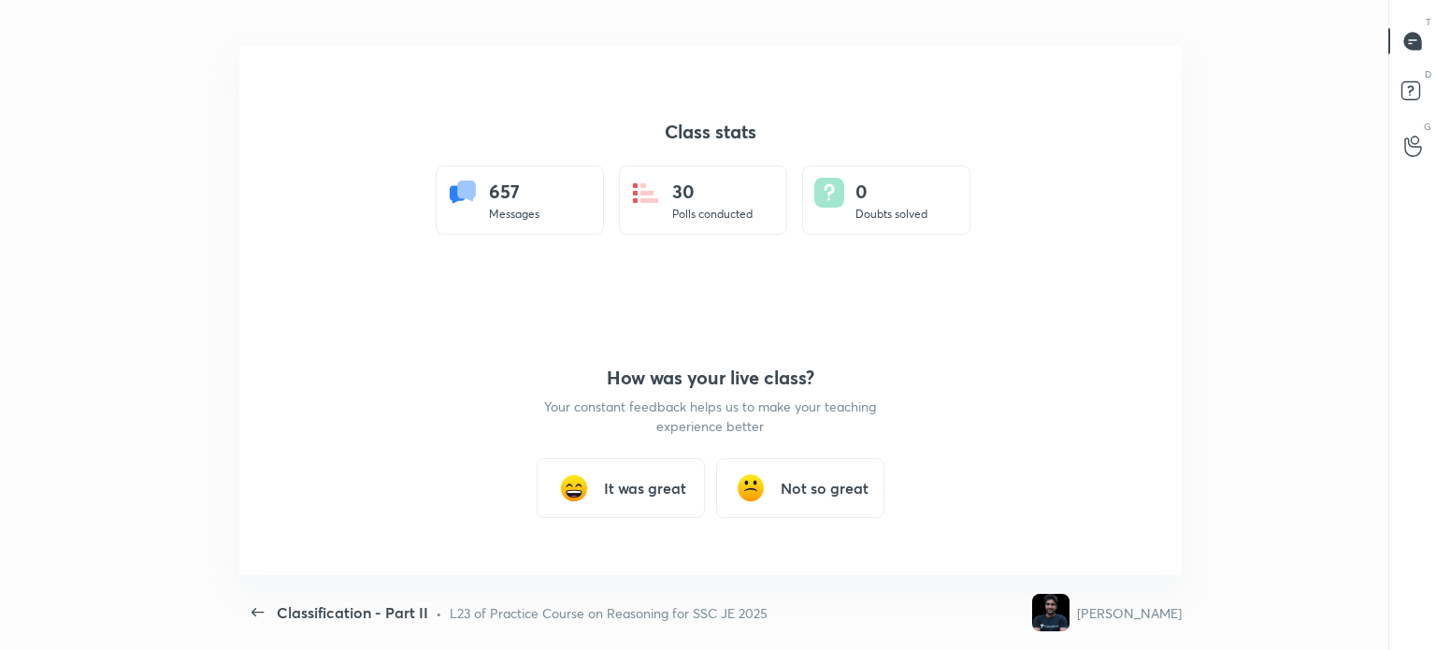
scroll to position [92939, 92168]
type textarea "x"
